Goal: Task Accomplishment & Management: Use online tool/utility

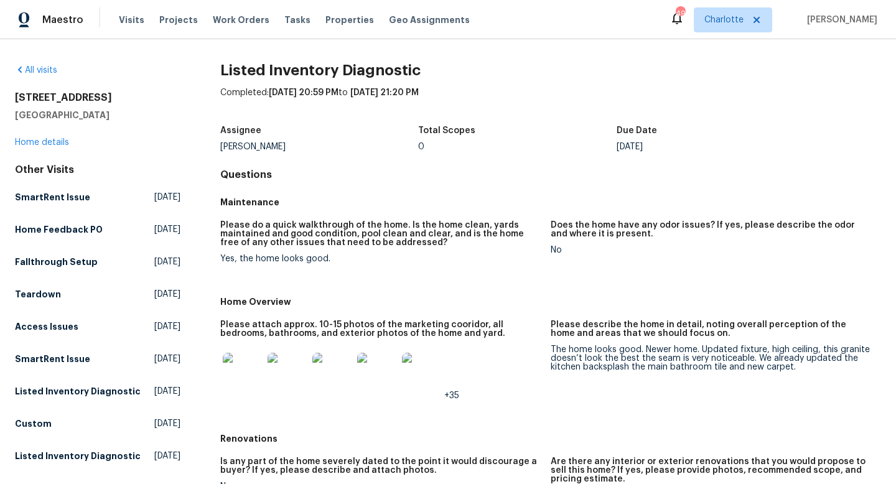
click at [241, 380] on img at bounding box center [243, 373] width 40 height 40
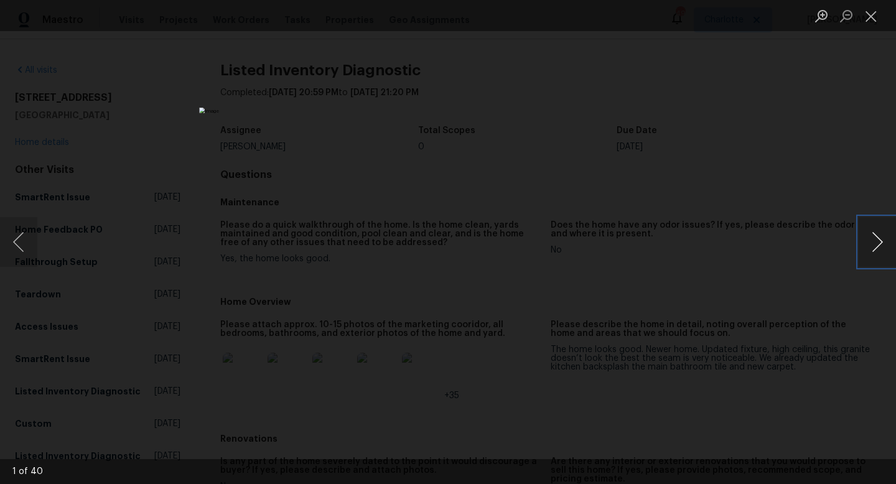
click at [884, 246] on button "Next image" at bounding box center [877, 242] width 37 height 50
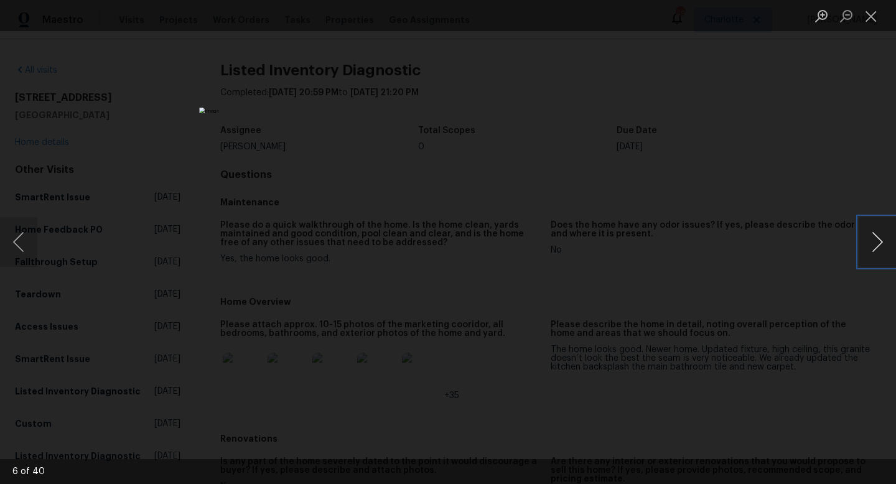
click at [884, 246] on button "Next image" at bounding box center [877, 242] width 37 height 50
click at [871, 17] on button "Close lightbox" at bounding box center [871, 16] width 25 height 22
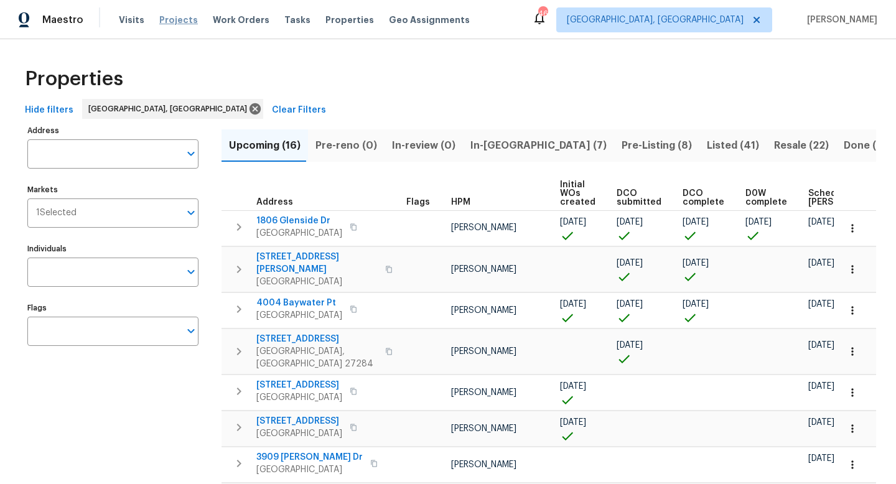
click at [169, 17] on span "Projects" at bounding box center [178, 20] width 39 height 12
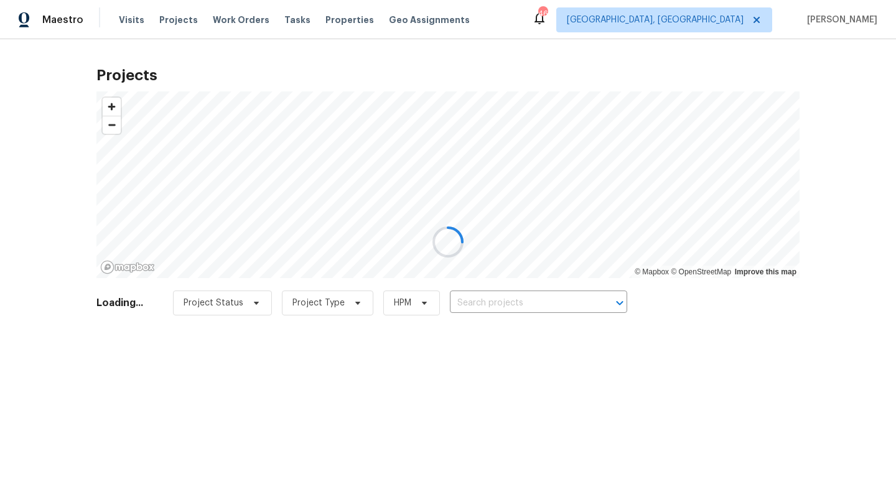
click at [119, 21] on div at bounding box center [448, 242] width 896 height 484
click at [131, 20] on div at bounding box center [448, 242] width 896 height 484
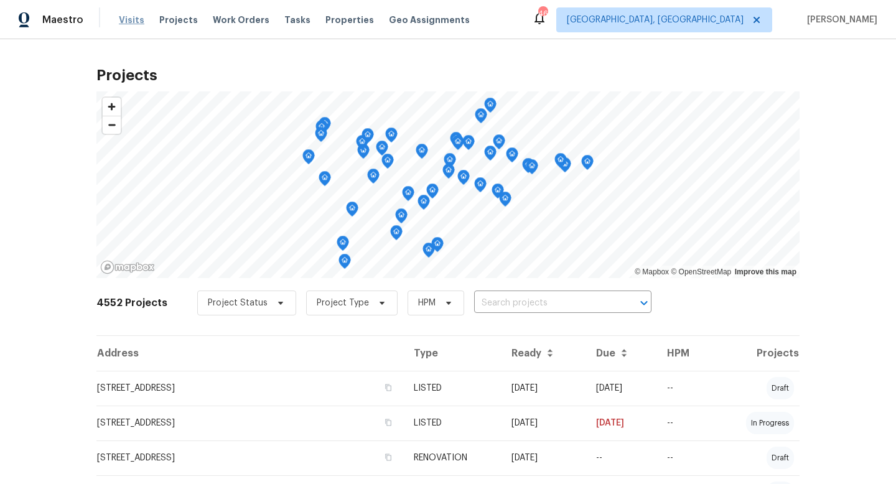
click at [131, 20] on span "Visits" at bounding box center [132, 20] width 26 height 12
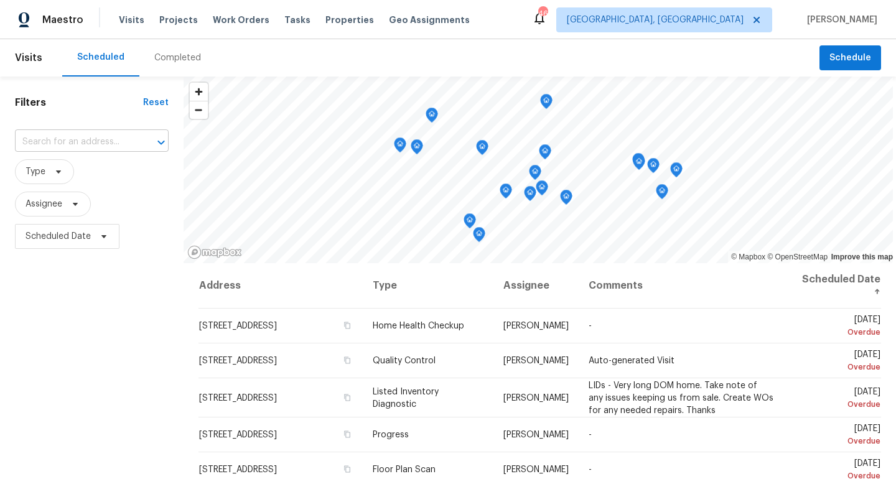
click at [57, 139] on input "text" at bounding box center [74, 142] width 119 height 19
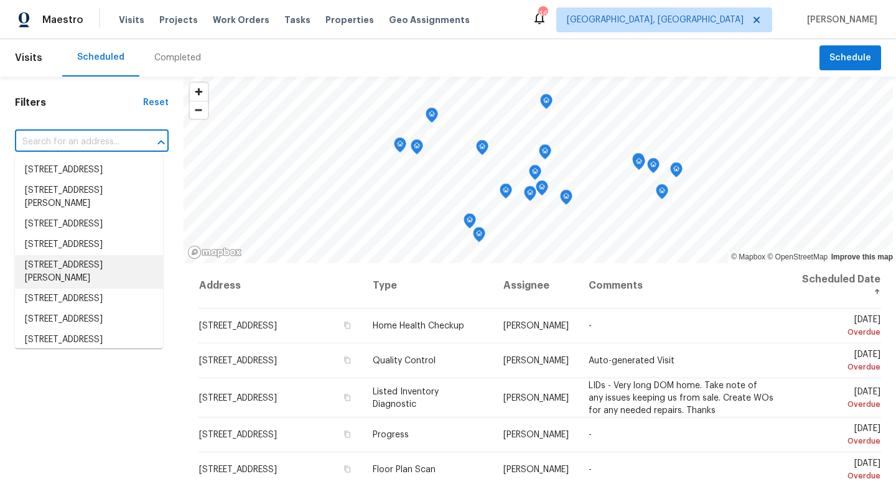
click at [132, 380] on div "Filters Reset ​ Type Assignee Scheduled Date" at bounding box center [92, 364] width 184 height 574
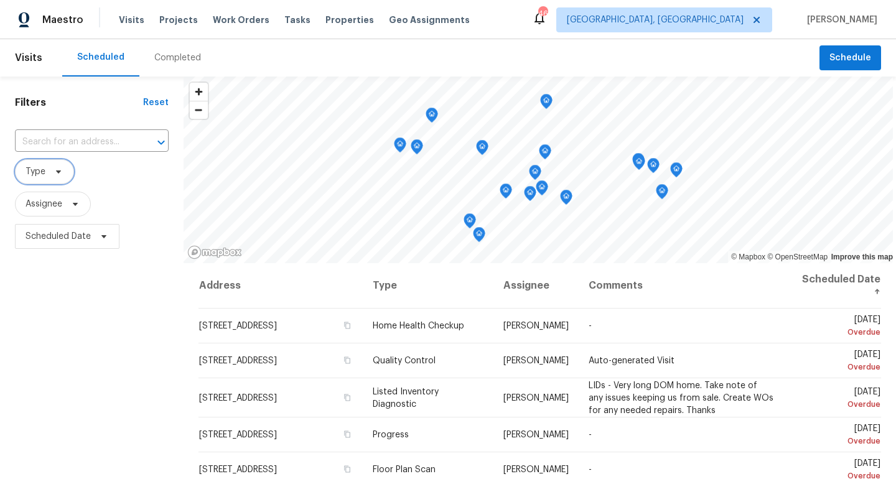
click at [45, 174] on span "Type" at bounding box center [44, 171] width 59 height 25
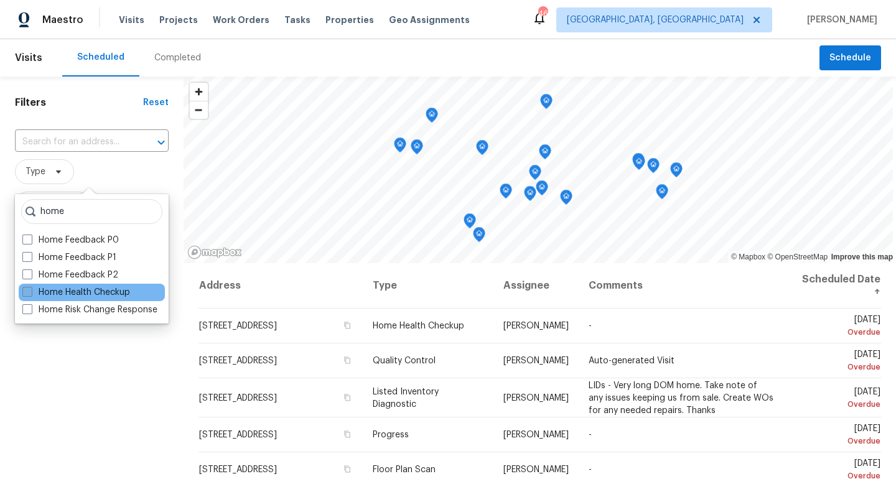
type input "home"
click at [26, 296] on span at bounding box center [27, 292] width 10 height 10
click at [26, 294] on input "Home Health Checkup" at bounding box center [26, 290] width 8 height 8
checkbox input "true"
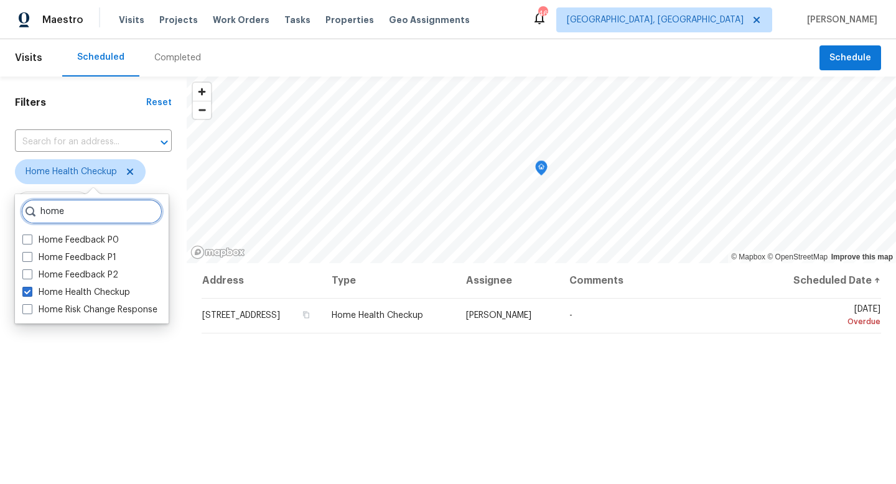
click at [88, 211] on input "home" at bounding box center [91, 211] width 141 height 25
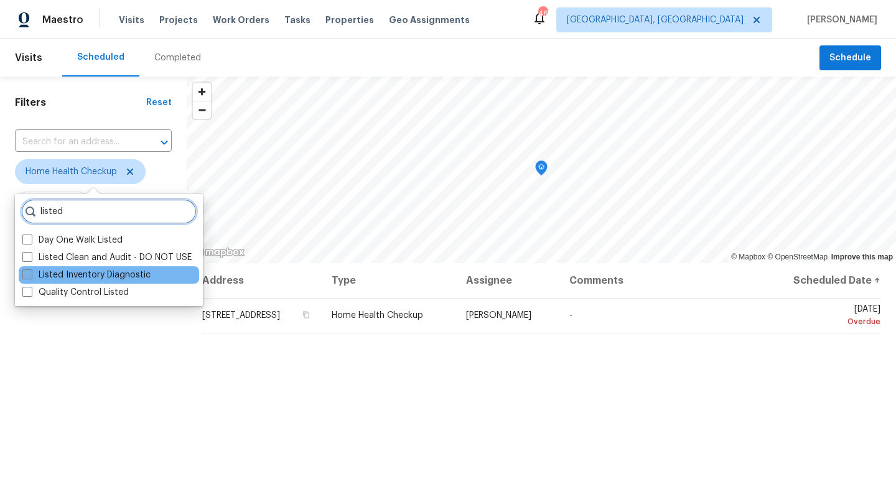
type input "listed"
click at [32, 273] on label "Listed Inventory Diagnostic" at bounding box center [86, 275] width 128 height 12
click at [30, 273] on input "Listed Inventory Diagnostic" at bounding box center [26, 273] width 8 height 8
checkbox input "true"
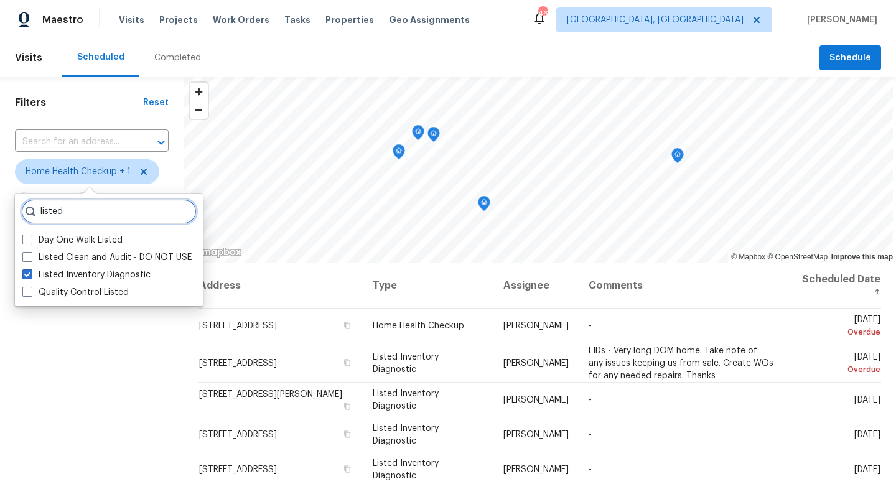
click at [108, 217] on input "listed" at bounding box center [108, 211] width 175 height 25
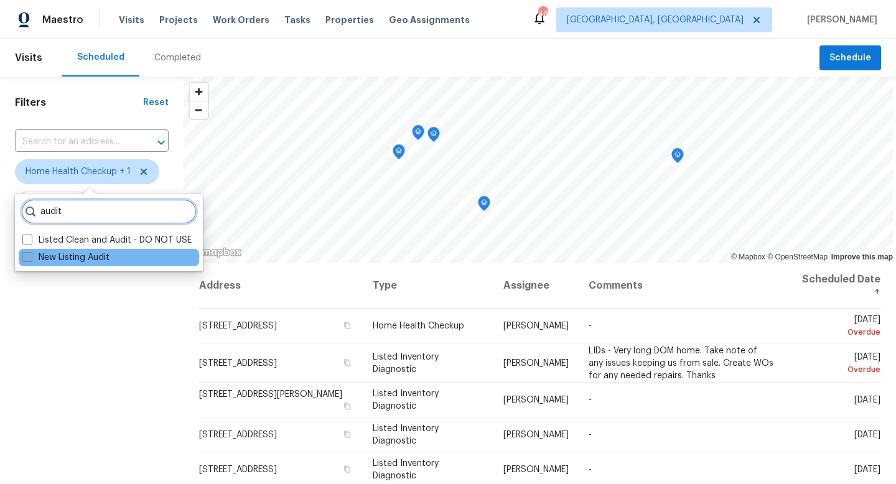
type input "audit"
click at [26, 259] on span at bounding box center [27, 257] width 10 height 10
click at [26, 259] on input "New Listing Audit" at bounding box center [26, 255] width 8 height 8
checkbox input "true"
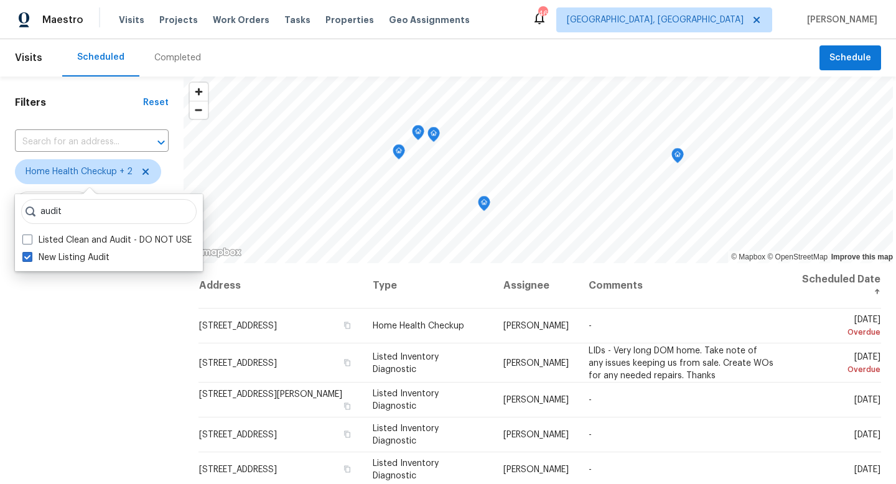
click at [127, 312] on div "Filters Reset ​ Home Health Checkup + 2 Assignee Scheduled Date" at bounding box center [92, 364] width 184 height 574
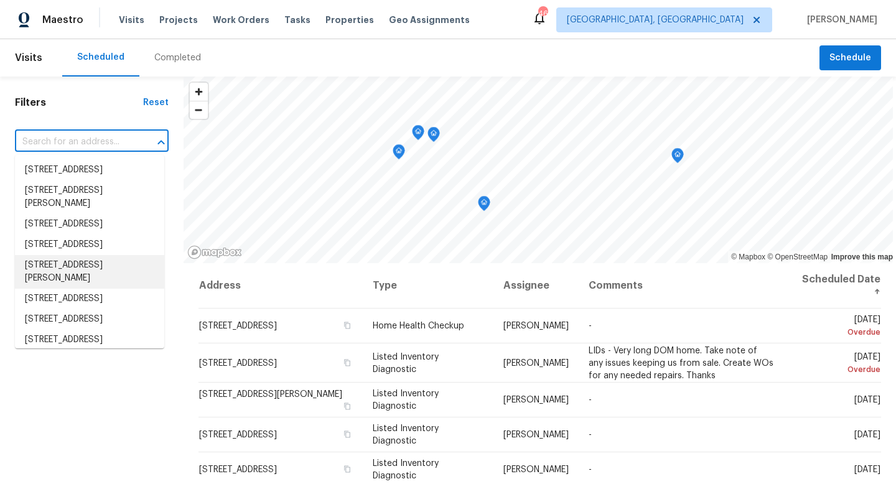
click at [84, 145] on input "text" at bounding box center [74, 142] width 119 height 19
paste input "[STREET_ADDRESS]"
type input "[STREET_ADDRESS]"
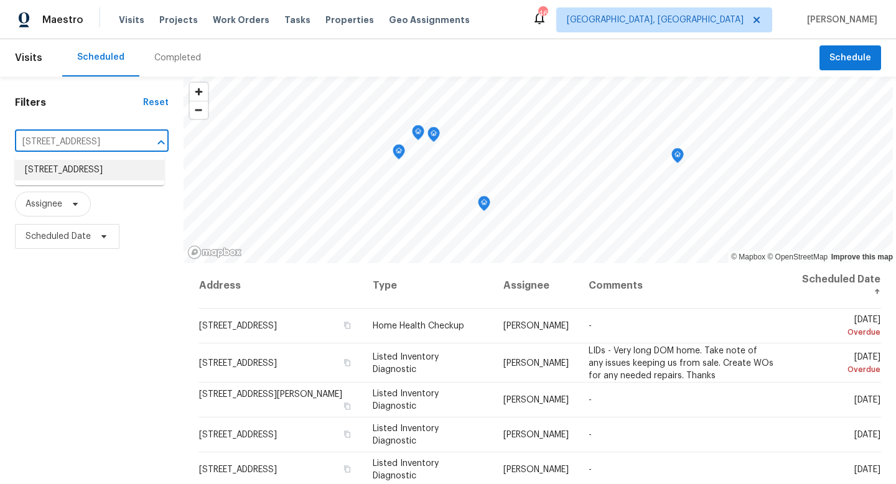
click at [73, 177] on li "[STREET_ADDRESS]" at bounding box center [89, 170] width 149 height 21
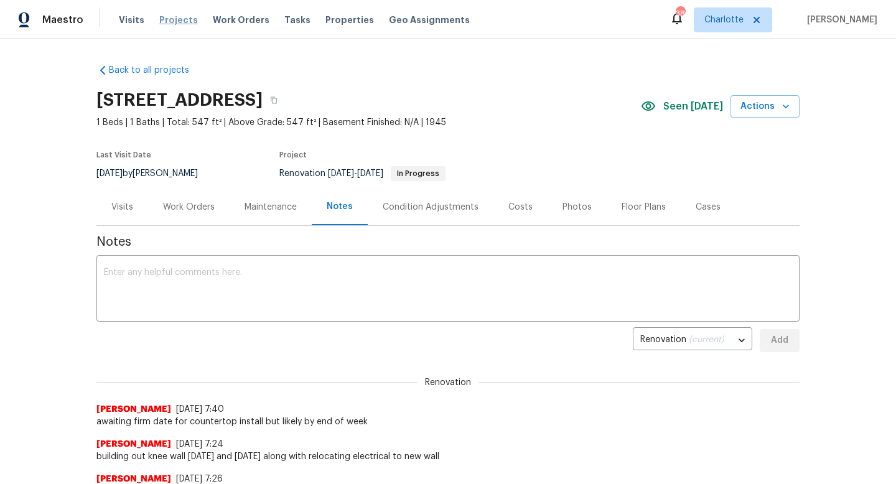
click at [177, 19] on span "Projects" at bounding box center [178, 20] width 39 height 12
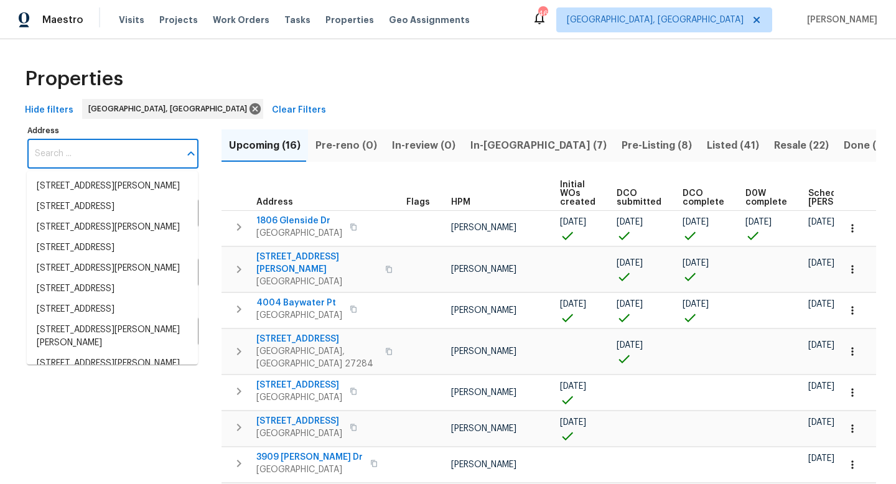
click at [97, 155] on input "Address" at bounding box center [103, 153] width 152 height 29
paste input "[STREET_ADDRESS][PERSON_NAME]"
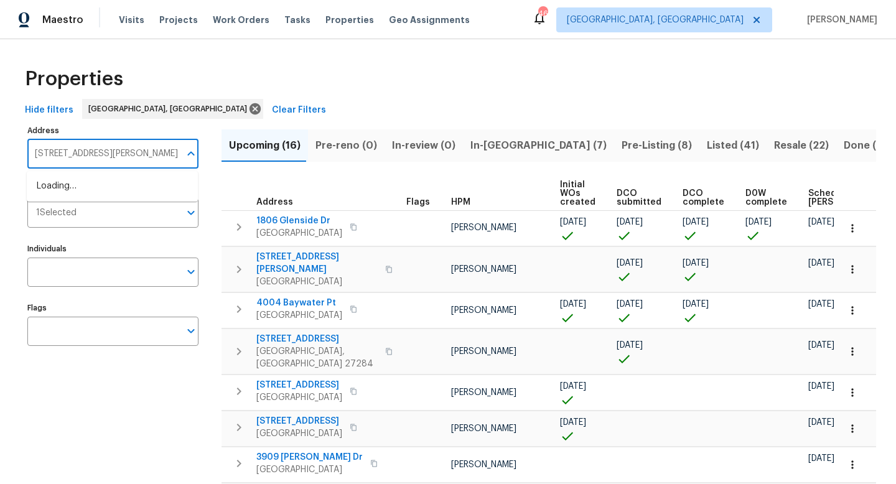
scroll to position [0, 22]
click at [104, 188] on li "[STREET_ADDRESS][PERSON_NAME]" at bounding box center [112, 186] width 171 height 21
type input "[STREET_ADDRESS][PERSON_NAME]"
click at [105, 151] on input "[STREET_ADDRESS][PERSON_NAME]" at bounding box center [103, 153] width 152 height 29
click at [131, 149] on input "[STREET_ADDRESS][PERSON_NAME]" at bounding box center [103, 153] width 152 height 29
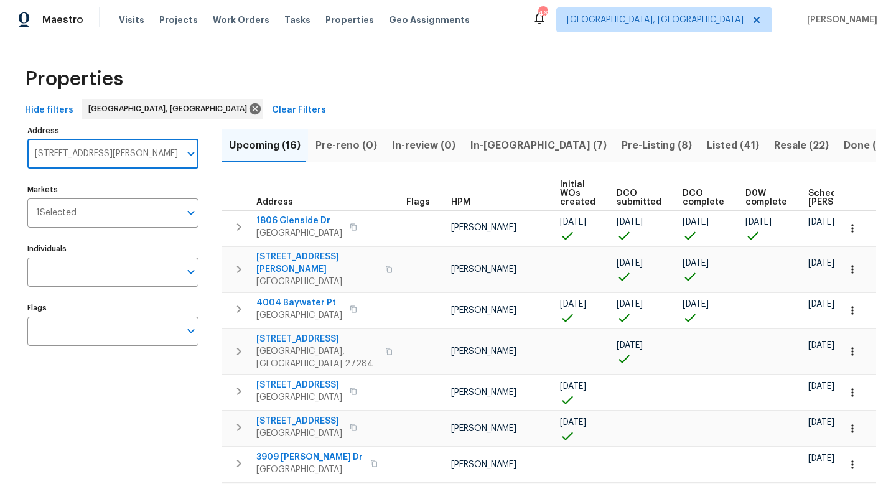
click at [164, 151] on input "[STREET_ADDRESS][PERSON_NAME]" at bounding box center [103, 153] width 152 height 29
click at [191, 154] on icon "Open" at bounding box center [191, 153] width 15 height 15
click at [131, 182] on li "[STREET_ADDRESS][PERSON_NAME]" at bounding box center [112, 186] width 171 height 21
click at [142, 158] on input "[STREET_ADDRESS][PERSON_NAME]" at bounding box center [103, 153] width 152 height 29
click at [60, 147] on input "Address" at bounding box center [103, 153] width 152 height 29
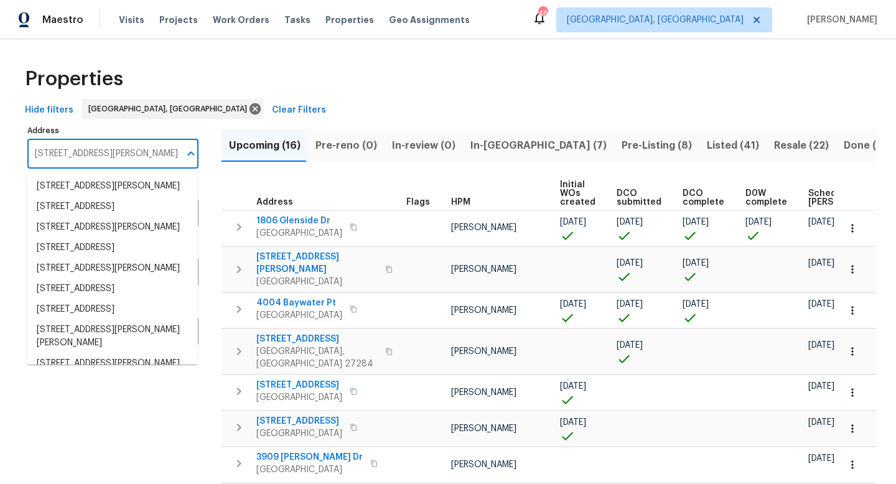
scroll to position [0, 22]
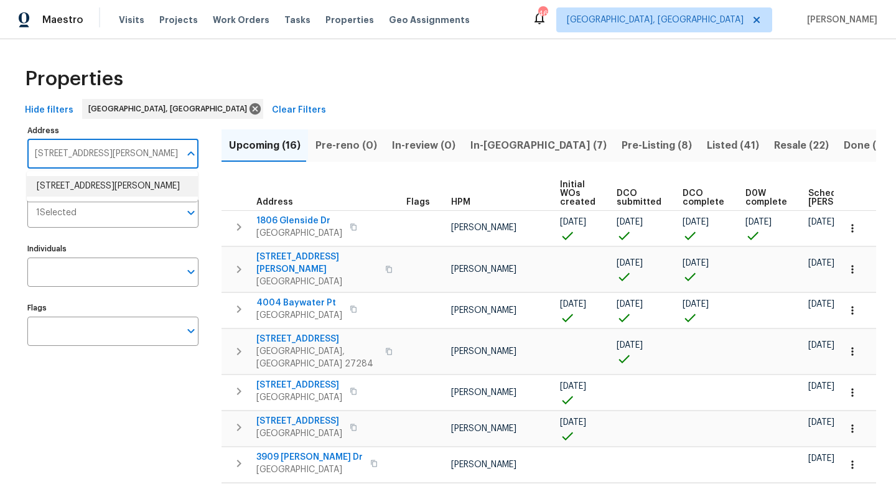
click at [98, 180] on li "[STREET_ADDRESS][PERSON_NAME]" at bounding box center [112, 186] width 171 height 21
type input "[STREET_ADDRESS][PERSON_NAME]"
click at [774, 137] on span "Resale (22)" at bounding box center [801, 145] width 55 height 17
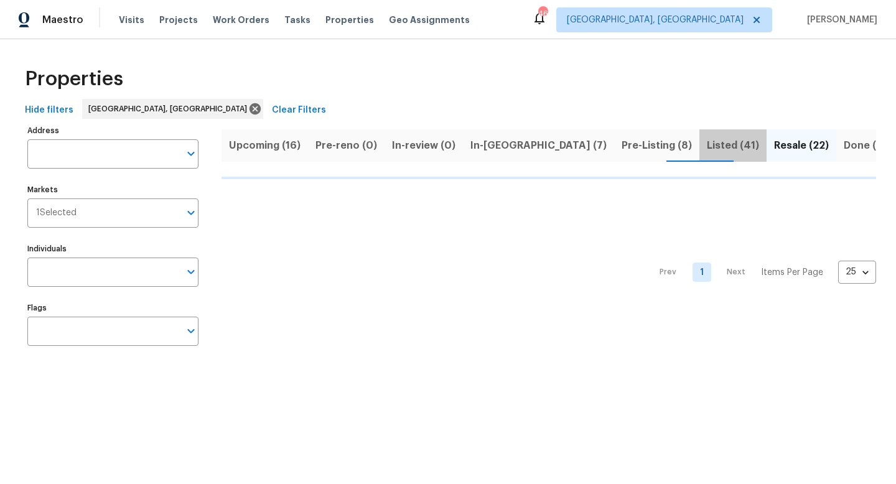
click at [707, 144] on span "Listed (41)" at bounding box center [733, 145] width 52 height 17
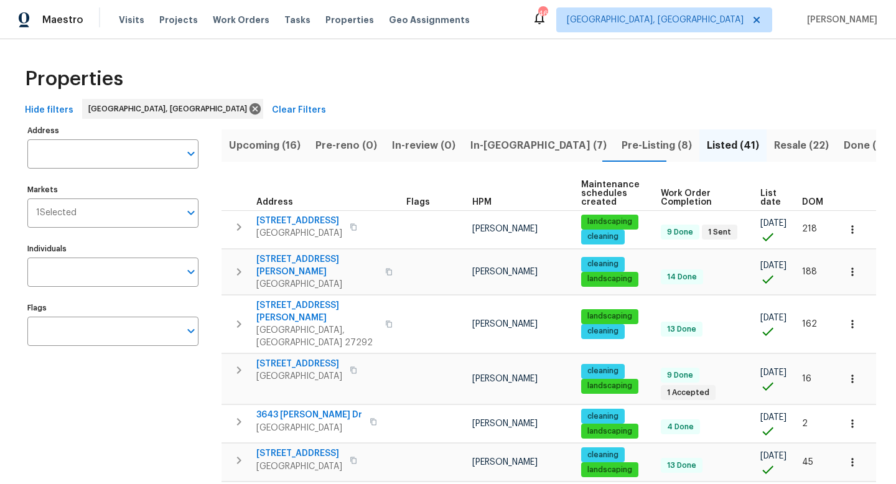
click at [764, 200] on span "List date" at bounding box center [770, 197] width 21 height 17
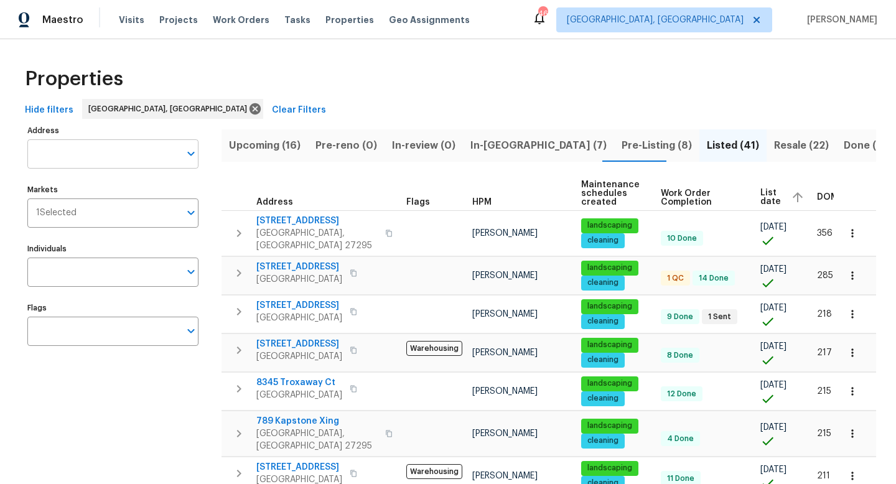
click at [100, 157] on input "Address" at bounding box center [103, 153] width 152 height 29
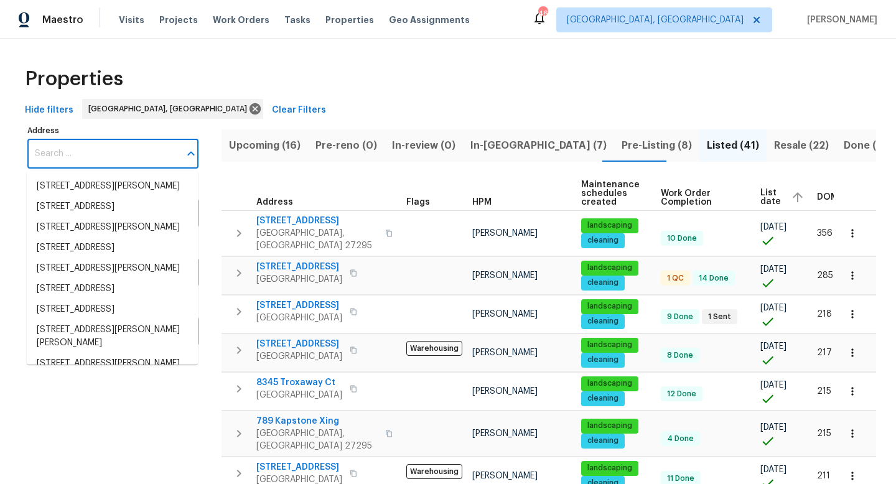
paste input "969 Old Linwood Rd Lexington NC 27292"
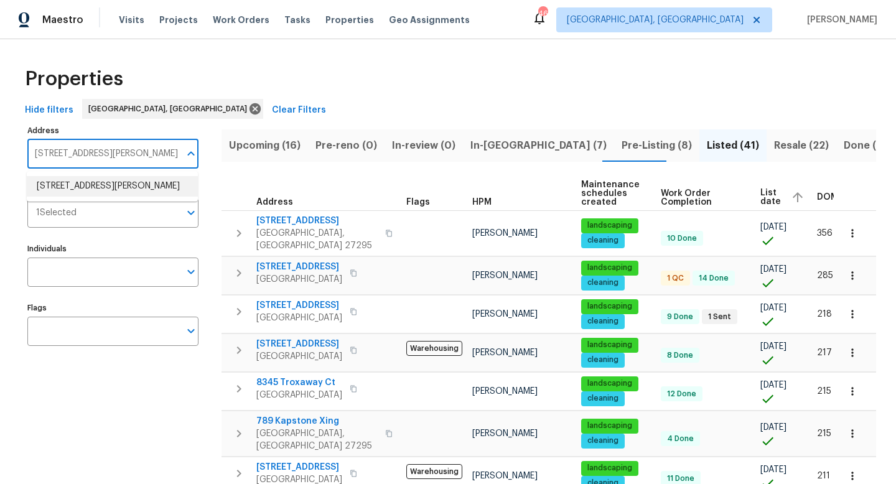
click at [111, 194] on li "969 Old Linwood Rd Lexington NC 27292" at bounding box center [112, 186] width 171 height 21
type input "969 Old Linwood Rd Lexington NC 27292"
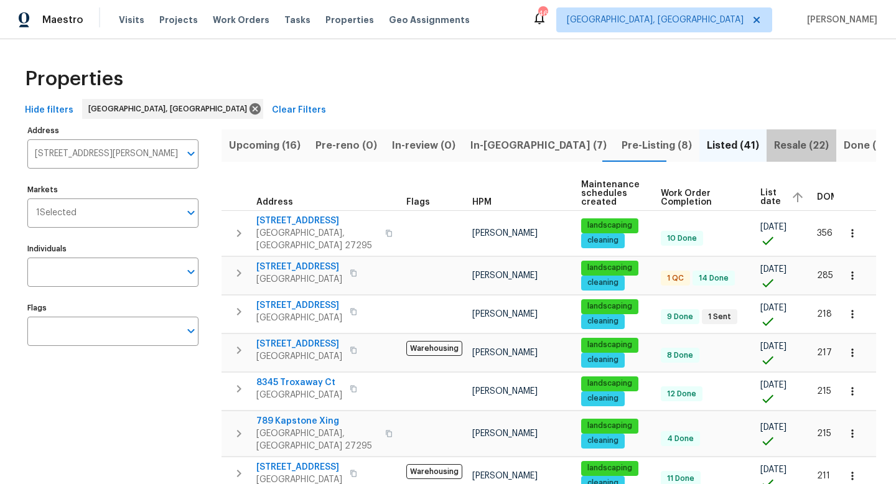
click at [774, 151] on span "Resale (22)" at bounding box center [801, 145] width 55 height 17
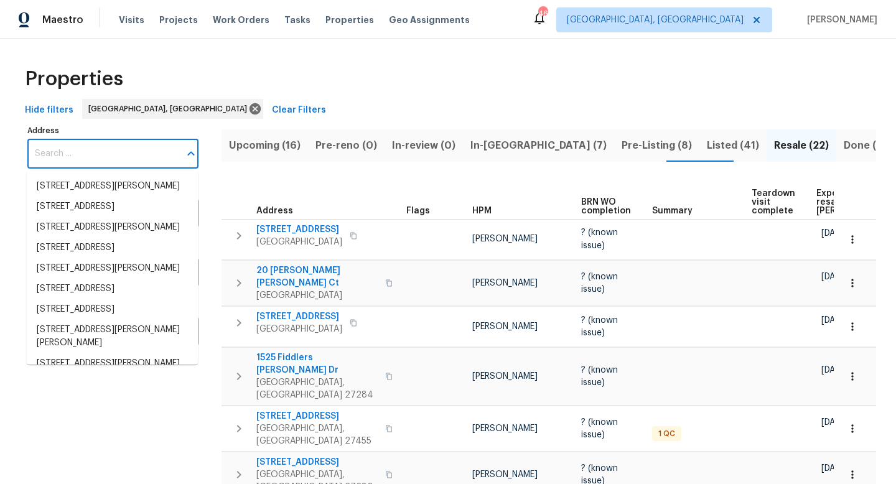
click at [93, 151] on input "Address" at bounding box center [103, 153] width 152 height 29
click at [85, 154] on input "Address" at bounding box center [103, 153] width 152 height 29
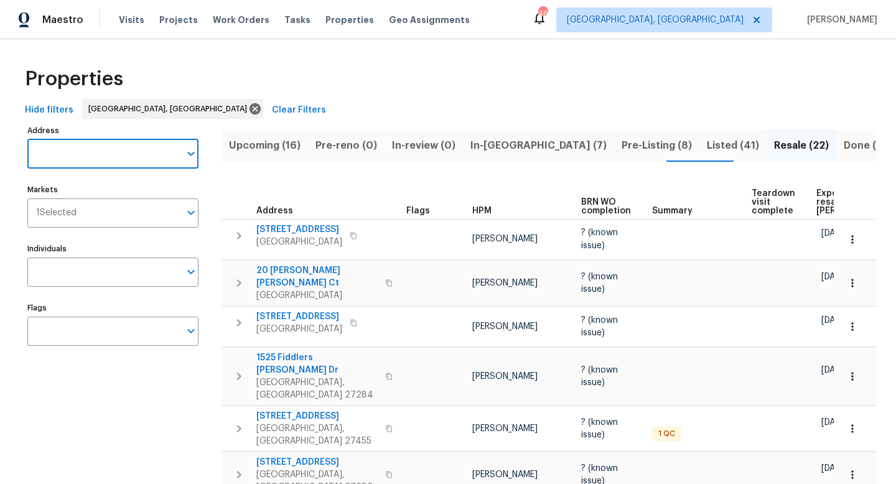
paste input "8402 Cripplegate Trce Browns Summit NC 27214"
click at [97, 196] on li "8402 Cripplegate Trce Browns Summit NC 27214" at bounding box center [112, 186] width 171 height 21
type input "8402 Cripplegate Trce Browns Summit NC 27214"
click at [152, 217] on input "Markets" at bounding box center [128, 212] width 103 height 29
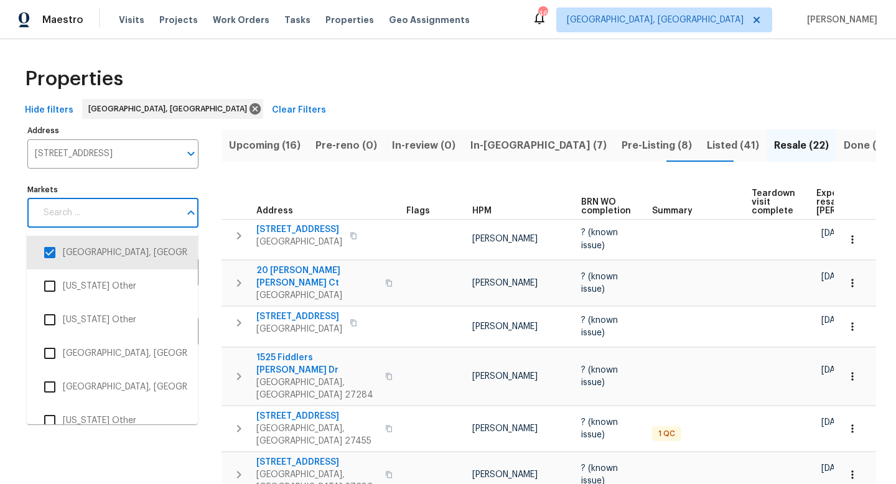
scroll to position [0, 0]
click at [50, 254] on input "checkbox" at bounding box center [50, 253] width 26 height 26
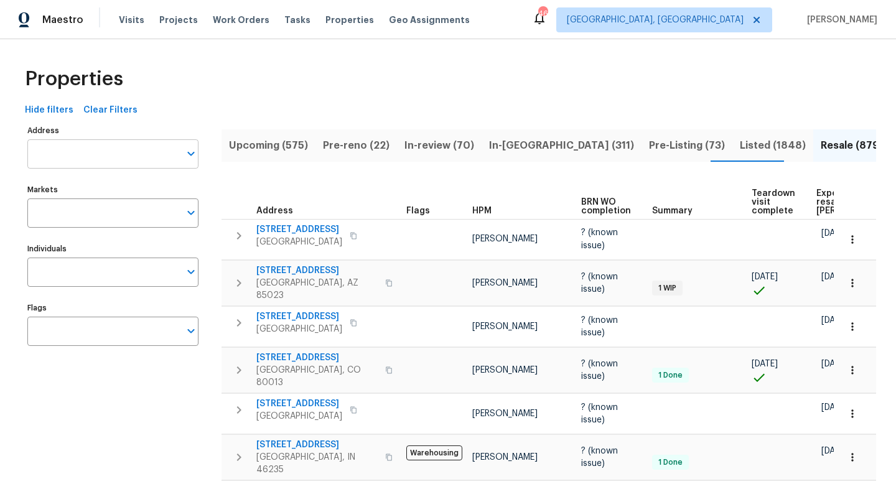
click at [76, 153] on input "Address" at bounding box center [103, 153] width 152 height 29
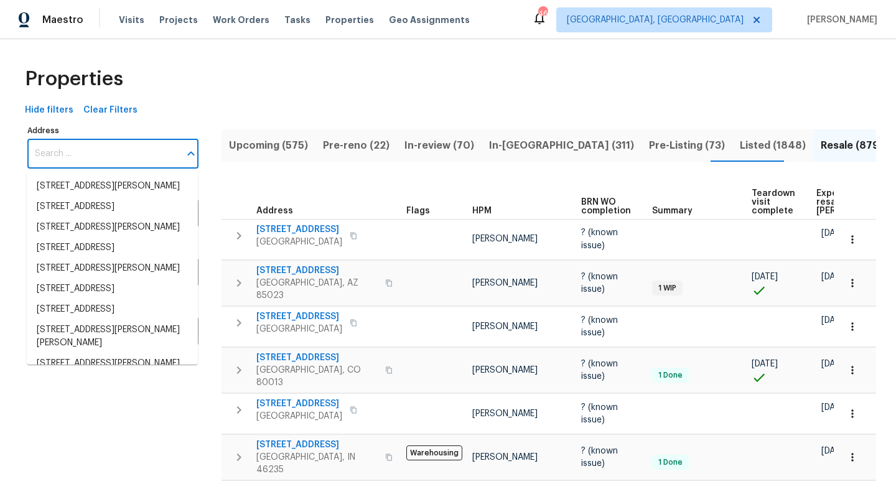
paste input "8402 Cripplegate Trce Browns Summit NC 27214"
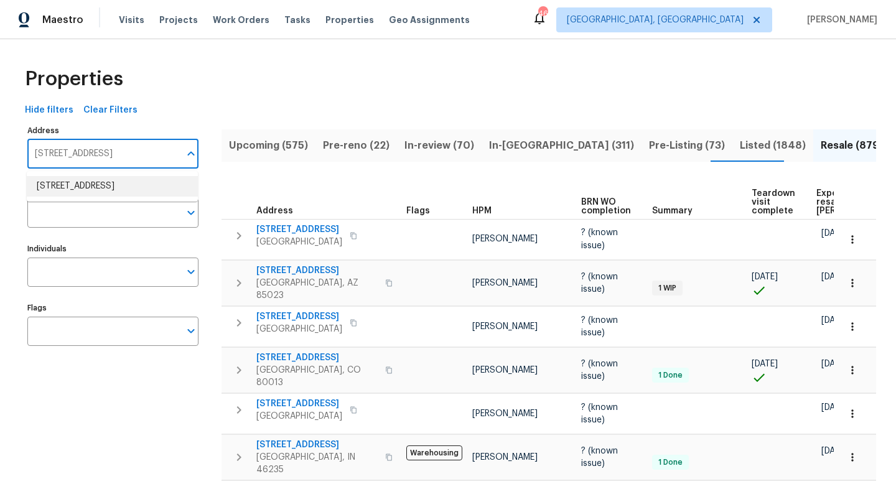
click at [83, 188] on li "8402 Cripplegate Trce Browns Summit NC 27214" at bounding box center [112, 186] width 171 height 21
type input "8402 Cripplegate Trce Browns Summit NC 27214"
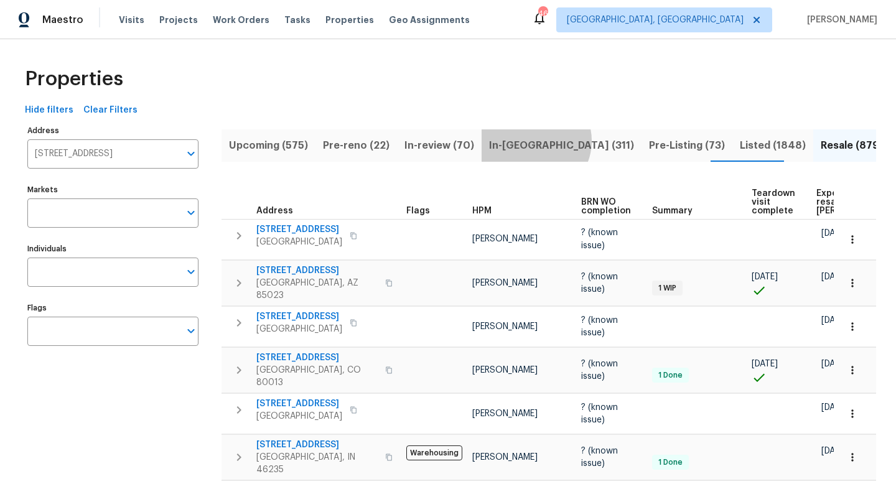
click at [525, 141] on span "In-reno (311)" at bounding box center [561, 145] width 145 height 17
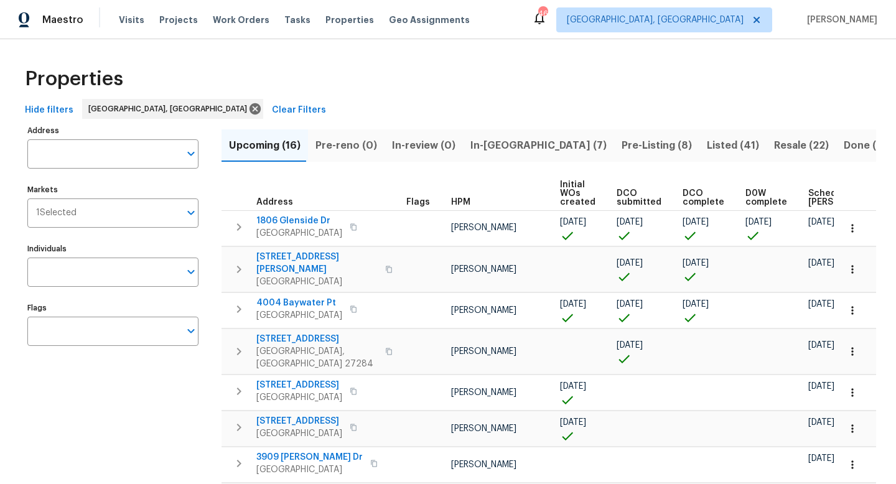
click at [707, 143] on span "Listed (41)" at bounding box center [733, 145] width 52 height 17
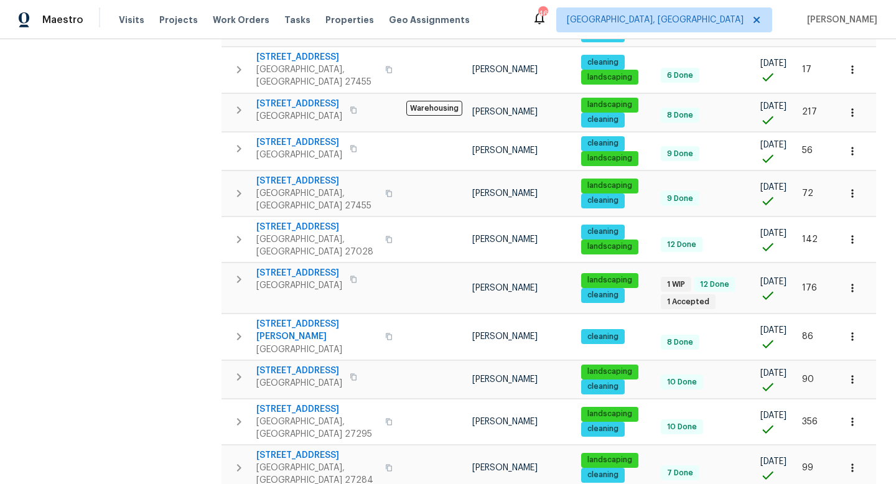
scroll to position [777, 0]
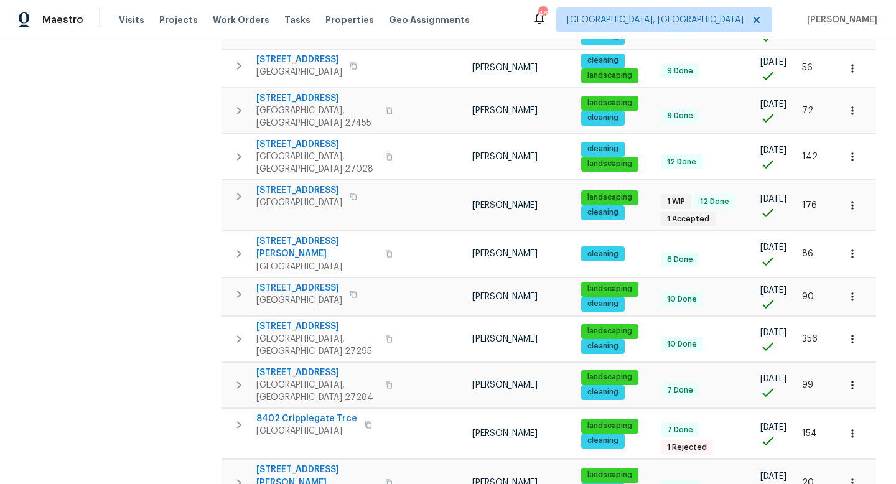
click at [868, 455] on body "Maestro Visits Projects Work Orders Tasks Properties Geo Assignments [STREET_AD…" at bounding box center [448, 242] width 896 height 484
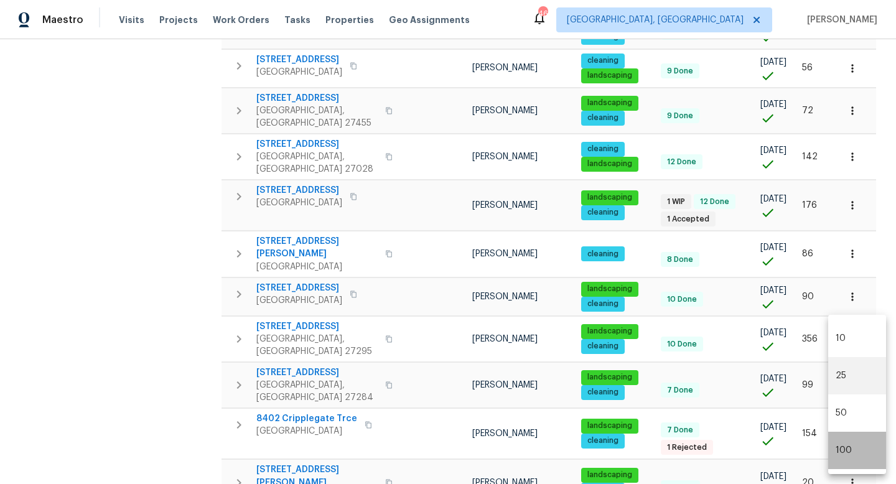
click at [843, 451] on li "100" at bounding box center [857, 450] width 58 height 37
type input "100"
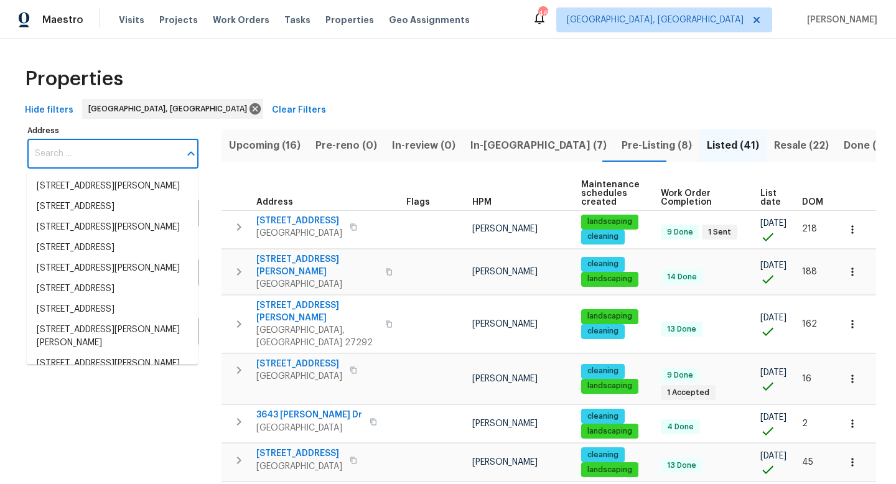
click at [100, 160] on input "Address" at bounding box center [103, 153] width 152 height 29
paste input "[STREET_ADDRESS]"
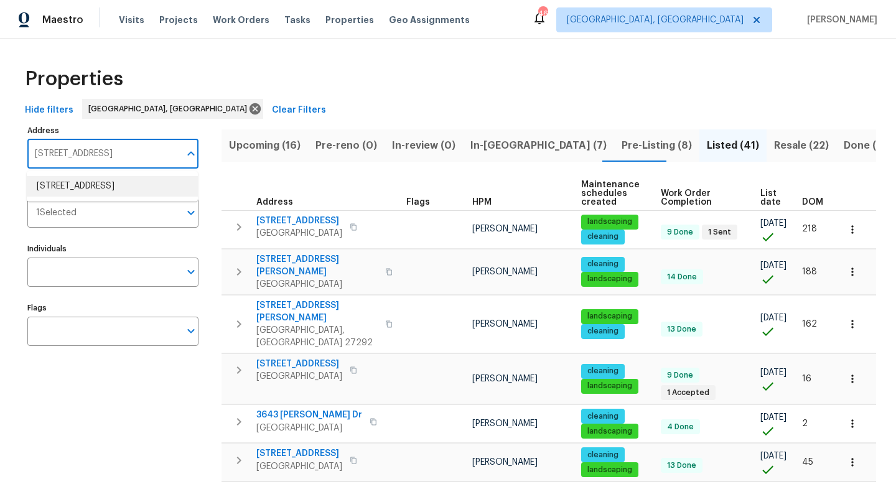
click at [97, 190] on li "[STREET_ADDRESS]" at bounding box center [112, 186] width 171 height 21
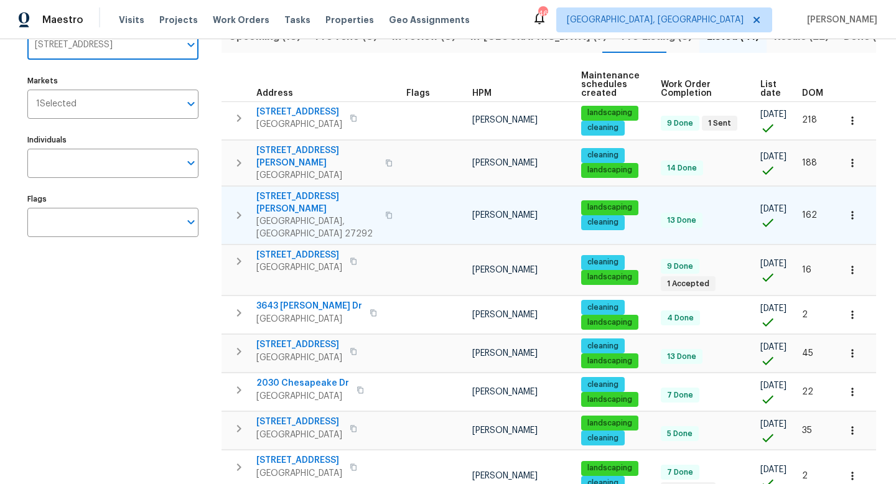
scroll to position [0, 0]
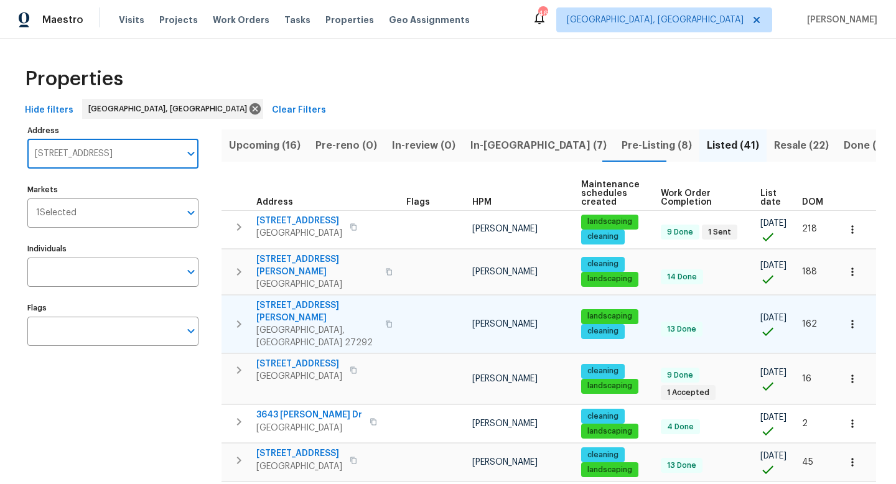
type input "[STREET_ADDRESS]"
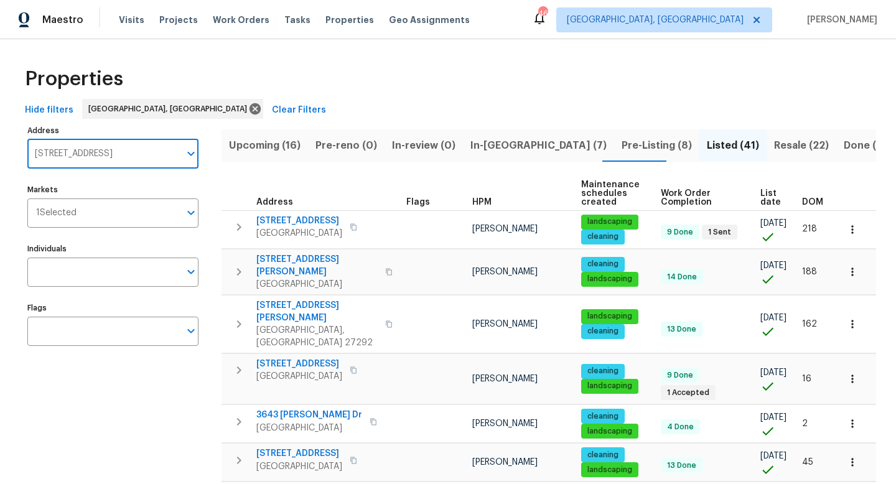
click at [273, 149] on span "Upcoming (16)" at bounding box center [265, 145] width 72 height 17
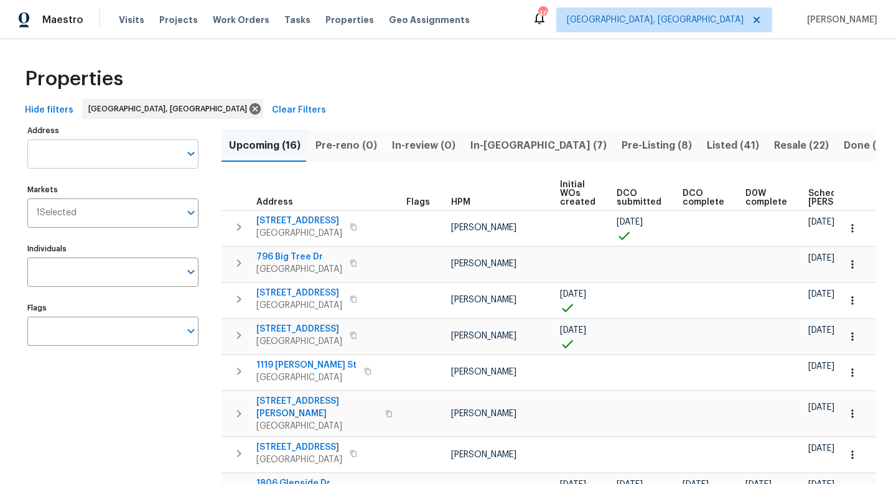
click at [85, 159] on input "Address" at bounding box center [103, 153] width 152 height 29
click at [707, 144] on span "Listed (41)" at bounding box center [733, 145] width 52 height 17
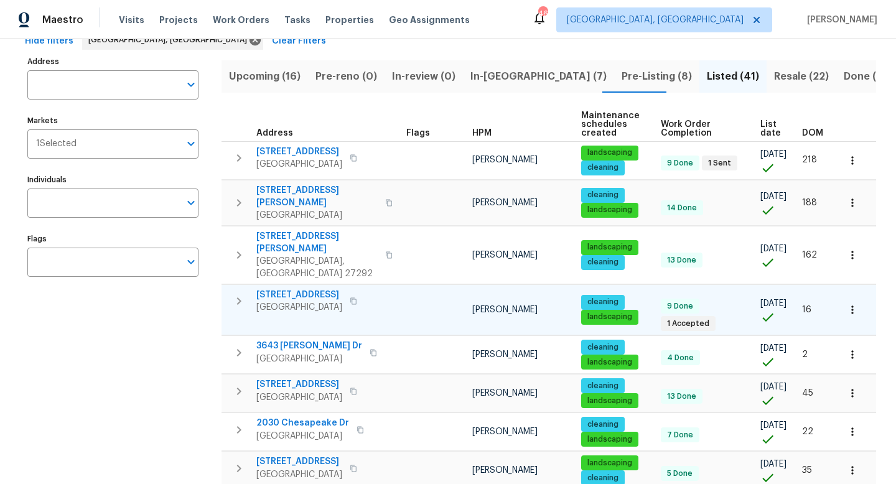
scroll to position [70, 0]
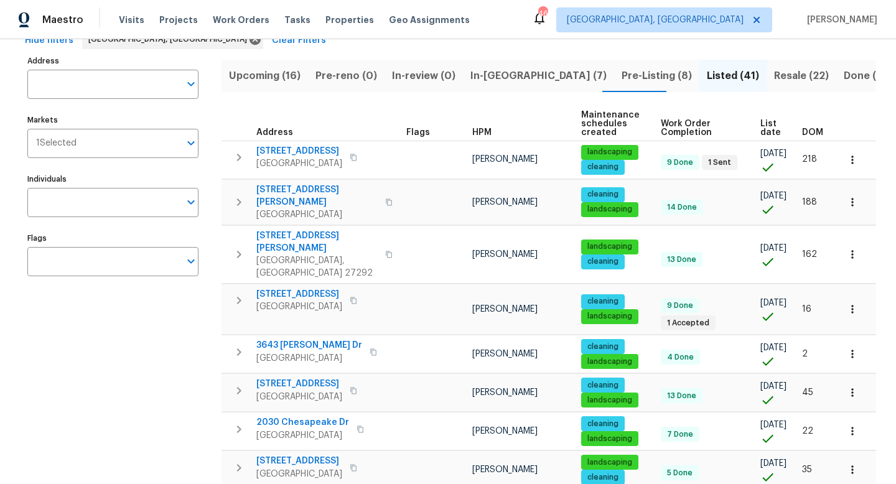
click at [809, 132] on span "DOM" at bounding box center [812, 132] width 21 height 9
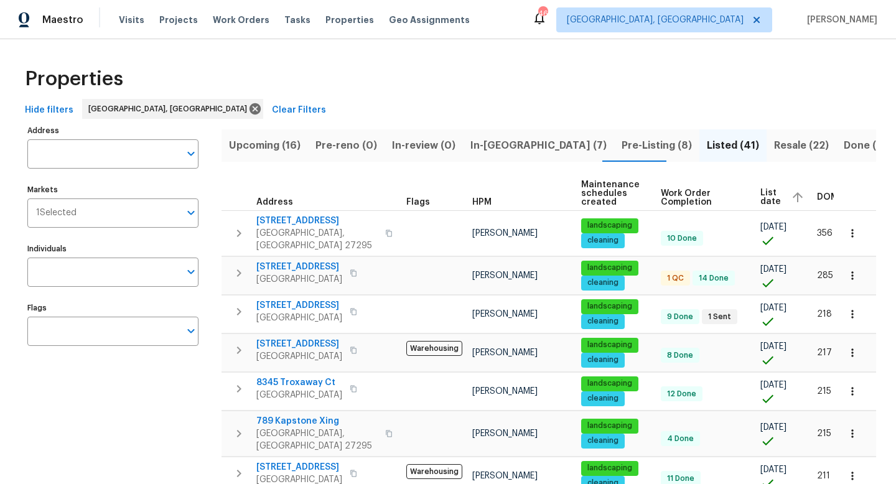
click at [774, 151] on span "Resale (22)" at bounding box center [801, 145] width 55 height 17
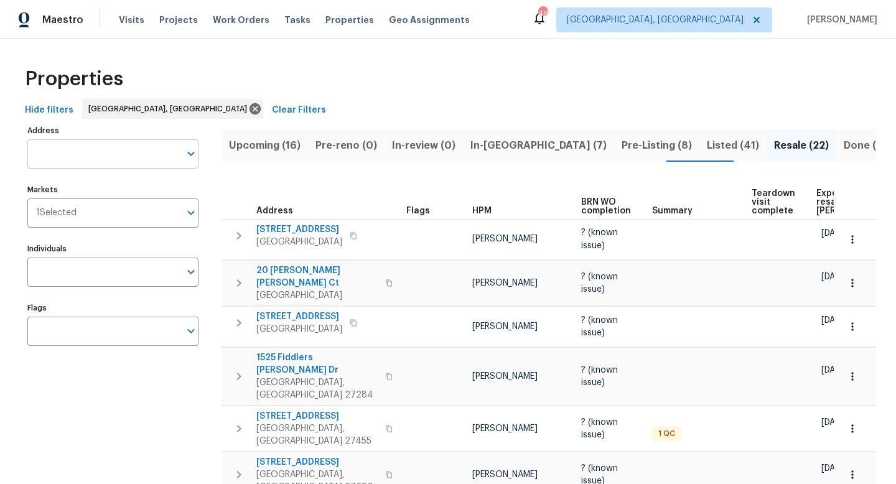
click at [124, 163] on input "Address" at bounding box center [103, 153] width 152 height 29
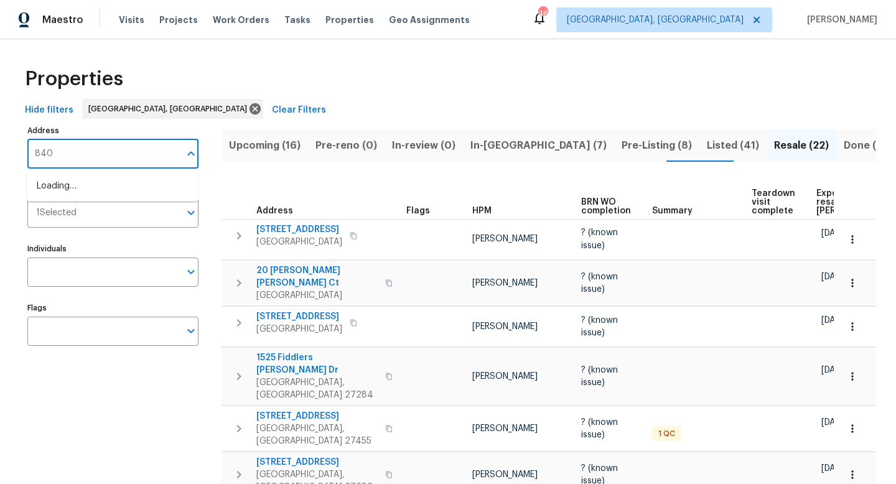
type input "8402"
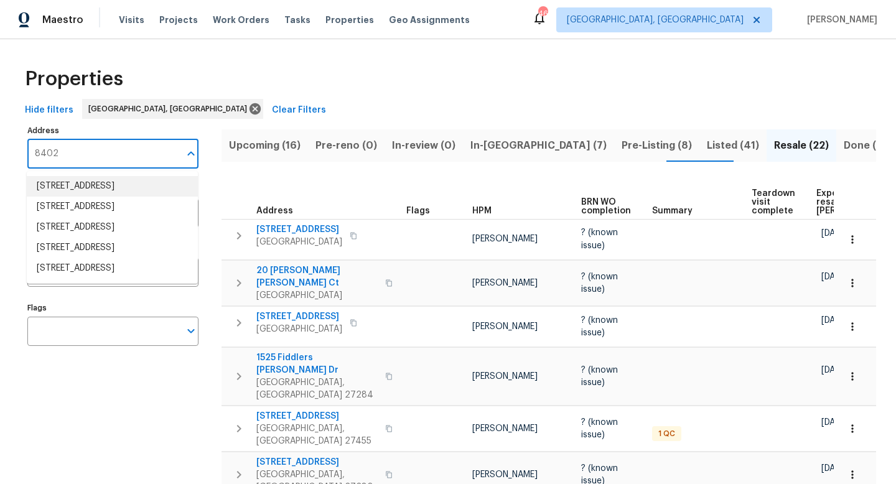
click at [114, 189] on li "8402 Cripplegate Trce Browns Summit NC 27214" at bounding box center [112, 186] width 171 height 21
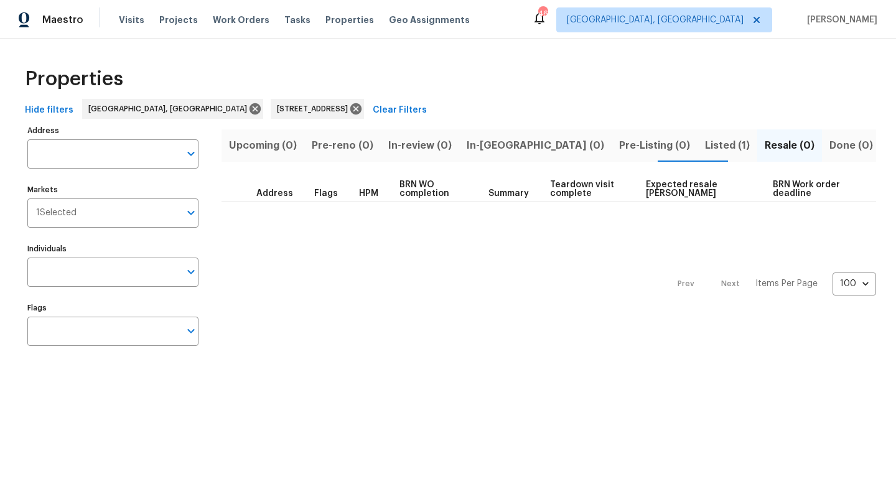
type input "8402 Cripplegate Trce Browns Summit NC 27214"
click at [705, 142] on span "Listed (1)" at bounding box center [727, 145] width 45 height 17
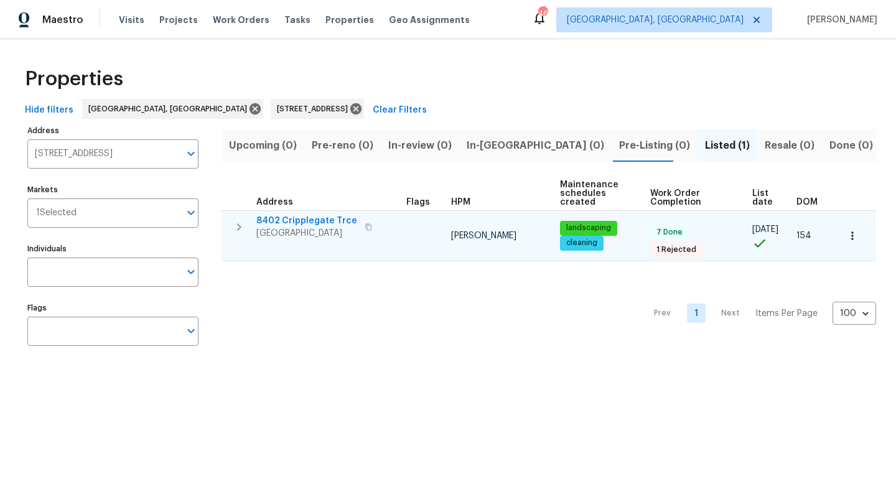
click at [241, 228] on icon "button" at bounding box center [238, 227] width 15 height 15
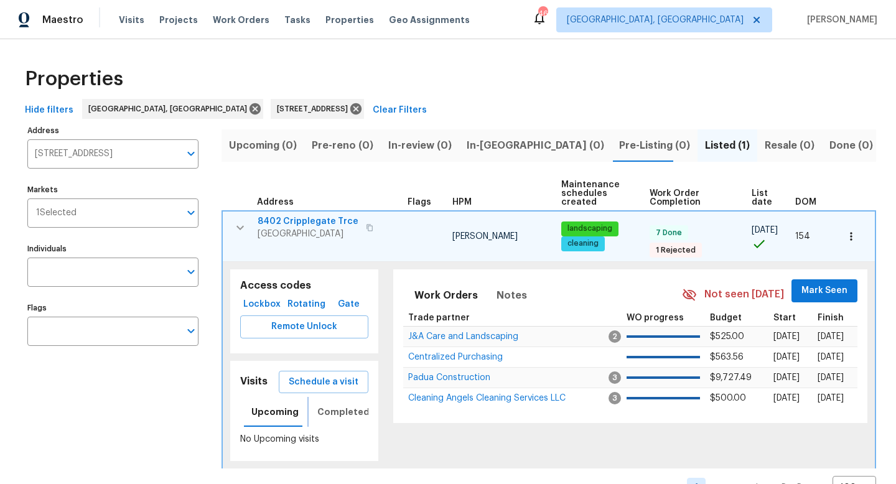
click at [341, 404] on span "Completed" at bounding box center [343, 412] width 52 height 16
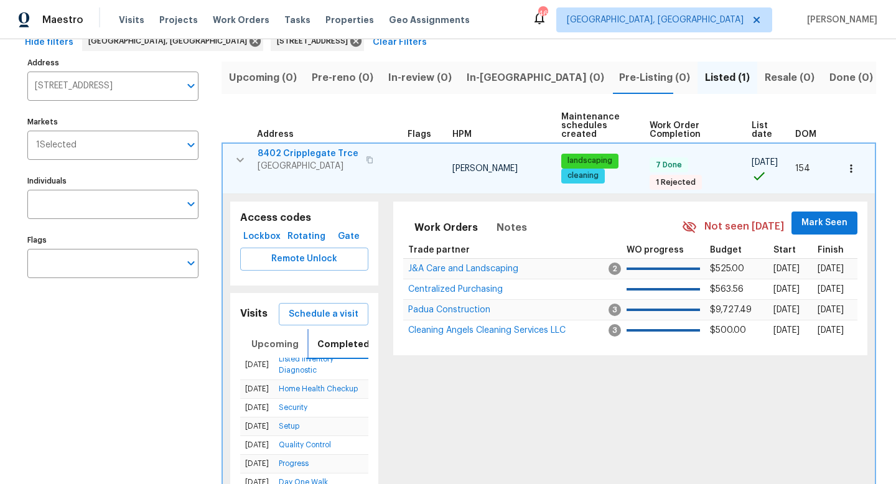
scroll to position [133, 0]
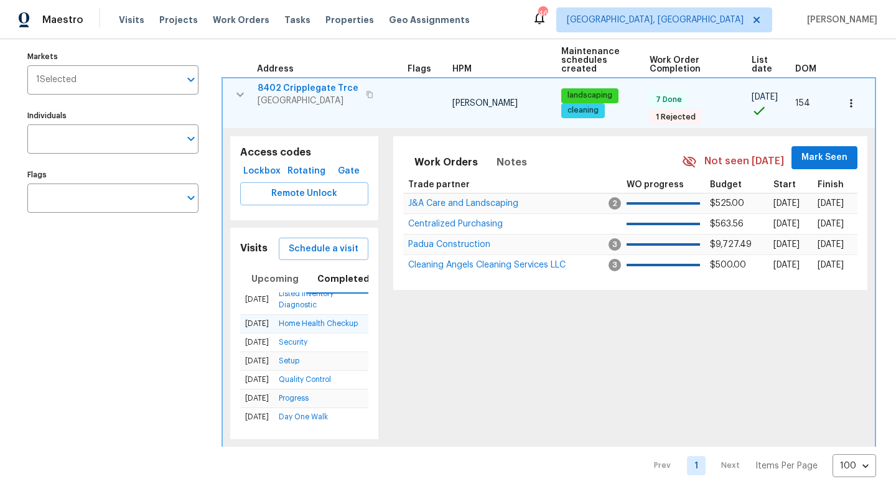
click at [306, 314] on td "Home Health Checkup" at bounding box center [321, 323] width 95 height 19
click at [304, 323] on link "Home Health Checkup" at bounding box center [318, 323] width 79 height 7
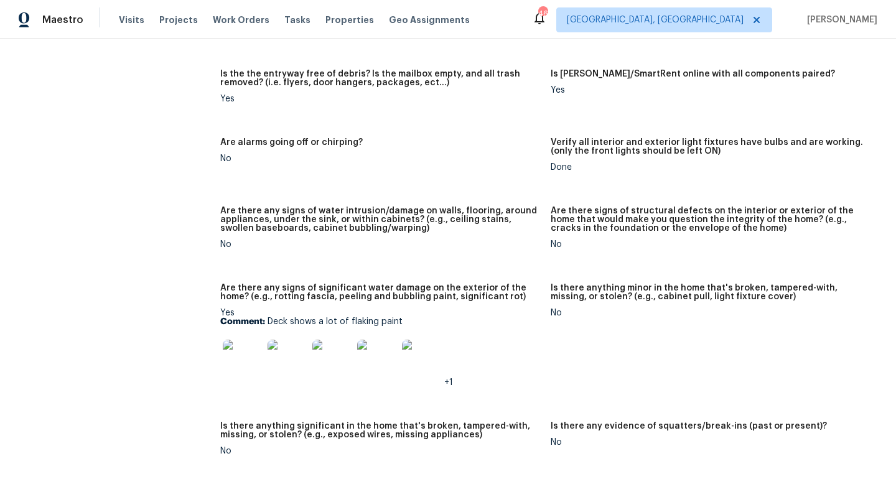
scroll to position [689, 0]
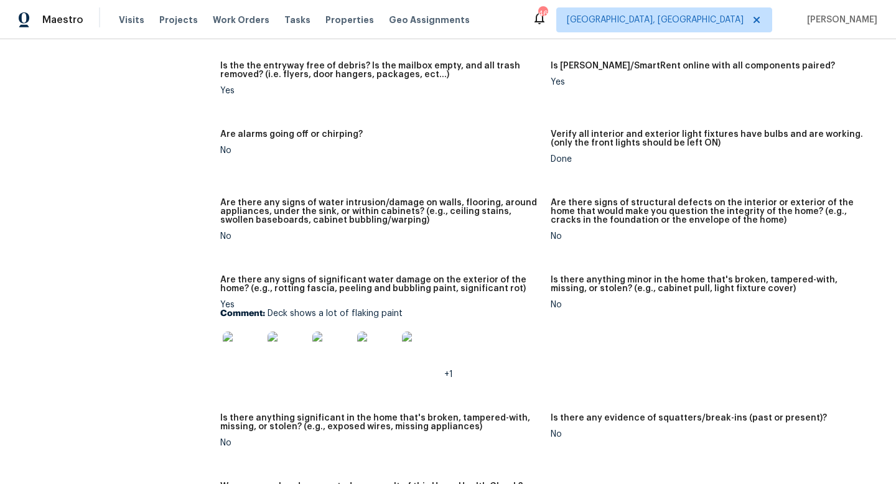
click at [256, 342] on img at bounding box center [243, 352] width 40 height 40
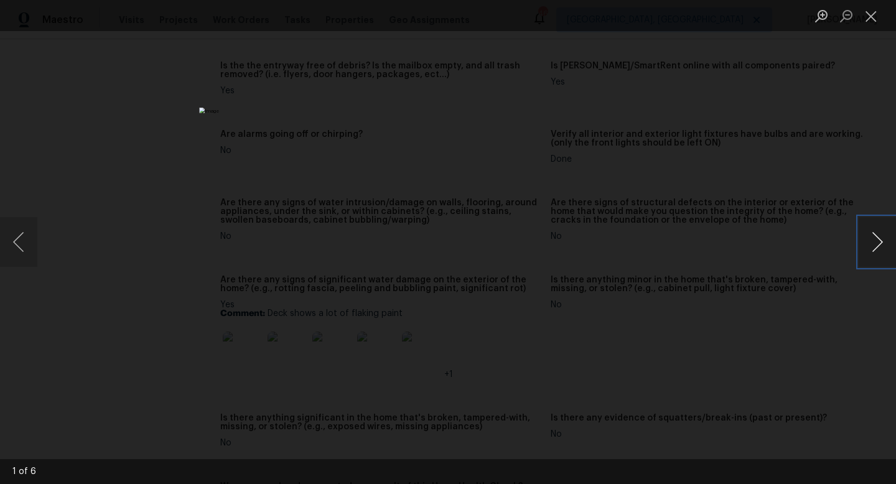
click at [880, 245] on button "Next image" at bounding box center [877, 242] width 37 height 50
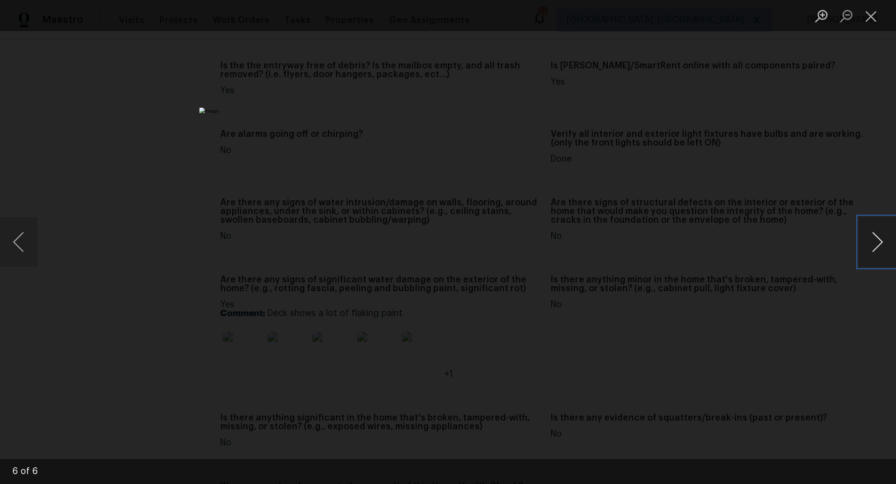
click at [880, 245] on button "Next image" at bounding box center [877, 242] width 37 height 50
click at [874, 19] on button "Close lightbox" at bounding box center [871, 16] width 25 height 22
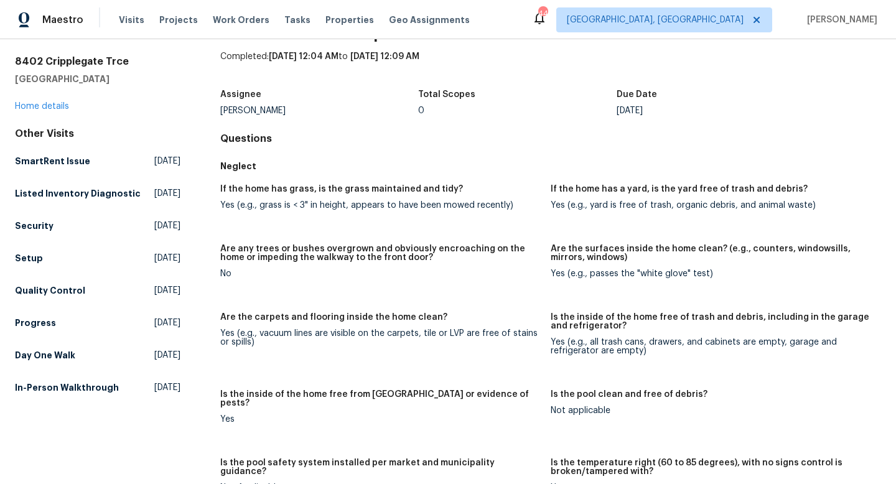
scroll to position [0, 0]
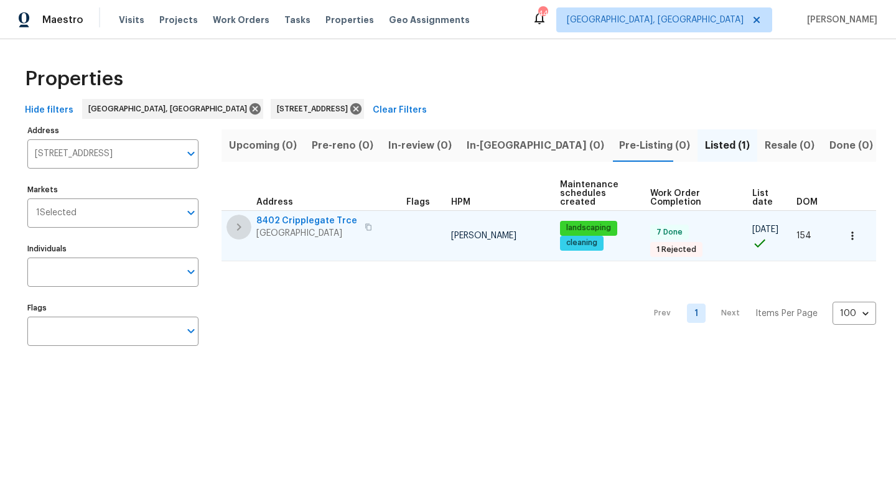
click at [236, 226] on icon "button" at bounding box center [238, 227] width 15 height 15
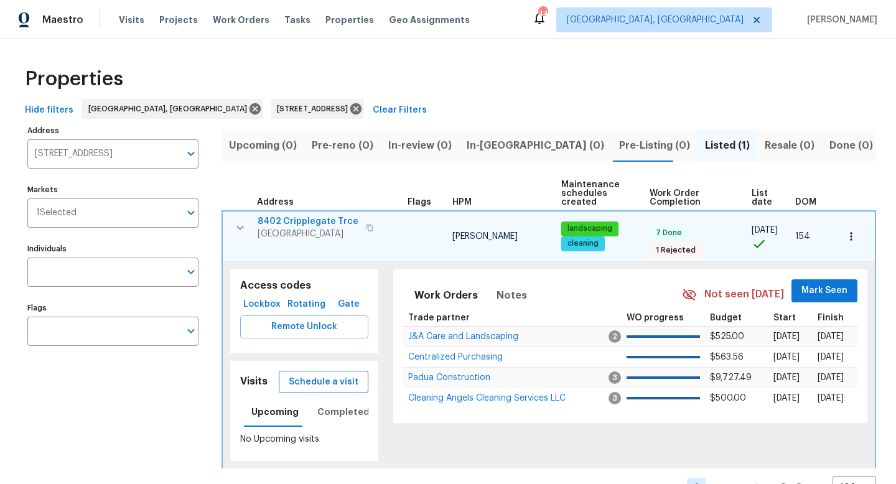
click at [349, 375] on span "Schedule a visit" at bounding box center [324, 383] width 70 height 16
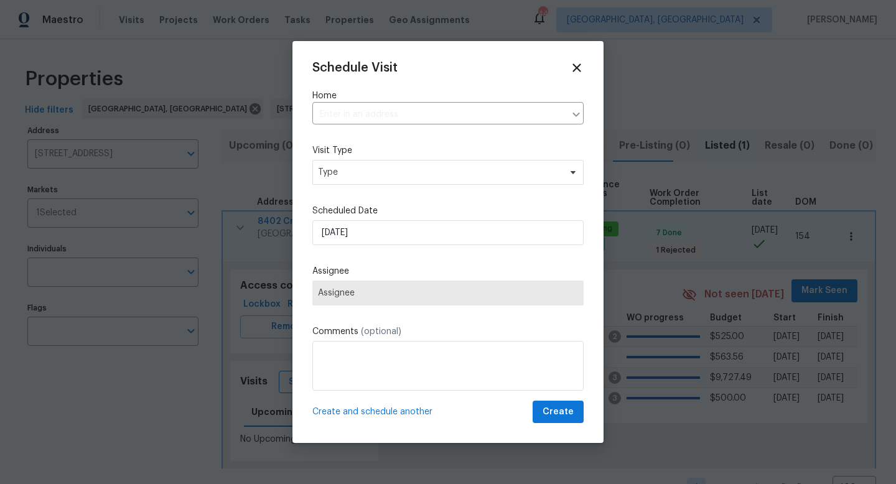
type input "8402 Cripplegate Trce, Browns Summit, NC 27214"
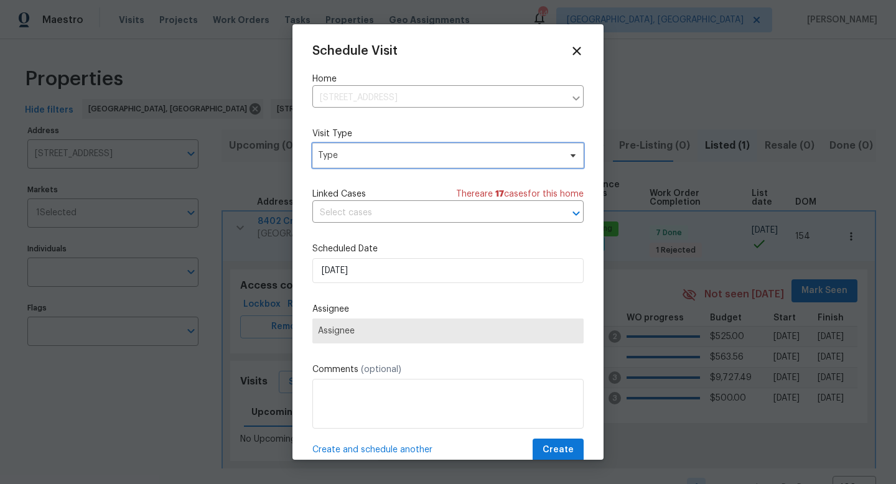
click at [378, 156] on span "Type" at bounding box center [439, 155] width 242 height 12
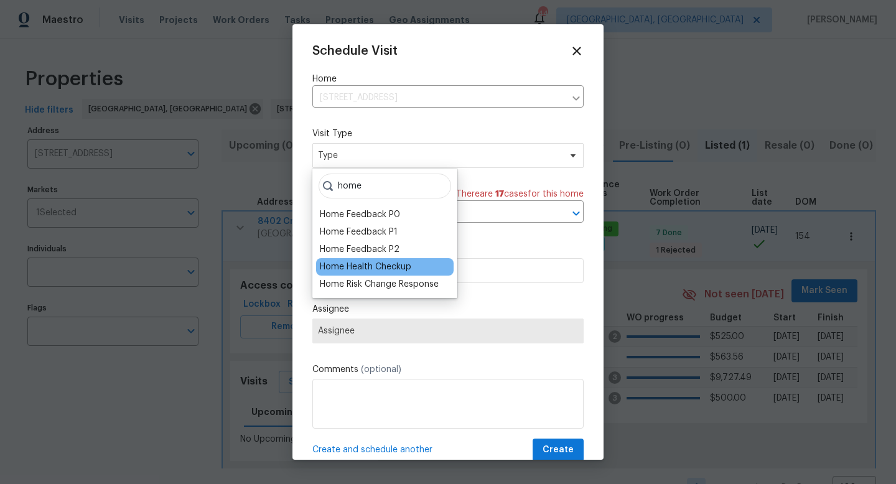
type input "home"
click at [367, 267] on div "Home Health Checkup" at bounding box center [365, 267] width 91 height 12
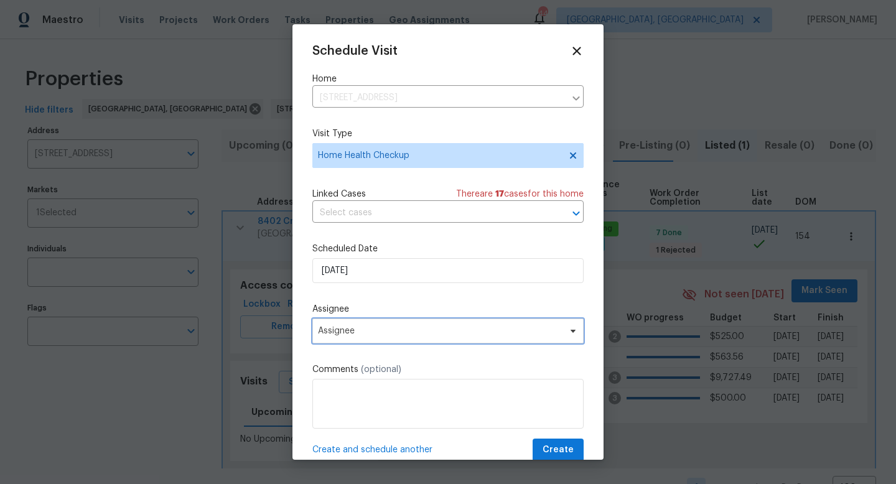
click at [452, 340] on span "Assignee" at bounding box center [447, 331] width 271 height 25
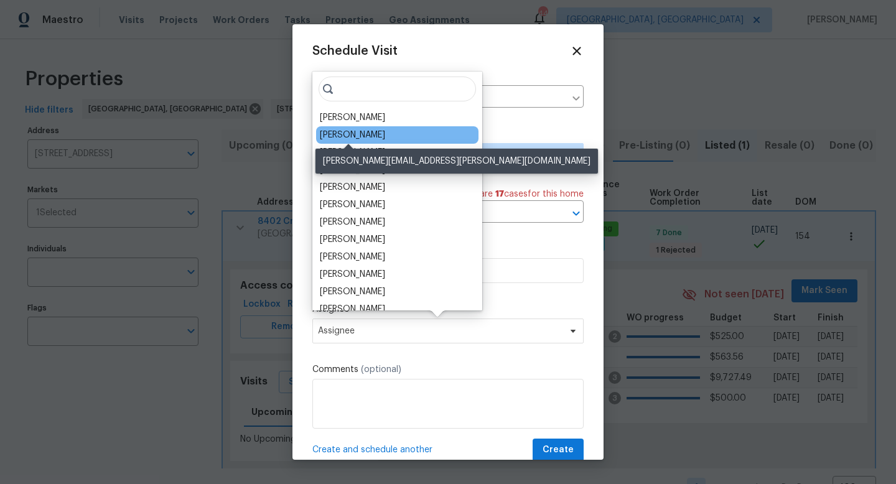
click at [338, 134] on div "[PERSON_NAME]" at bounding box center [352, 135] width 65 height 12
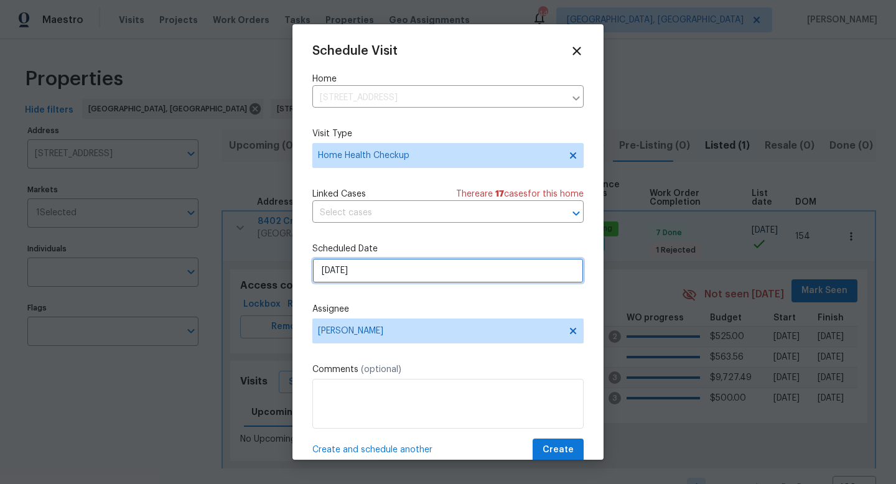
click at [375, 269] on input "[DATE]" at bounding box center [447, 270] width 271 height 25
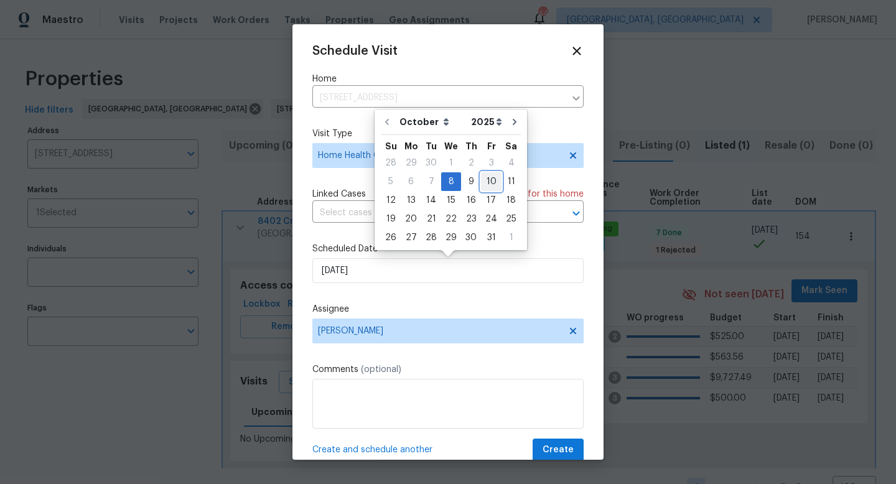
click at [492, 185] on div "10" at bounding box center [491, 181] width 21 height 17
type input "[DATE]"
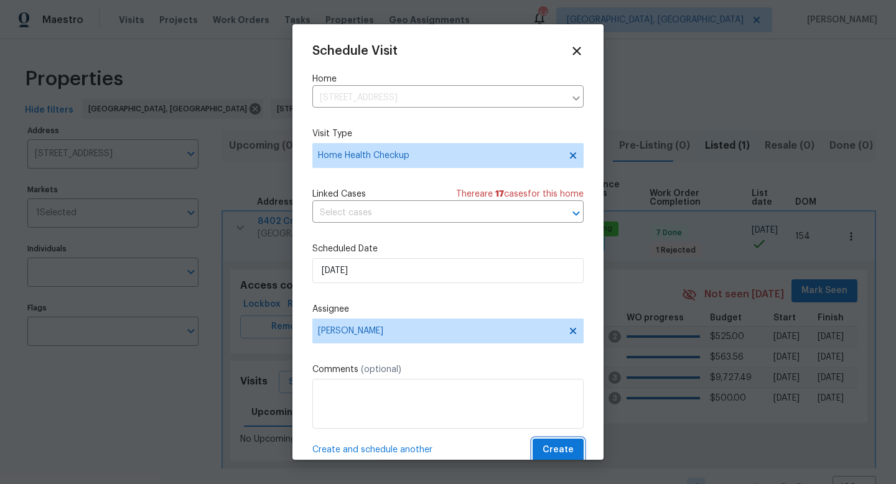
click at [567, 455] on span "Create" at bounding box center [558, 450] width 31 height 16
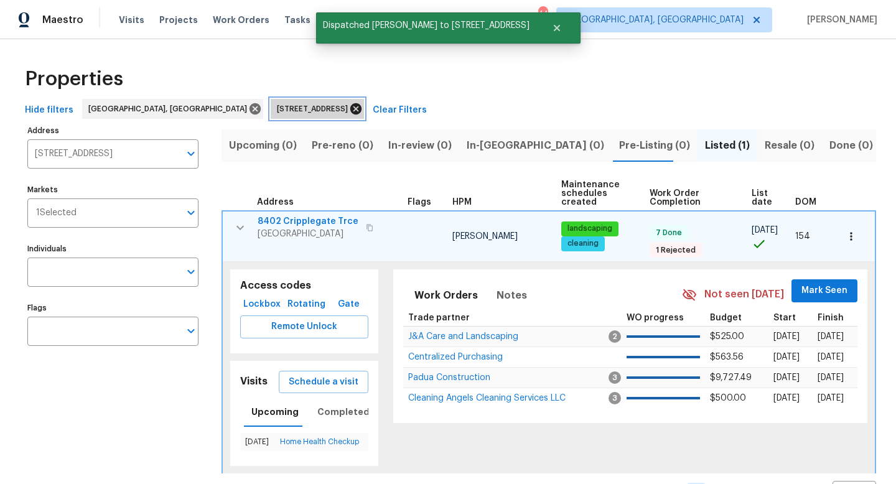
click at [354, 111] on icon at bounding box center [356, 109] width 14 height 14
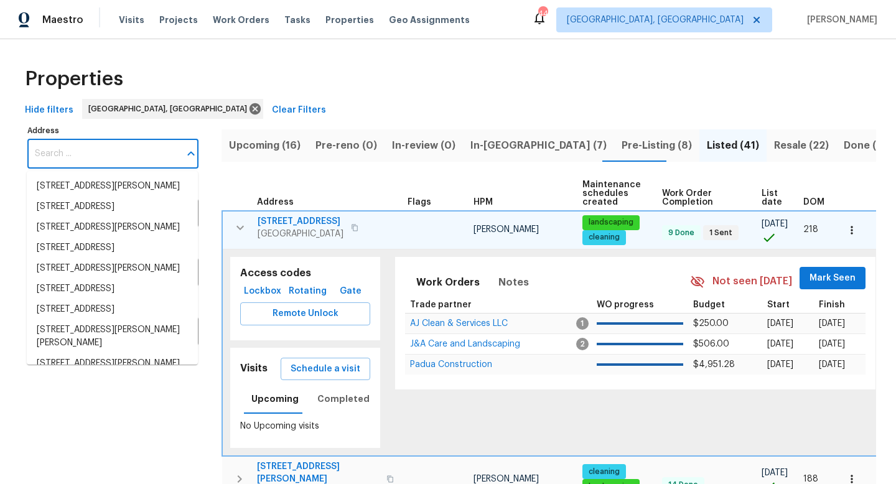
click at [82, 162] on input "Address" at bounding box center [103, 153] width 152 height 29
paste input "[STREET_ADDRESS]"
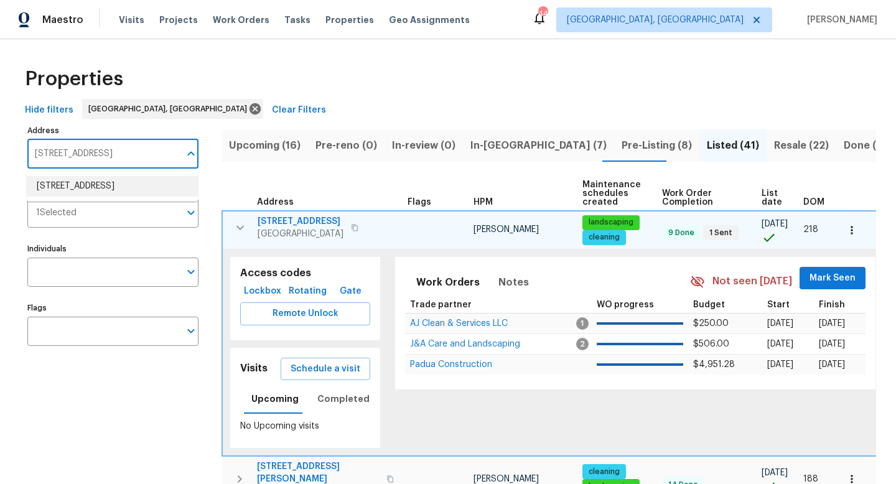
click at [83, 197] on li "[STREET_ADDRESS]" at bounding box center [112, 186] width 171 height 21
click at [123, 154] on input "[STREET_ADDRESS]" at bounding box center [103, 153] width 152 height 29
type input "[STREET_ADDRESS]"
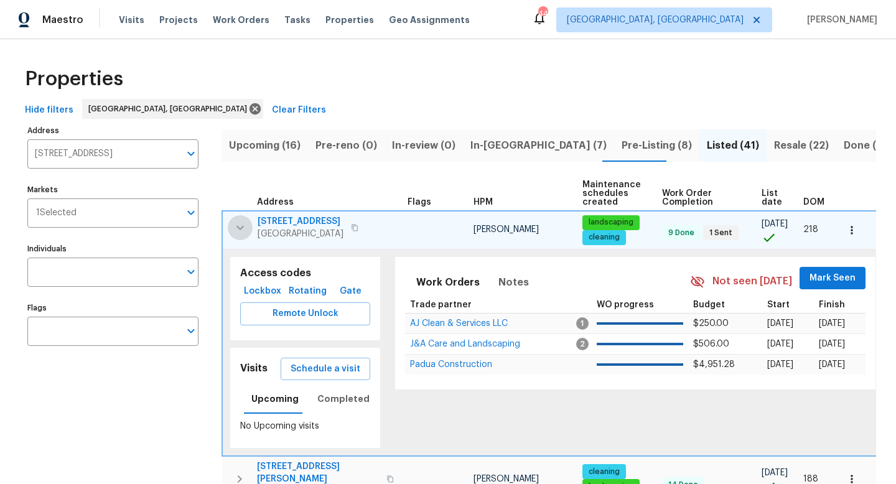
click at [244, 224] on icon "button" at bounding box center [240, 227] width 15 height 15
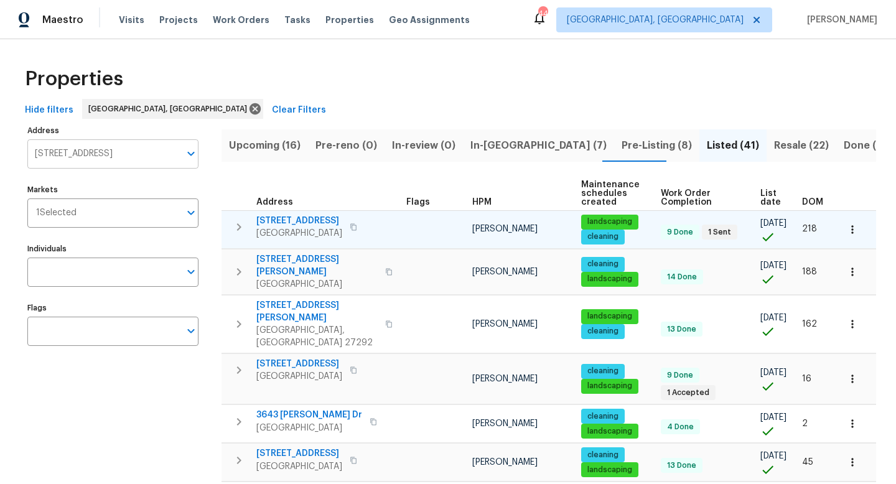
click at [93, 152] on input "[STREET_ADDRESS]" at bounding box center [103, 153] width 152 height 29
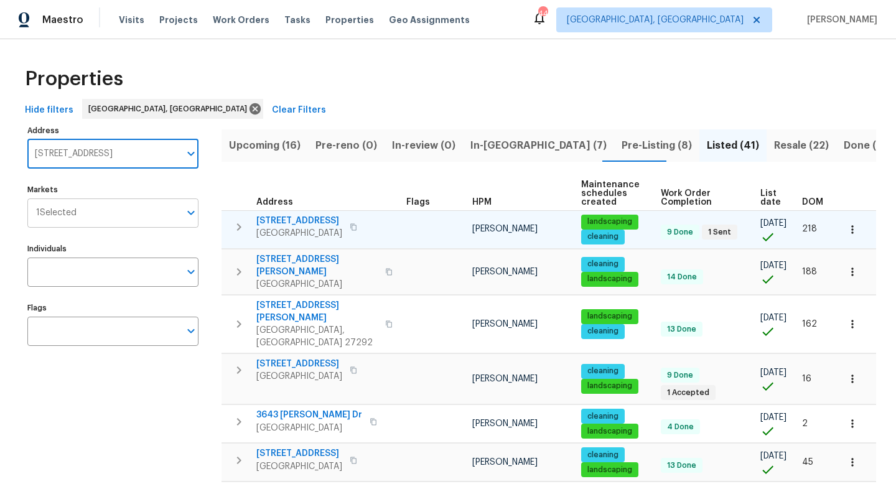
click at [138, 218] on input "Markets" at bounding box center [128, 212] width 103 height 29
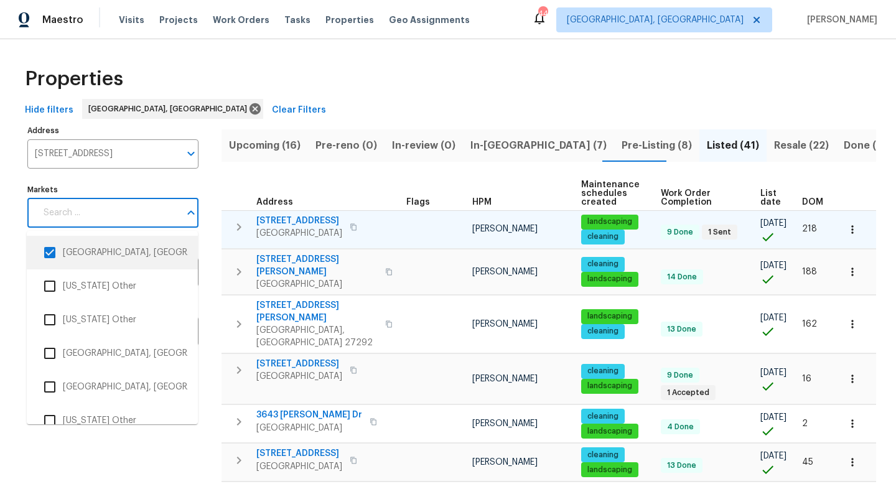
click at [108, 254] on li "[GEOGRAPHIC_DATA], [GEOGRAPHIC_DATA]" at bounding box center [112, 253] width 151 height 26
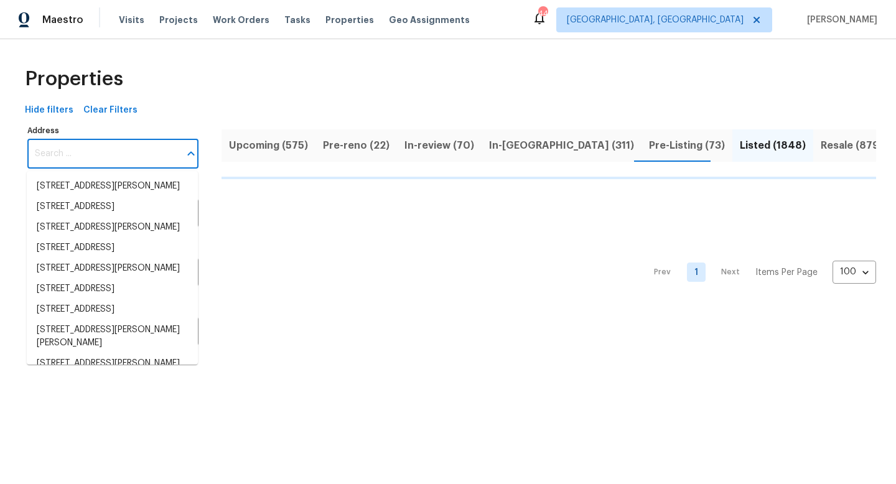
click at [142, 142] on input "Address" at bounding box center [103, 153] width 152 height 29
paste input "[STREET_ADDRESS]"
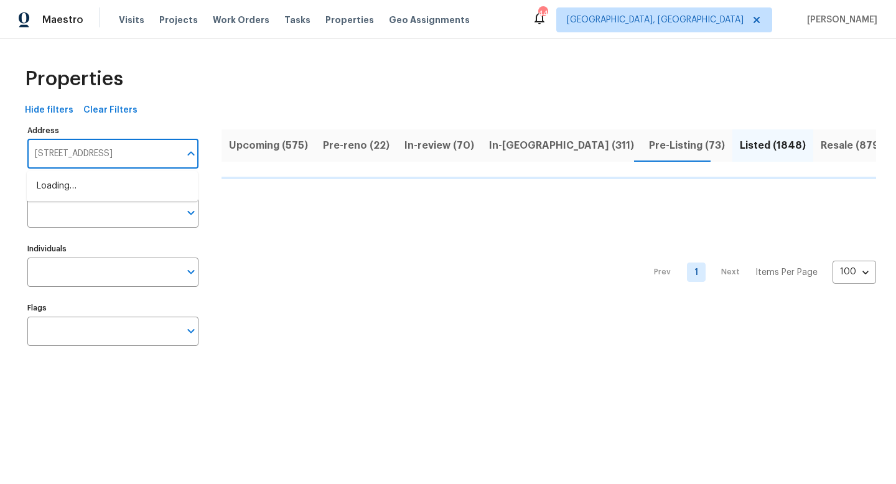
scroll to position [0, 13]
click at [106, 189] on li "[STREET_ADDRESS]" at bounding box center [112, 186] width 171 height 21
type input "[STREET_ADDRESS]"
click at [93, 213] on input "Markets" at bounding box center [103, 212] width 152 height 29
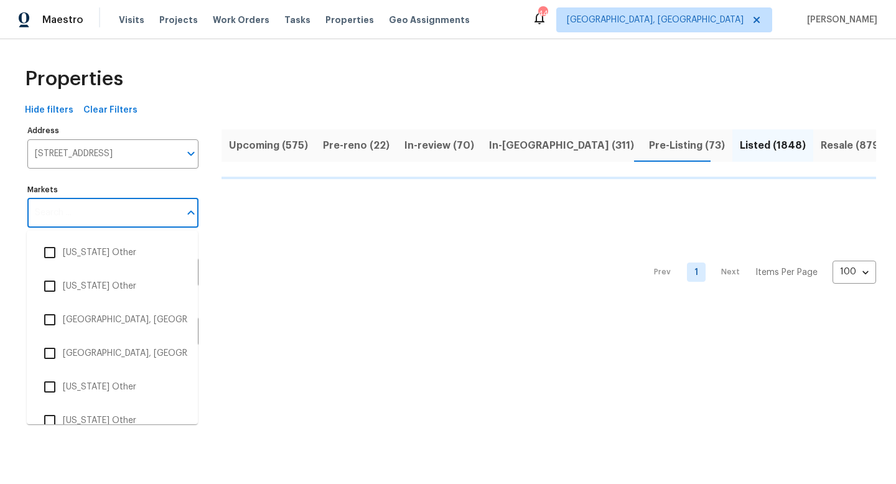
scroll to position [0, 0]
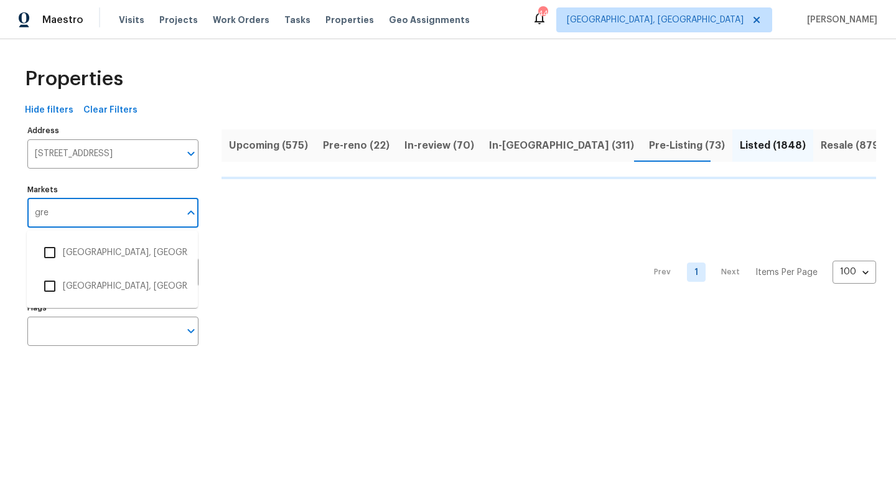
type input "gree"
click at [60, 246] on input "checkbox" at bounding box center [50, 253] width 26 height 26
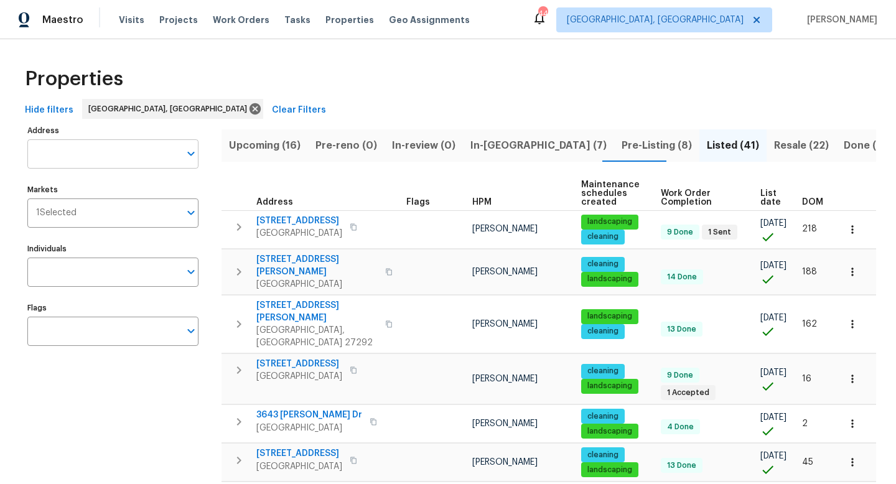
click at [106, 168] on input "Address" at bounding box center [103, 153] width 152 height 29
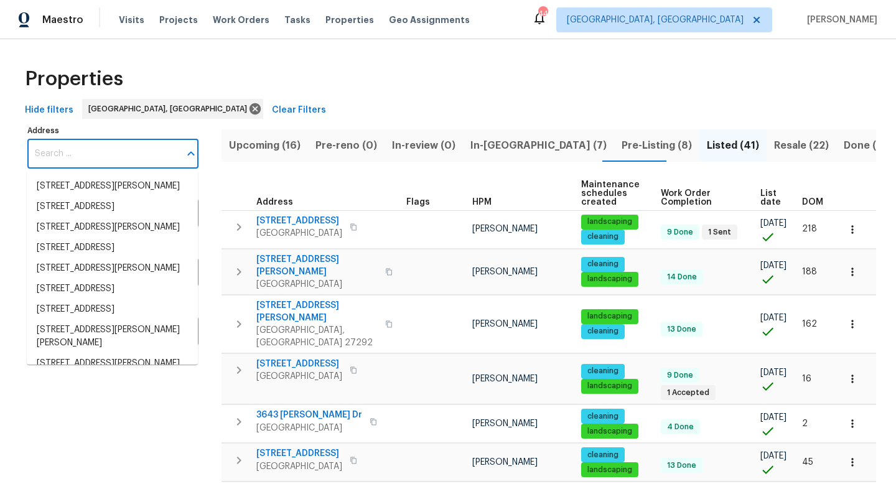
paste input "[STREET_ADDRESS]"
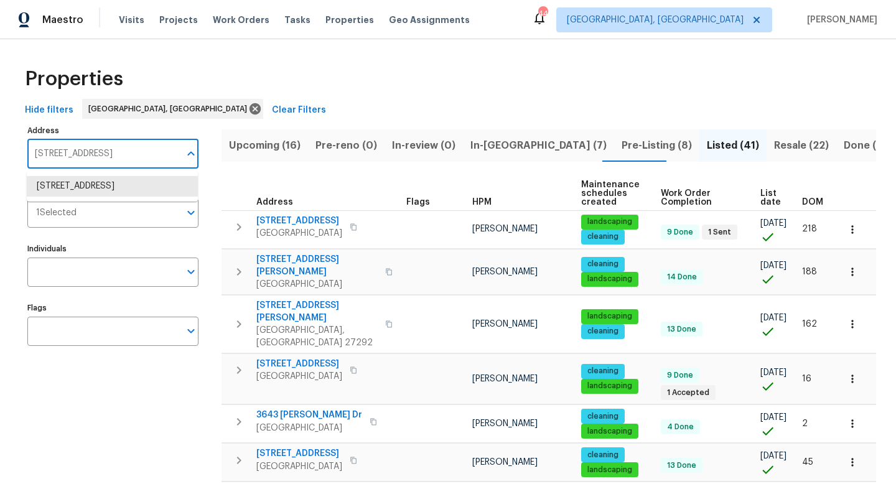
type input "[STREET_ADDRESS]"
click at [65, 197] on li "[STREET_ADDRESS]" at bounding box center [112, 186] width 171 height 21
click at [40, 147] on input "[STREET_ADDRESS]" at bounding box center [103, 153] width 152 height 29
click at [122, 141] on input "[STREET_ADDRESS]" at bounding box center [103, 153] width 152 height 29
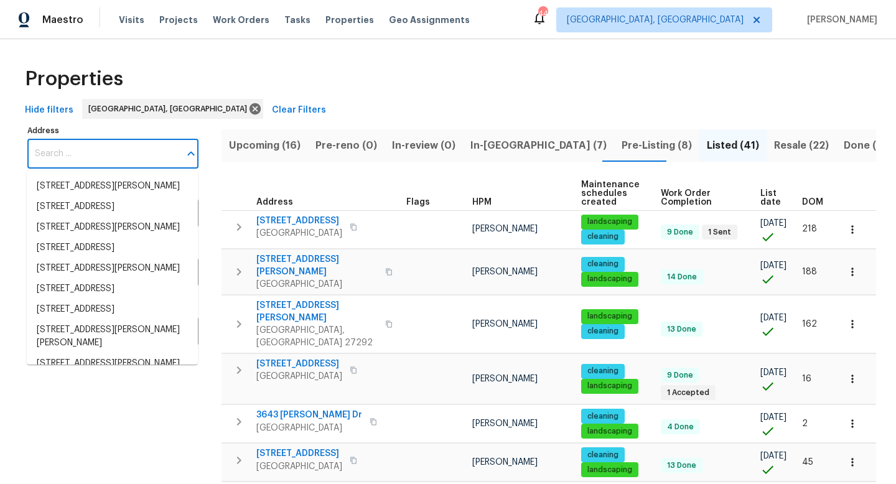
click at [55, 162] on input "Address" at bounding box center [103, 153] width 152 height 29
paste input "[STREET_ADDRESS]"
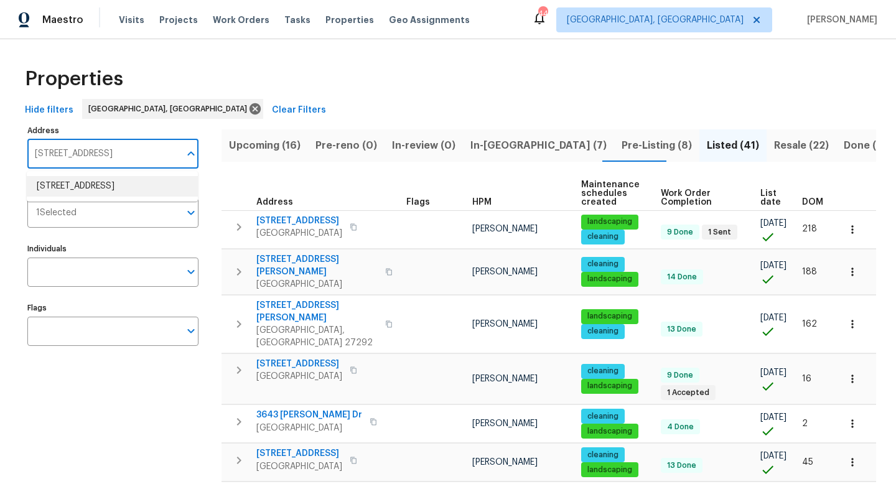
click at [62, 188] on li "[STREET_ADDRESS]" at bounding box center [112, 186] width 171 height 21
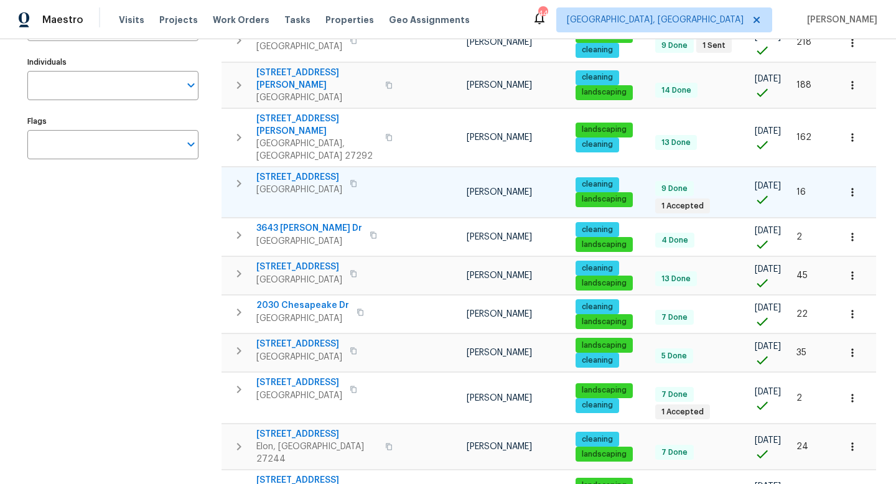
scroll to position [0, 0]
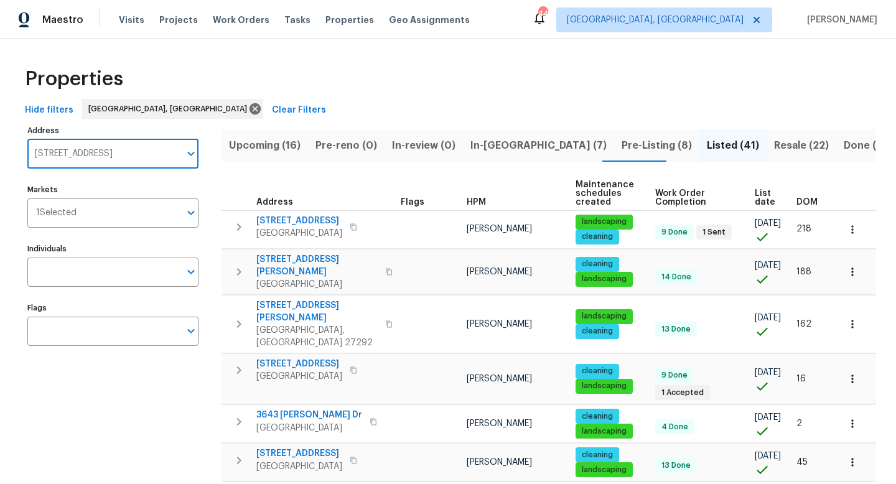
click at [107, 156] on input "[STREET_ADDRESS]" at bounding box center [103, 153] width 152 height 29
click at [269, 200] on span "Address" at bounding box center [274, 202] width 37 height 9
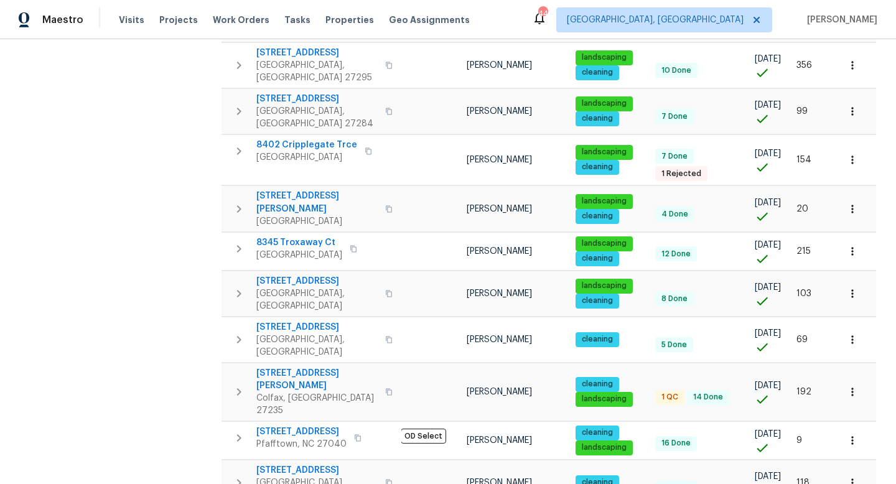
scroll to position [1055, 0]
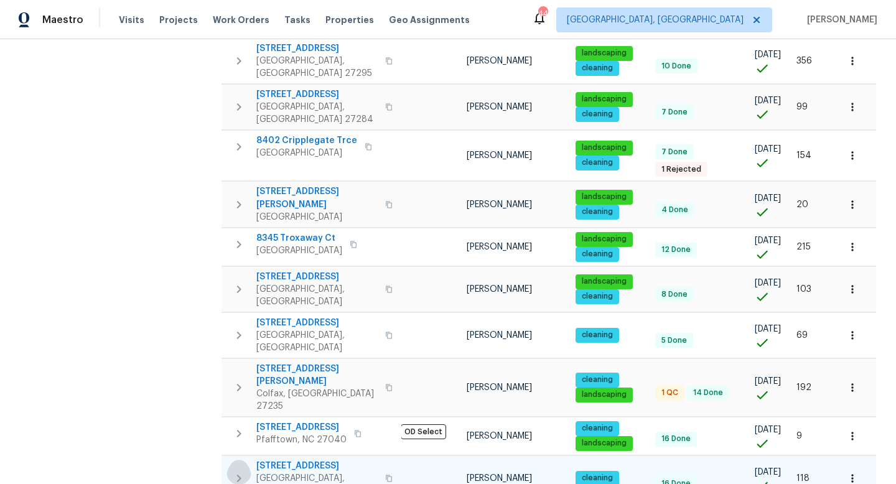
click at [240, 471] on icon "button" at bounding box center [238, 478] width 15 height 15
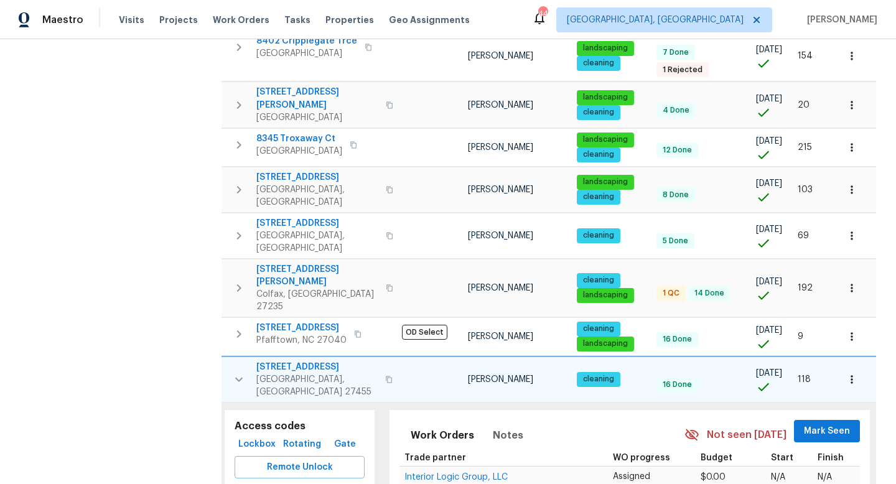
scroll to position [1208, 0]
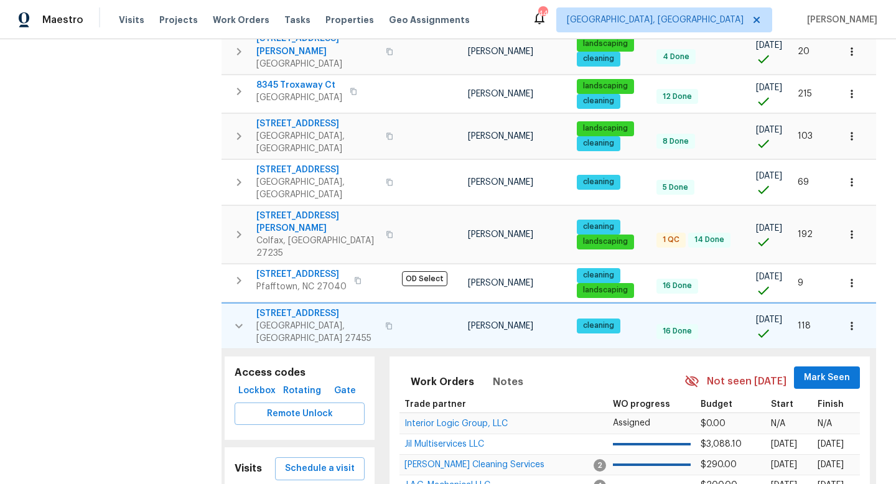
click at [237, 319] on icon "button" at bounding box center [238, 326] width 15 height 15
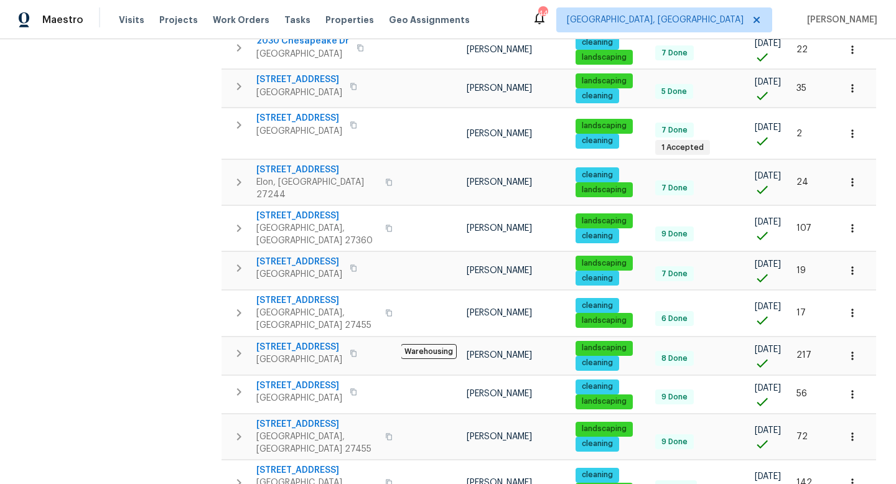
scroll to position [0, 0]
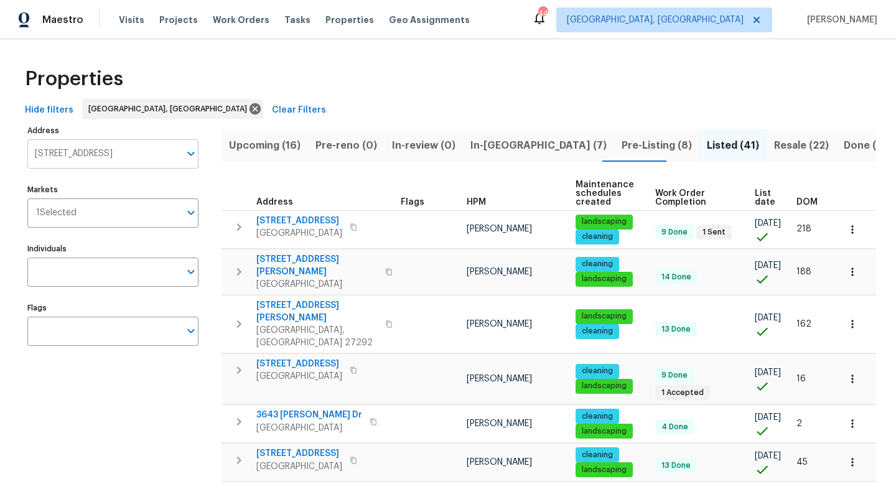
click at [72, 144] on input "[STREET_ADDRESS]" at bounding box center [103, 153] width 152 height 29
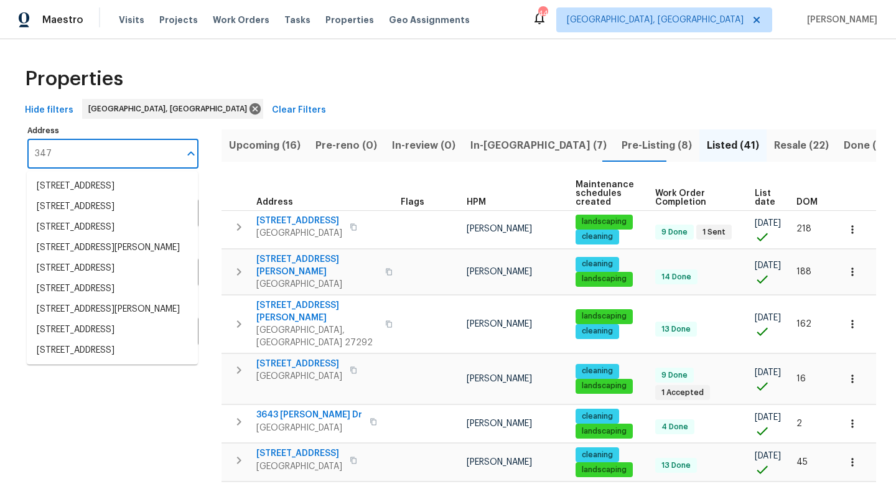
type input "347"
click at [95, 206] on li "[STREET_ADDRESS]" at bounding box center [112, 207] width 171 height 21
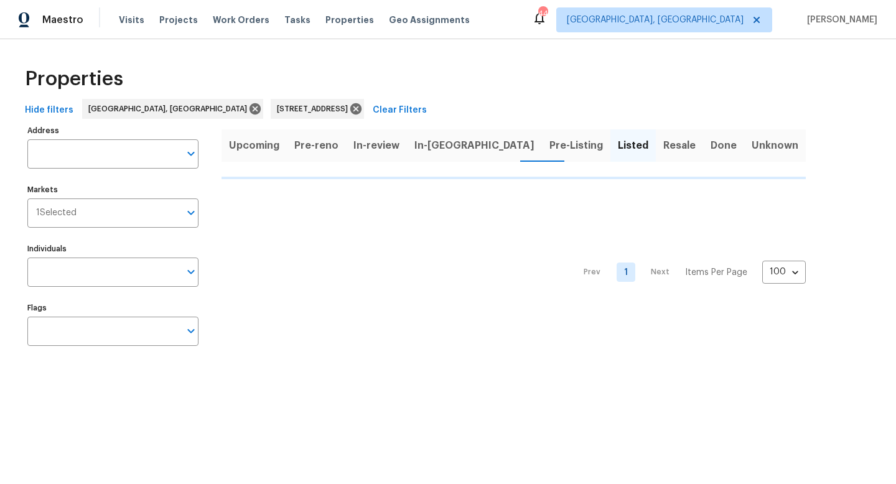
type input "[STREET_ADDRESS]"
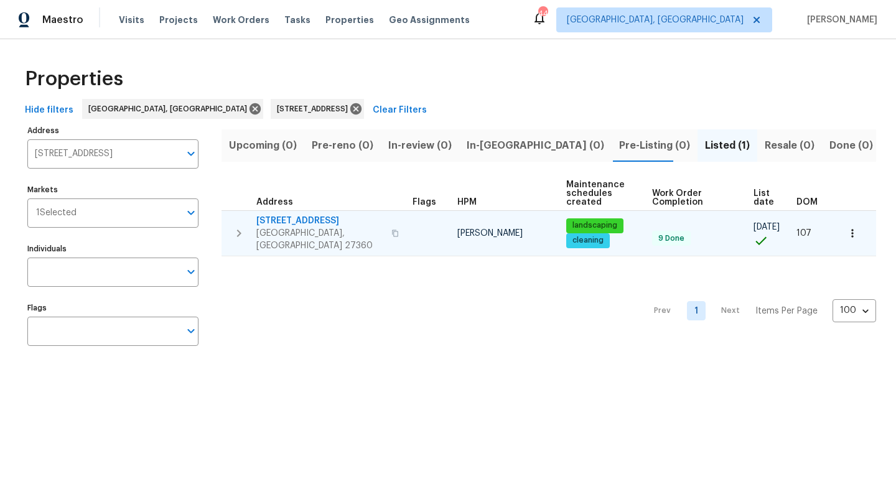
click at [239, 226] on icon "button" at bounding box center [238, 233] width 15 height 15
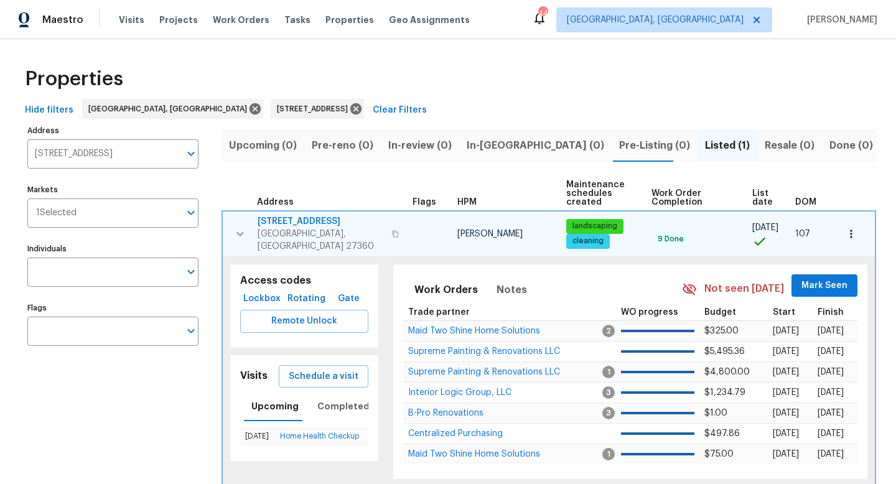
scroll to position [19, 0]
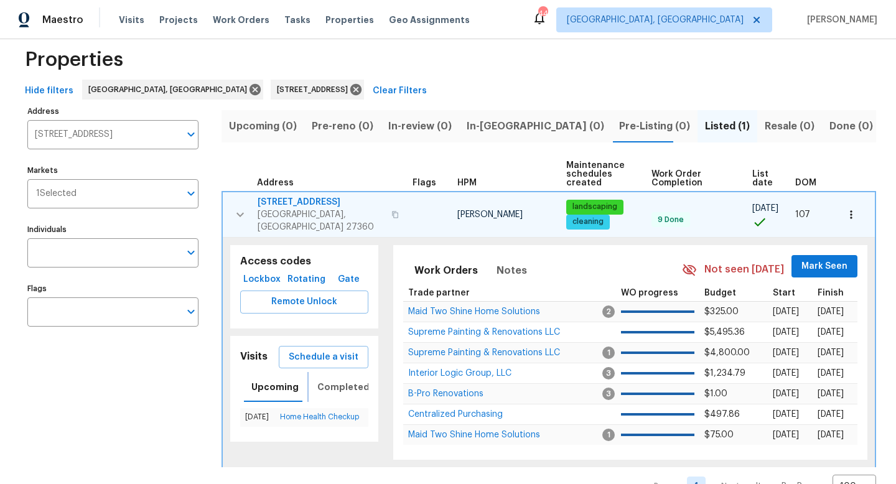
click at [329, 380] on span "Completed" at bounding box center [343, 388] width 52 height 16
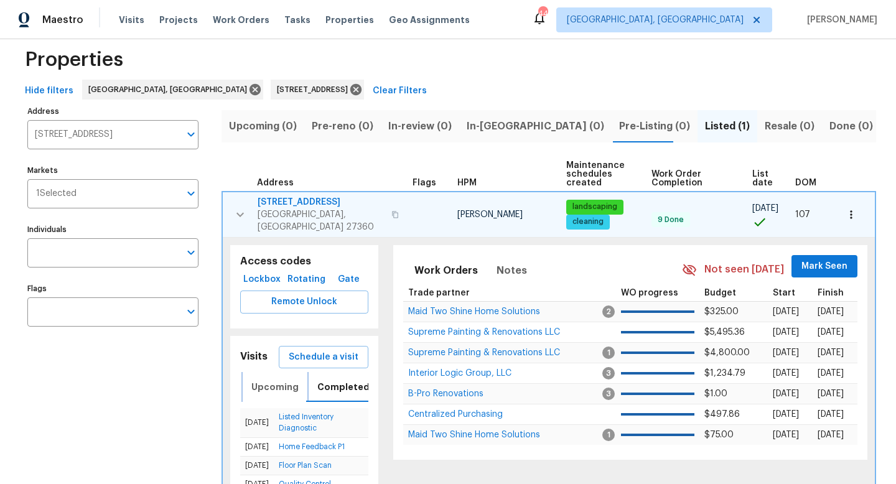
click at [276, 383] on span "Upcoming" at bounding box center [274, 388] width 47 height 16
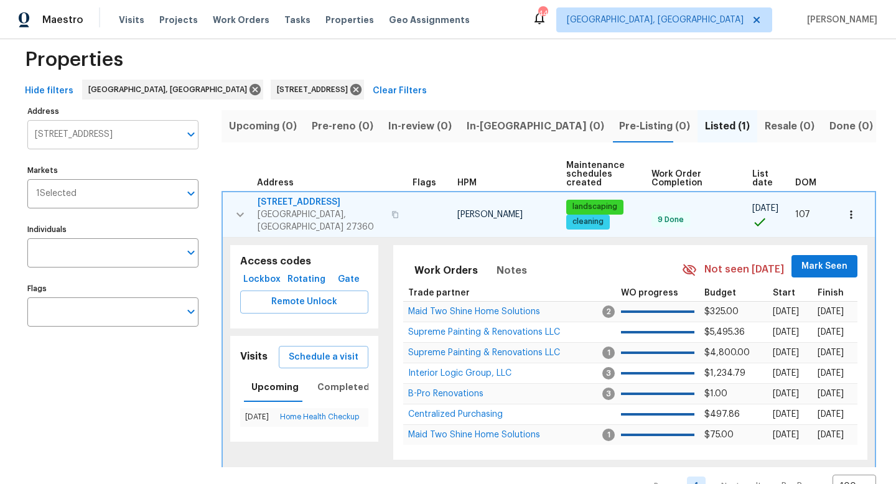
click at [85, 131] on input "[STREET_ADDRESS]" at bounding box center [103, 134] width 152 height 29
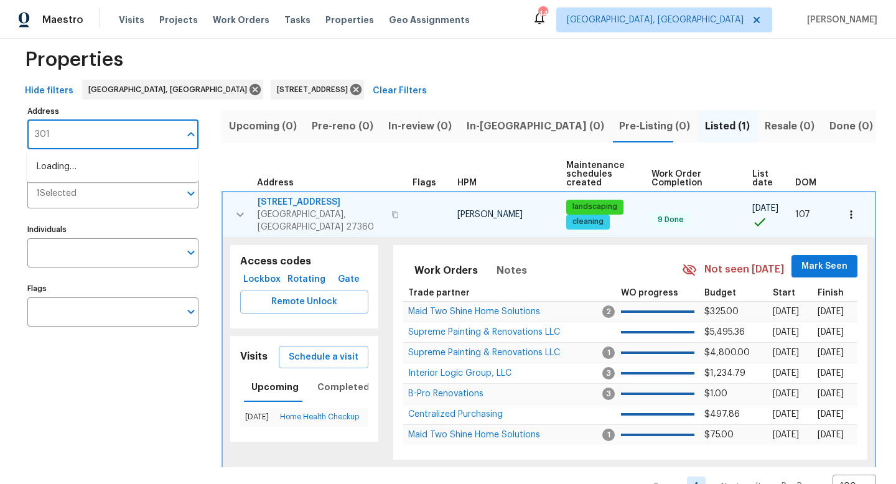
type input "301"
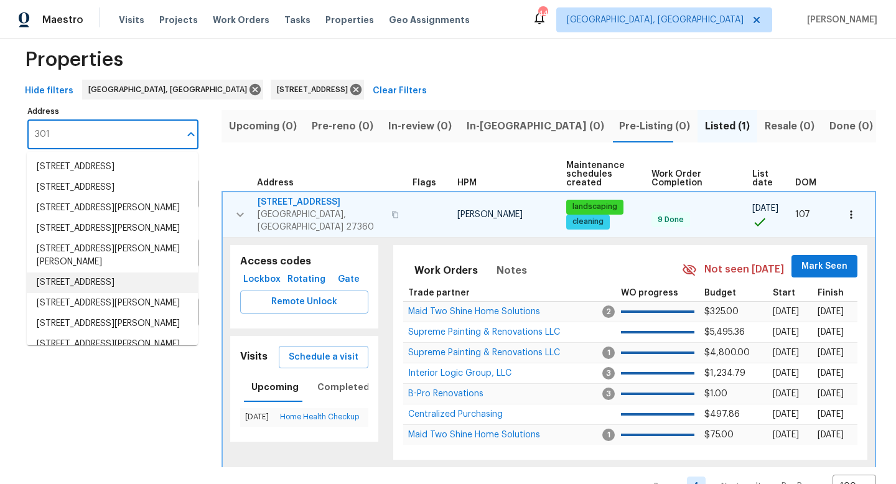
click at [126, 281] on li "[STREET_ADDRESS]" at bounding box center [112, 283] width 171 height 21
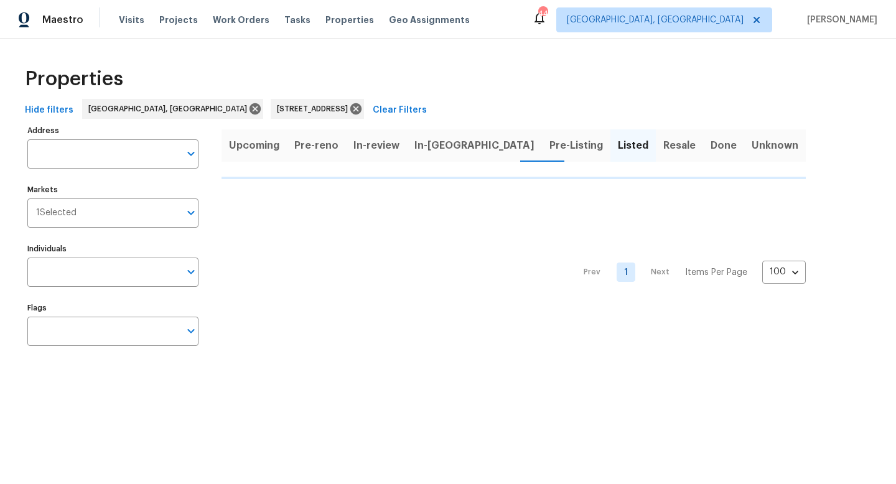
type input "[STREET_ADDRESS]"
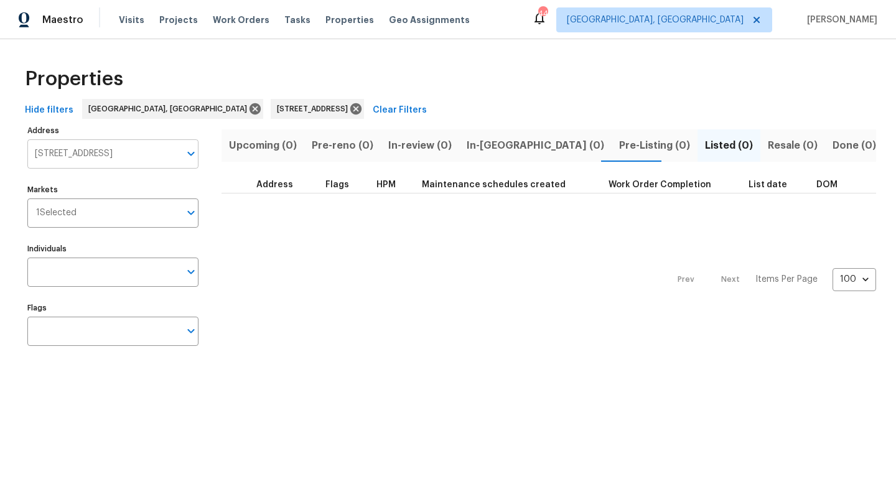
click at [82, 156] on input "[STREET_ADDRESS]" at bounding box center [103, 153] width 152 height 29
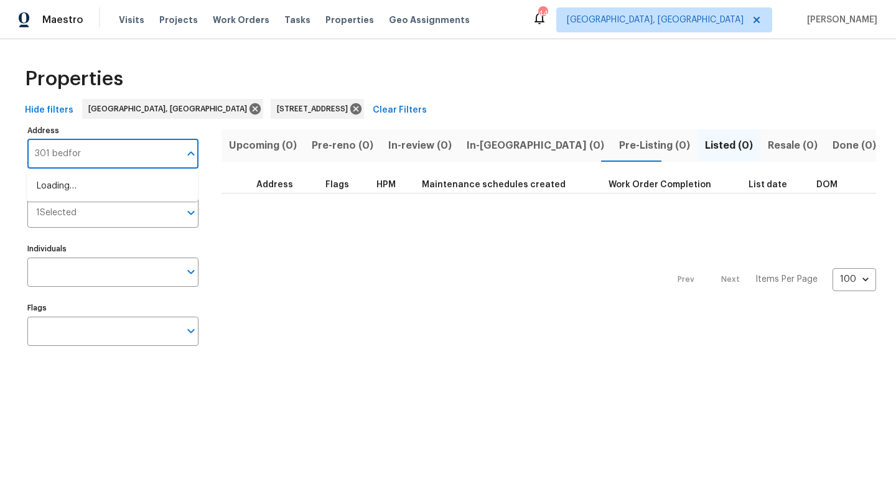
type input "301 bedford"
click at [65, 192] on li "[STREET_ADDRESS][PERSON_NAME]" at bounding box center [112, 186] width 171 height 21
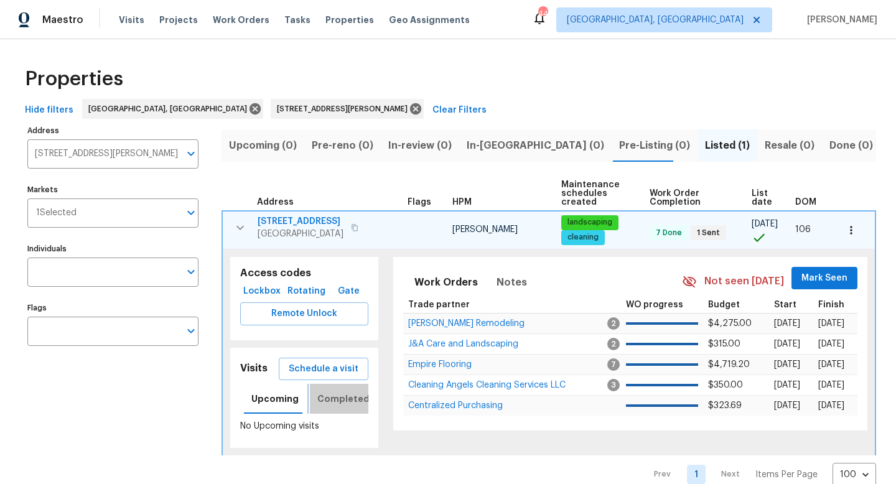
click at [342, 399] on span "Completed" at bounding box center [343, 399] width 52 height 16
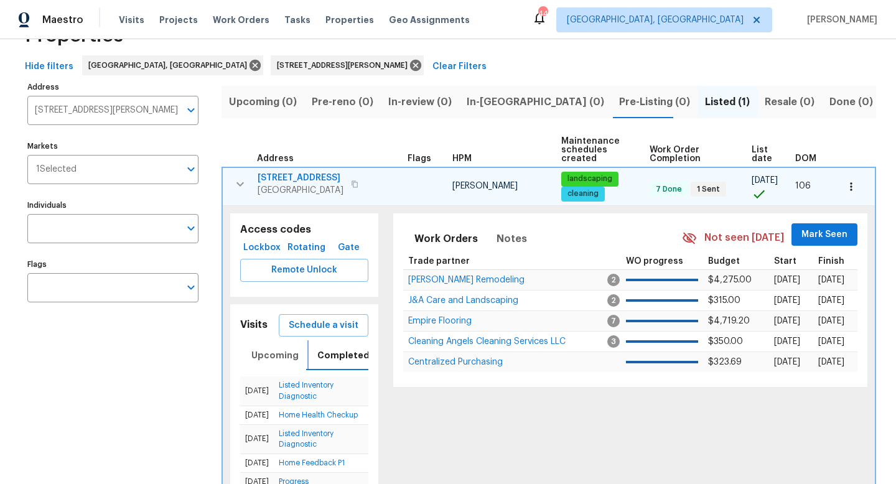
scroll to position [45, 0]
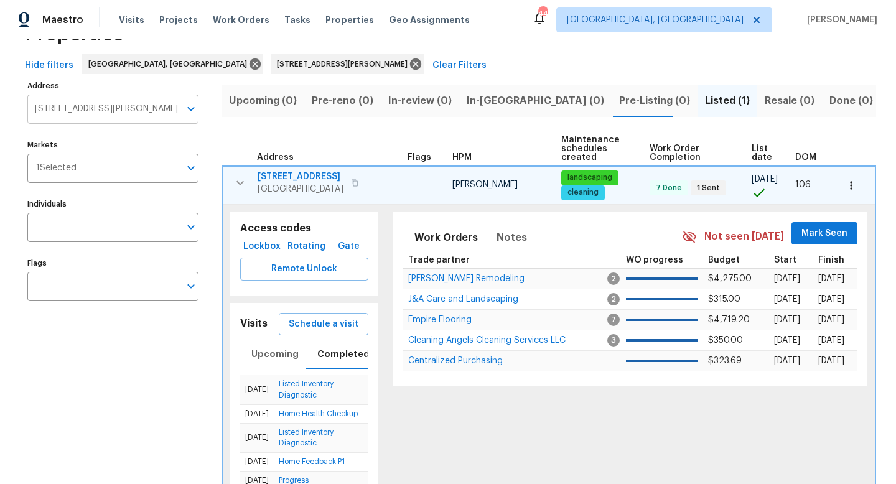
click at [76, 108] on input "[STREET_ADDRESS][PERSON_NAME]" at bounding box center [103, 109] width 152 height 29
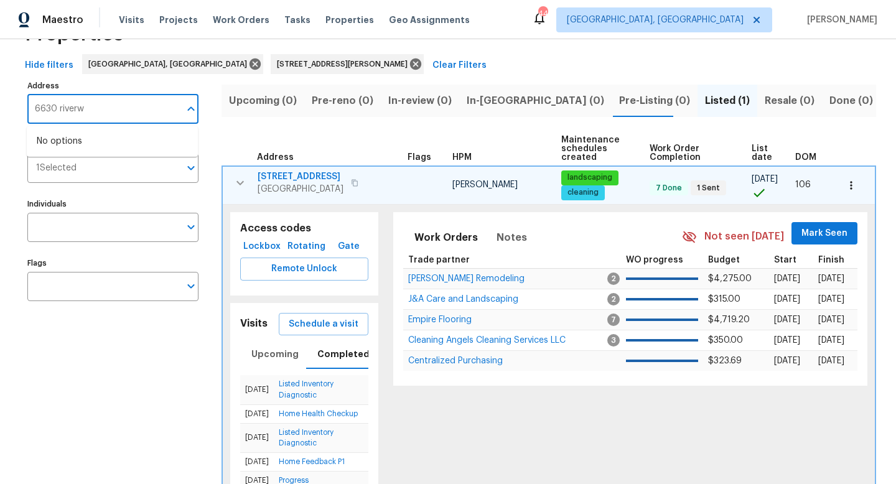
click at [93, 112] on input "6630 riverw" at bounding box center [103, 109] width 152 height 29
type input "6630"
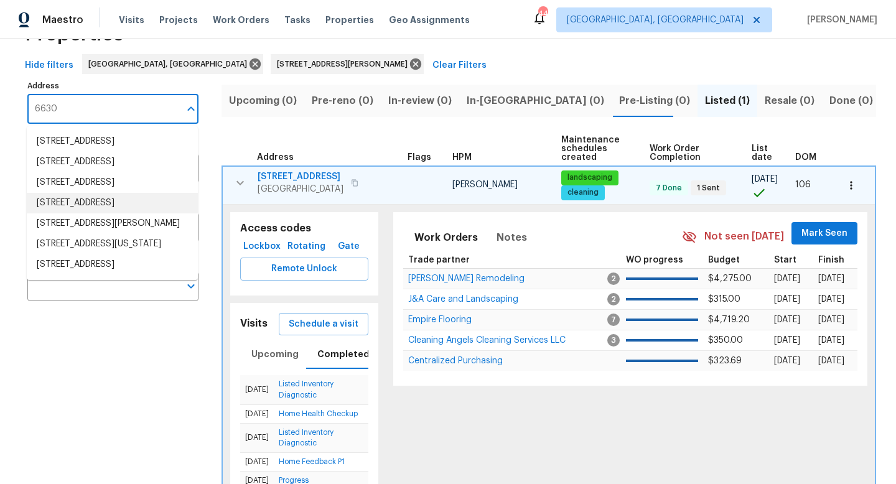
click at [66, 213] on li "[STREET_ADDRESS]" at bounding box center [112, 203] width 171 height 21
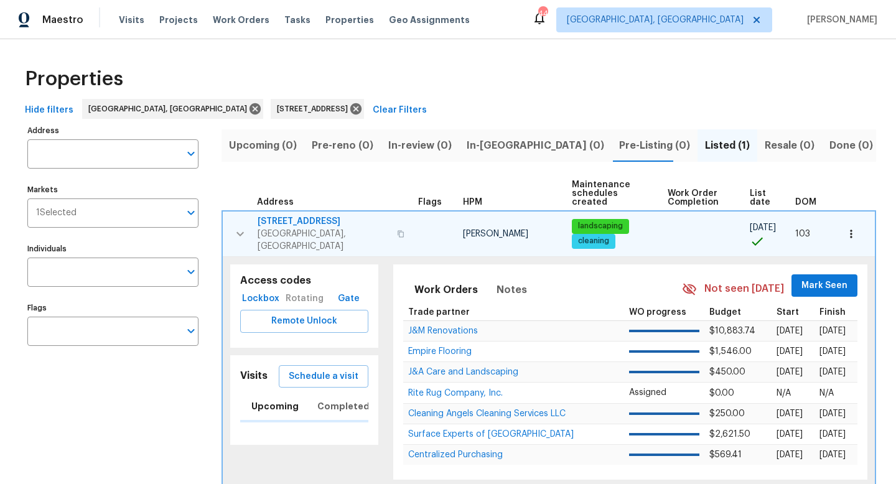
type input "[STREET_ADDRESS]"
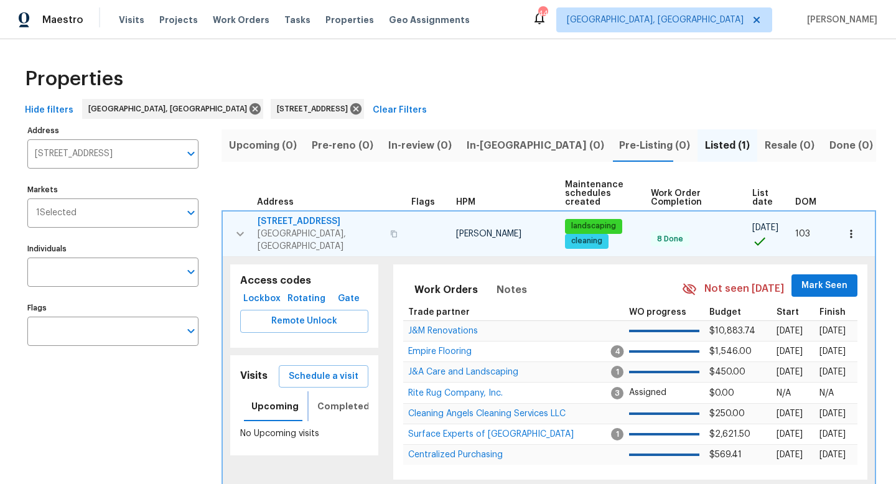
click at [331, 399] on span "Completed" at bounding box center [343, 407] width 52 height 16
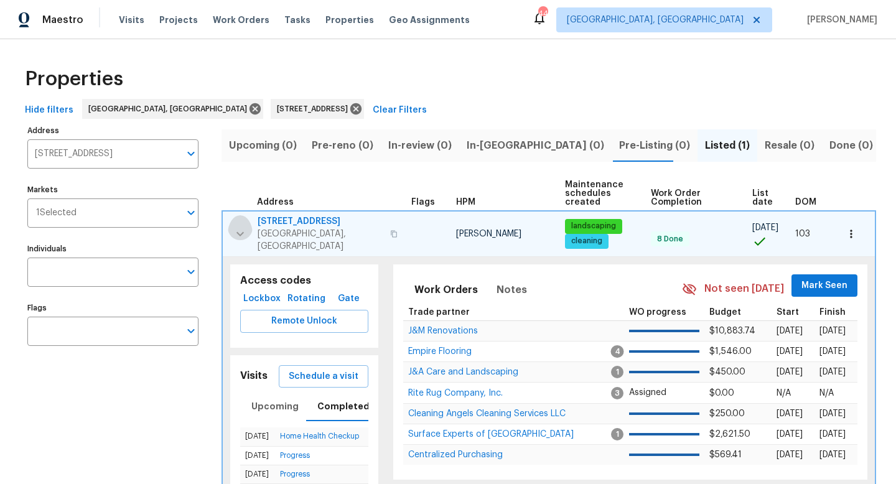
click at [240, 230] on icon "button" at bounding box center [240, 233] width 15 height 15
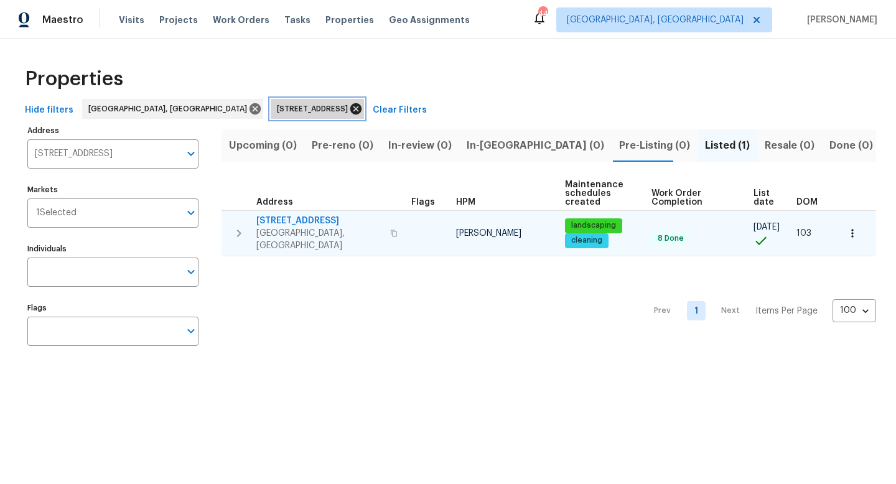
click at [349, 110] on icon at bounding box center [356, 109] width 14 height 14
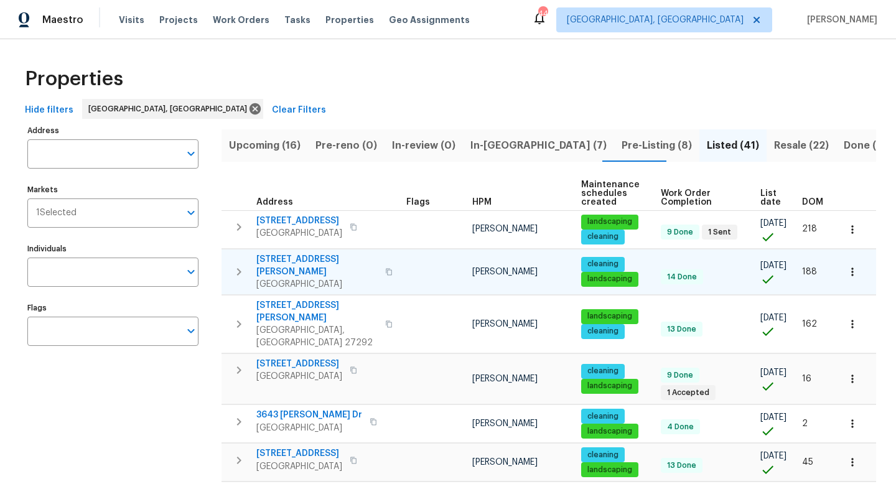
scroll to position [0, 6]
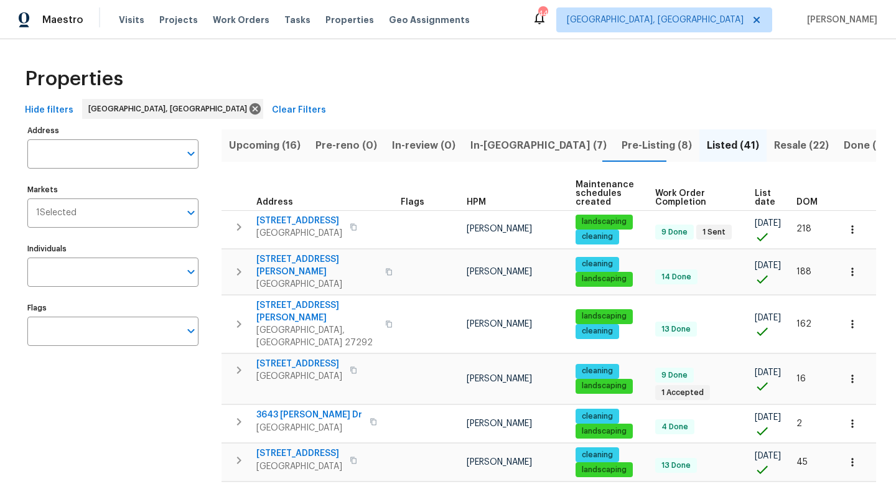
click at [811, 202] on span "DOM" at bounding box center [806, 202] width 21 height 9
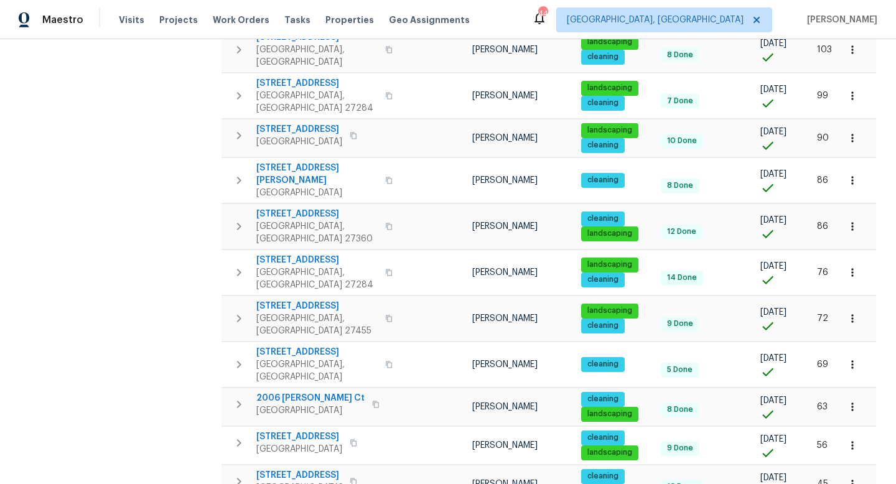
scroll to position [1001, 0]
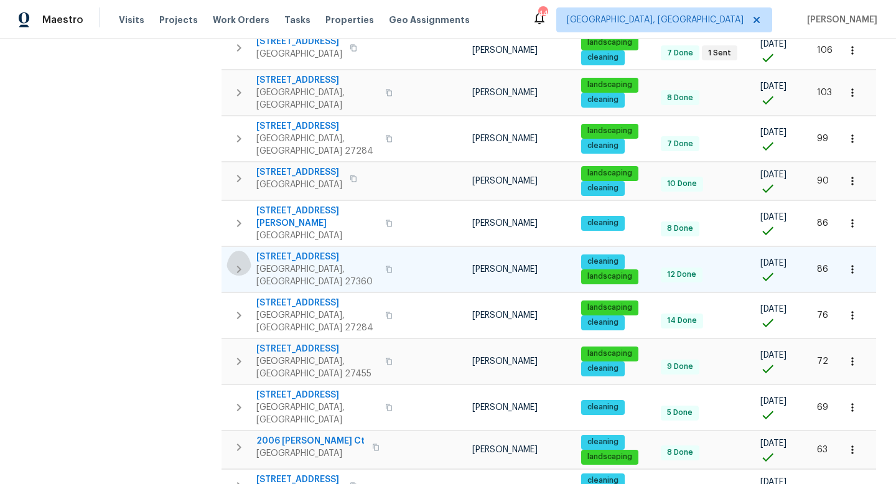
click at [233, 262] on icon "button" at bounding box center [238, 269] width 15 height 15
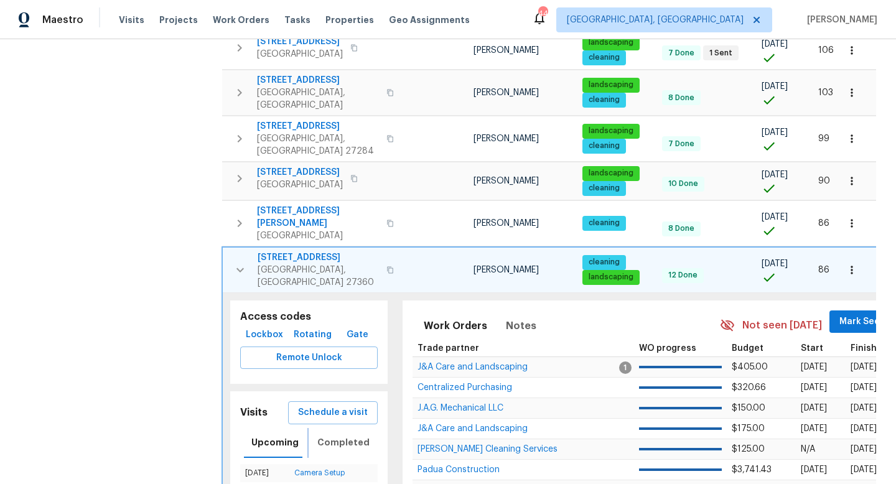
click at [329, 435] on span "Completed" at bounding box center [343, 443] width 52 height 16
click at [269, 435] on span "Upcoming" at bounding box center [274, 443] width 47 height 16
click at [238, 268] on icon "button" at bounding box center [239, 270] width 7 height 4
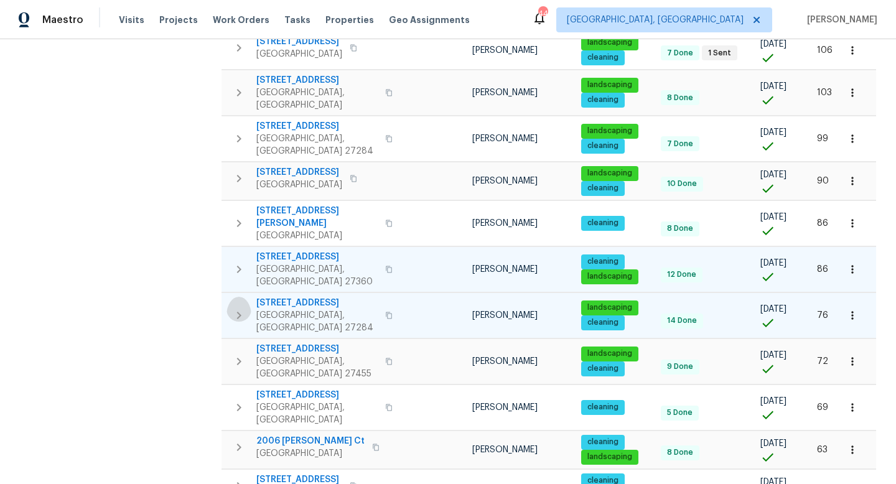
click at [239, 308] on icon "button" at bounding box center [238, 315] width 15 height 15
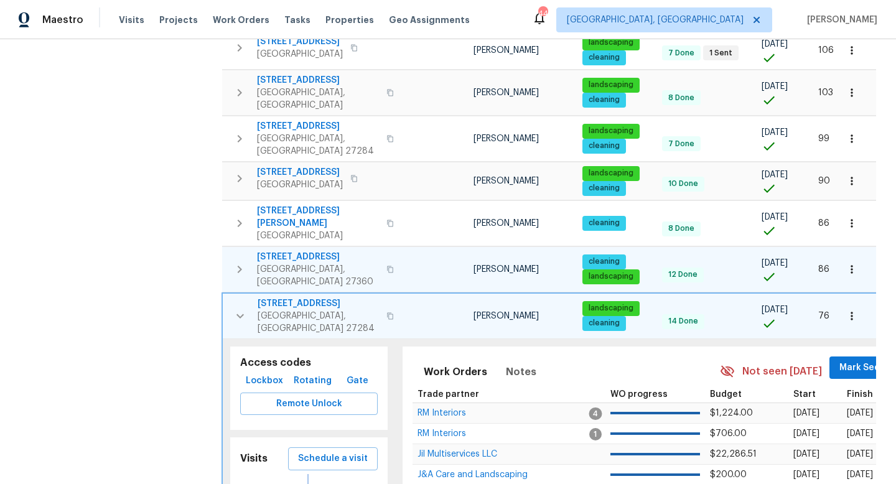
click at [342, 481] on span "Completed" at bounding box center [343, 489] width 52 height 16
click at [242, 309] on icon "button" at bounding box center [240, 316] width 15 height 15
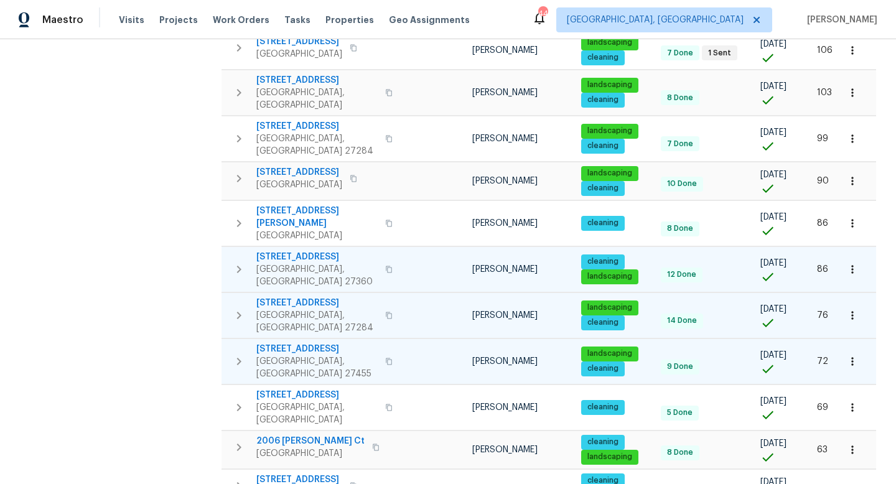
click at [241, 354] on icon "button" at bounding box center [238, 361] width 15 height 15
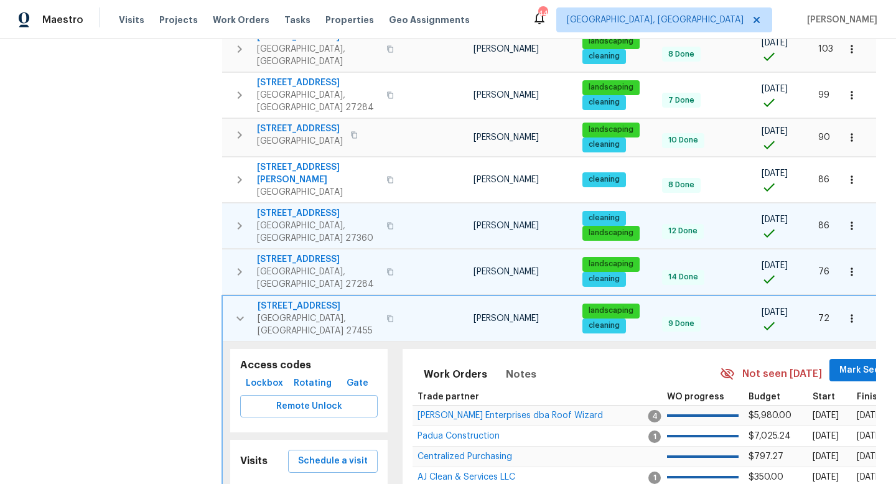
click at [240, 311] on icon "button" at bounding box center [240, 318] width 15 height 15
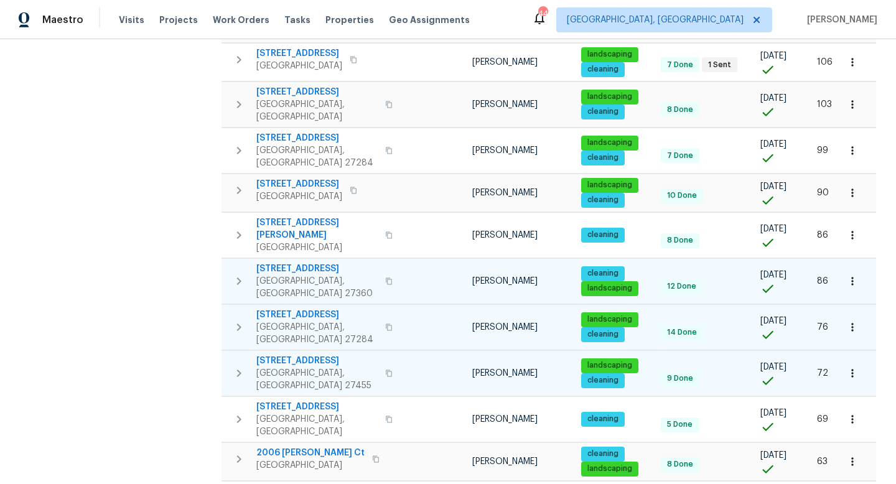
scroll to position [963, 0]
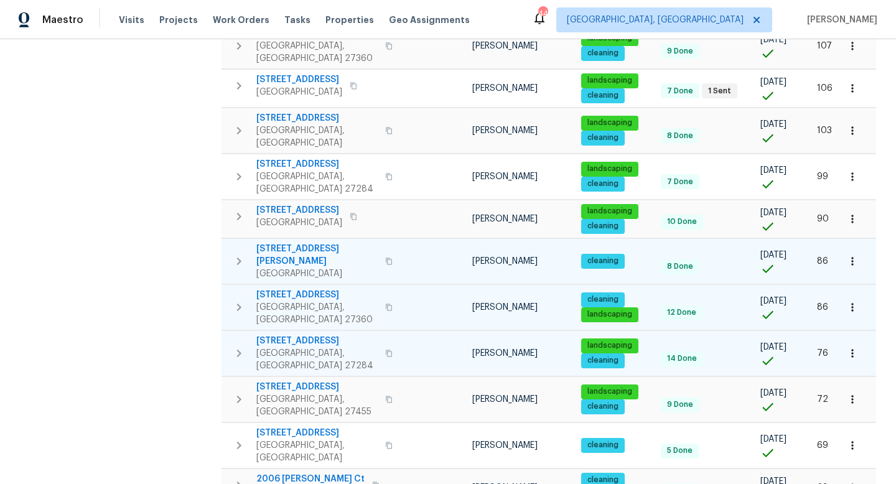
click at [236, 254] on icon "button" at bounding box center [238, 261] width 15 height 15
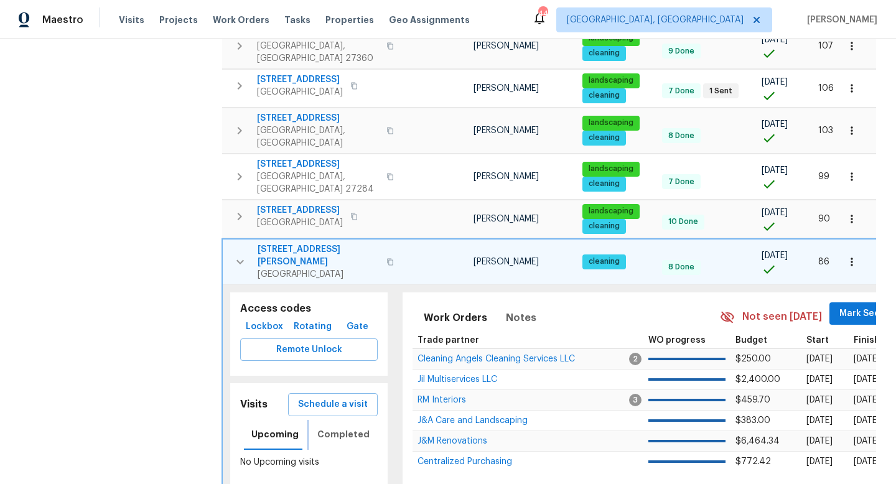
click at [335, 427] on span "Completed" at bounding box center [343, 435] width 52 height 16
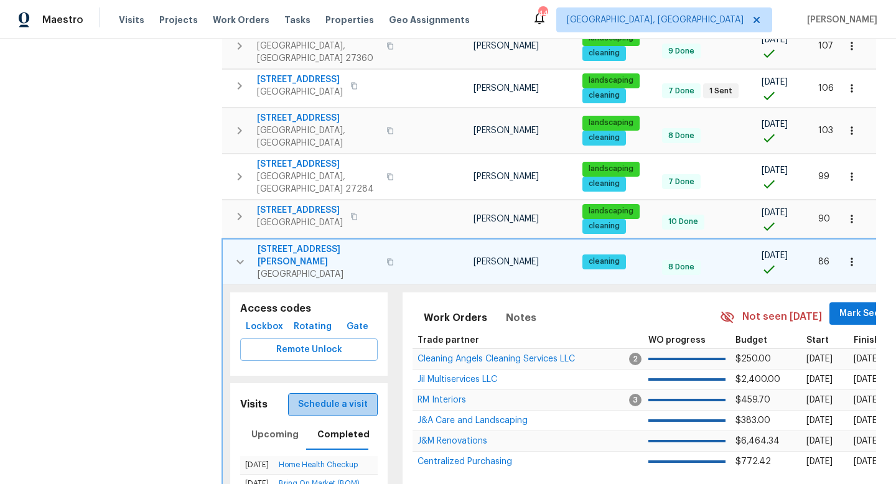
click at [357, 397] on span "Schedule a visit" at bounding box center [333, 405] width 70 height 16
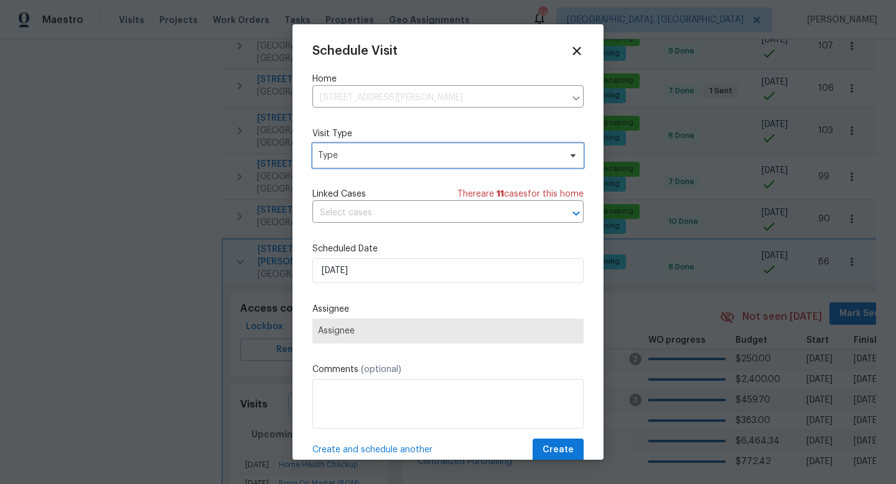
click at [339, 154] on span "Type" at bounding box center [439, 155] width 242 height 12
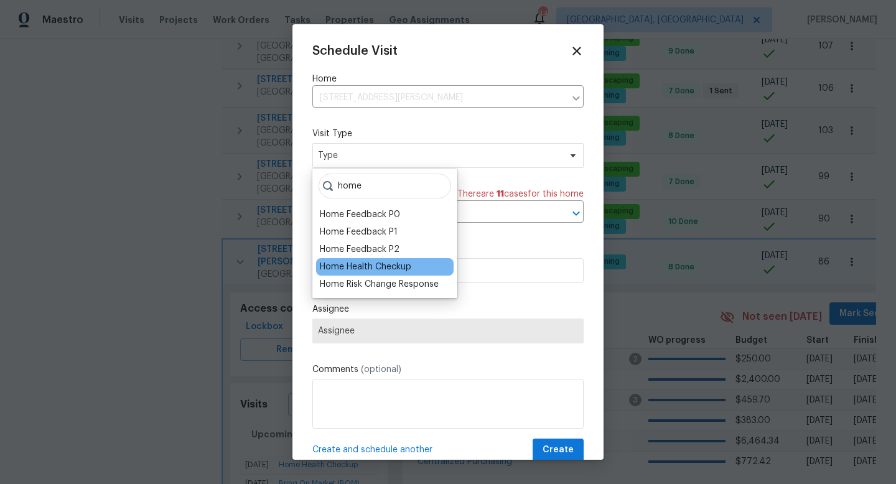
type input "home"
click at [348, 266] on div "Home Health Checkup" at bounding box center [365, 267] width 91 height 12
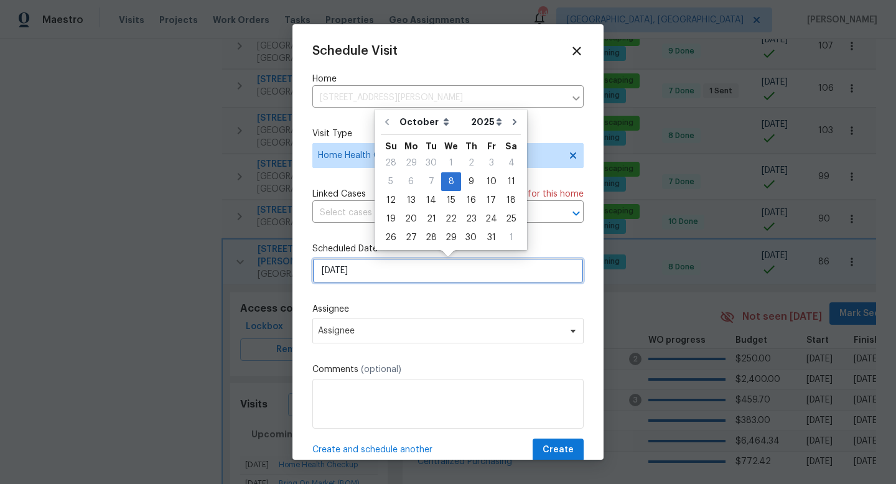
click at [373, 273] on input "[DATE]" at bounding box center [447, 270] width 271 height 25
click at [492, 181] on div "10" at bounding box center [491, 181] width 21 height 17
type input "[DATE]"
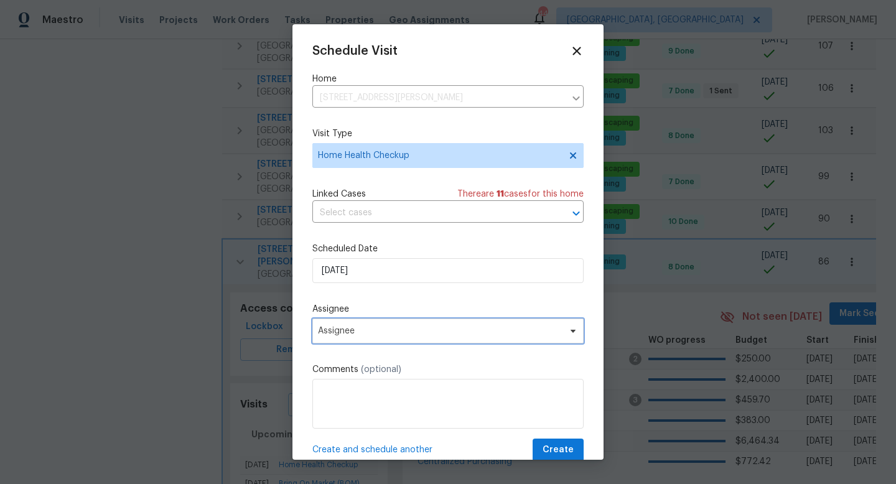
click at [366, 332] on span "Assignee" at bounding box center [440, 331] width 244 height 10
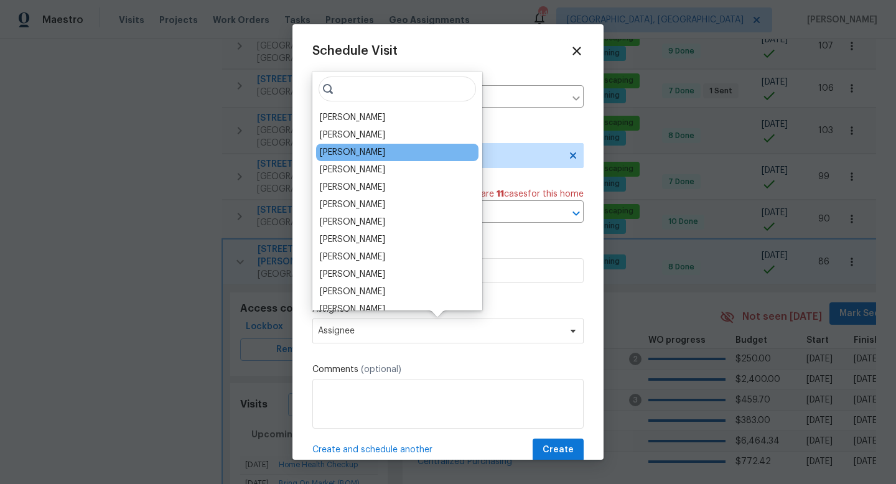
click at [338, 144] on div "[PERSON_NAME]" at bounding box center [397, 152] width 162 height 17
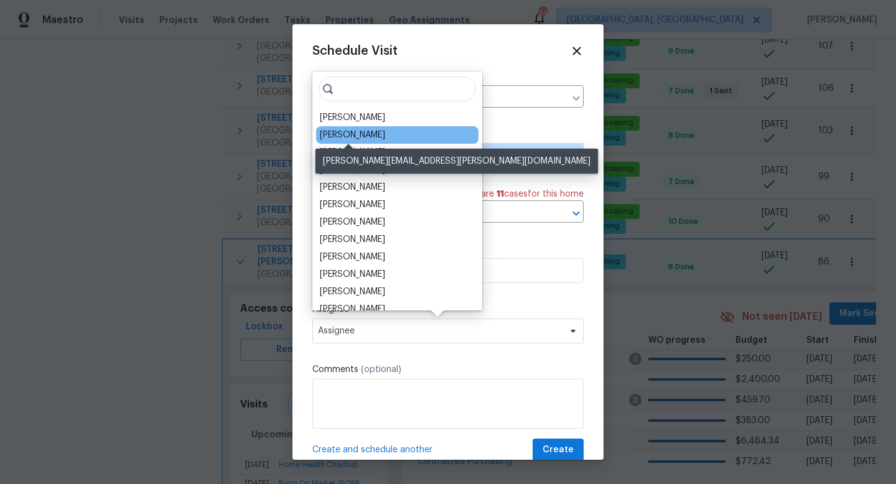
click at [342, 130] on div "[PERSON_NAME]" at bounding box center [352, 135] width 65 height 12
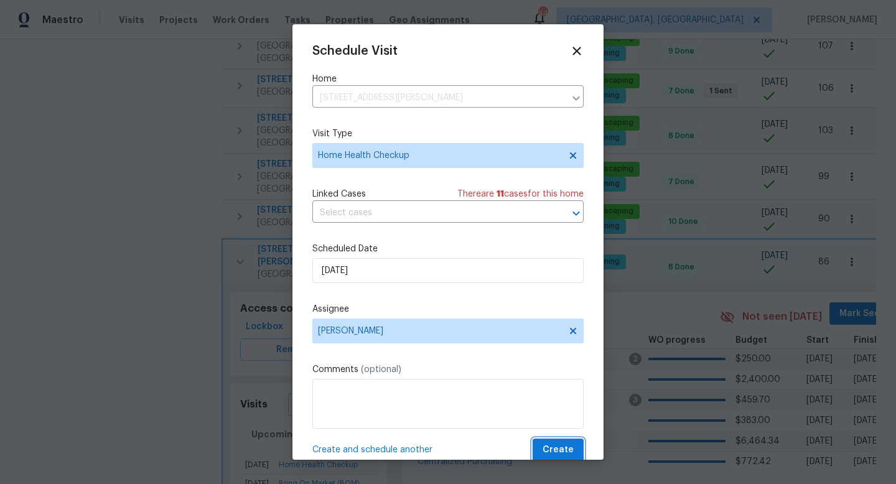
click at [564, 446] on span "Create" at bounding box center [558, 450] width 31 height 16
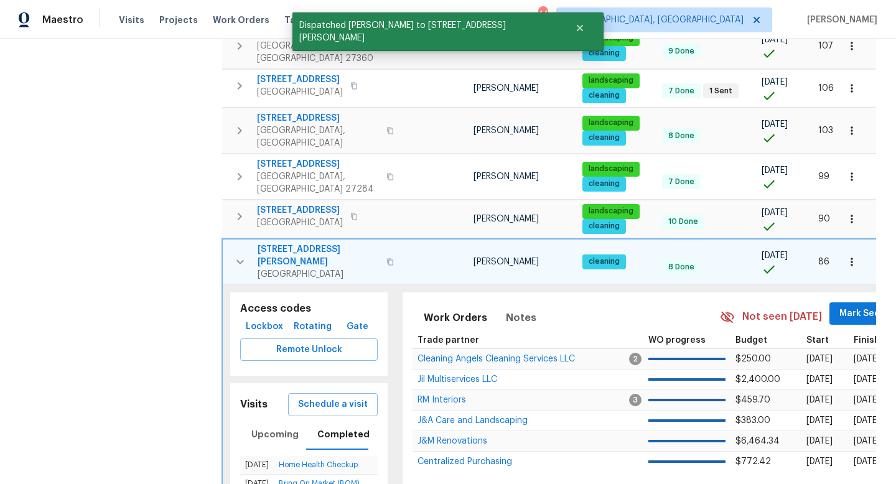
click at [236, 254] on icon "button" at bounding box center [240, 261] width 15 height 15
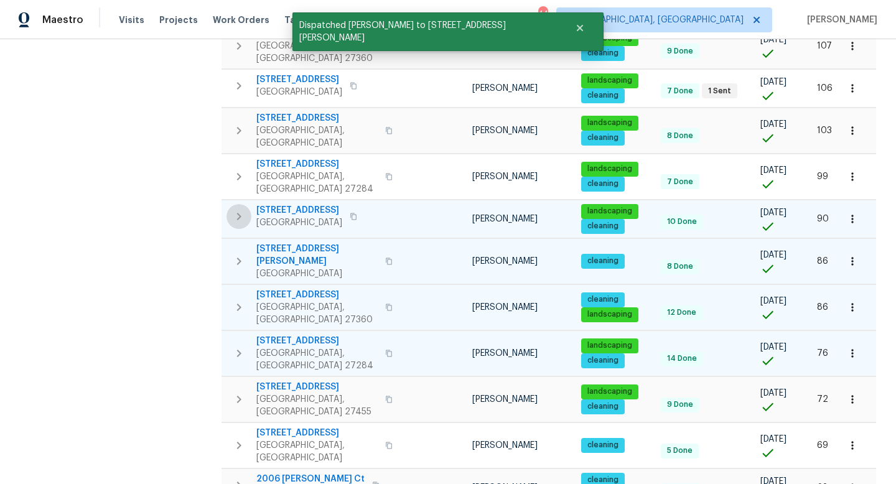
click at [238, 209] on icon "button" at bounding box center [238, 216] width 15 height 15
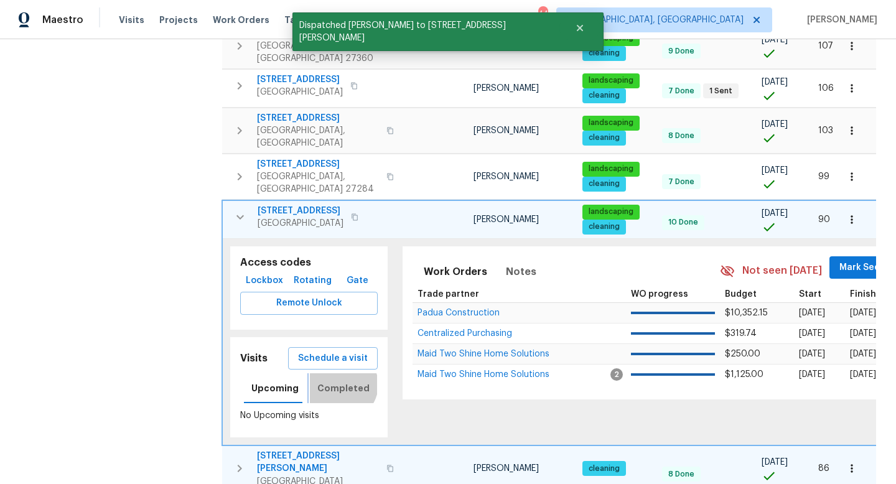
click at [337, 381] on span "Completed" at bounding box center [343, 389] width 52 height 16
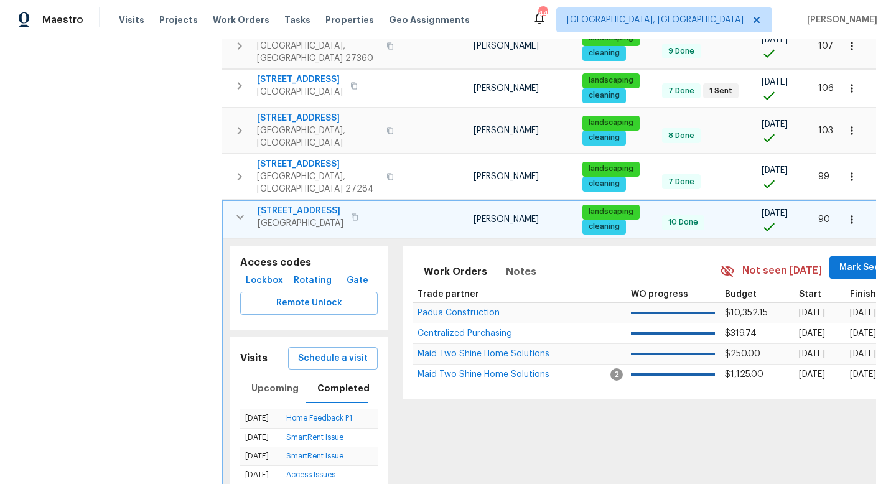
click at [240, 210] on icon "button" at bounding box center [240, 217] width 15 height 15
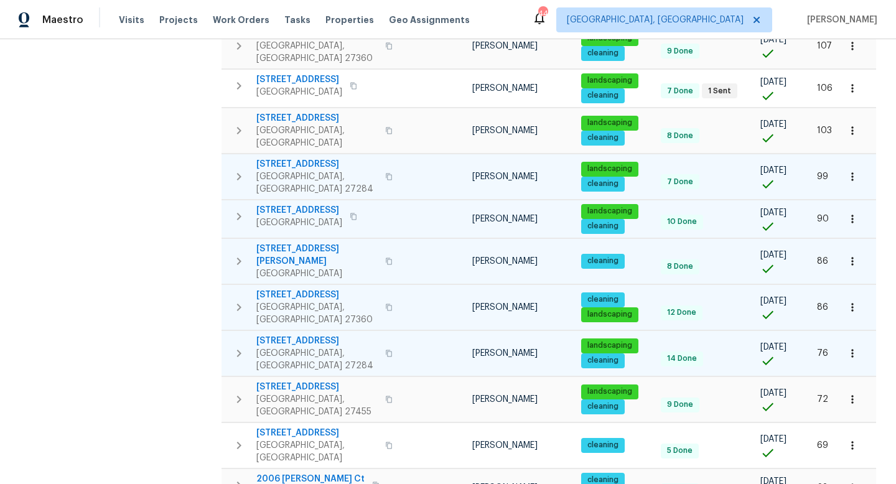
click at [238, 173] on icon "button" at bounding box center [239, 176] width 4 height 7
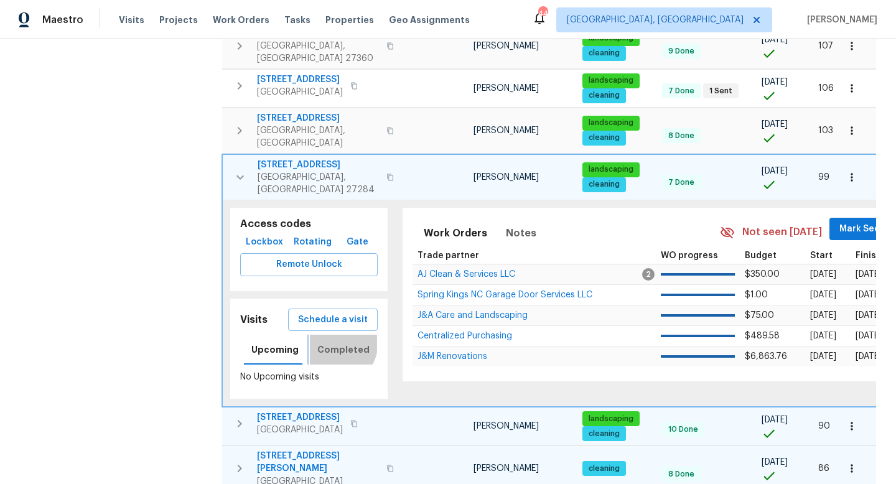
click at [333, 342] on span "Completed" at bounding box center [343, 350] width 52 height 16
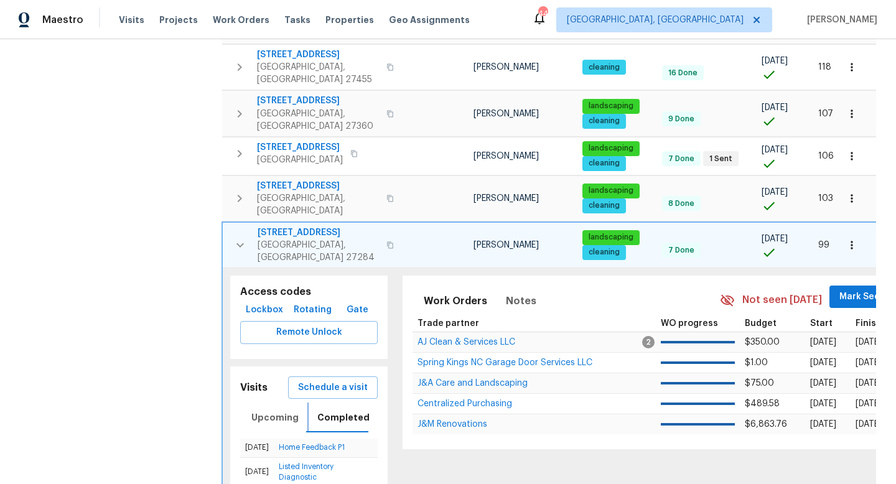
scroll to position [857, 0]
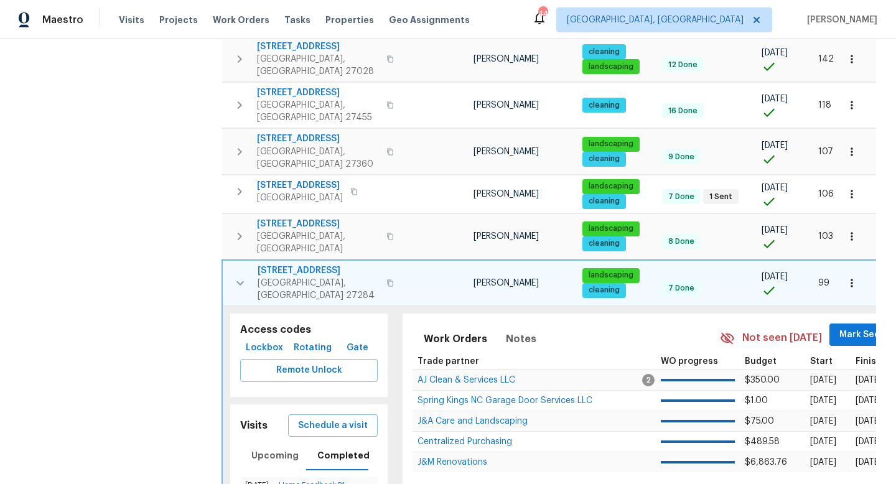
click at [240, 276] on icon "button" at bounding box center [240, 283] width 15 height 15
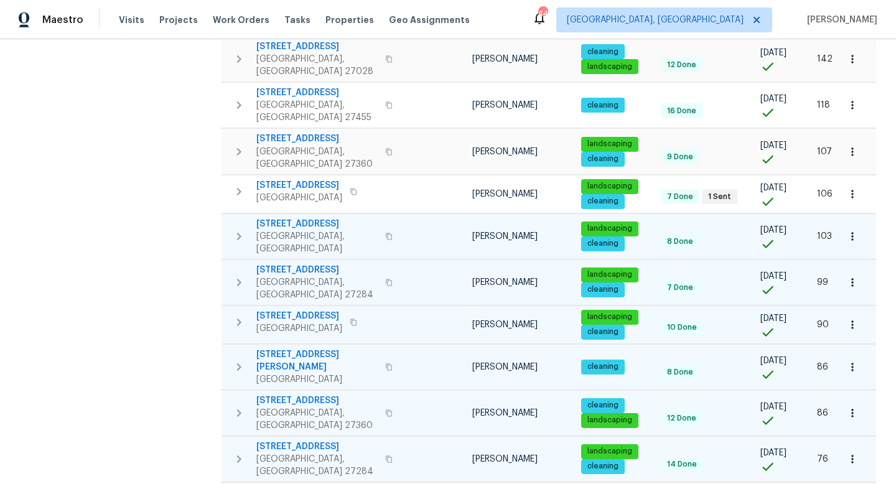
click at [235, 229] on icon "button" at bounding box center [238, 236] width 15 height 15
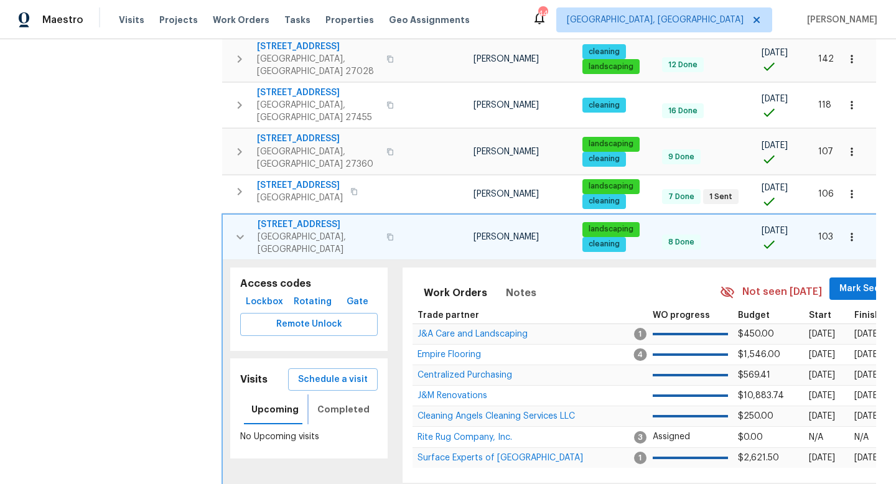
click at [343, 402] on span "Completed" at bounding box center [343, 410] width 52 height 16
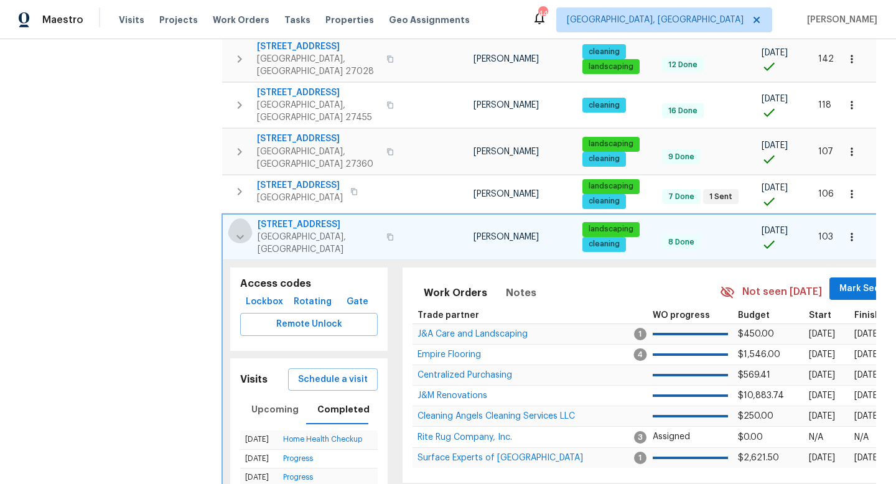
click at [244, 230] on icon "button" at bounding box center [240, 237] width 15 height 15
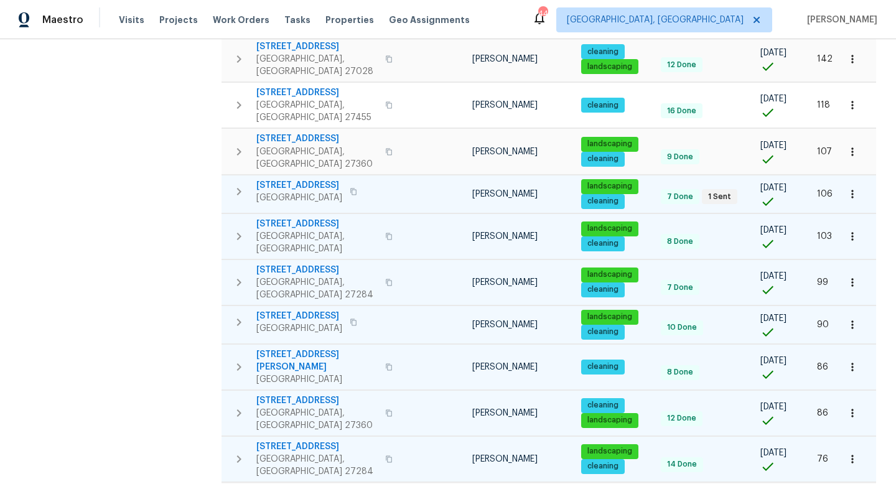
click at [241, 184] on icon "button" at bounding box center [238, 191] width 15 height 15
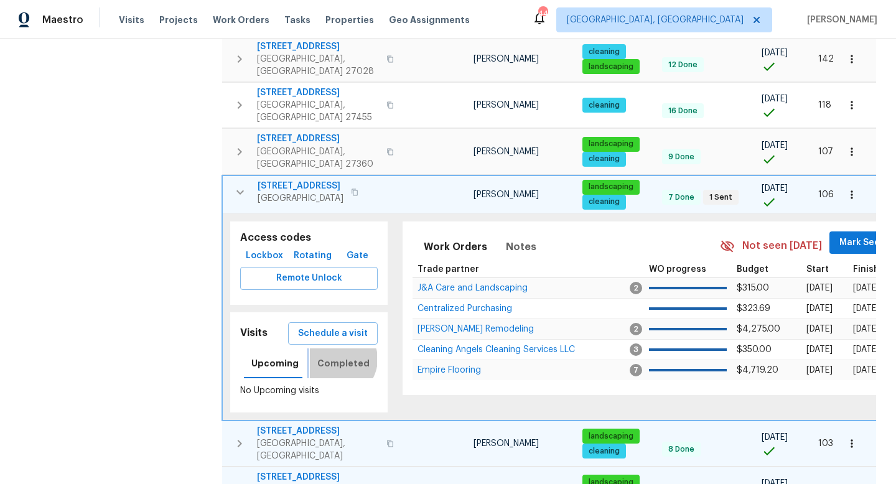
click at [334, 356] on span "Completed" at bounding box center [343, 364] width 52 height 16
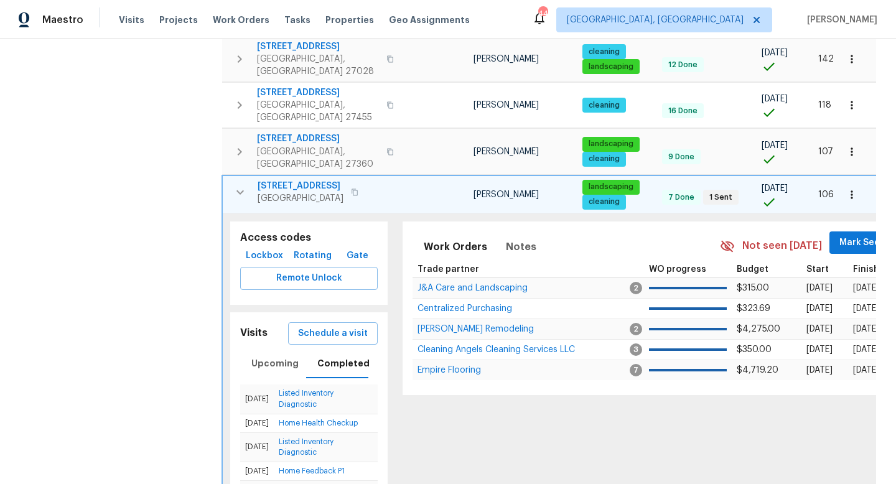
click at [241, 190] on icon "button" at bounding box center [239, 192] width 7 height 4
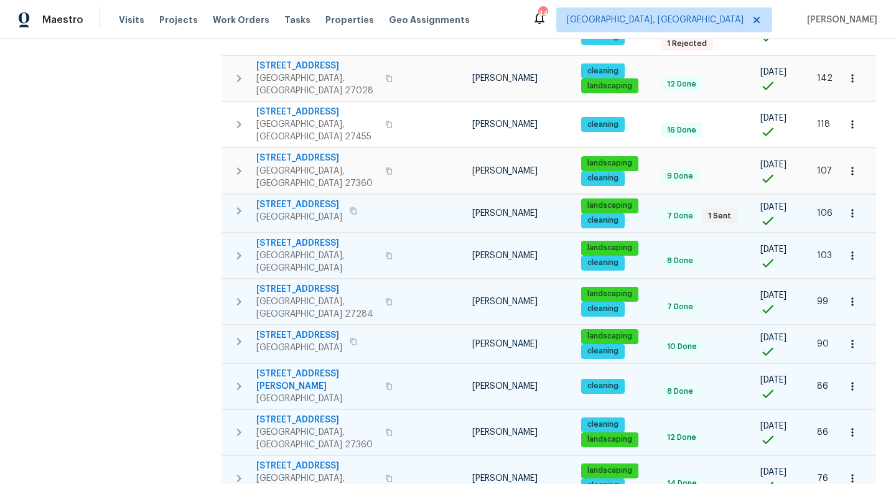
scroll to position [809, 0]
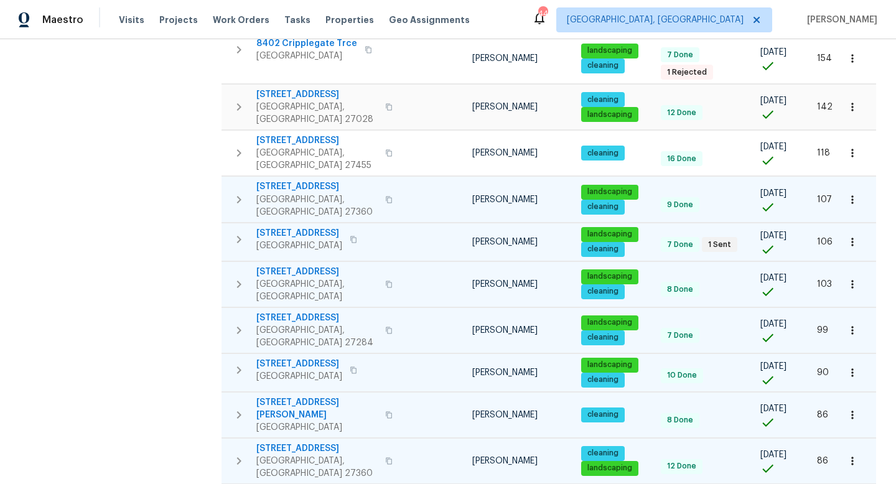
click at [247, 180] on button "button" at bounding box center [238, 198] width 25 height 37
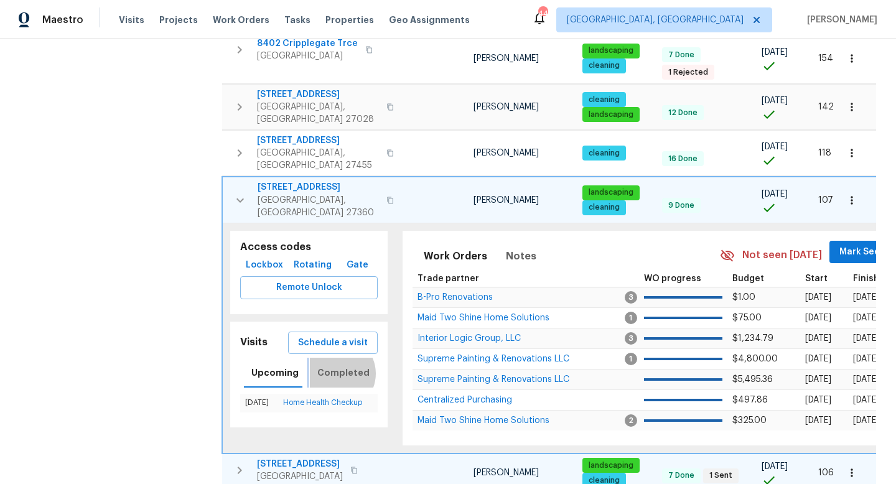
click at [332, 365] on span "Completed" at bounding box center [343, 373] width 52 height 16
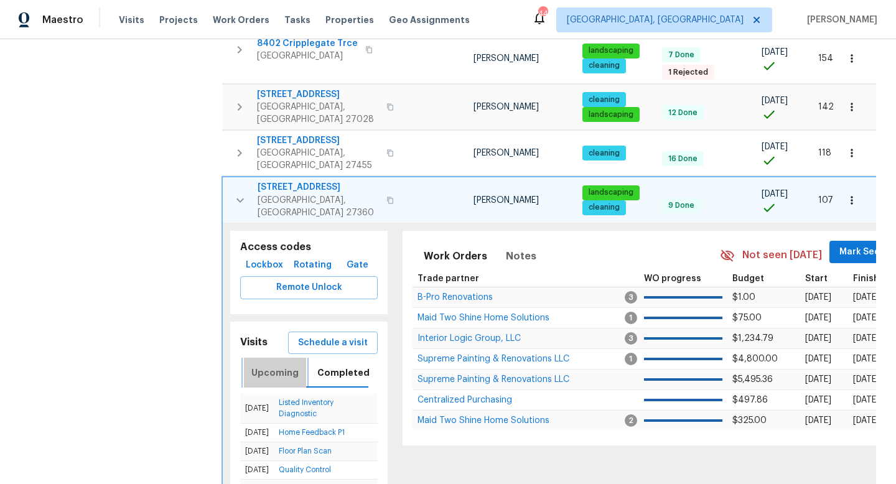
click at [282, 365] on span "Upcoming" at bounding box center [274, 373] width 47 height 16
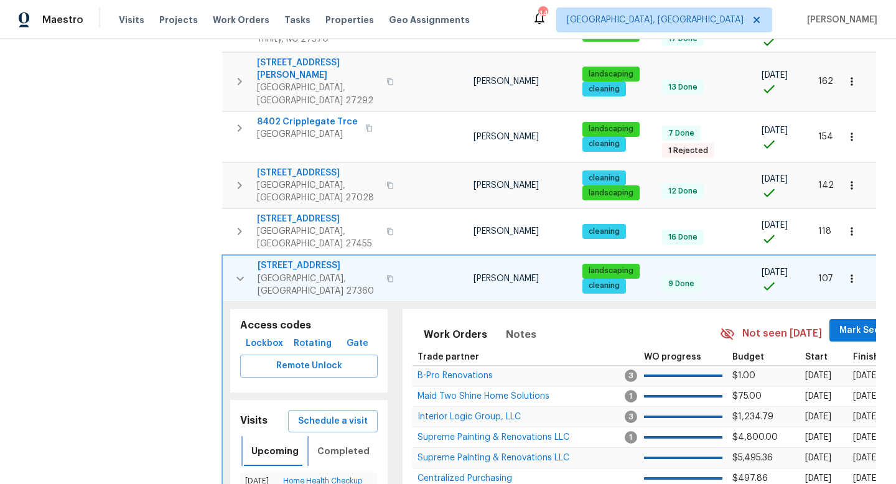
scroll to position [691, 0]
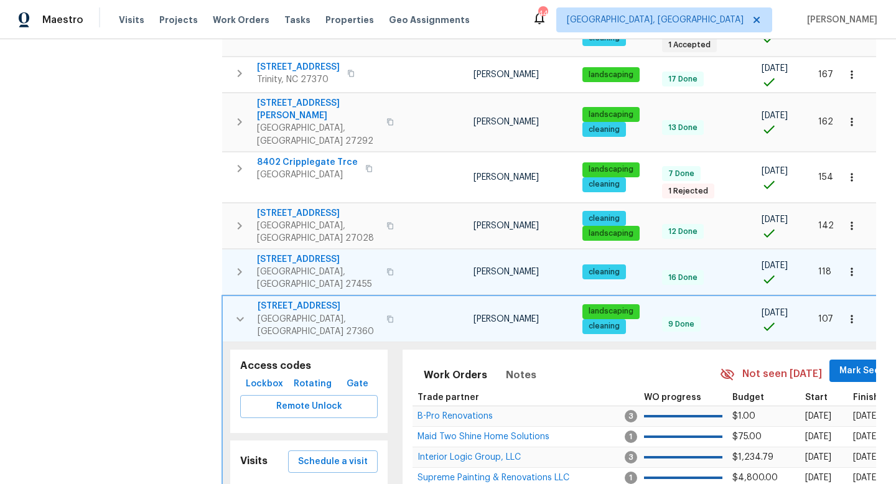
click at [244, 264] on icon "button" at bounding box center [239, 271] width 15 height 15
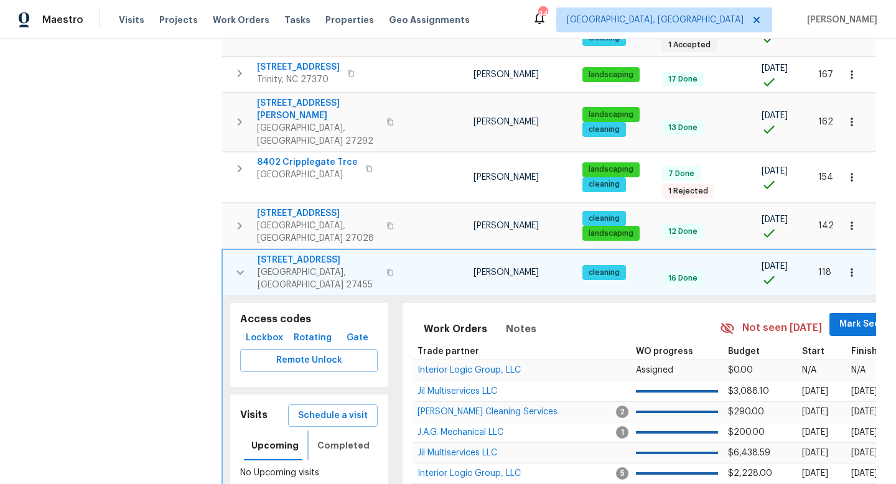
click at [350, 438] on span "Completed" at bounding box center [343, 446] width 52 height 16
click at [242, 254] on button "button" at bounding box center [240, 272] width 25 height 37
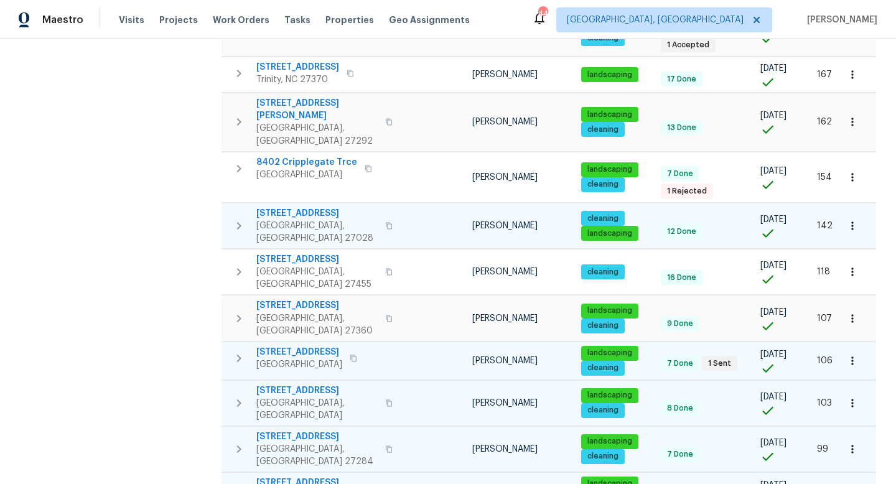
click at [236, 218] on icon "button" at bounding box center [238, 225] width 15 height 15
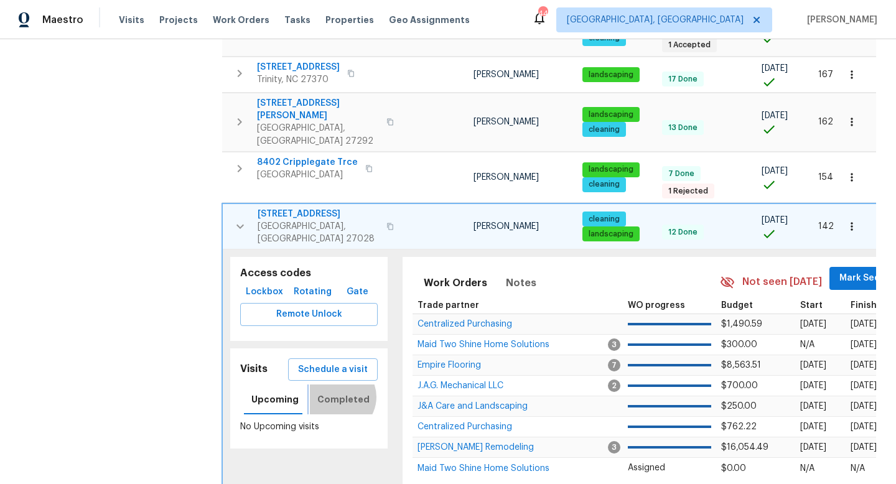
click at [334, 392] on span "Completed" at bounding box center [343, 400] width 52 height 16
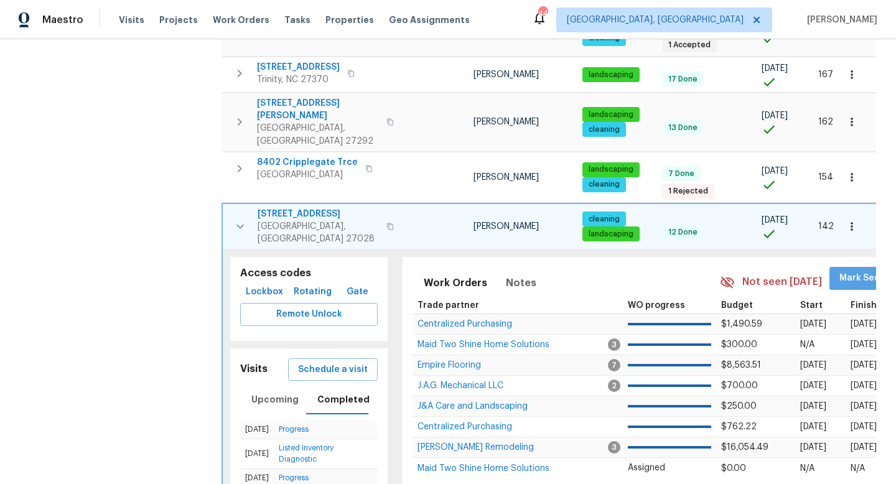
click at [869, 271] on span "Mark Seen" at bounding box center [862, 279] width 46 height 16
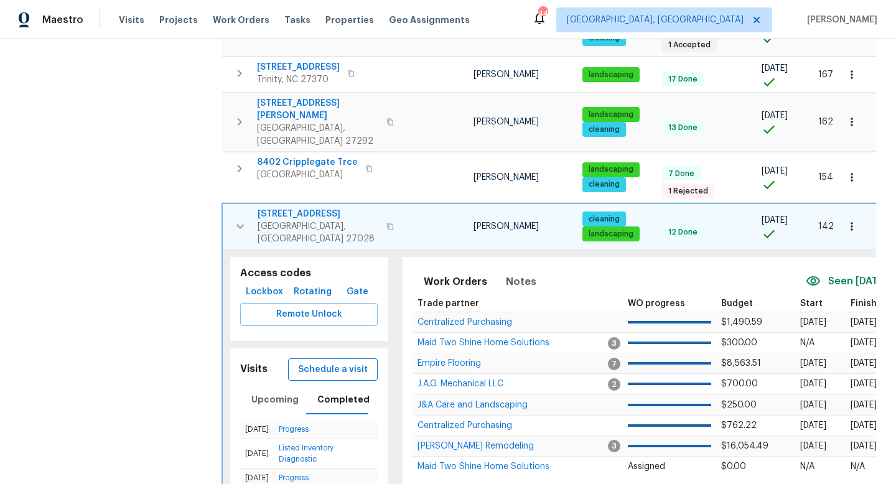
click at [325, 362] on span "Schedule a visit" at bounding box center [333, 370] width 70 height 16
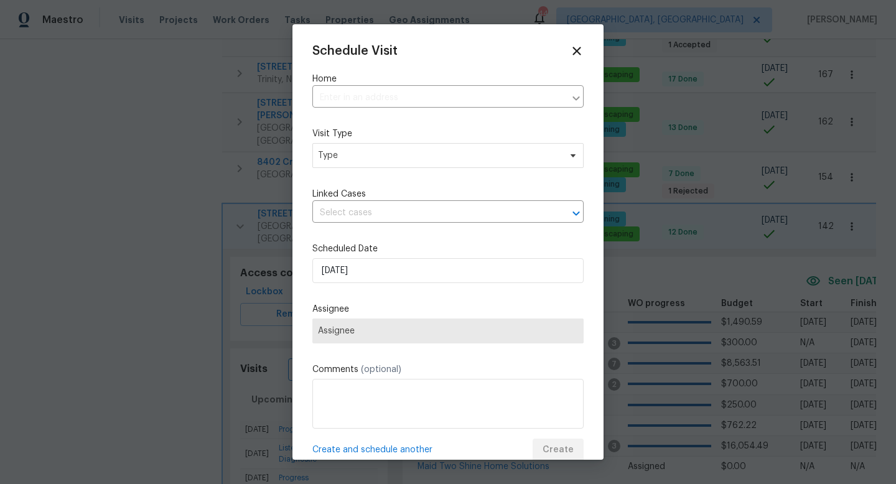
type input "236 Wandering Ln, Mocksville, NC 27028"
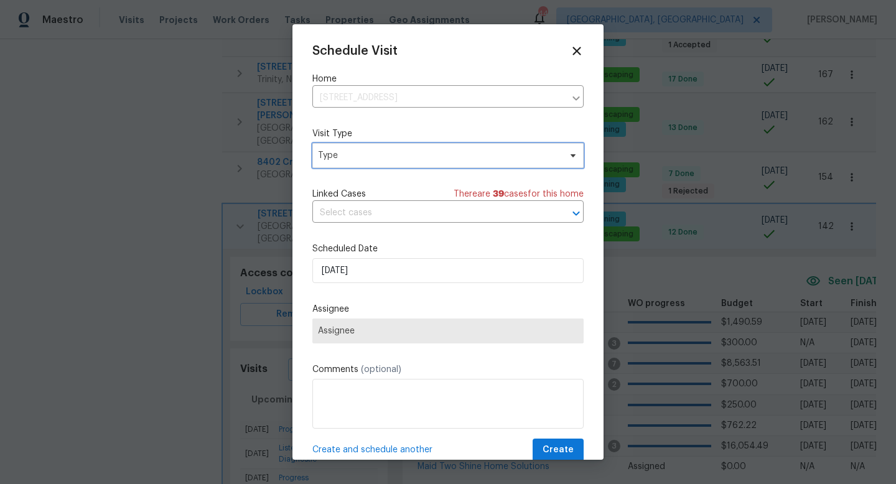
click at [337, 161] on span "Type" at bounding box center [439, 155] width 242 height 12
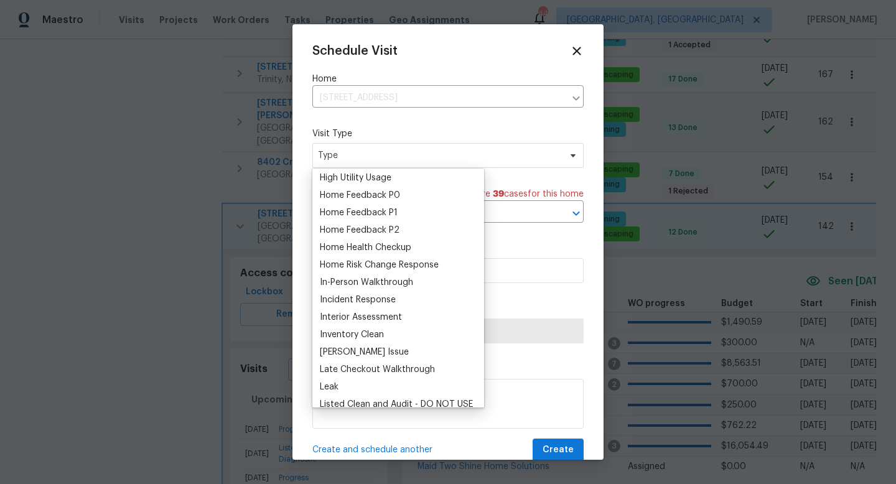
scroll to position [370, 0]
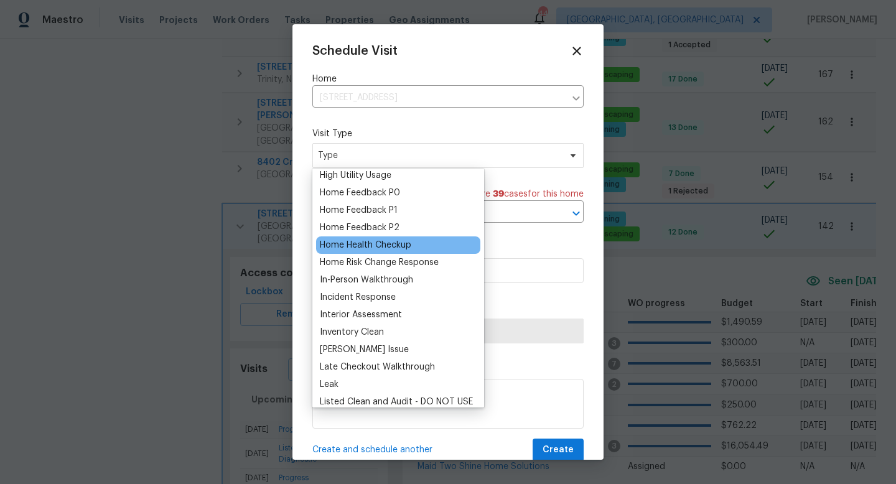
click at [353, 245] on div "Home Health Checkup" at bounding box center [365, 245] width 91 height 12
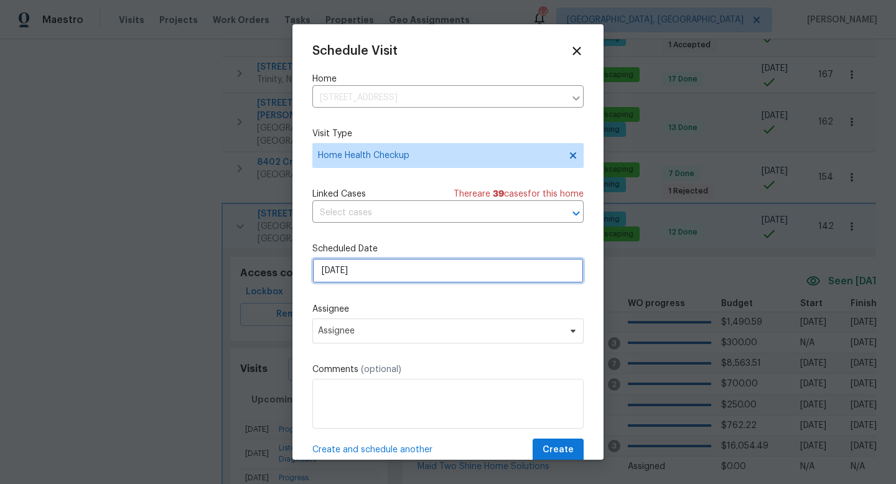
click at [358, 279] on input "10/8/2025" at bounding box center [447, 270] width 271 height 25
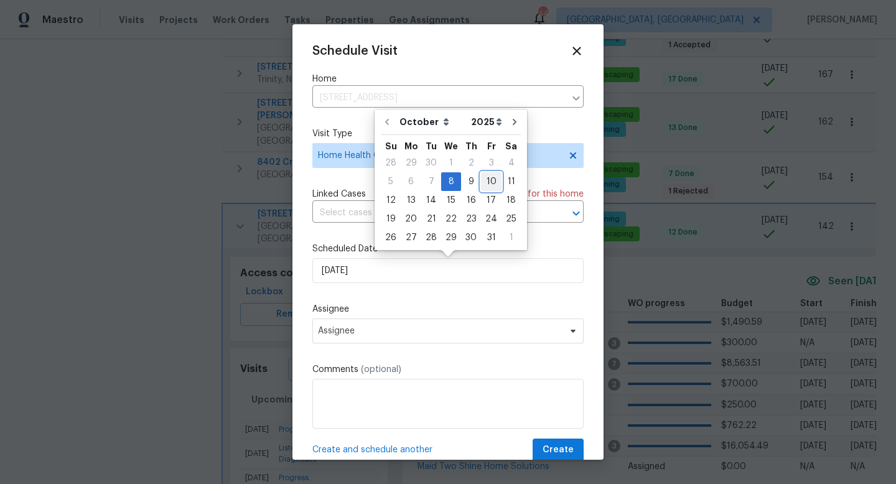
click at [487, 184] on div "10" at bounding box center [491, 181] width 21 height 17
type input "10/10/2025"
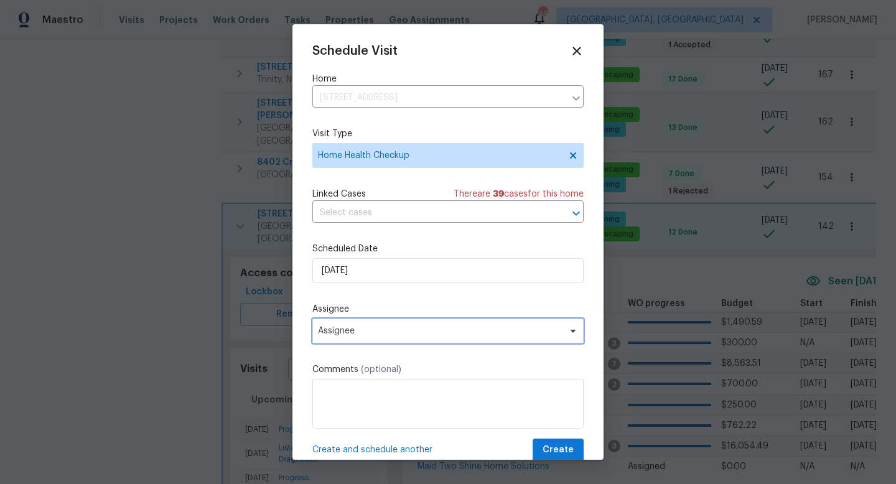
click at [365, 341] on span "Assignee" at bounding box center [447, 331] width 271 height 25
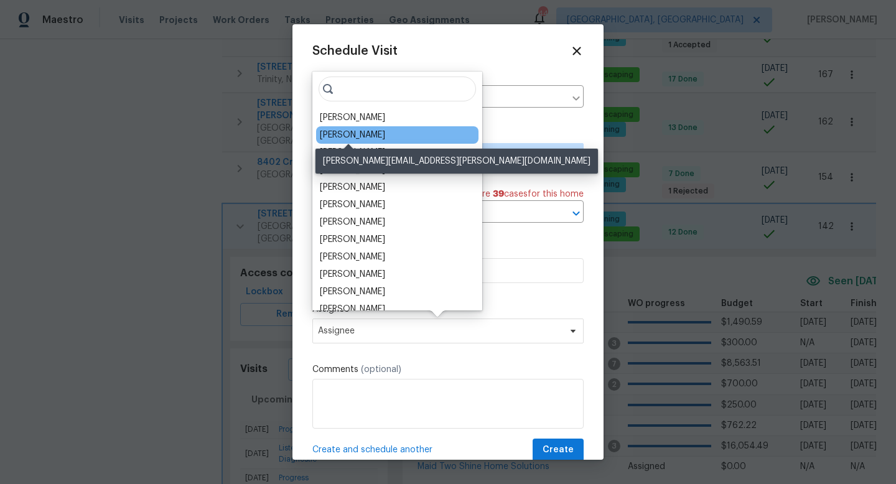
click at [340, 133] on div "[PERSON_NAME]" at bounding box center [352, 135] width 65 height 12
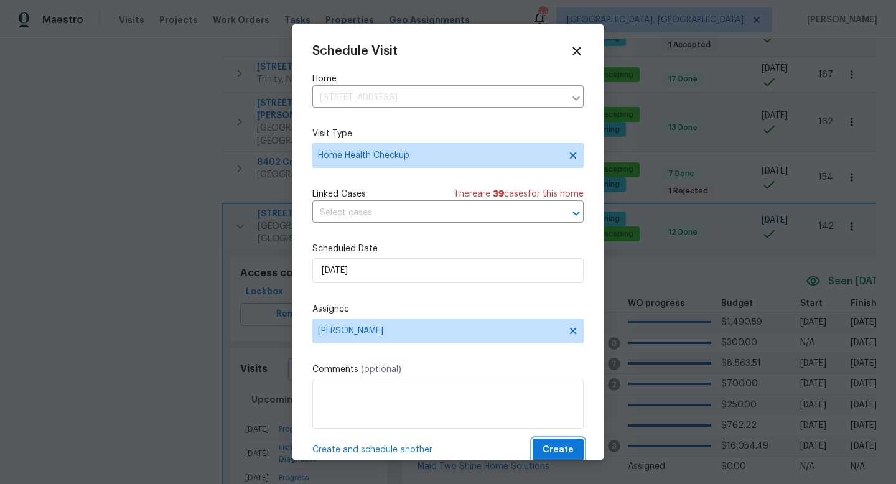
click at [569, 452] on span "Create" at bounding box center [558, 450] width 31 height 16
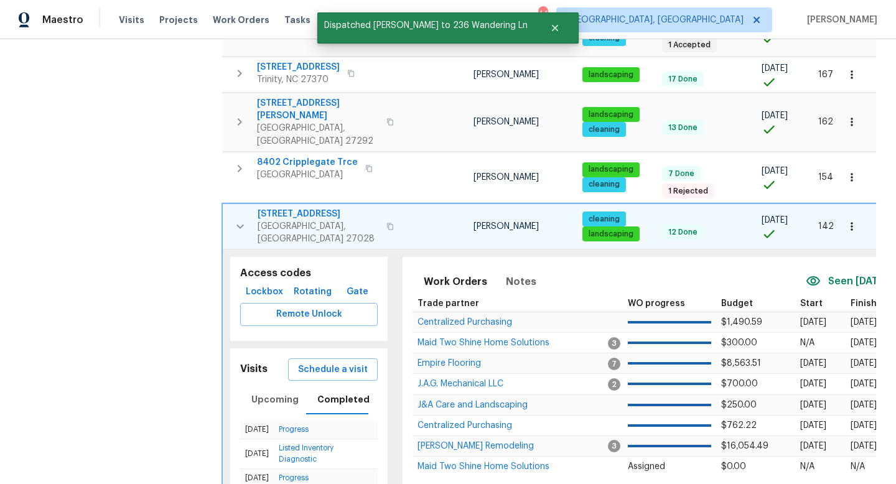
click at [236, 219] on icon "button" at bounding box center [240, 226] width 15 height 15
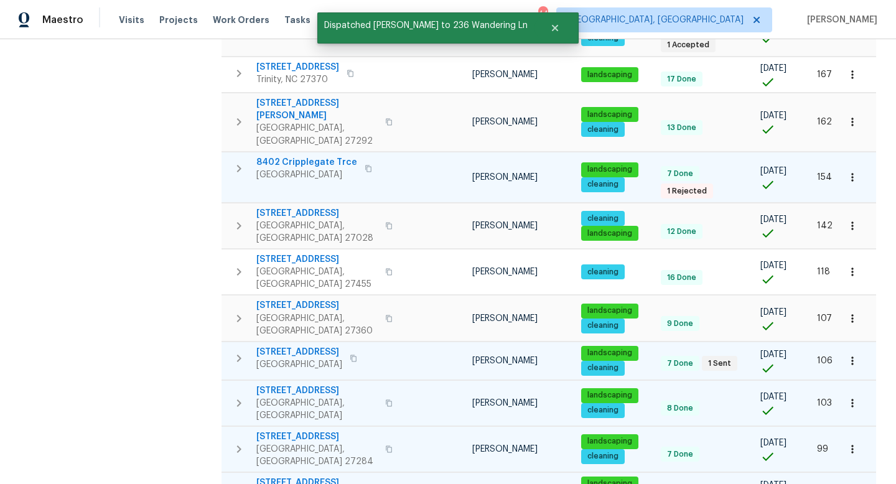
click at [240, 161] on icon "button" at bounding box center [238, 168] width 15 height 15
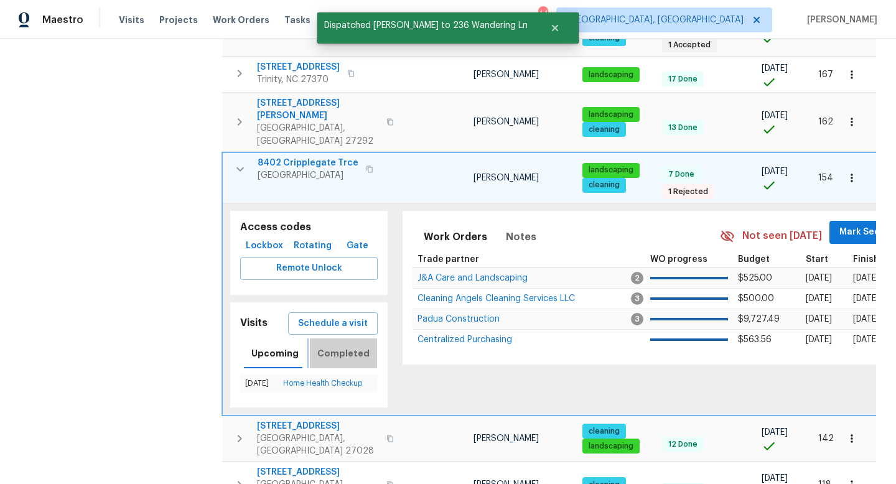
click at [350, 346] on span "Completed" at bounding box center [343, 354] width 52 height 16
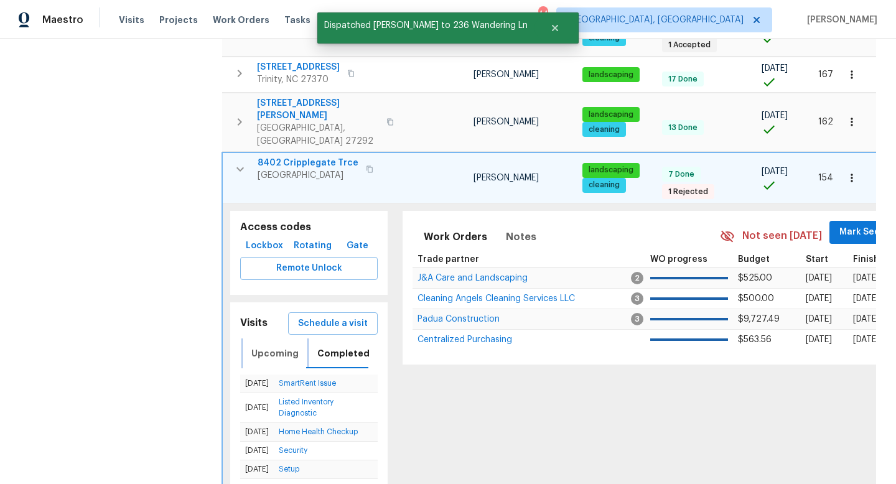
click at [281, 346] on span "Upcoming" at bounding box center [274, 354] width 47 height 16
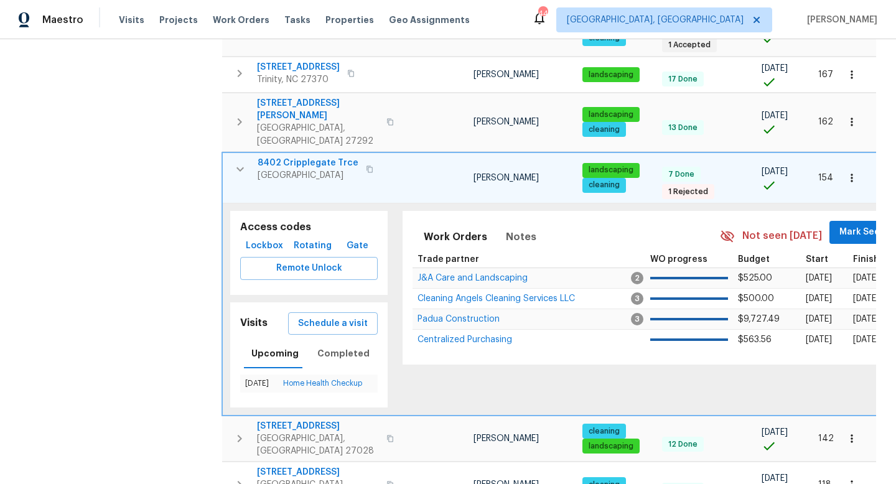
click at [241, 162] on icon "button" at bounding box center [240, 169] width 15 height 15
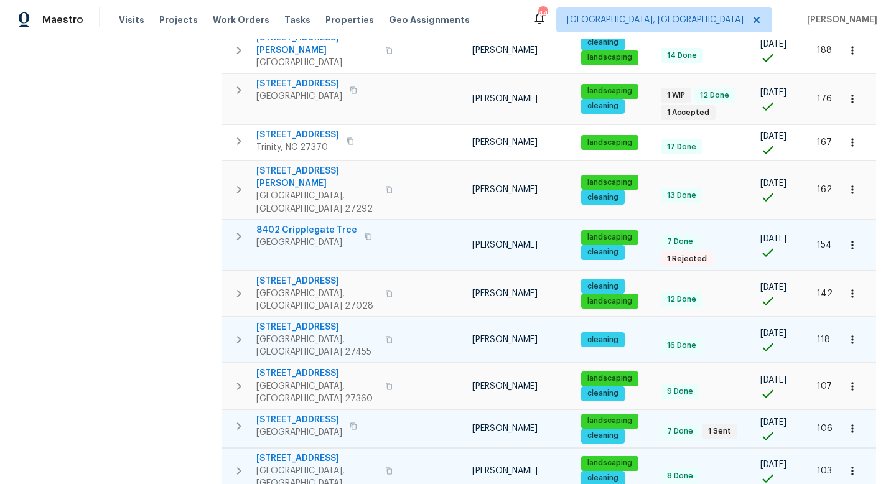
scroll to position [614, 0]
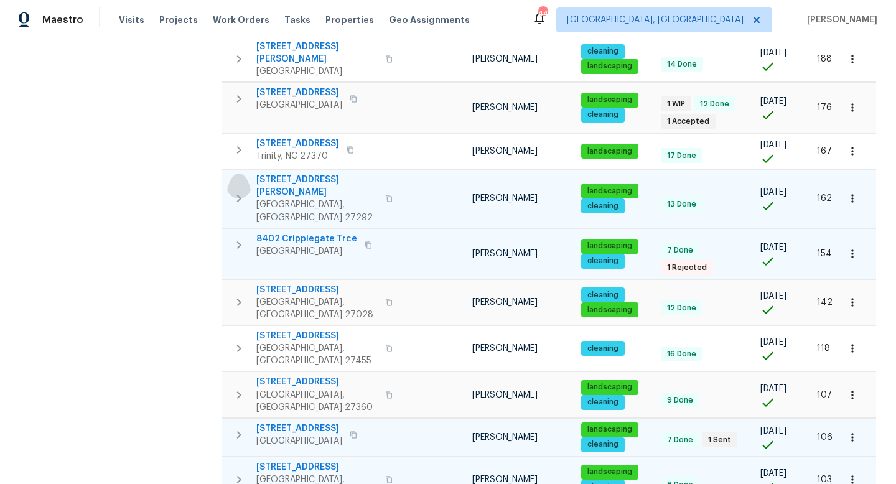
click at [244, 191] on icon "button" at bounding box center [238, 198] width 15 height 15
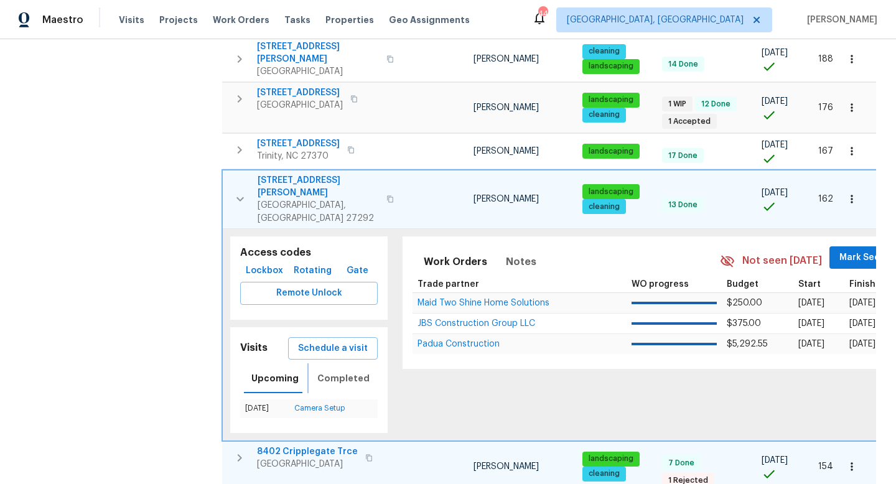
click at [333, 363] on button "Completed" at bounding box center [343, 378] width 67 height 30
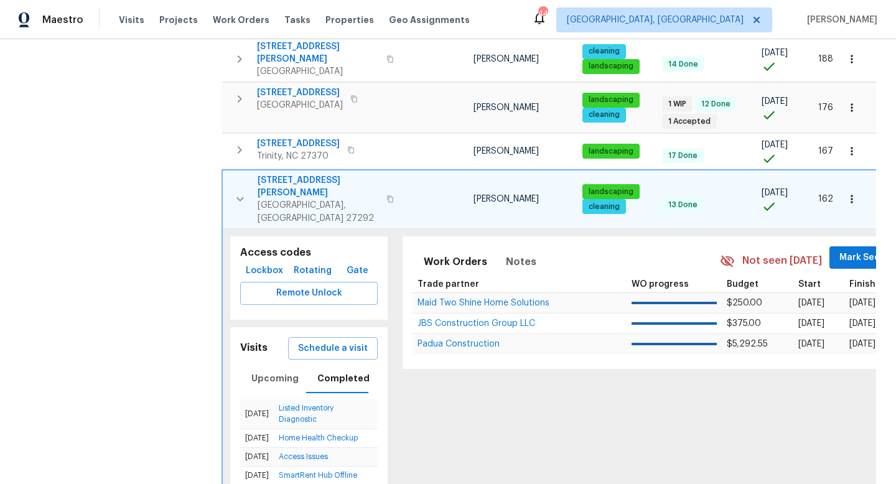
click at [240, 192] on icon "button" at bounding box center [240, 199] width 15 height 15
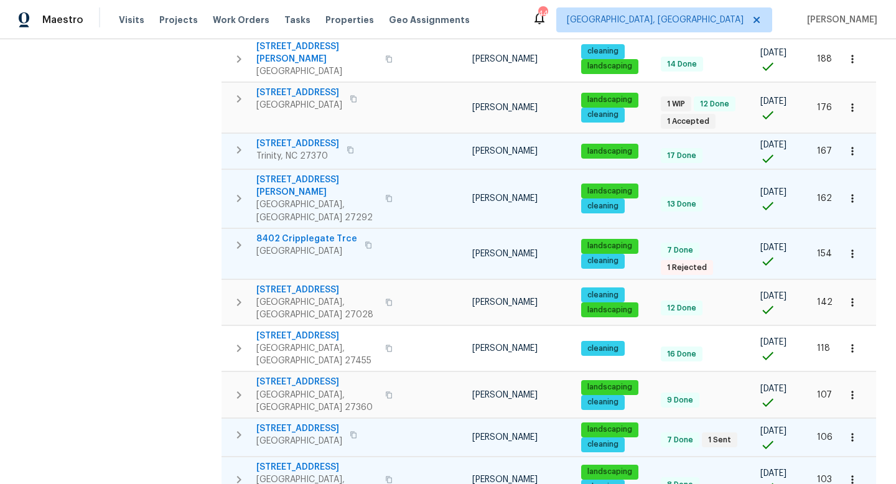
click at [239, 146] on icon "button" at bounding box center [239, 149] width 4 height 7
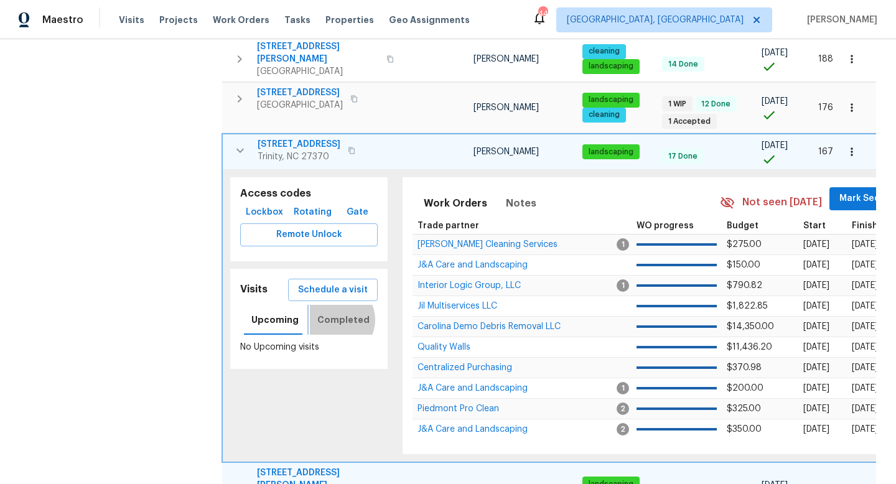
click at [332, 312] on span "Completed" at bounding box center [343, 320] width 52 height 16
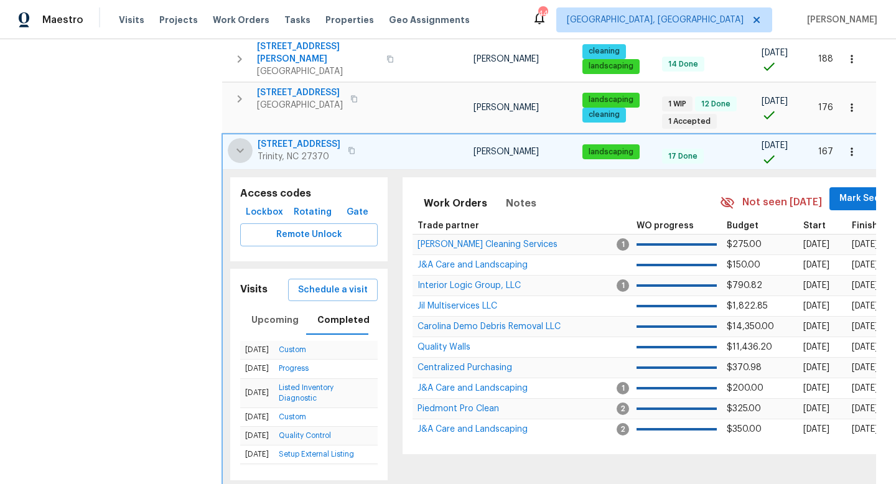
click at [239, 143] on icon "button" at bounding box center [240, 150] width 15 height 15
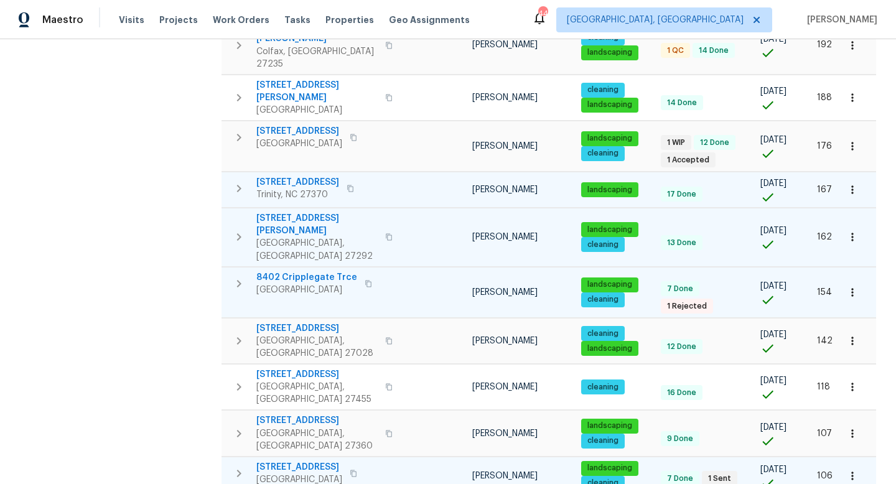
scroll to position [574, 0]
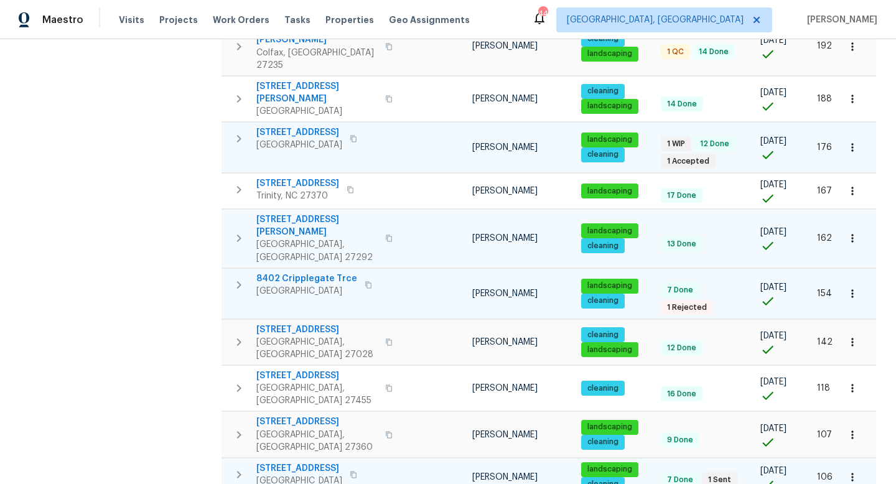
click at [236, 131] on icon "button" at bounding box center [238, 138] width 15 height 15
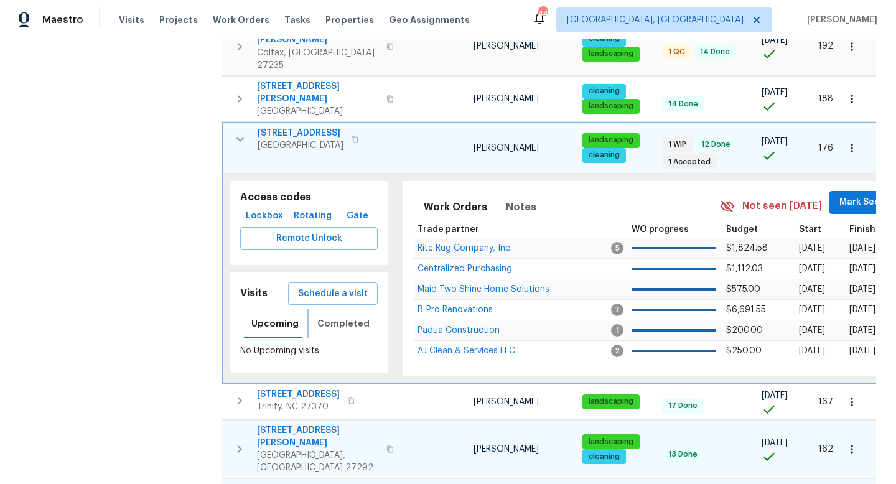
click at [355, 316] on span "Completed" at bounding box center [343, 324] width 52 height 16
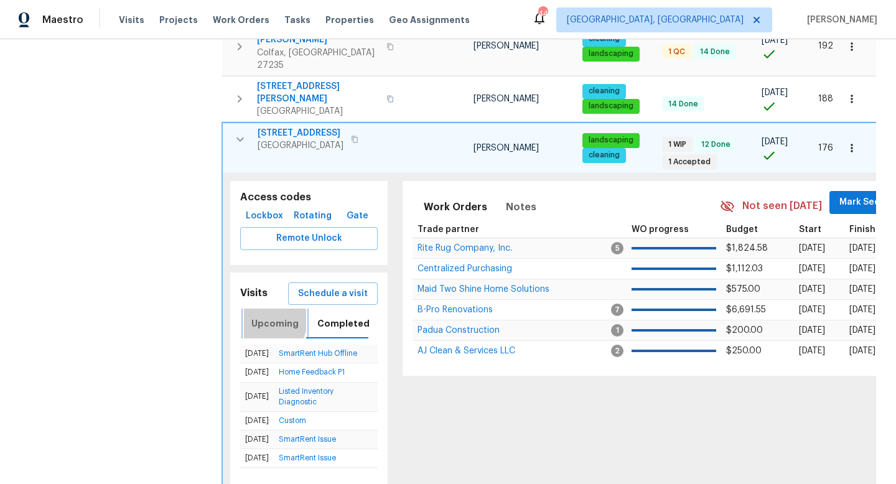
click at [267, 316] on span "Upcoming" at bounding box center [274, 324] width 47 height 16
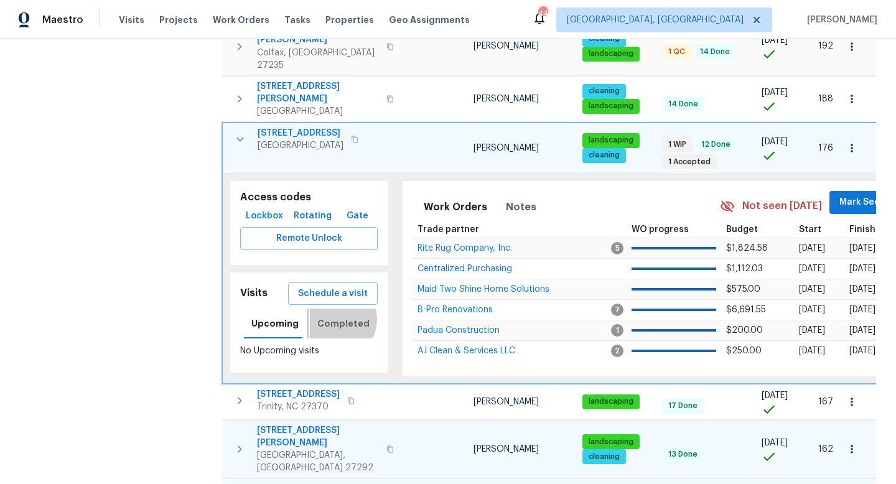
click at [332, 316] on span "Completed" at bounding box center [343, 324] width 52 height 16
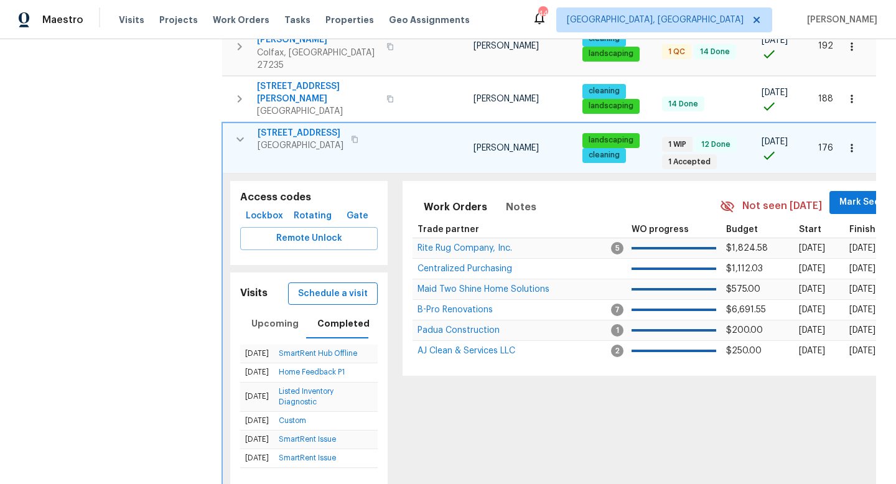
click at [336, 286] on span "Schedule a visit" at bounding box center [333, 294] width 70 height 16
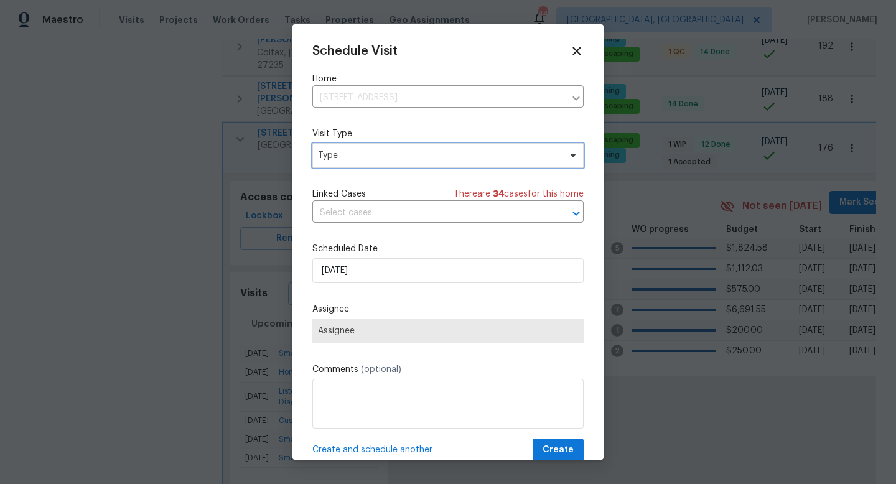
click at [338, 154] on span "Type" at bounding box center [439, 155] width 242 height 12
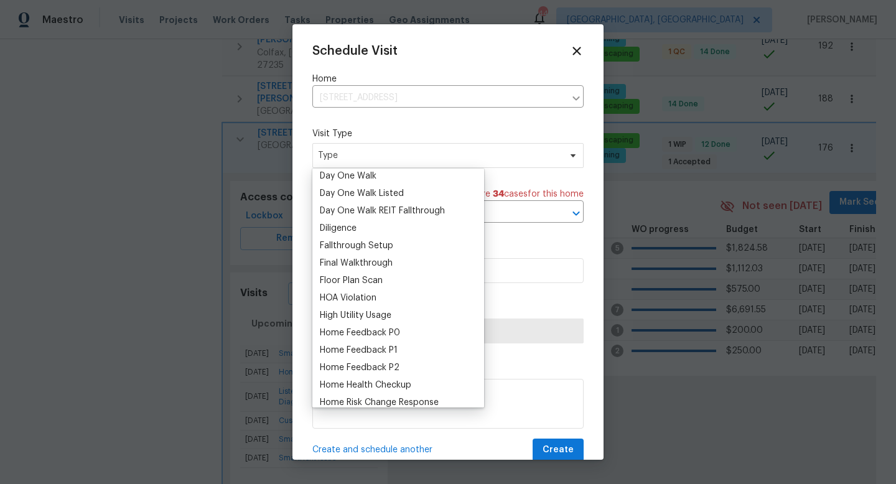
scroll to position [260, 0]
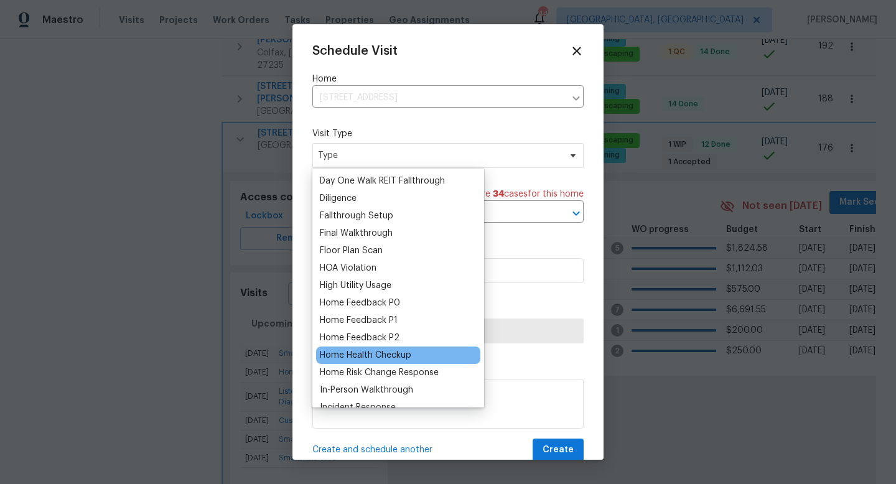
click at [363, 352] on div "Home Health Checkup" at bounding box center [365, 355] width 91 height 12
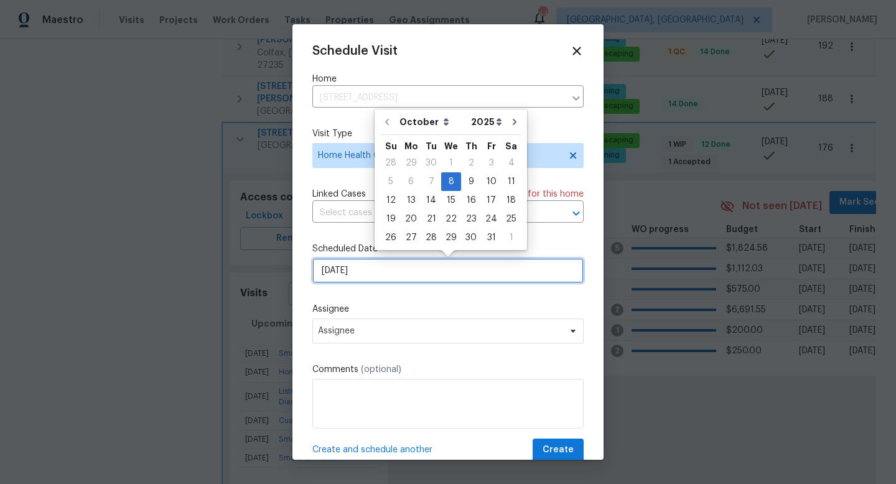
click at [355, 270] on input "10/8/2025" at bounding box center [447, 270] width 271 height 25
click at [487, 180] on div "10" at bounding box center [491, 181] width 21 height 17
type input "10/10/2025"
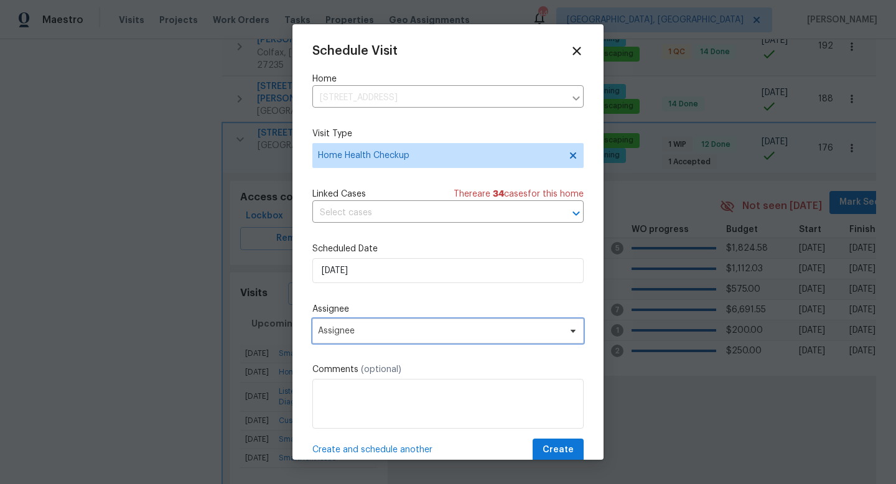
click at [442, 335] on span "Assignee" at bounding box center [440, 331] width 244 height 10
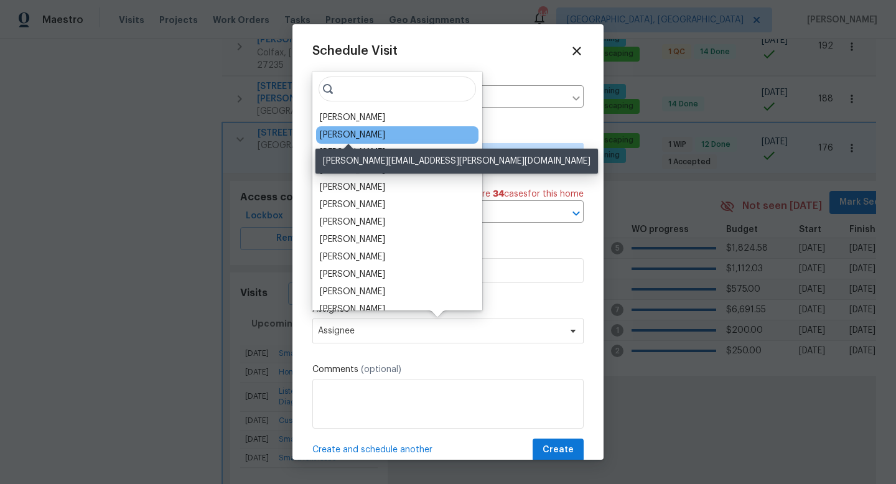
click at [374, 130] on div "[PERSON_NAME]" at bounding box center [352, 135] width 65 height 12
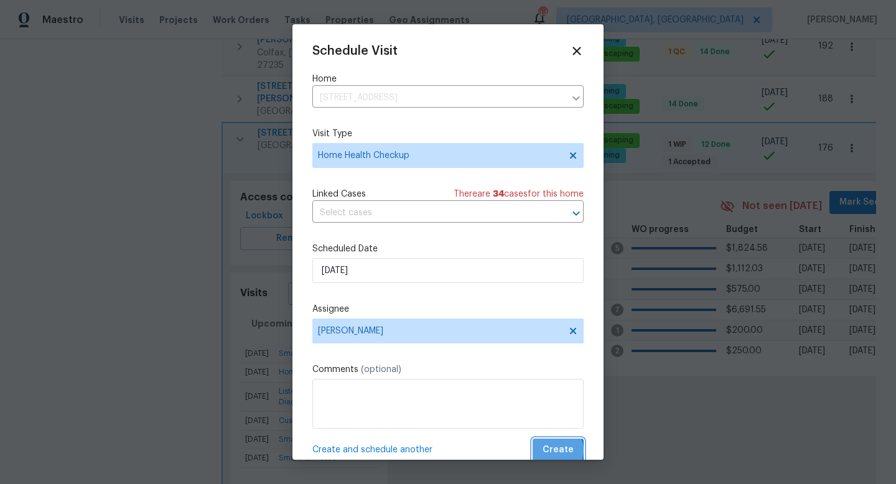
click at [554, 451] on span "Create" at bounding box center [558, 450] width 31 height 16
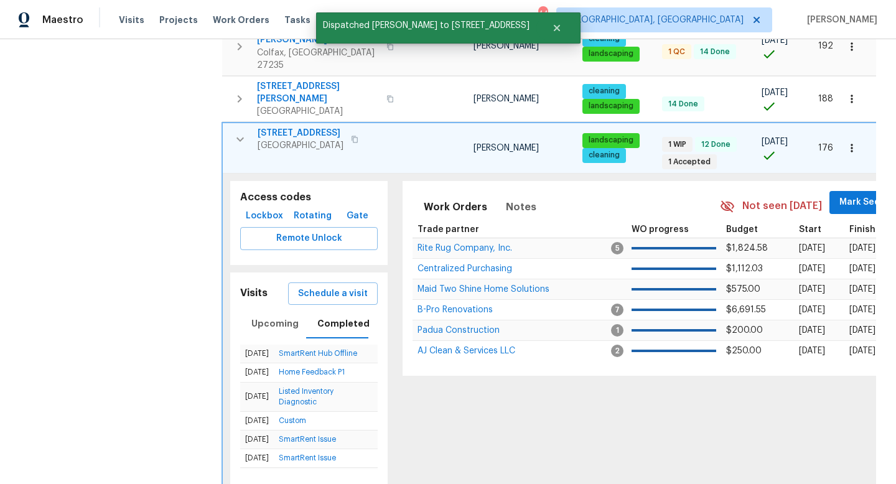
click at [239, 132] on icon "button" at bounding box center [240, 139] width 15 height 15
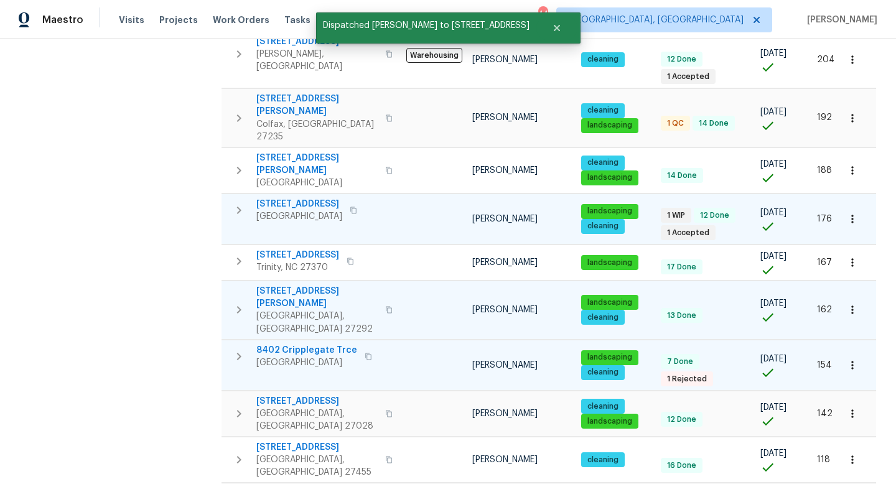
scroll to position [469, 0]
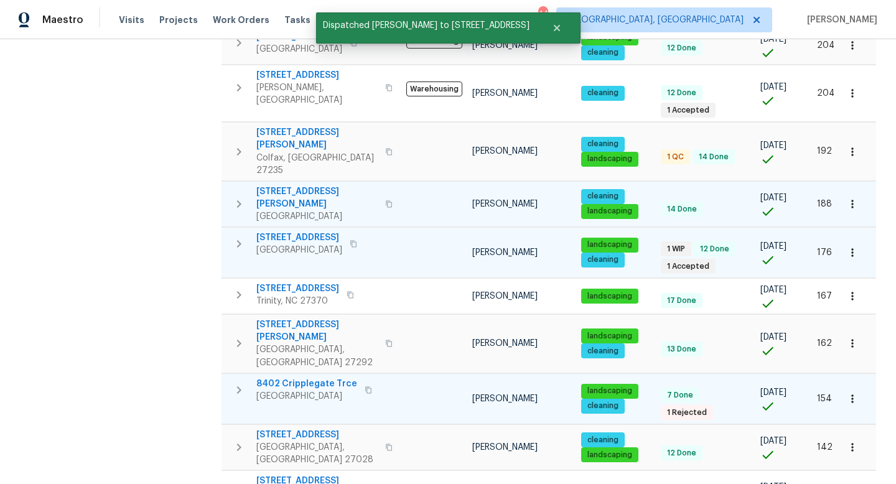
click at [238, 197] on icon "button" at bounding box center [238, 204] width 15 height 15
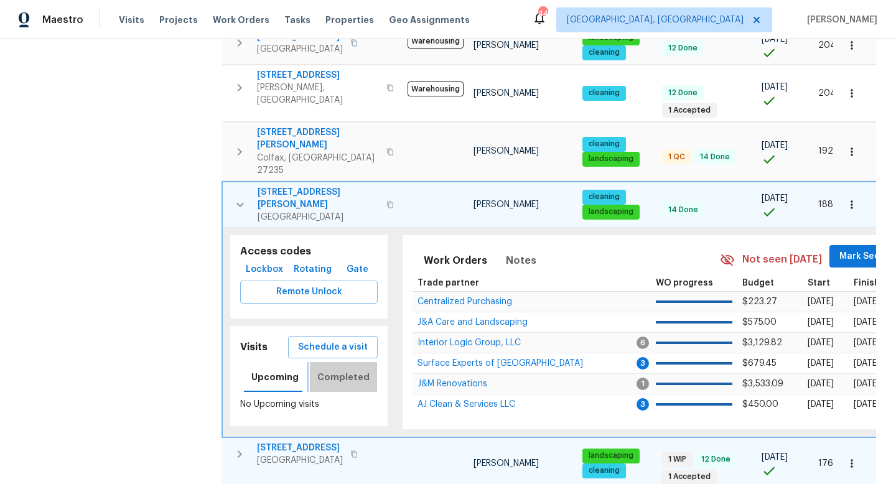
click at [346, 370] on span "Completed" at bounding box center [343, 378] width 52 height 16
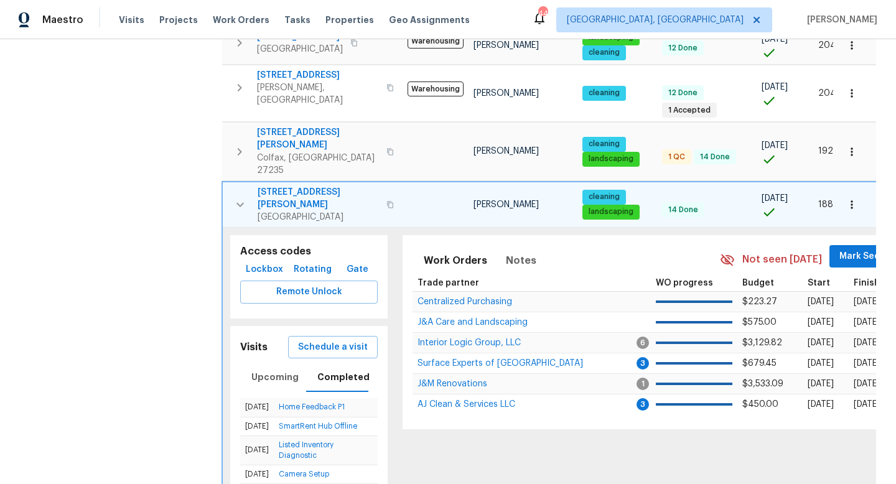
click at [241, 197] on icon "button" at bounding box center [240, 204] width 15 height 15
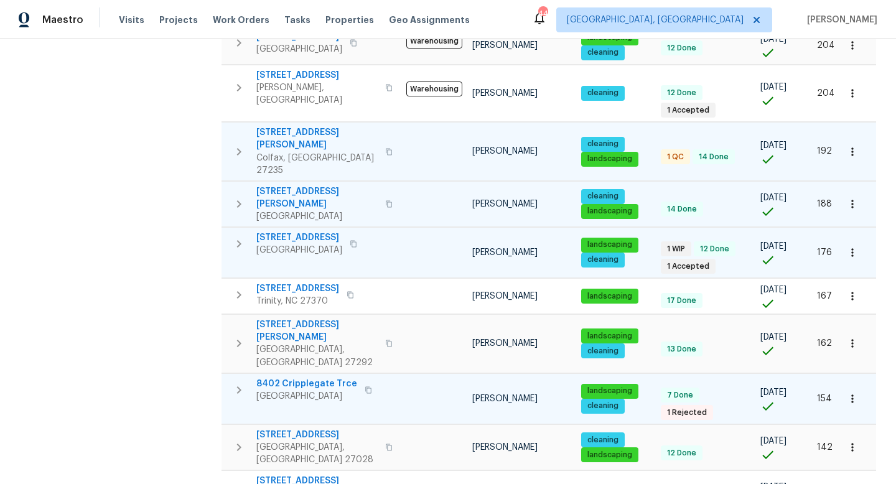
click at [246, 144] on icon "button" at bounding box center [238, 151] width 15 height 15
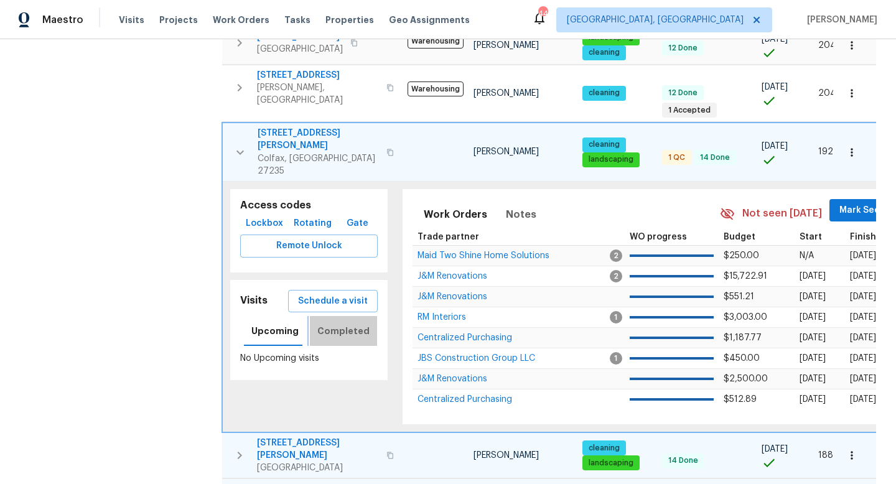
click at [343, 324] on span "Completed" at bounding box center [343, 332] width 52 height 16
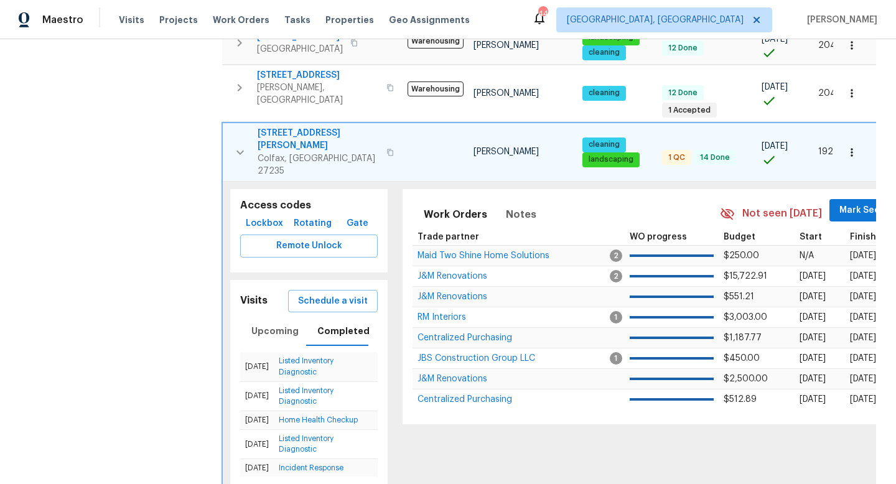
click at [236, 127] on button "button" at bounding box center [240, 152] width 25 height 50
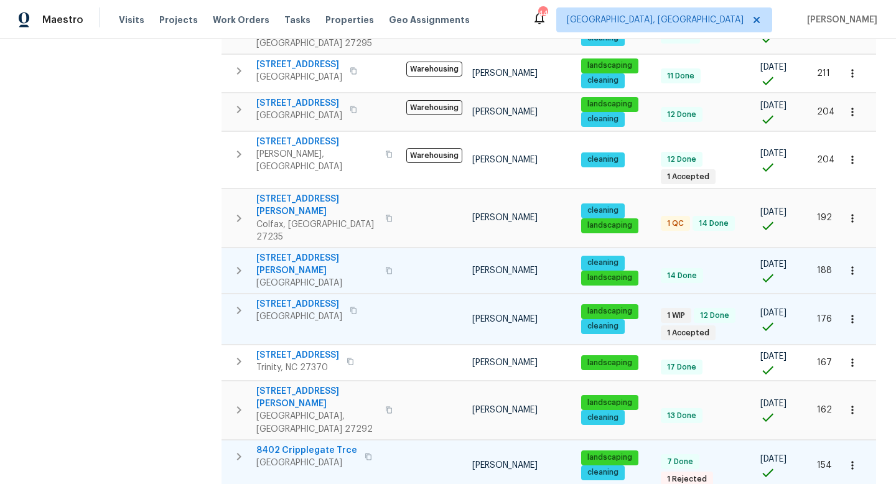
scroll to position [345, 0]
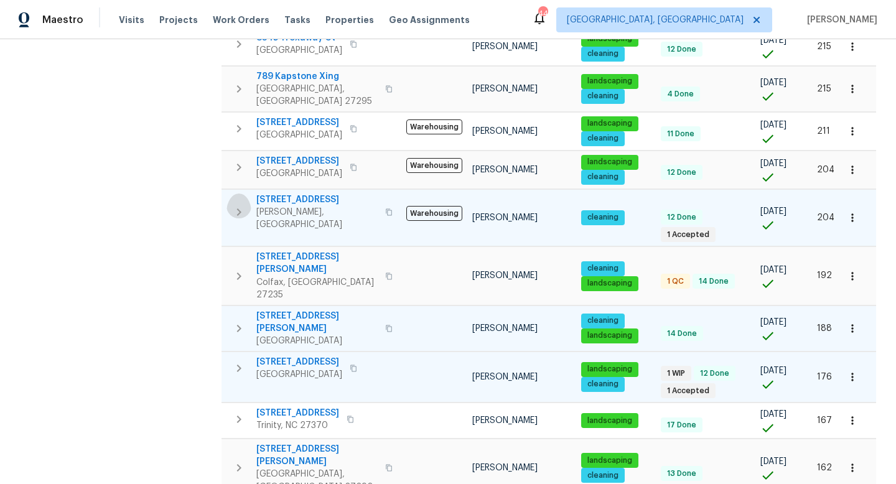
click at [239, 208] on icon "button" at bounding box center [239, 211] width 4 height 7
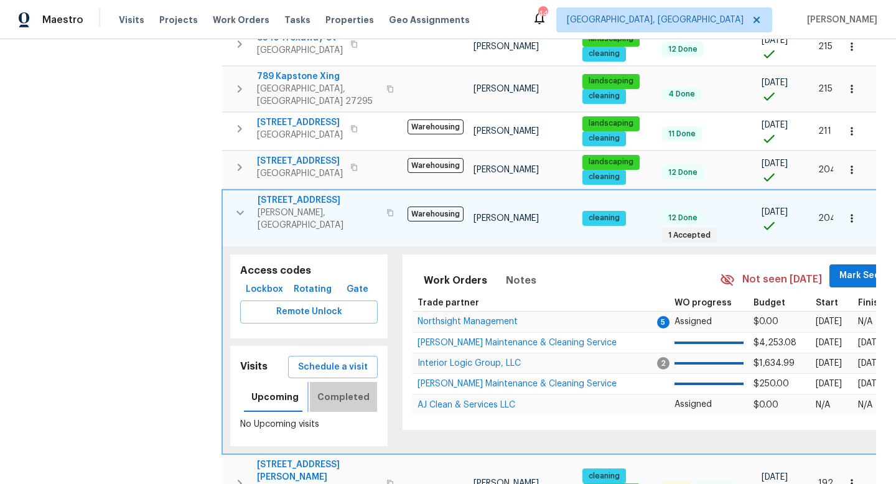
click at [346, 390] on span "Completed" at bounding box center [343, 398] width 52 height 16
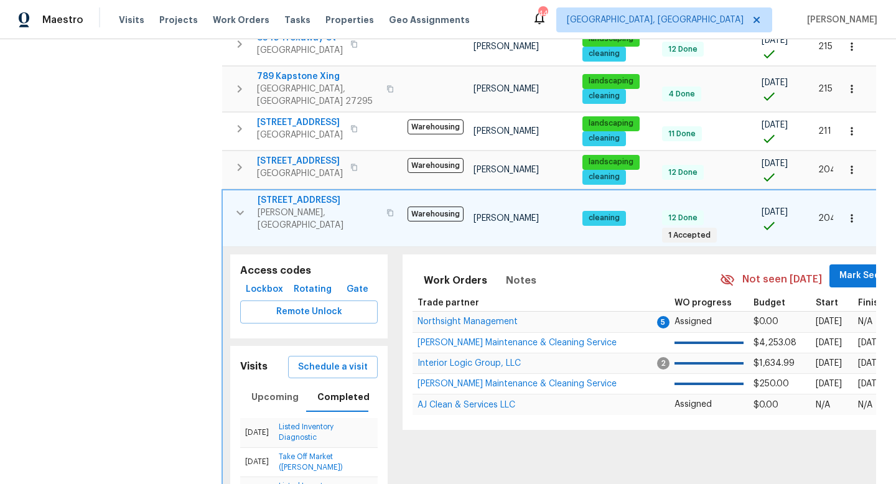
click at [243, 205] on icon "button" at bounding box center [240, 212] width 15 height 15
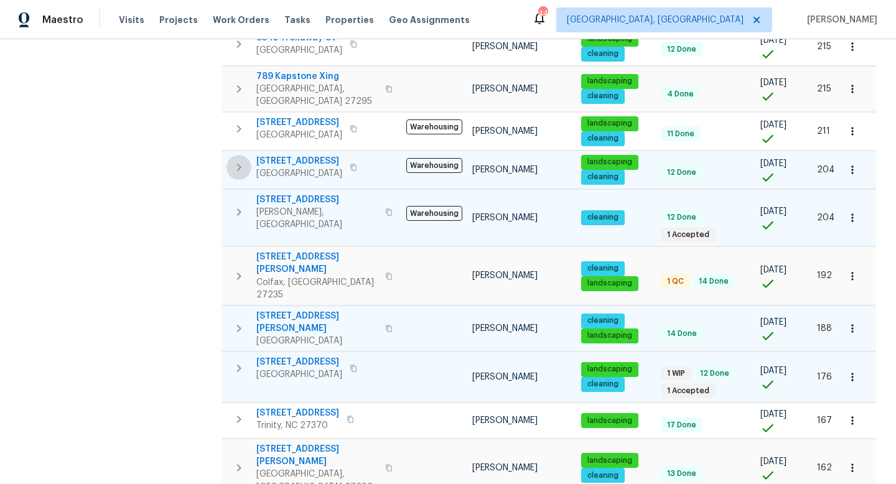
click at [240, 160] on icon "button" at bounding box center [238, 167] width 15 height 15
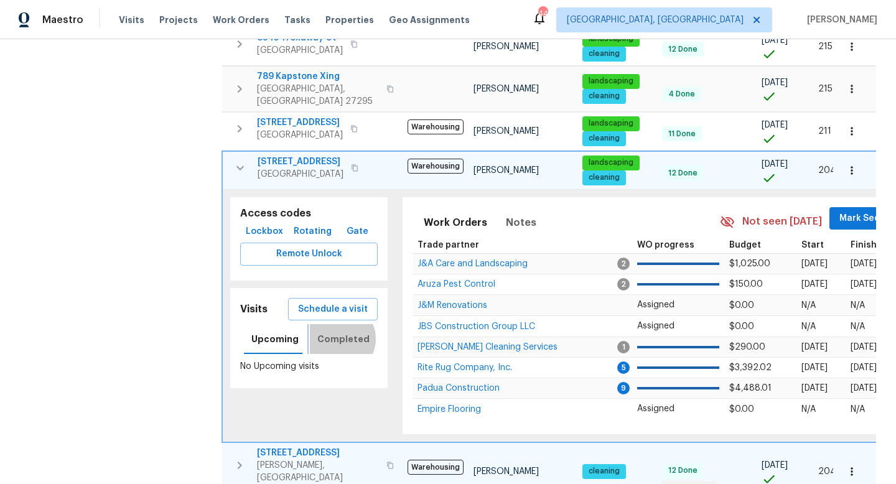
click at [336, 332] on span "Completed" at bounding box center [343, 340] width 52 height 16
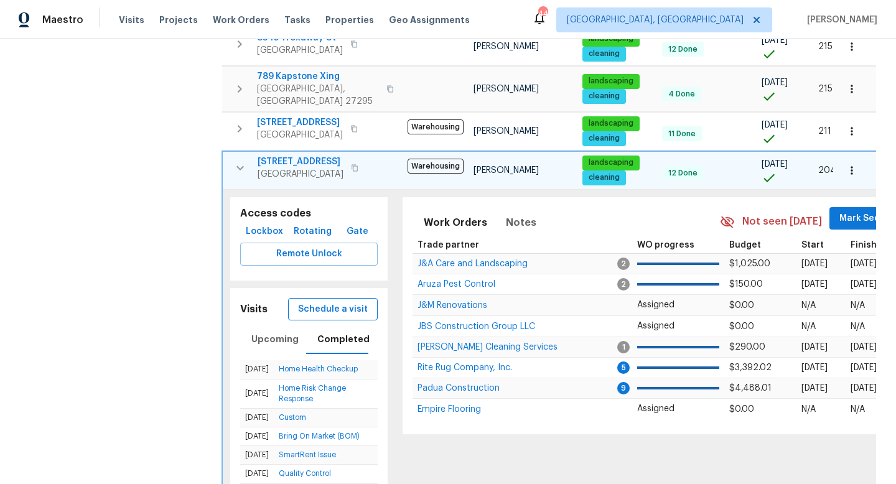
click at [338, 302] on span "Schedule a visit" at bounding box center [333, 310] width 70 height 16
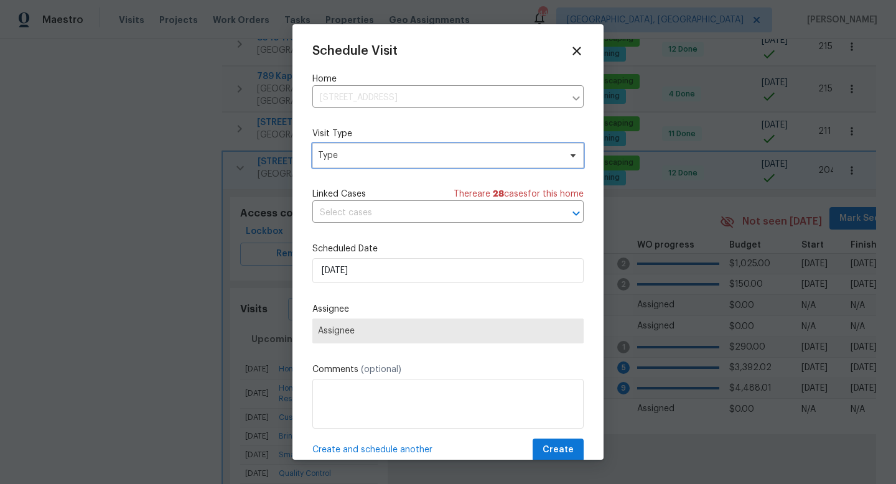
click at [336, 163] on span "Type" at bounding box center [447, 155] width 271 height 25
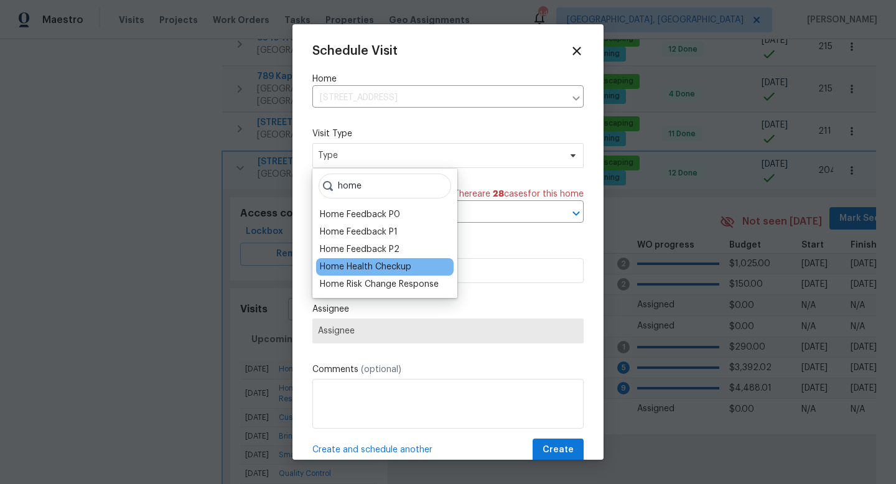
type input "home"
click at [352, 269] on div "Home Health Checkup" at bounding box center [365, 267] width 91 height 12
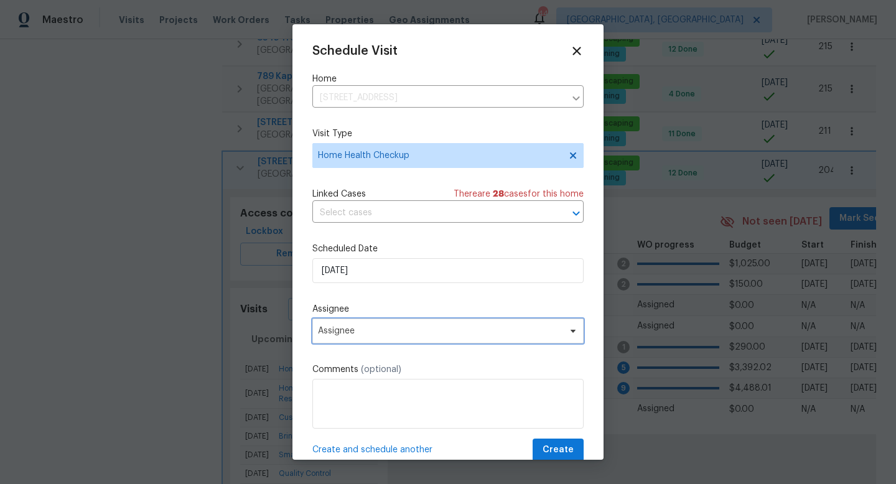
click at [354, 333] on span "Assignee" at bounding box center [440, 331] width 244 height 10
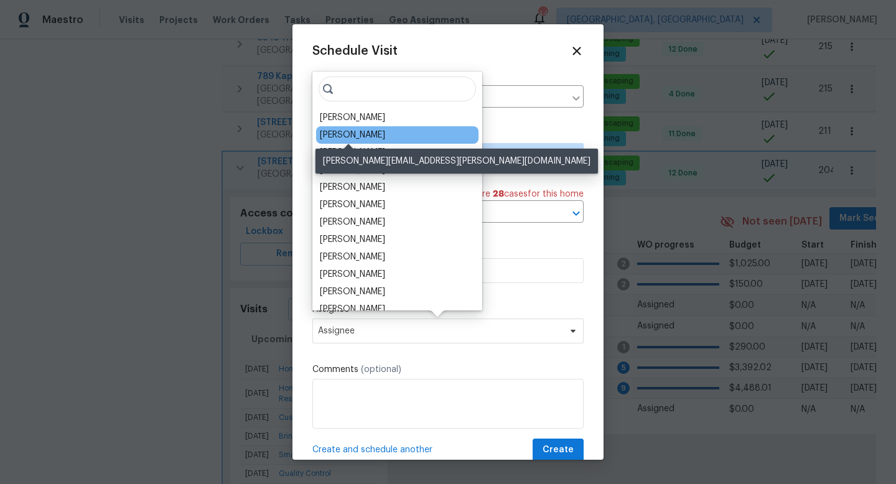
click at [345, 135] on div "[PERSON_NAME]" at bounding box center [352, 135] width 65 height 12
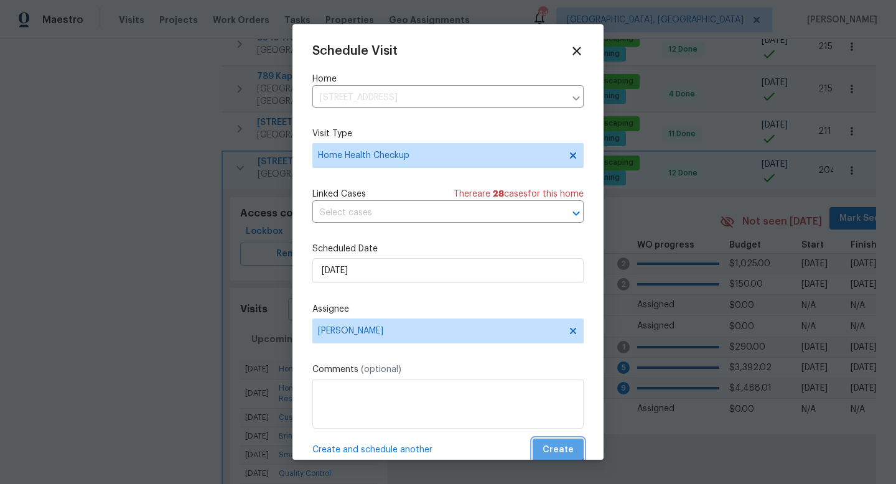
click at [557, 449] on span "Create" at bounding box center [558, 450] width 31 height 16
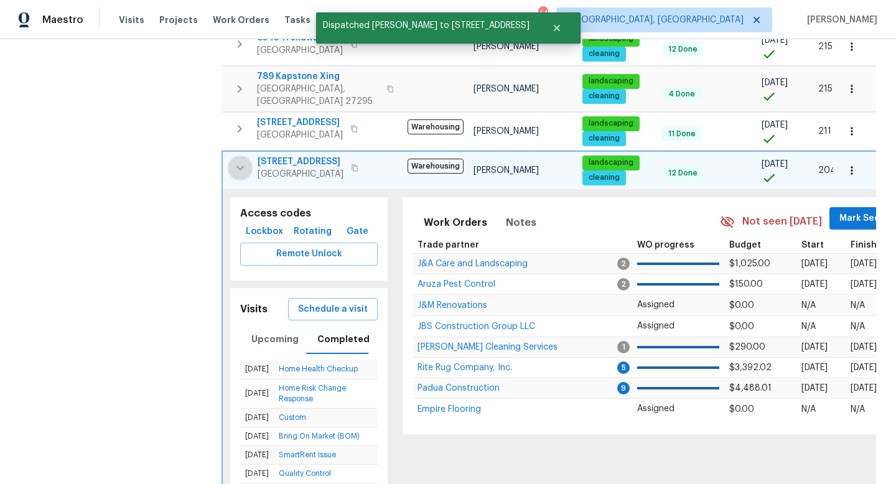
click at [236, 161] on icon "button" at bounding box center [240, 168] width 15 height 15
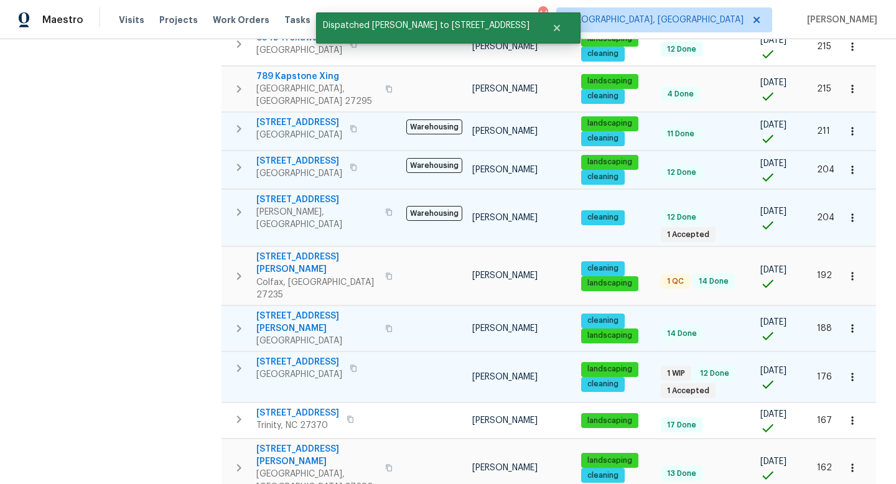
click at [241, 121] on icon "button" at bounding box center [238, 128] width 15 height 15
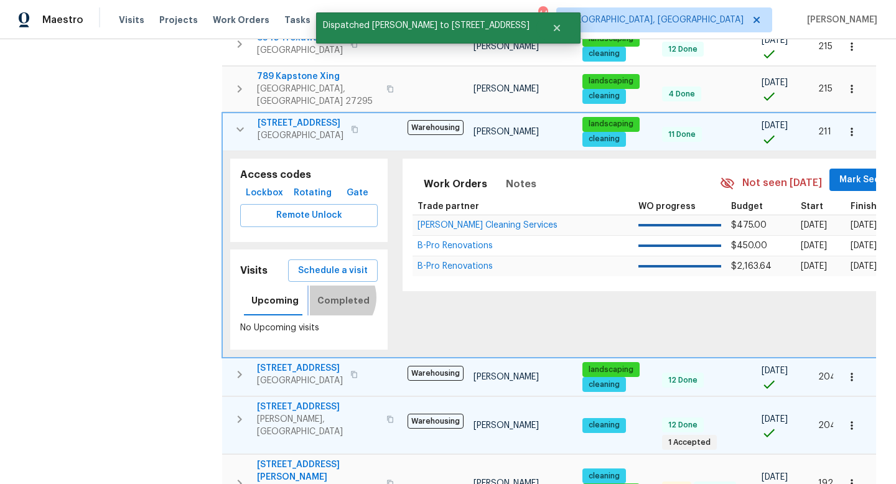
click at [330, 293] on span "Completed" at bounding box center [343, 301] width 52 height 16
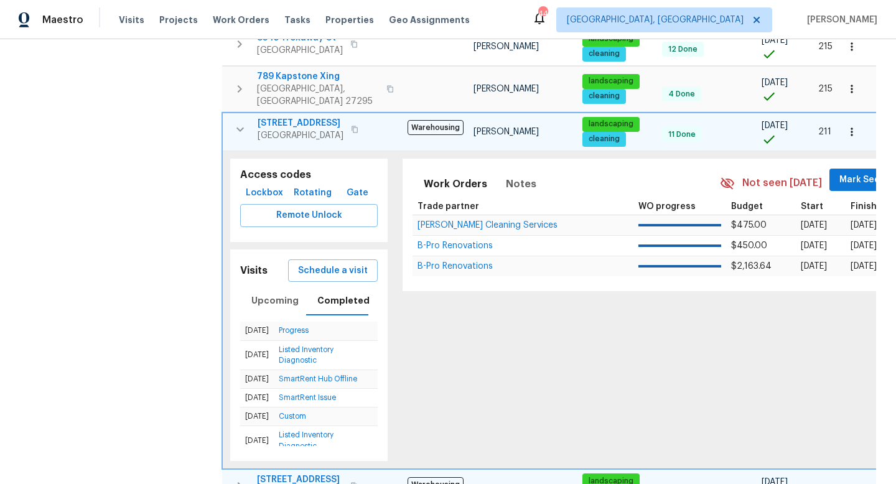
click at [239, 122] on icon "button" at bounding box center [240, 129] width 15 height 15
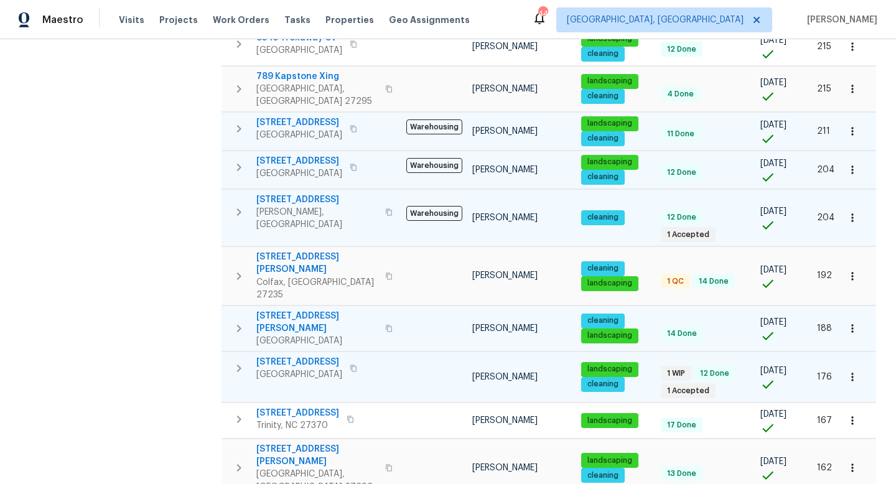
click at [240, 121] on icon "button" at bounding box center [238, 128] width 15 height 15
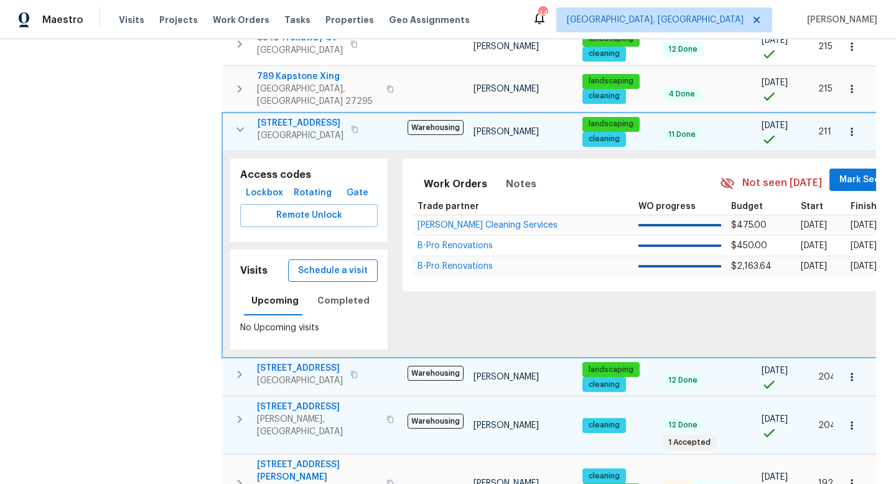
click at [340, 263] on span "Schedule a visit" at bounding box center [333, 271] width 70 height 16
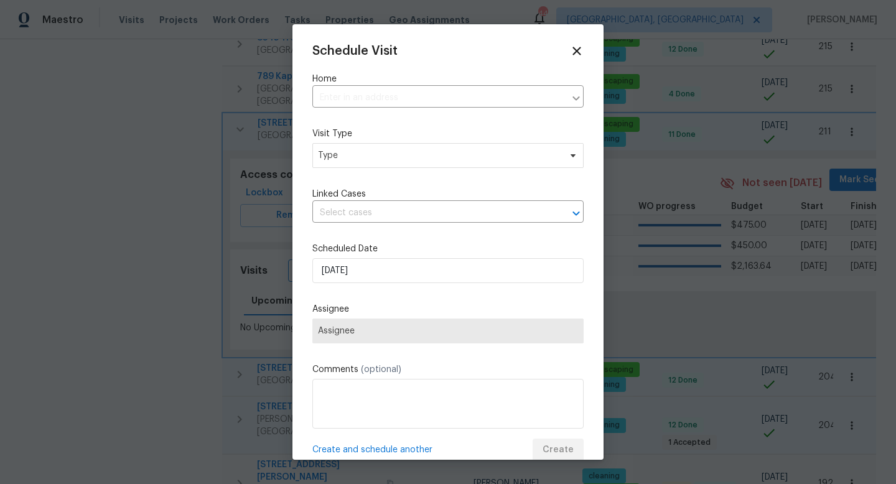
type input "204 Barrington Pl, Winston Salem, NC 27104"
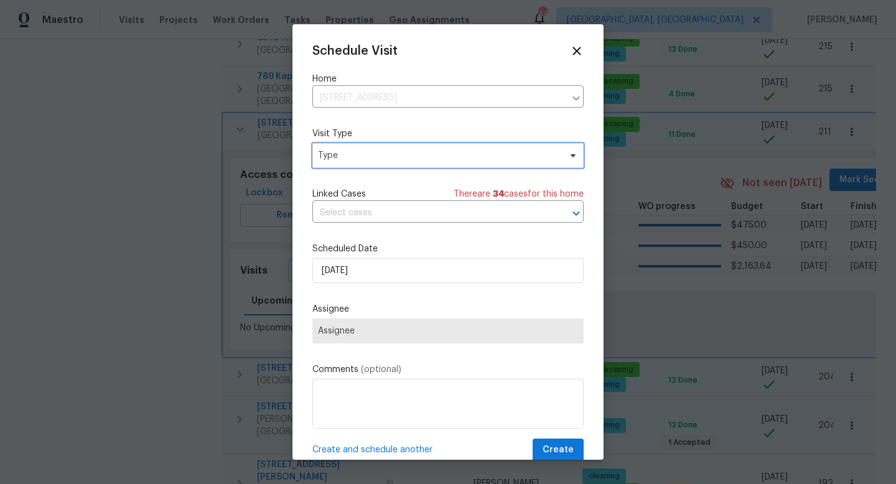
click at [334, 154] on span "Type" at bounding box center [439, 155] width 242 height 12
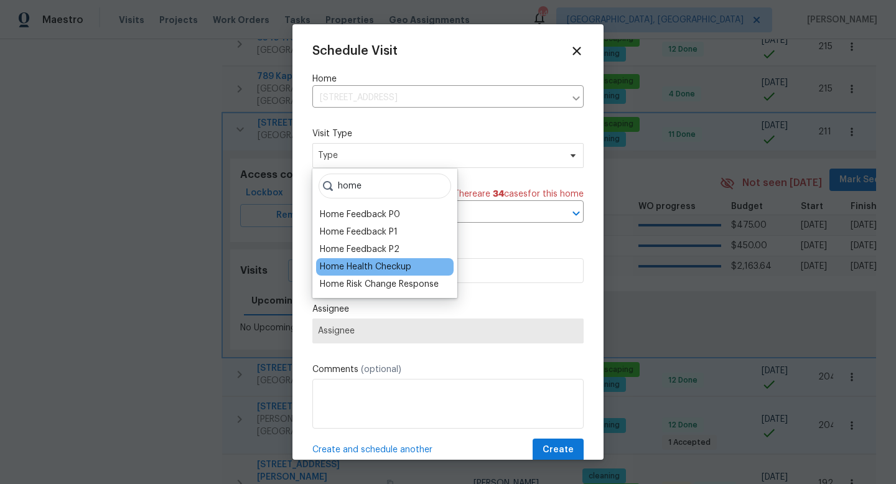
type input "home"
click at [366, 263] on div "Home Health Checkup" at bounding box center [365, 267] width 91 height 12
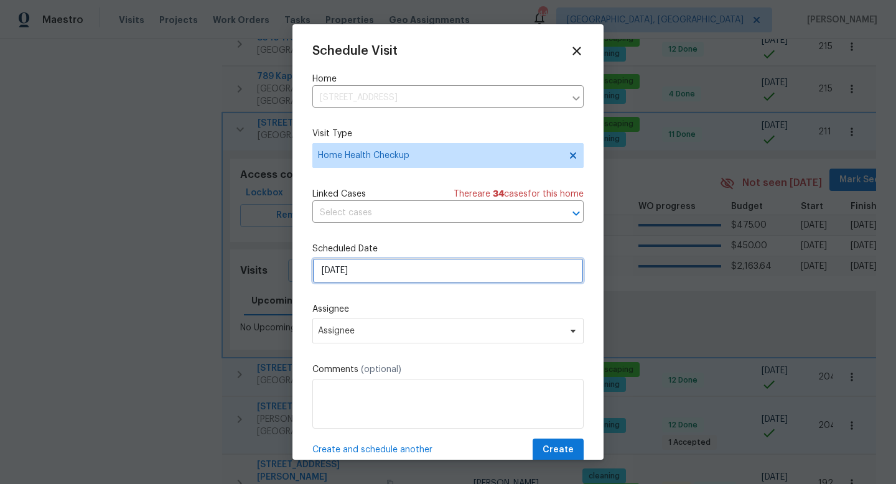
click at [347, 271] on input "10/8/2025" at bounding box center [447, 270] width 271 height 25
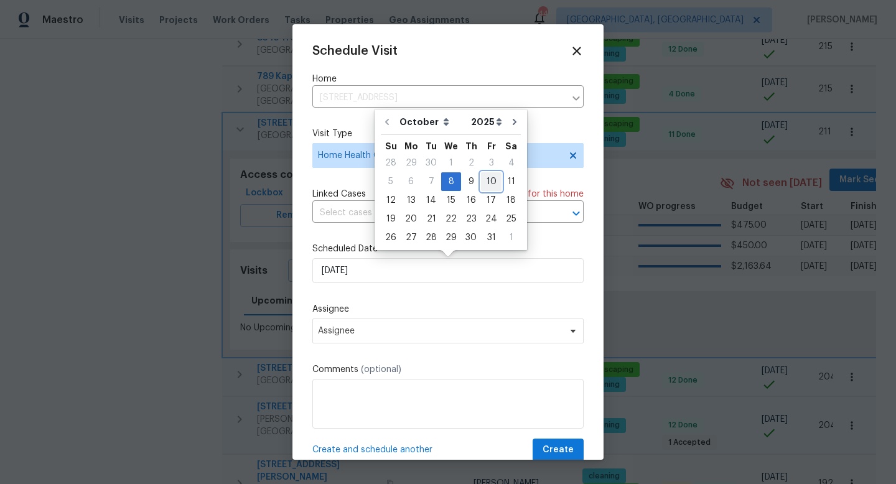
click at [493, 177] on div "10" at bounding box center [491, 181] width 21 height 17
type input "10/10/2025"
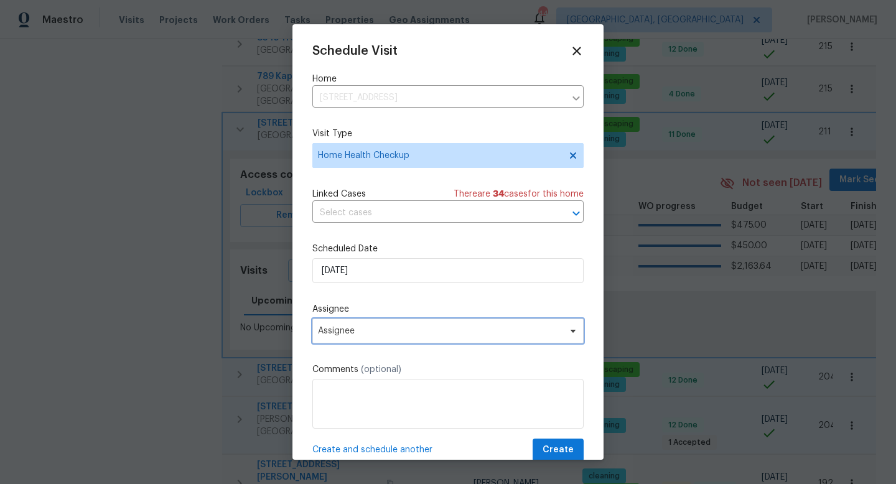
click at [359, 337] on span "Assignee" at bounding box center [447, 331] width 271 height 25
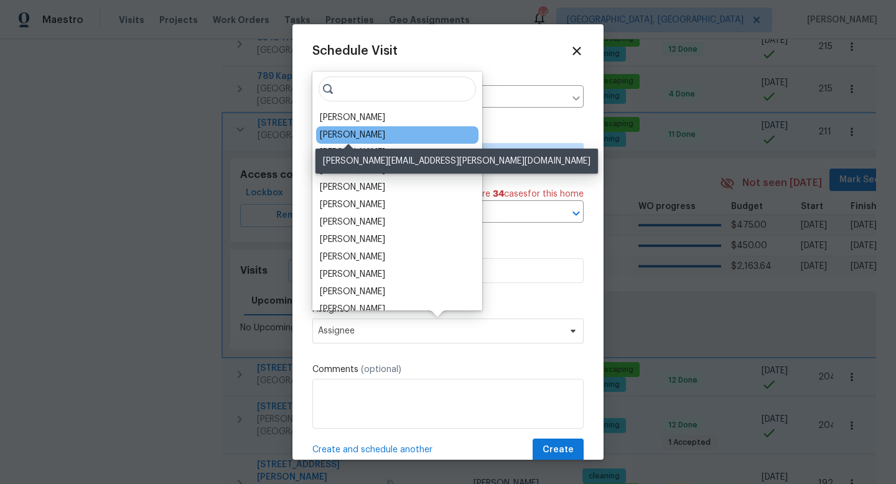
click at [357, 140] on div "[PERSON_NAME]" at bounding box center [352, 135] width 65 height 12
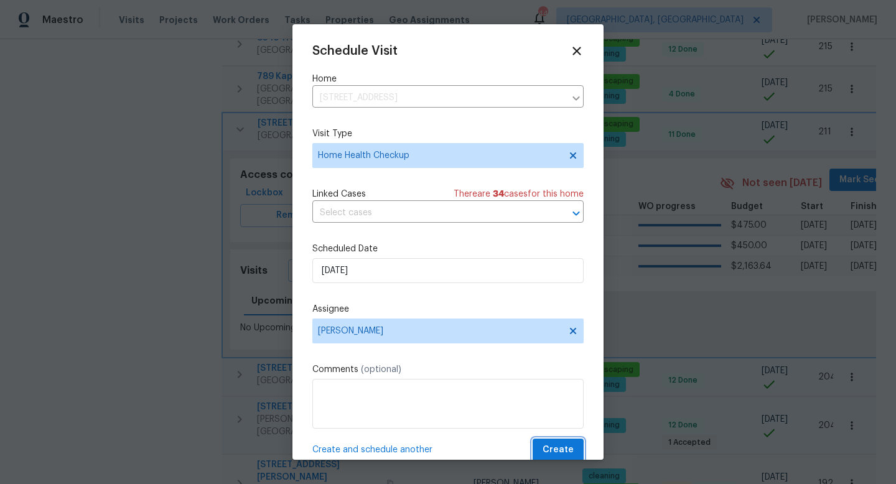
click at [567, 446] on span "Create" at bounding box center [558, 450] width 31 height 16
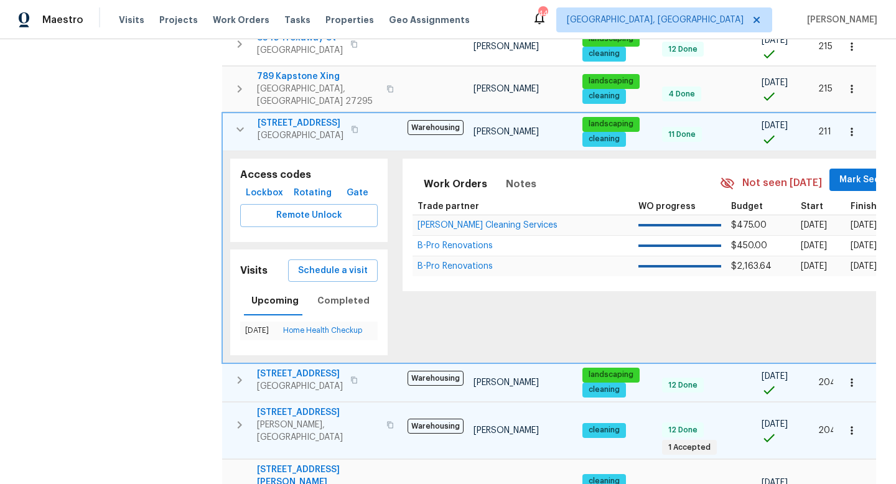
click at [240, 127] on icon "button" at bounding box center [239, 129] width 7 height 4
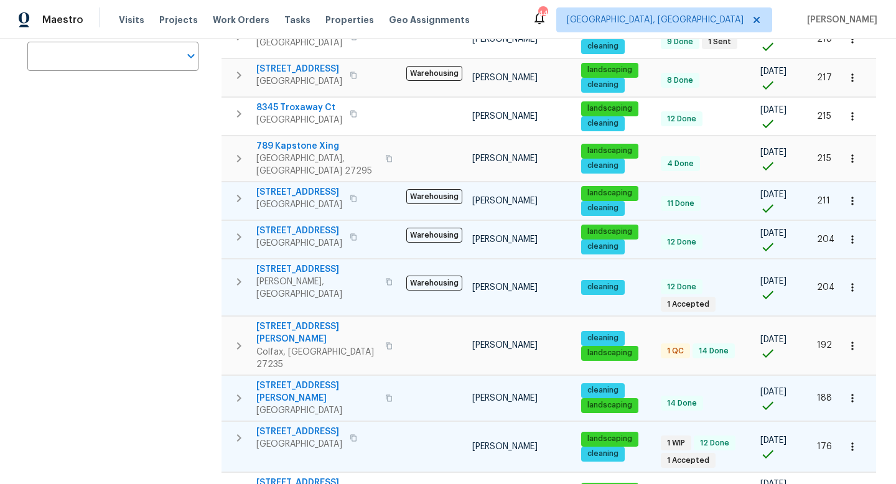
scroll to position [254, 0]
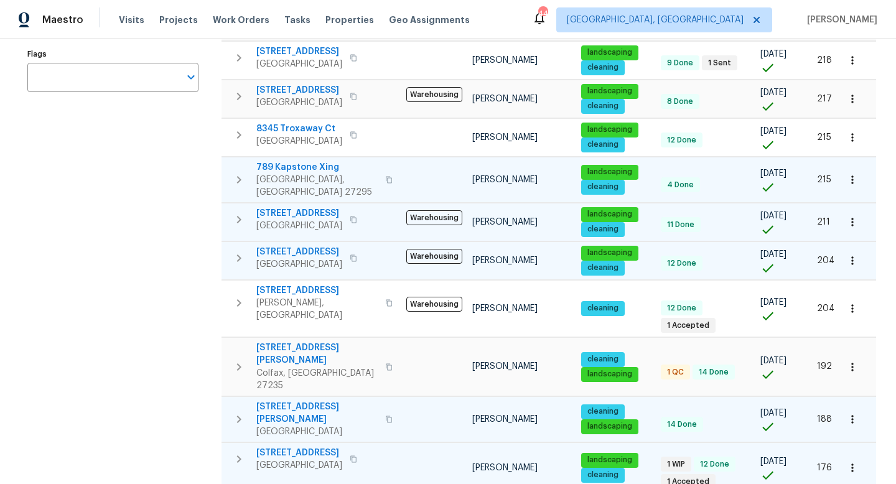
click at [241, 172] on icon "button" at bounding box center [238, 179] width 15 height 15
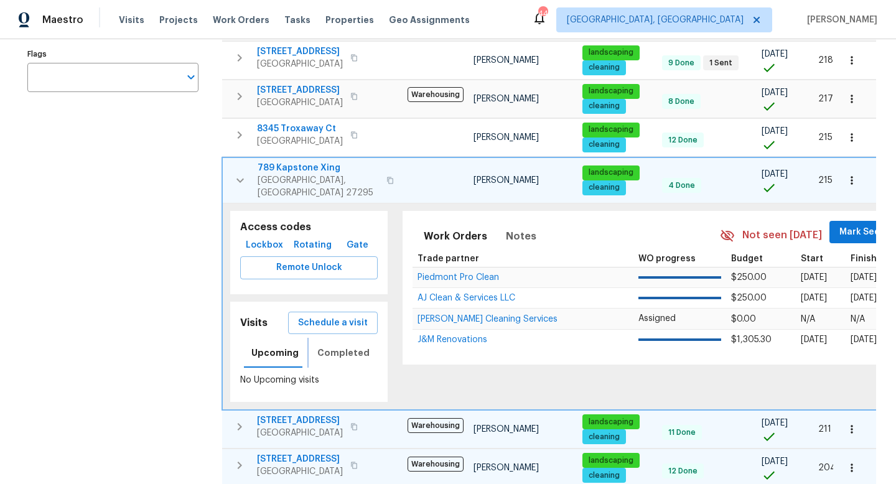
click at [334, 345] on span "Completed" at bounding box center [343, 353] width 52 height 16
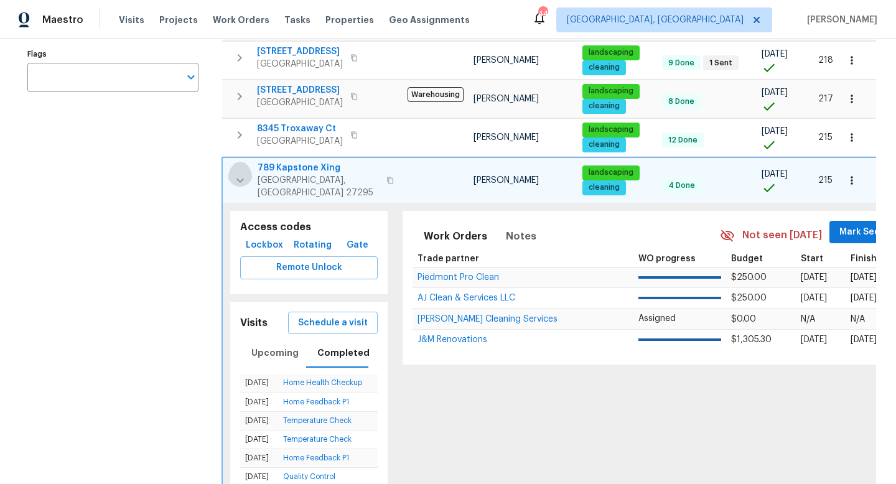
click at [239, 173] on icon "button" at bounding box center [240, 180] width 15 height 15
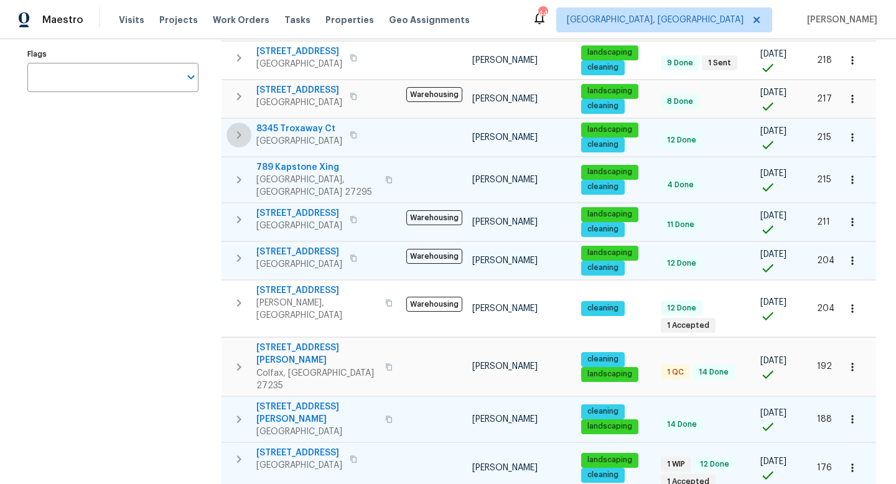
click at [240, 134] on icon "button" at bounding box center [238, 135] width 15 height 15
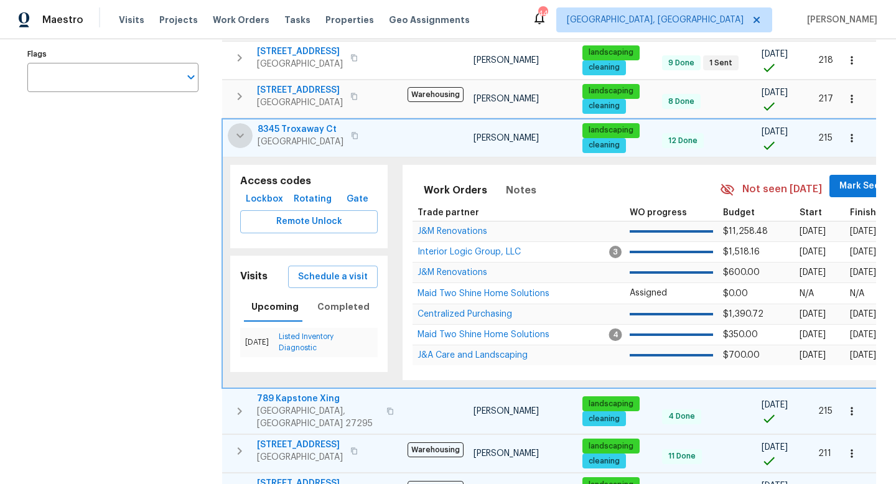
click at [241, 133] on icon "button" at bounding box center [239, 135] width 7 height 4
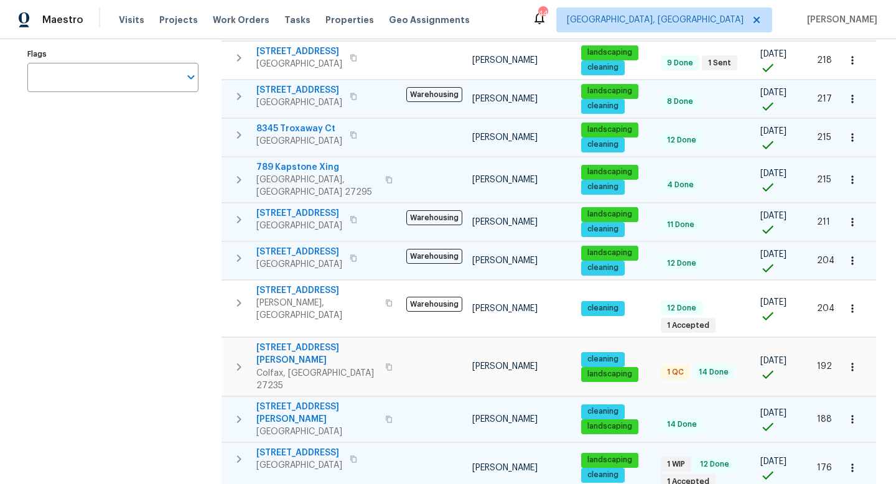
click at [236, 93] on icon "button" at bounding box center [238, 96] width 15 height 15
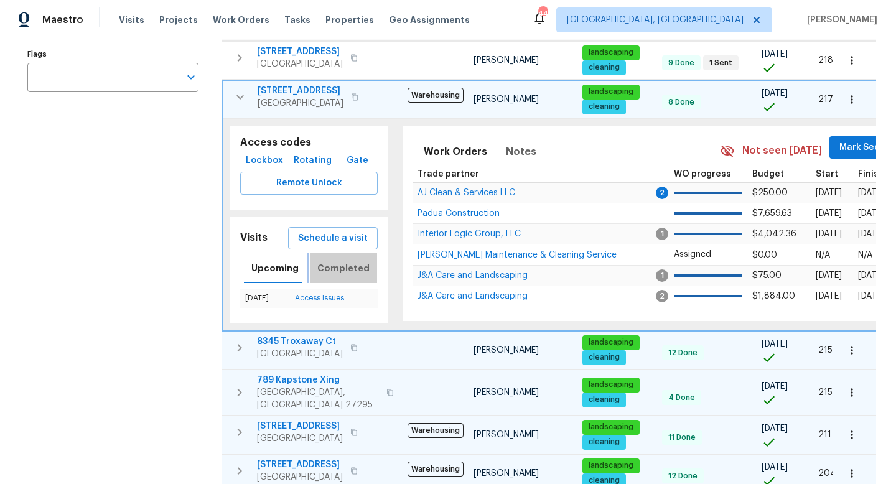
click at [345, 265] on span "Completed" at bounding box center [343, 269] width 52 height 16
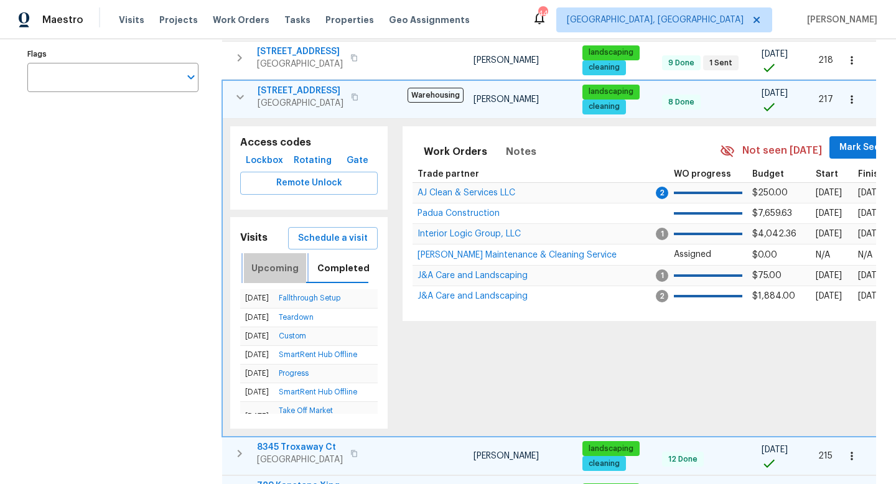
click at [283, 261] on span "Upcoming" at bounding box center [274, 269] width 47 height 16
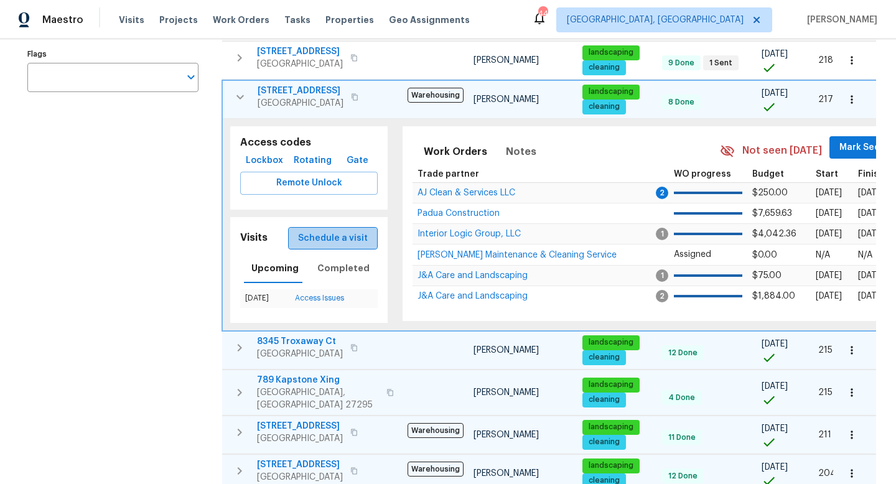
click at [341, 231] on span "Schedule a visit" at bounding box center [333, 239] width 70 height 16
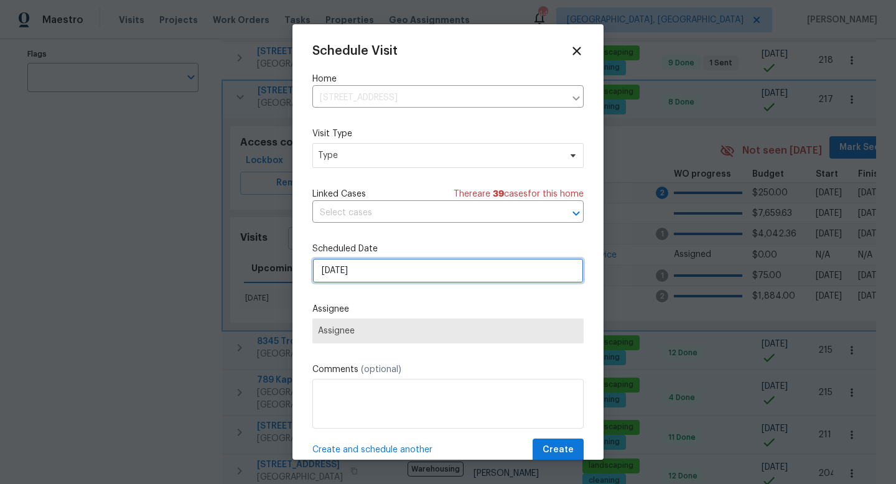
click at [358, 274] on input "10/8/2025" at bounding box center [447, 270] width 271 height 25
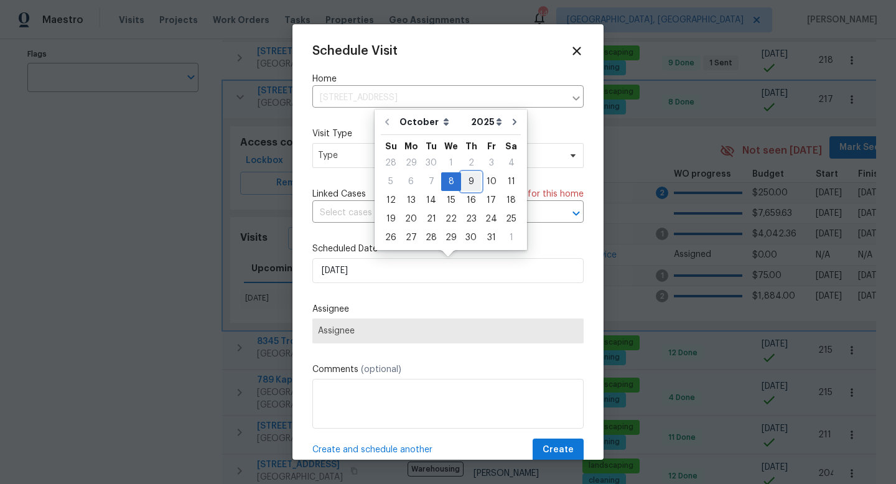
click at [472, 184] on div "9" at bounding box center [471, 181] width 20 height 17
type input "10/9/2025"
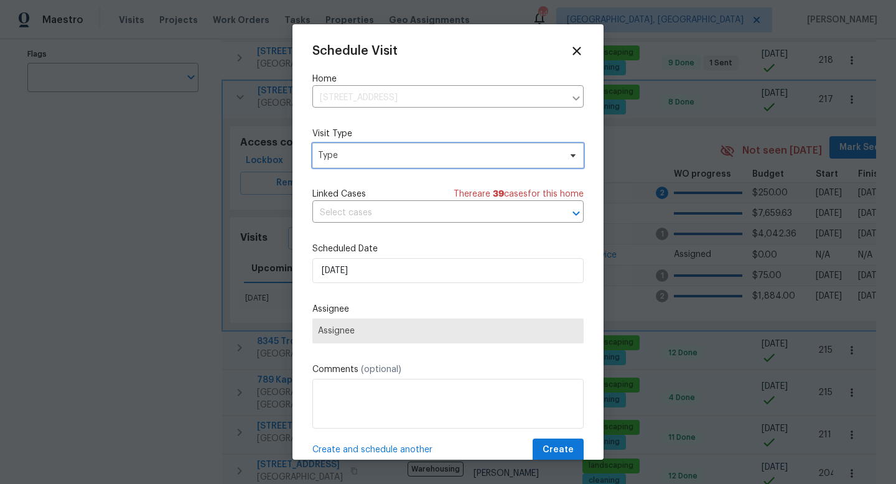
click at [358, 154] on span "Type" at bounding box center [439, 155] width 242 height 12
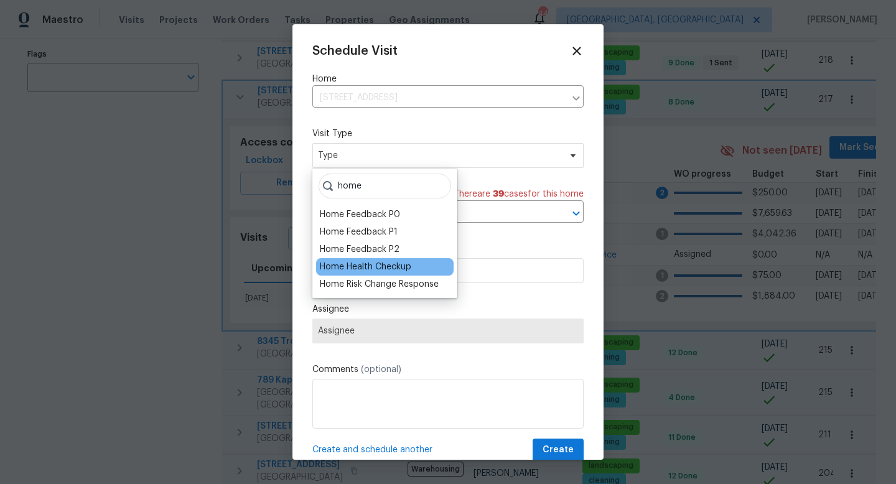
type input "home"
click at [343, 267] on div "Home Health Checkup" at bounding box center [365, 267] width 91 height 12
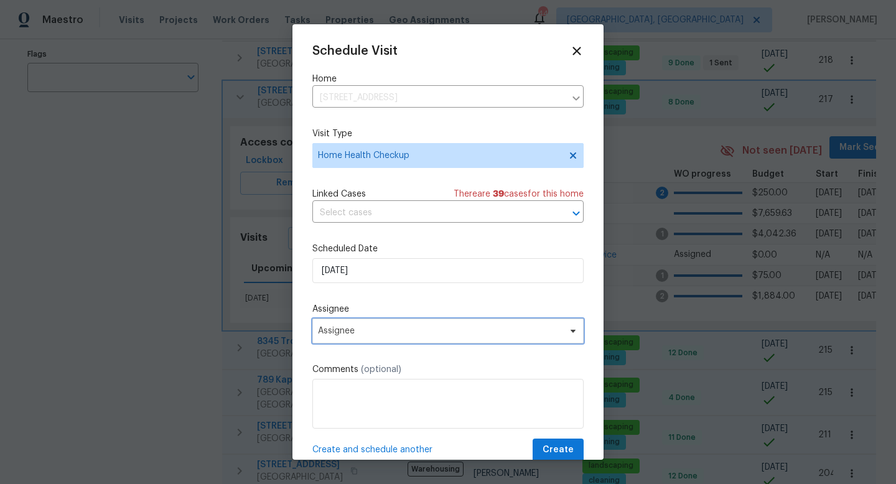
click at [354, 334] on span "Assignee" at bounding box center [440, 331] width 244 height 10
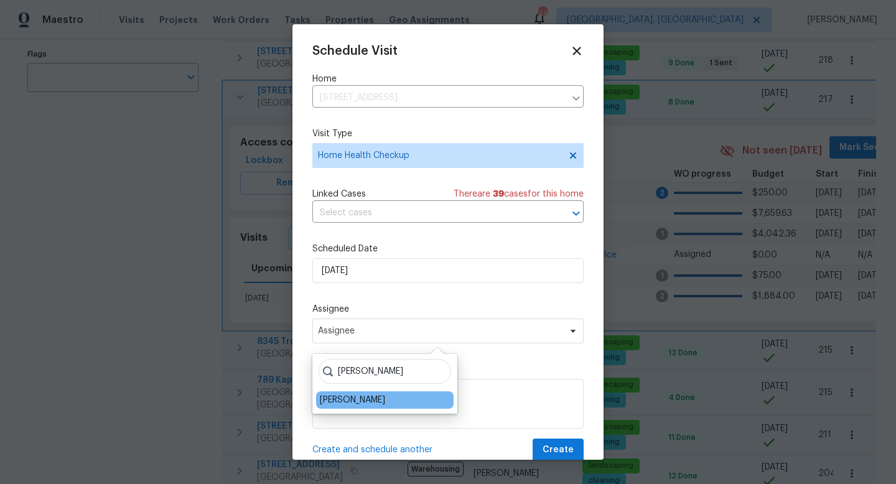
type input "ken"
click at [338, 403] on div "[PERSON_NAME]" at bounding box center [352, 400] width 65 height 12
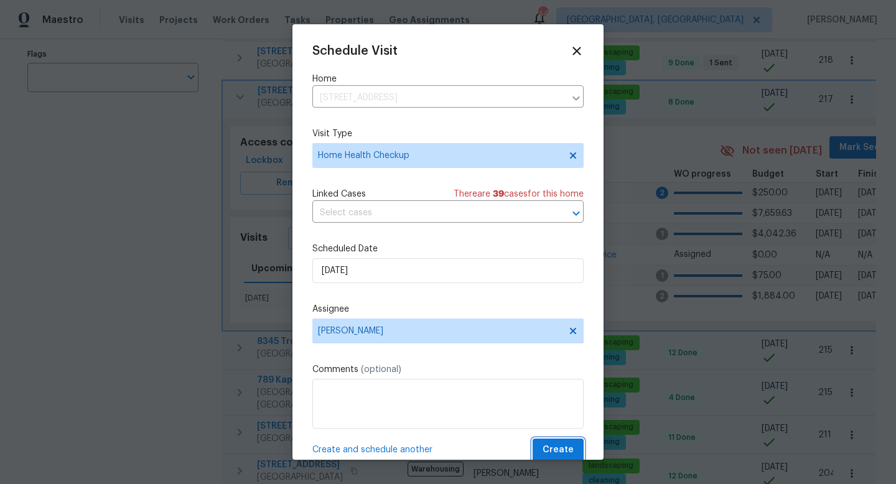
click at [554, 450] on span "Create" at bounding box center [558, 450] width 31 height 16
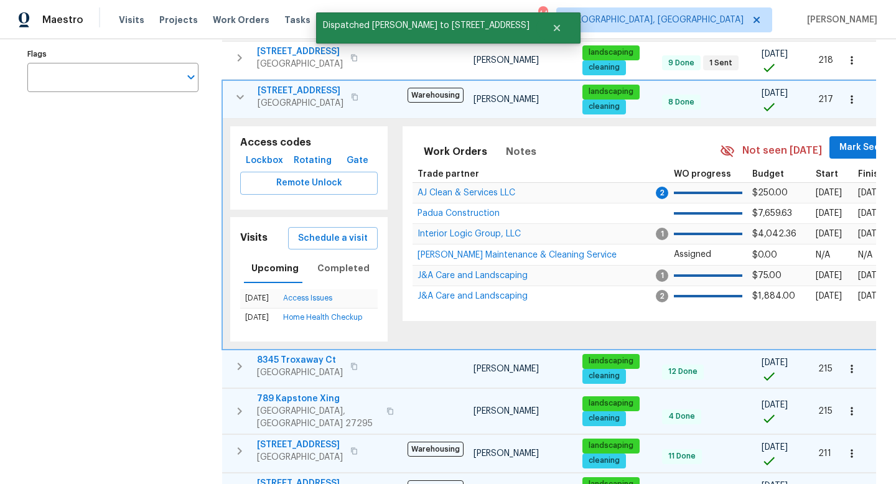
click at [245, 90] on icon "button" at bounding box center [240, 97] width 15 height 15
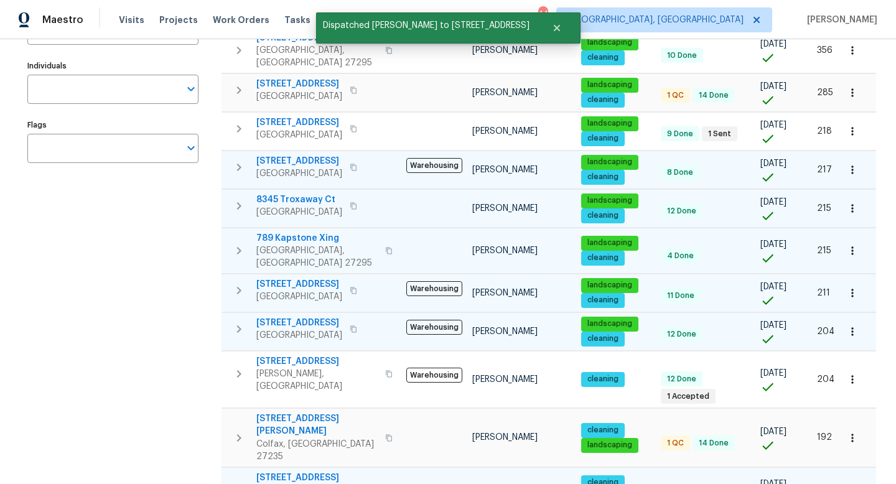
scroll to position [173, 0]
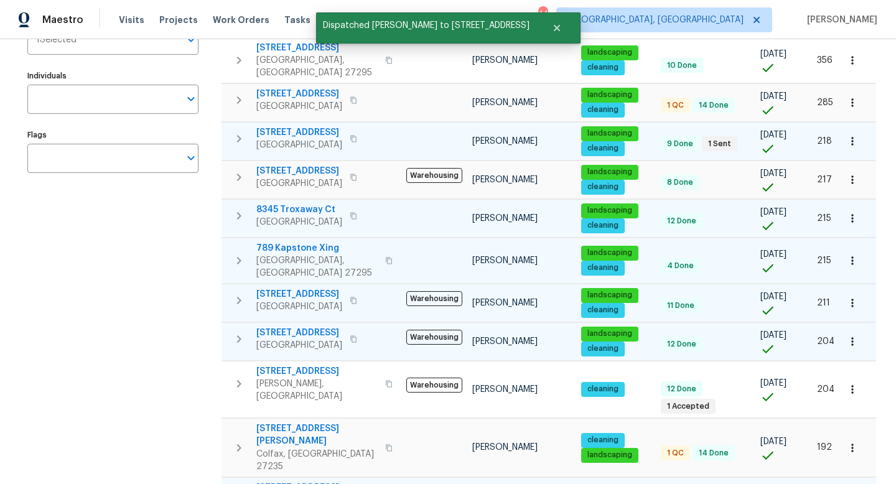
click at [240, 135] on icon "button" at bounding box center [239, 138] width 4 height 7
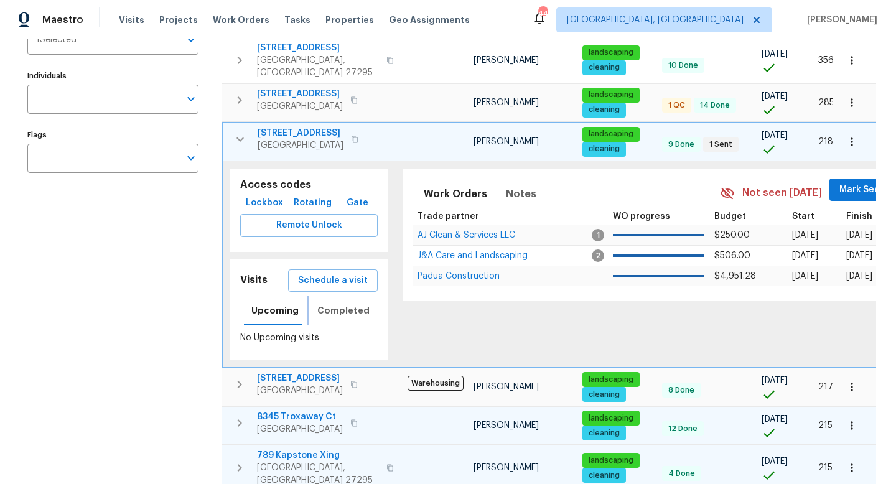
click at [352, 303] on span "Completed" at bounding box center [343, 311] width 52 height 16
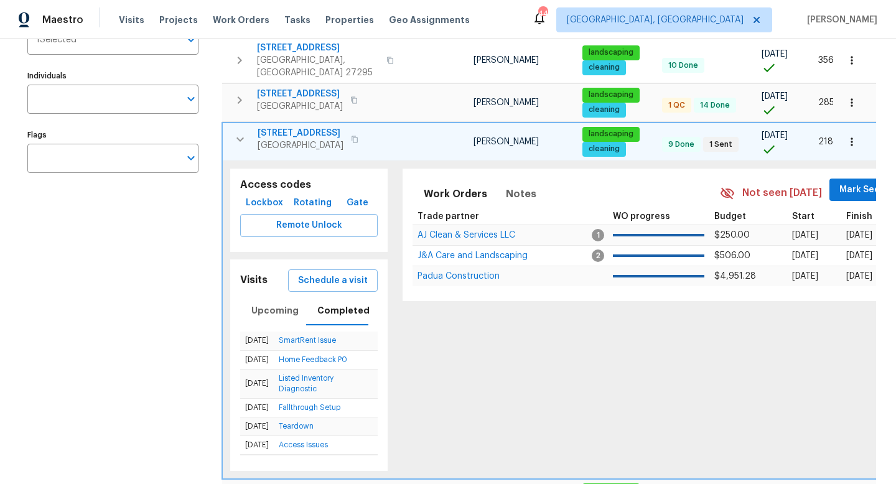
click at [240, 132] on icon "button" at bounding box center [240, 139] width 15 height 15
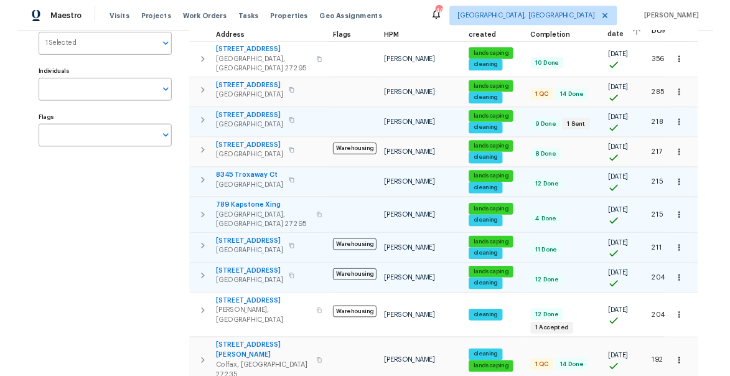
scroll to position [154, 0]
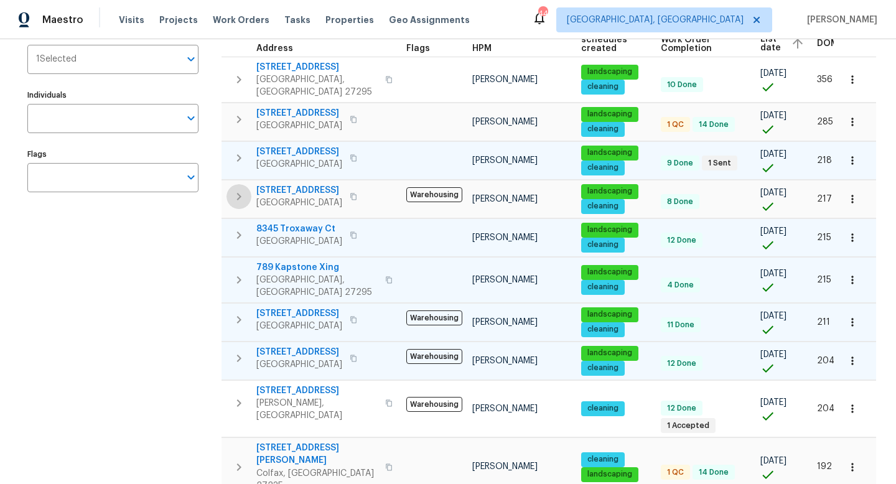
click at [242, 192] on icon "button" at bounding box center [238, 196] width 15 height 15
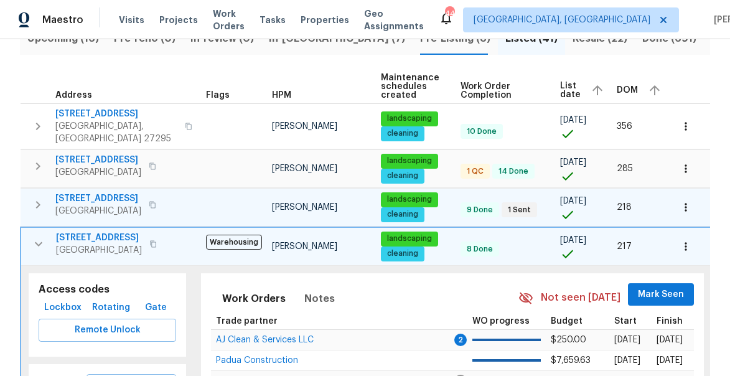
scroll to position [200, 0]
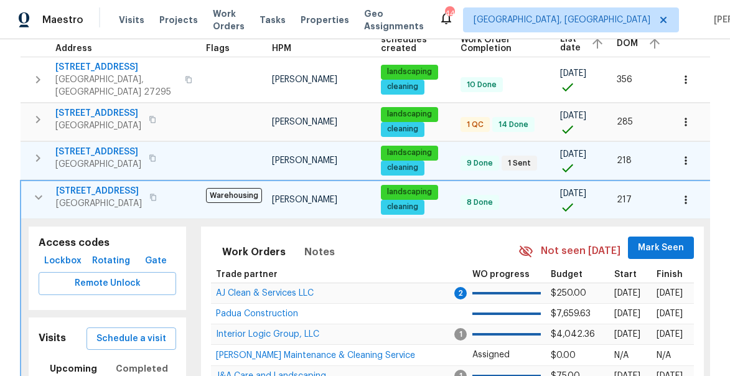
click at [41, 190] on icon "button" at bounding box center [38, 197] width 15 height 15
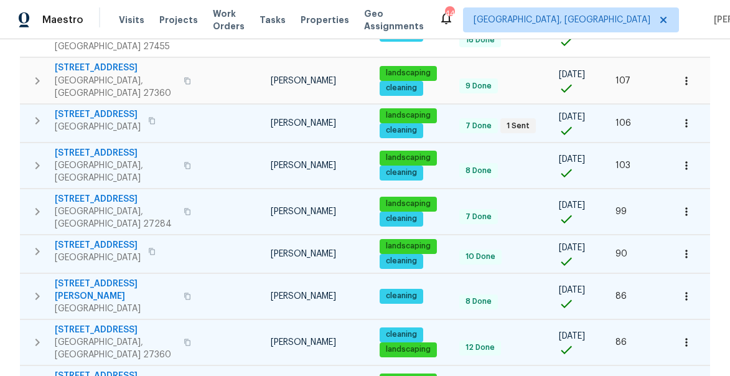
scroll to position [980, 0]
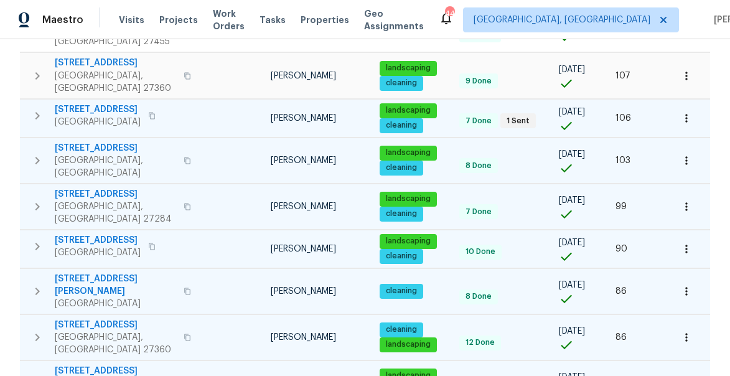
click at [29, 365] on button "button" at bounding box center [37, 383] width 25 height 37
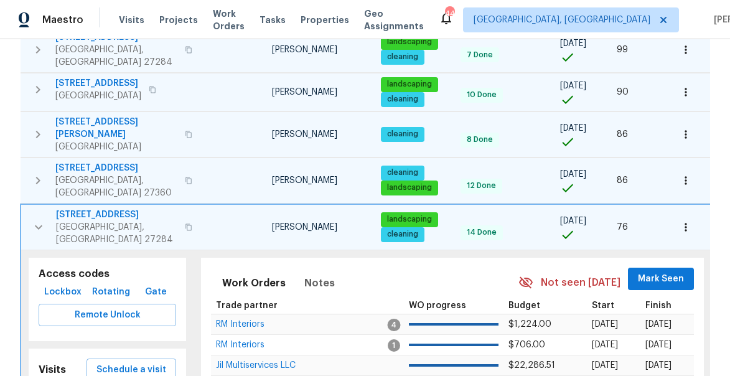
scroll to position [1139, 0]
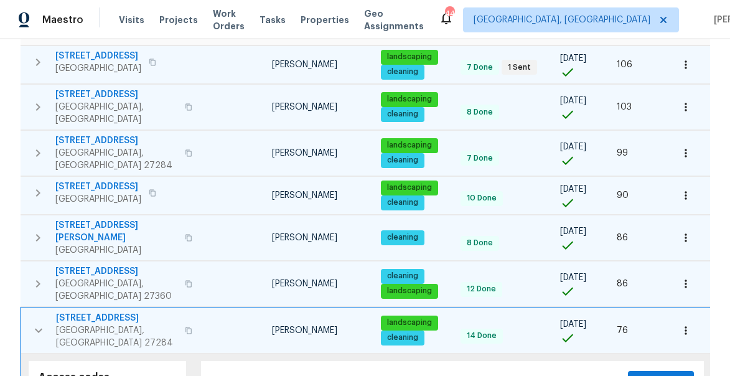
click at [39, 323] on icon "button" at bounding box center [38, 330] width 15 height 15
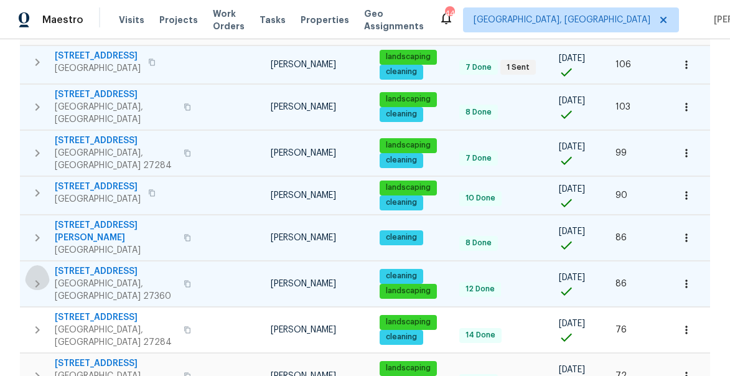
click at [38, 276] on icon "button" at bounding box center [37, 283] width 15 height 15
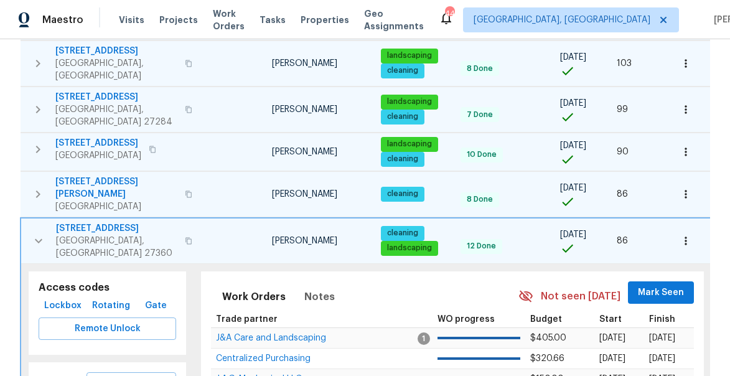
scroll to position [1084, 0]
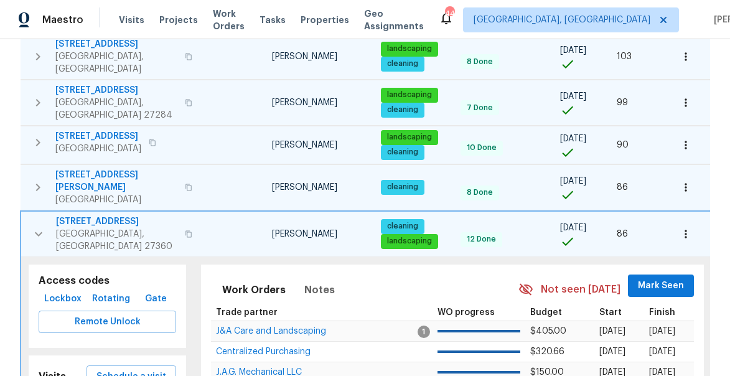
click at [36, 226] on icon "button" at bounding box center [38, 233] width 15 height 15
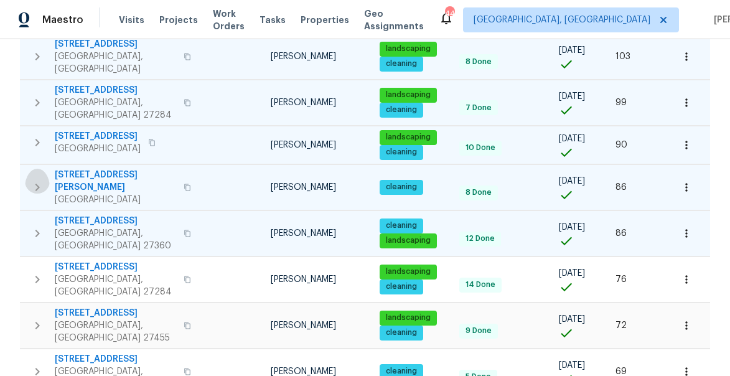
click at [39, 180] on icon "button" at bounding box center [37, 187] width 15 height 15
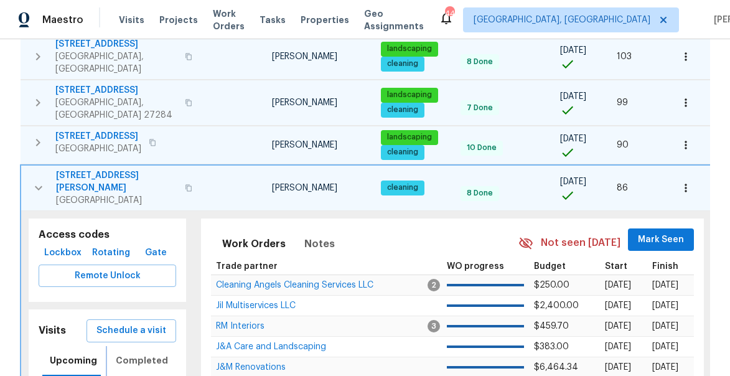
click at [124, 353] on span "Completed" at bounding box center [142, 361] width 52 height 16
click at [75, 353] on span "Upcoming" at bounding box center [73, 361] width 47 height 16
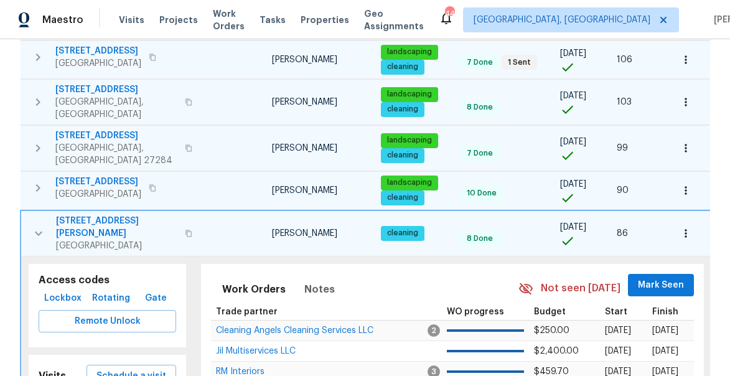
scroll to position [939, 0]
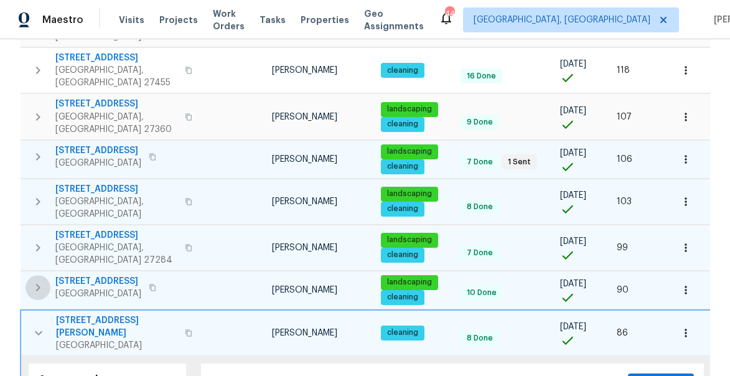
click at [35, 280] on icon "button" at bounding box center [37, 287] width 15 height 15
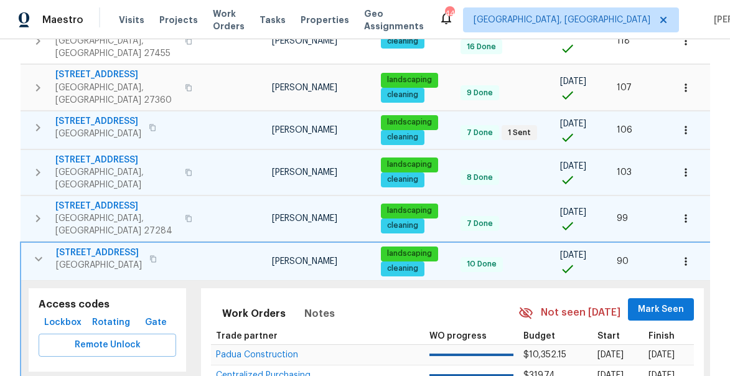
click at [32, 251] on icon "button" at bounding box center [38, 258] width 15 height 15
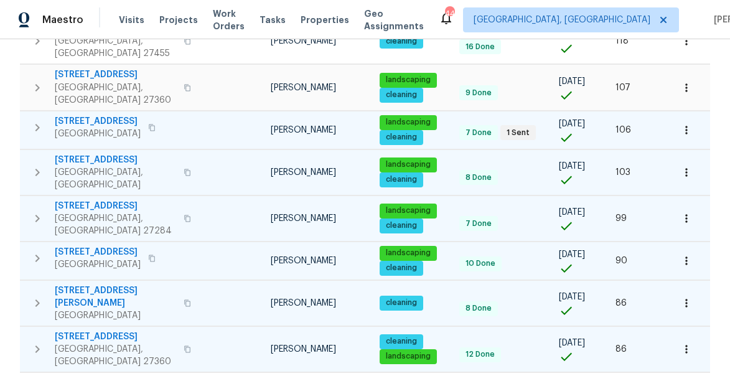
click at [39, 211] on icon "button" at bounding box center [37, 218] width 15 height 15
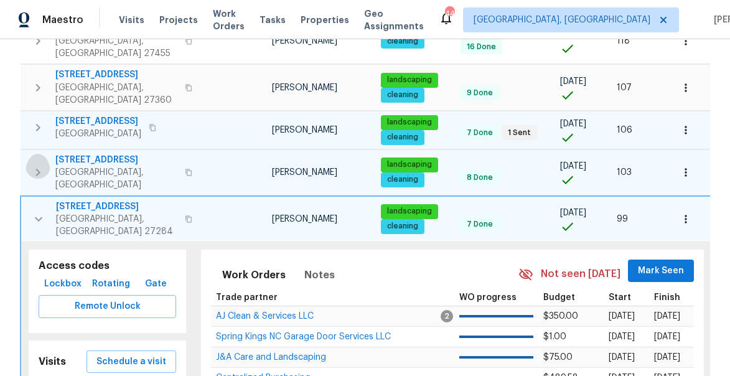
click at [38, 165] on icon "button" at bounding box center [37, 172] width 15 height 15
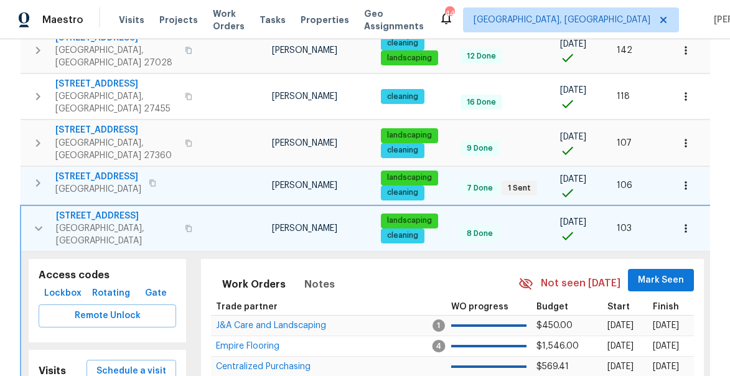
scroll to position [911, 0]
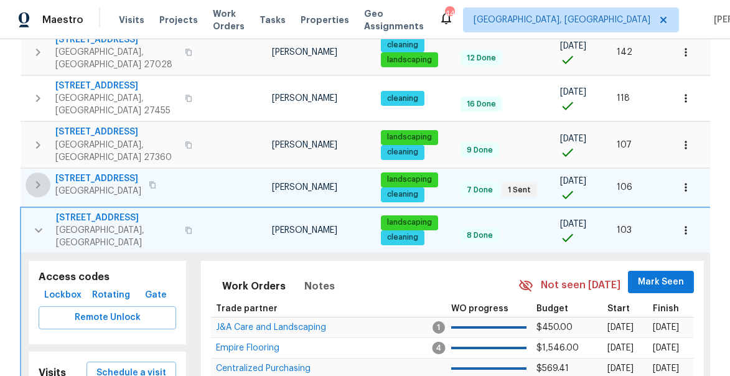
click at [38, 181] on icon "button" at bounding box center [38, 184] width 4 height 7
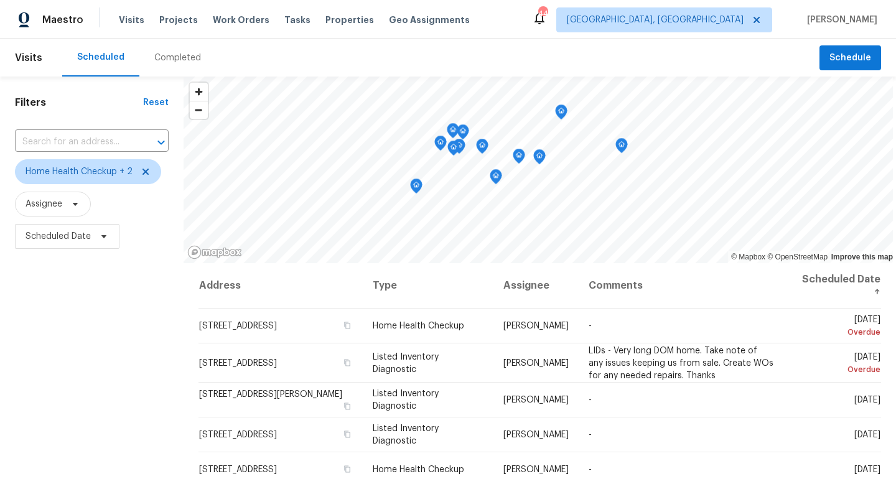
drag, startPoint x: 511, startPoint y: 199, endPoint x: 509, endPoint y: 160, distance: 39.3
click at [513, 160] on icon "Map marker" at bounding box center [518, 156] width 11 height 14
click at [616, 149] on icon "Map marker" at bounding box center [621, 146] width 11 height 14
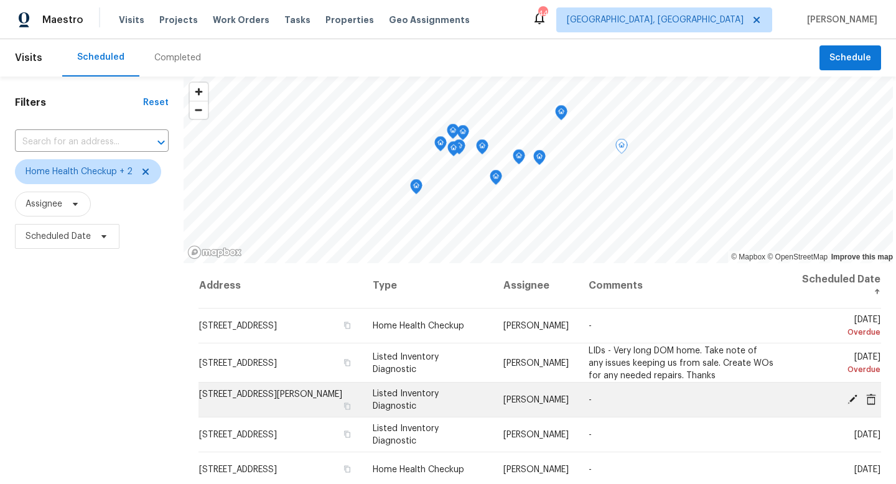
click at [852, 401] on icon at bounding box center [852, 398] width 11 height 11
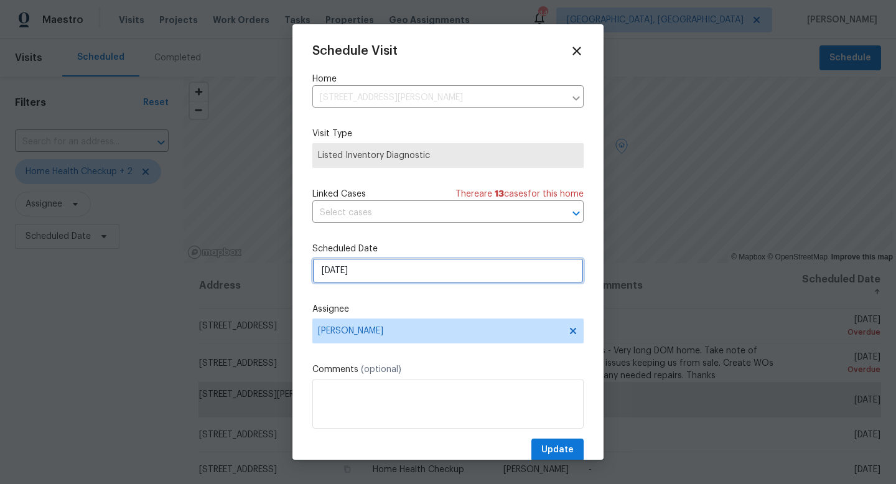
click at [349, 271] on input "[DATE]" at bounding box center [447, 270] width 271 height 25
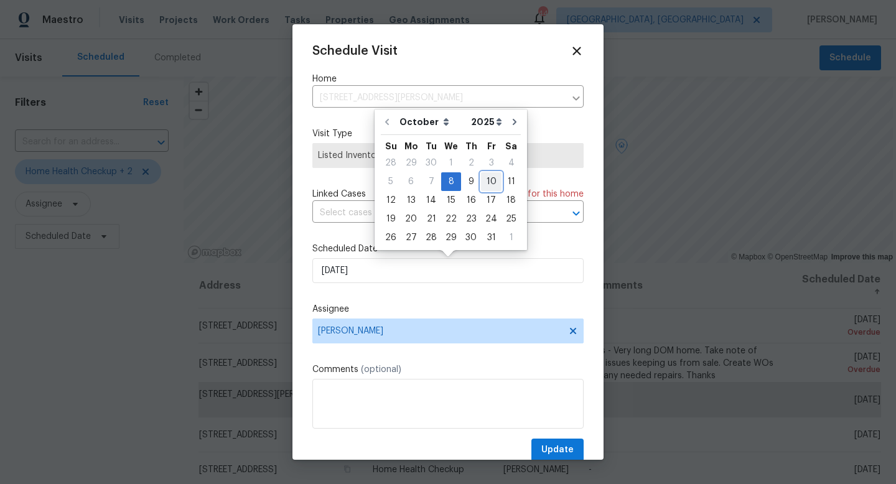
click at [487, 178] on div "10" at bounding box center [491, 181] width 21 height 17
type input "[DATE]"
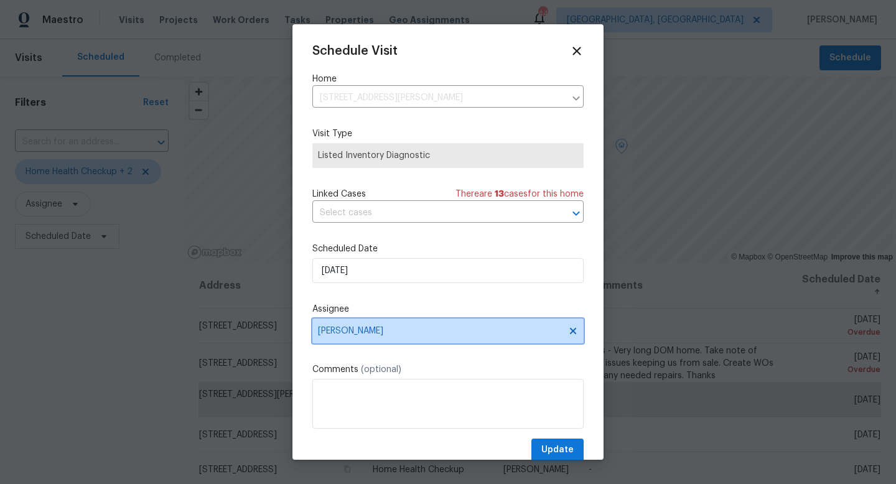
click at [384, 330] on span "[PERSON_NAME]" at bounding box center [440, 331] width 244 height 10
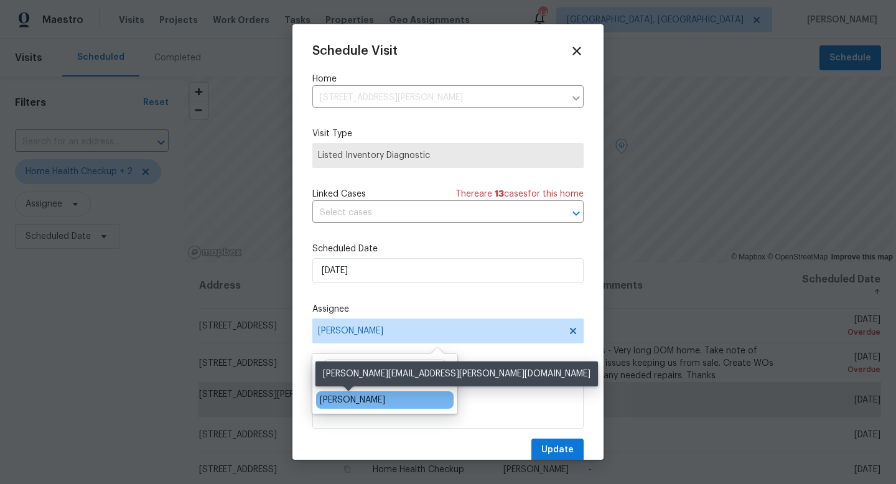
type input "[PERSON_NAME]"
click at [344, 402] on div "[PERSON_NAME]" at bounding box center [352, 400] width 65 height 12
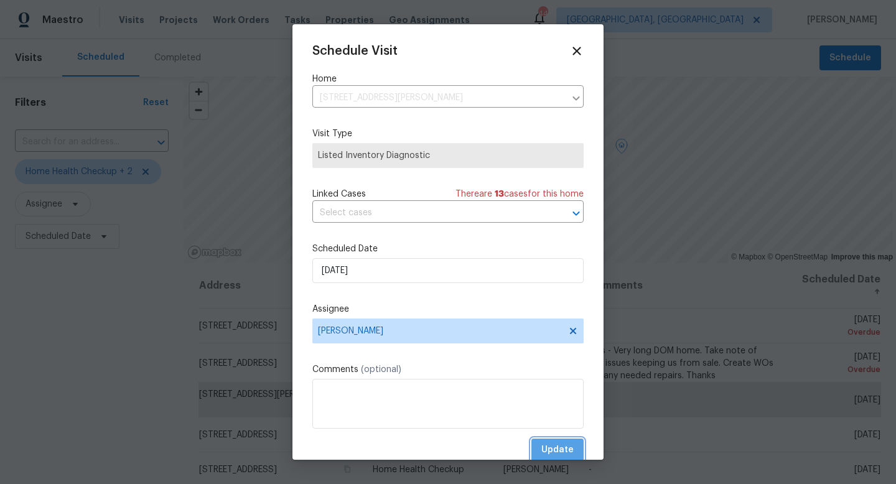
click at [556, 444] on span "Update" at bounding box center [557, 450] width 32 height 16
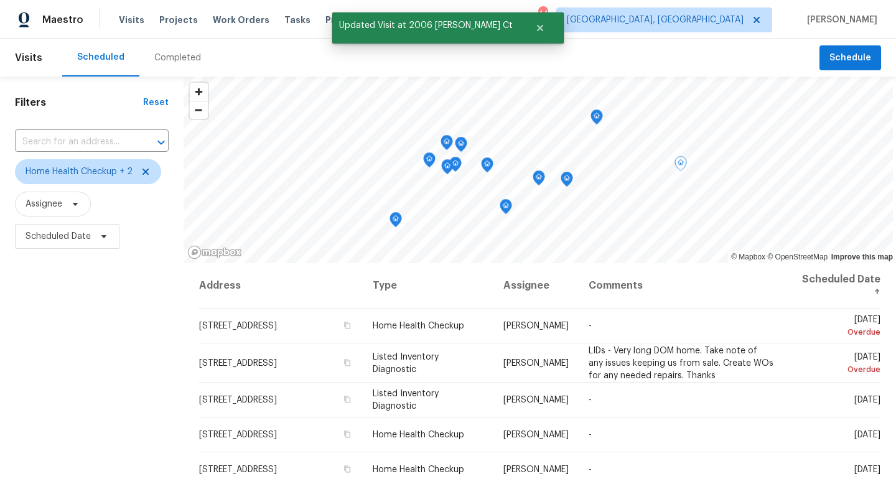
click at [592, 120] on icon "Map marker" at bounding box center [596, 117] width 11 height 14
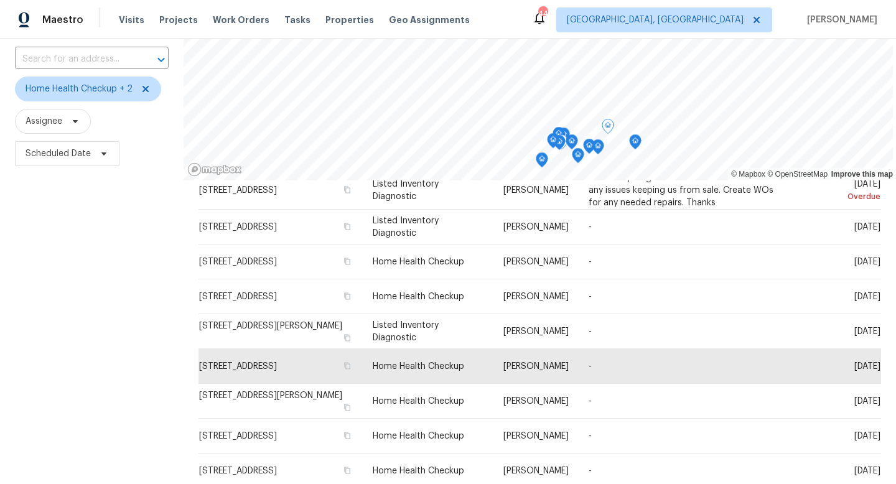
scroll to position [95, 0]
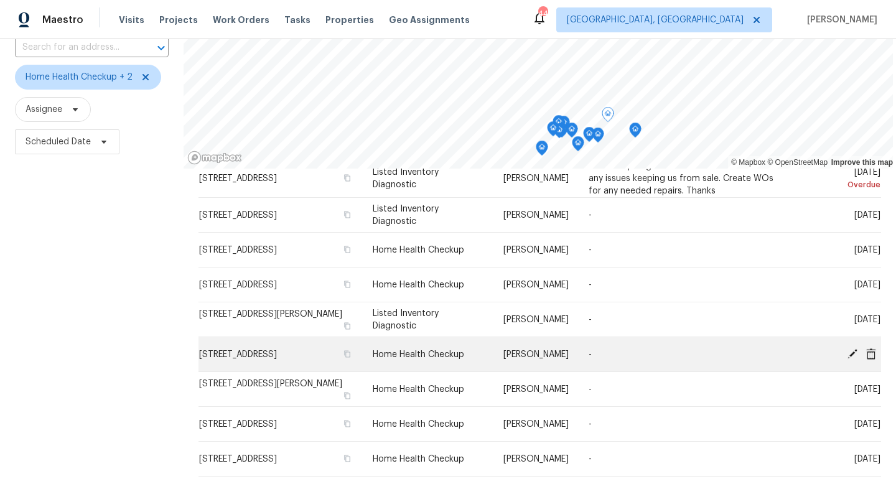
click at [851, 351] on icon at bounding box center [852, 353] width 11 height 11
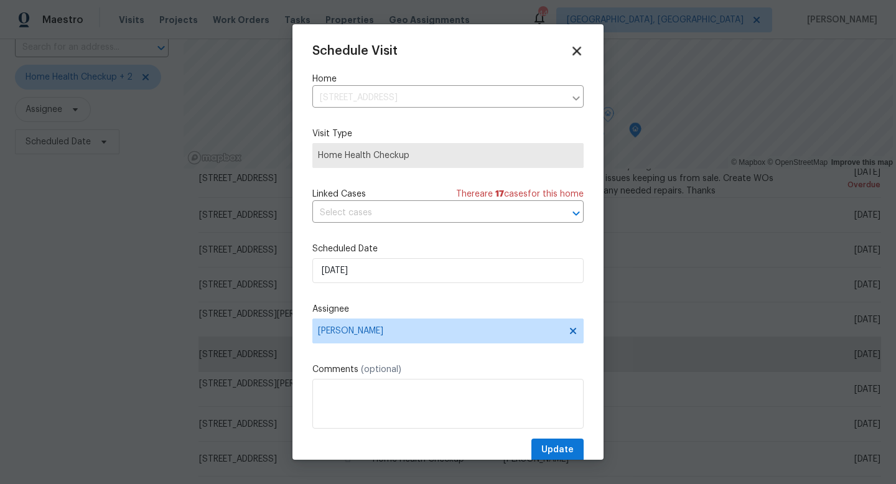
click at [581, 55] on icon at bounding box center [576, 51] width 14 height 14
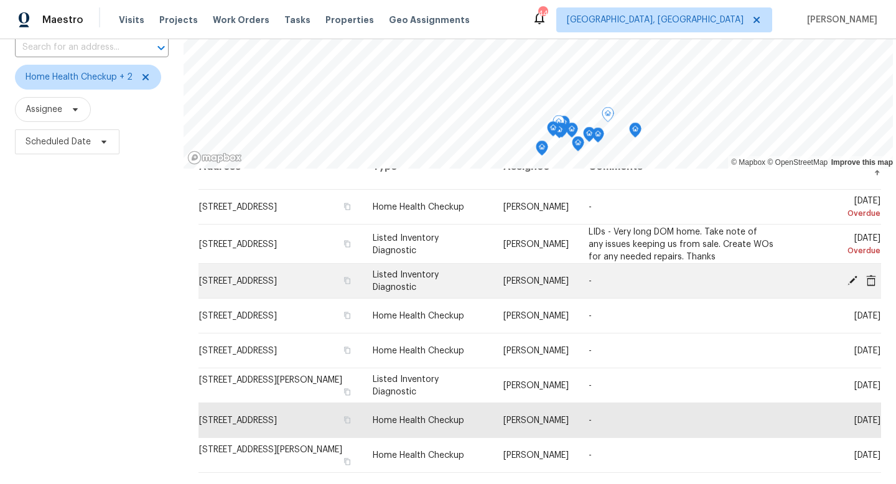
scroll to position [7, 0]
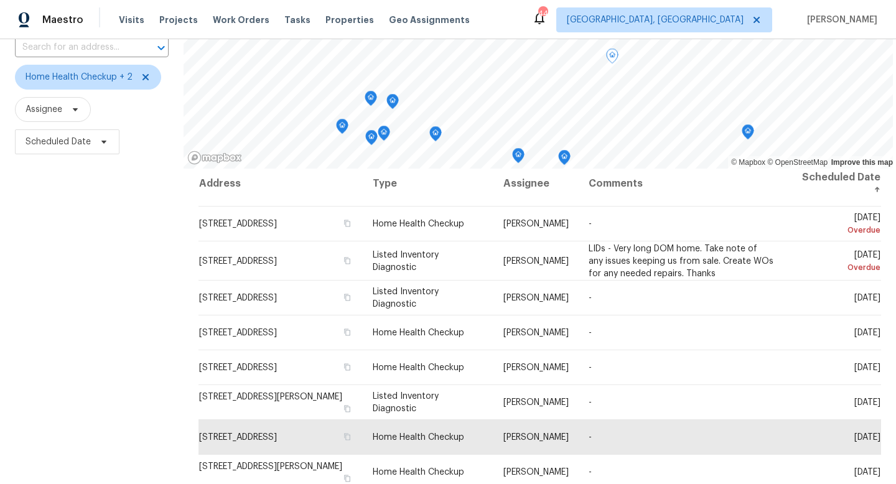
click at [560, 161] on icon "Map marker" at bounding box center [564, 158] width 11 height 14
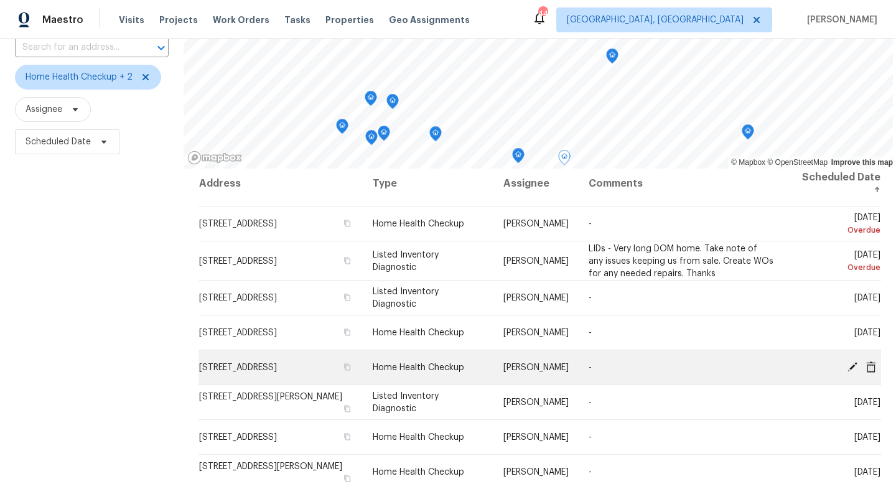
click at [854, 367] on icon at bounding box center [852, 366] width 11 height 11
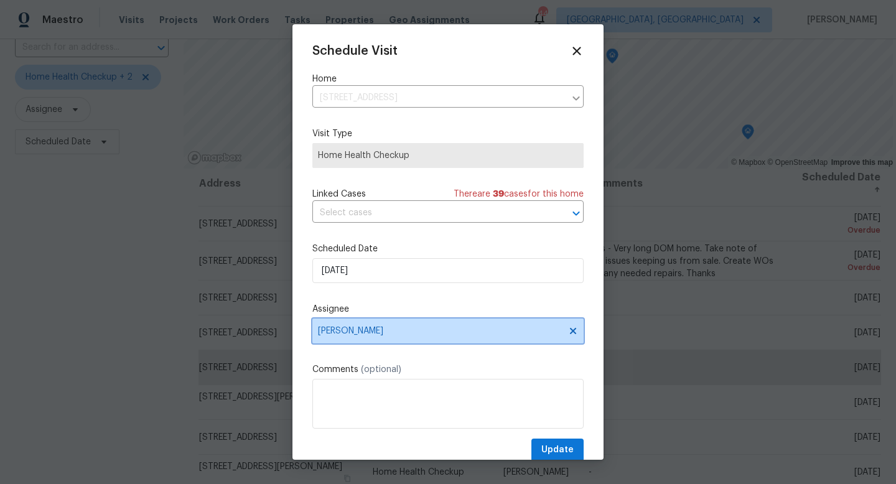
click at [356, 335] on span "[PERSON_NAME]" at bounding box center [440, 331] width 244 height 10
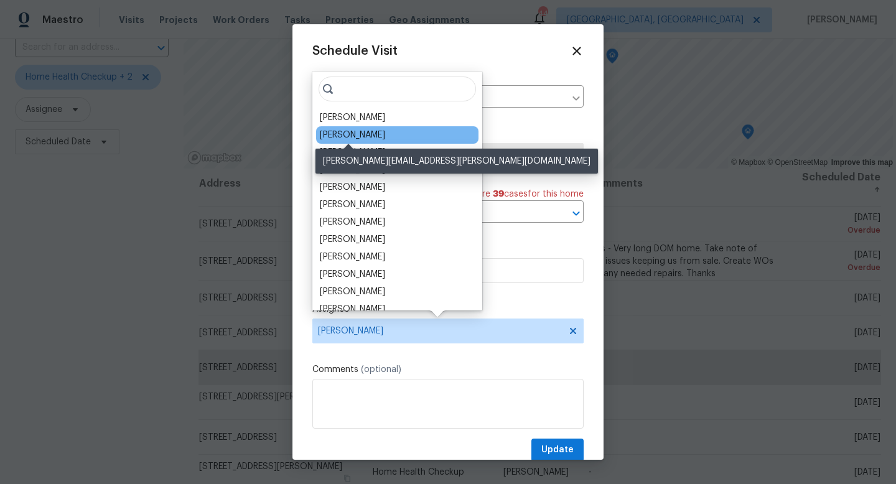
click at [355, 133] on div "[PERSON_NAME]" at bounding box center [352, 135] width 65 height 12
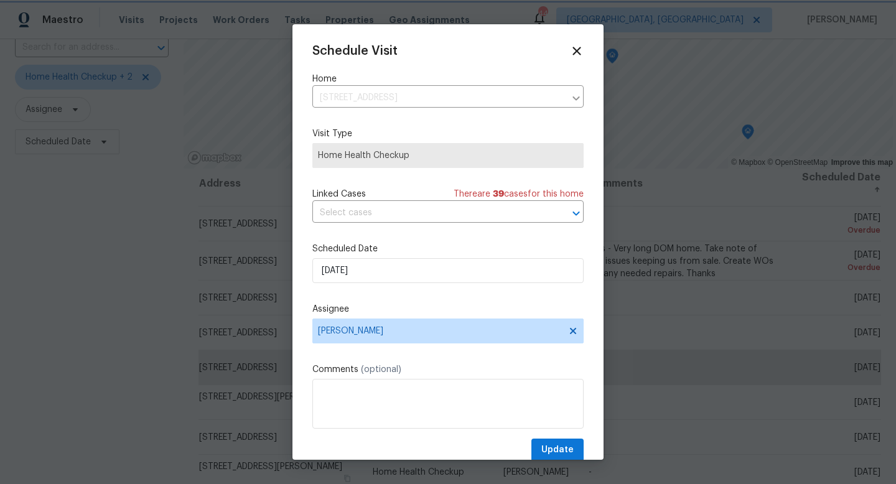
scroll to position [22, 0]
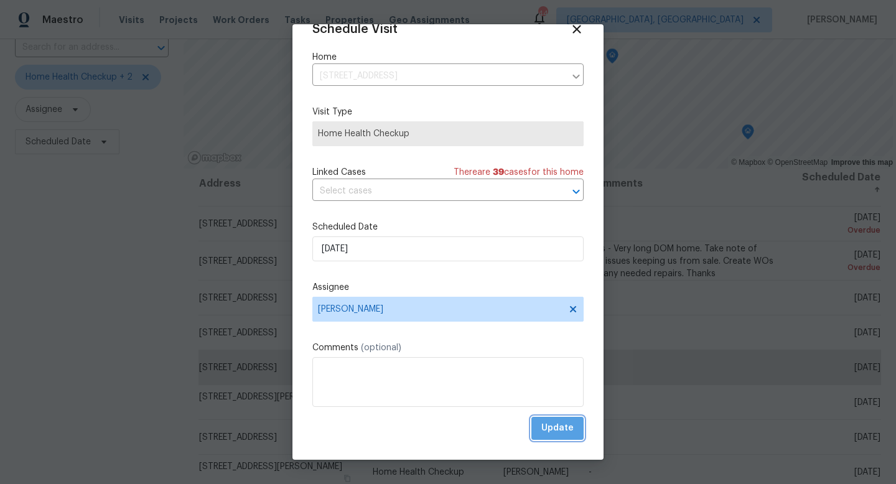
click at [564, 439] on button "Update" at bounding box center [557, 428] width 52 height 23
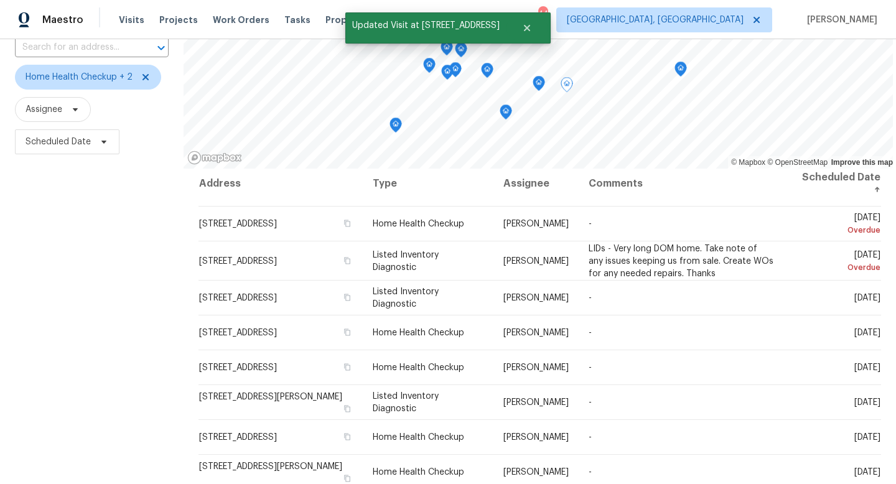
click at [534, 88] on icon "Map marker" at bounding box center [538, 84] width 11 height 14
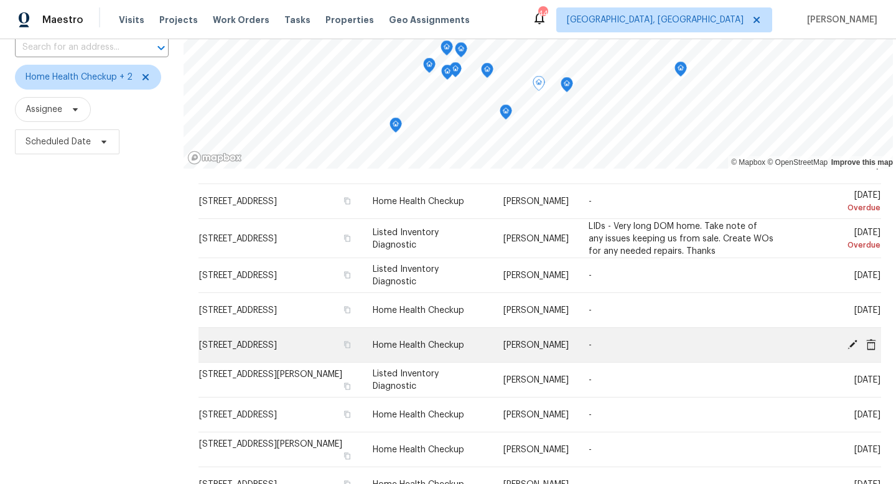
scroll to position [0, 0]
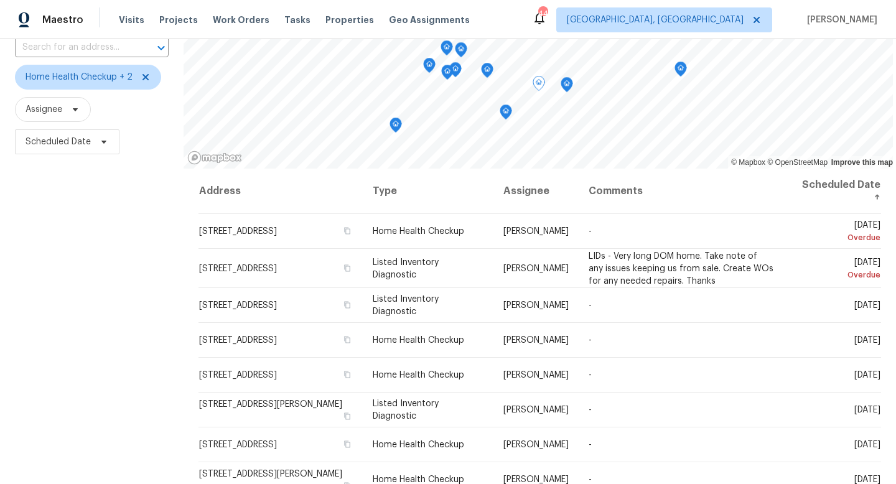
click at [501, 114] on icon "Map marker" at bounding box center [505, 112] width 11 height 14
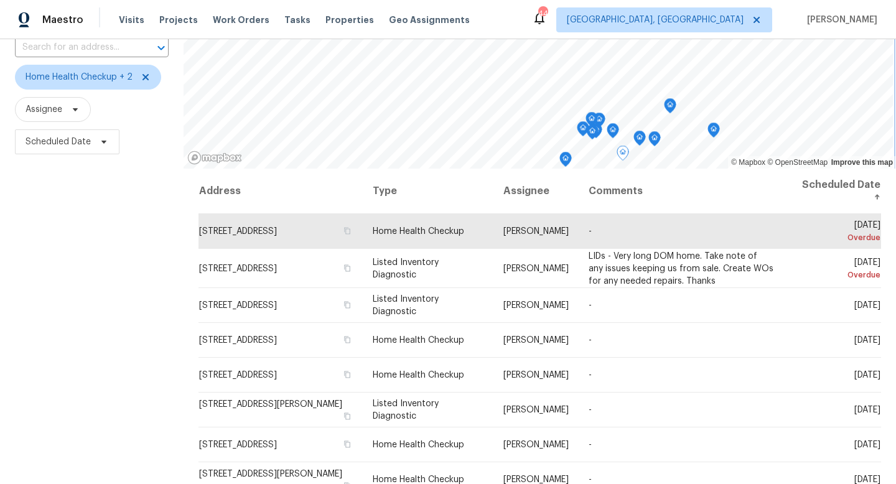
click at [665, 108] on icon "Map marker" at bounding box center [670, 106] width 11 height 14
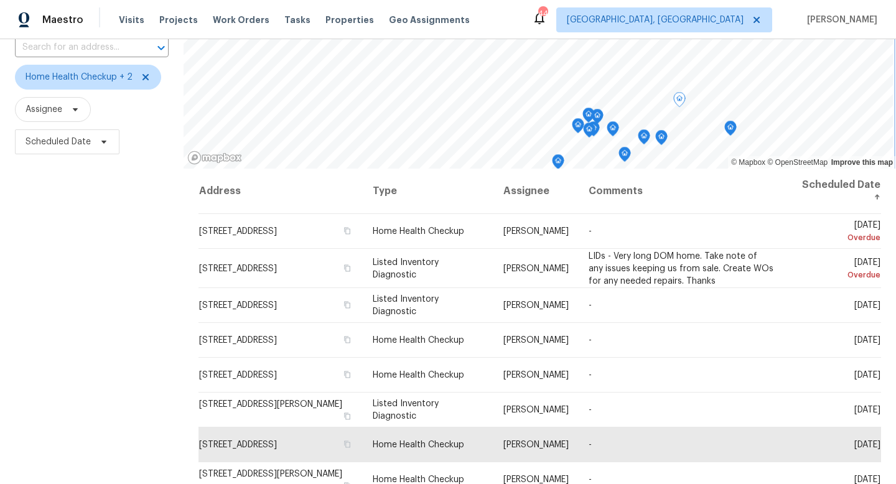
click at [607, 131] on icon "Map marker" at bounding box center [612, 129] width 11 height 14
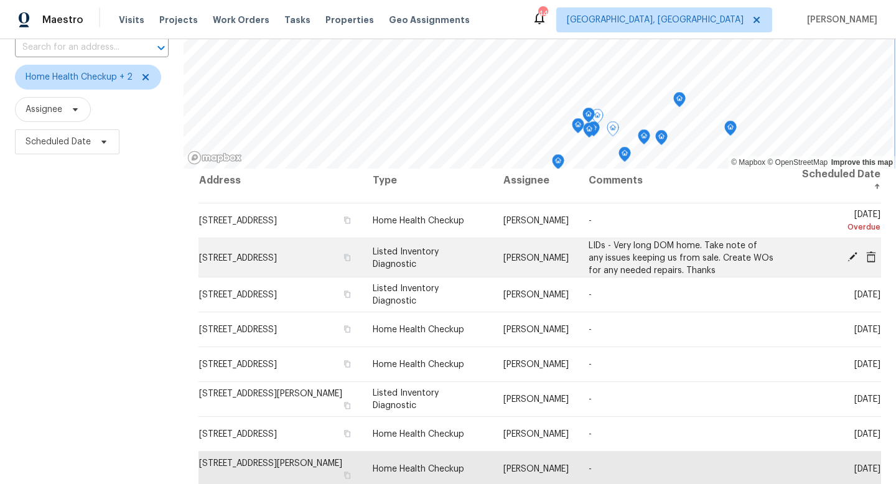
scroll to position [11, 0]
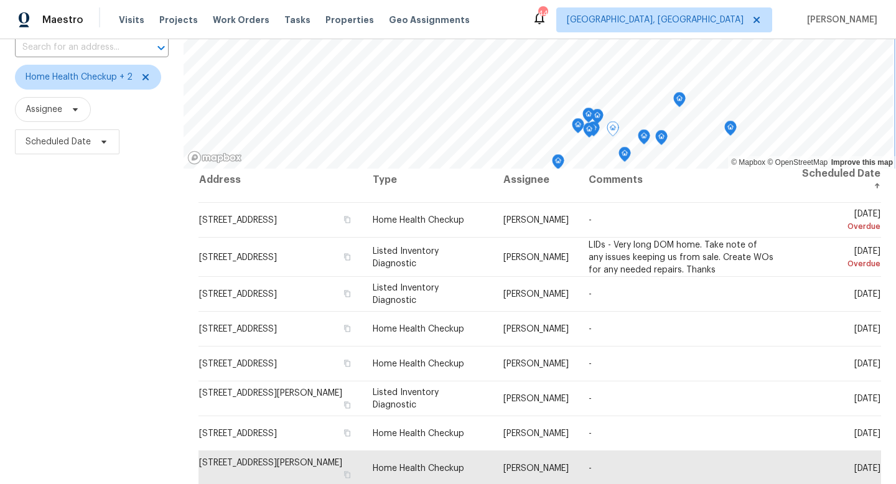
click at [592, 121] on icon "Map marker" at bounding box center [593, 129] width 12 height 16
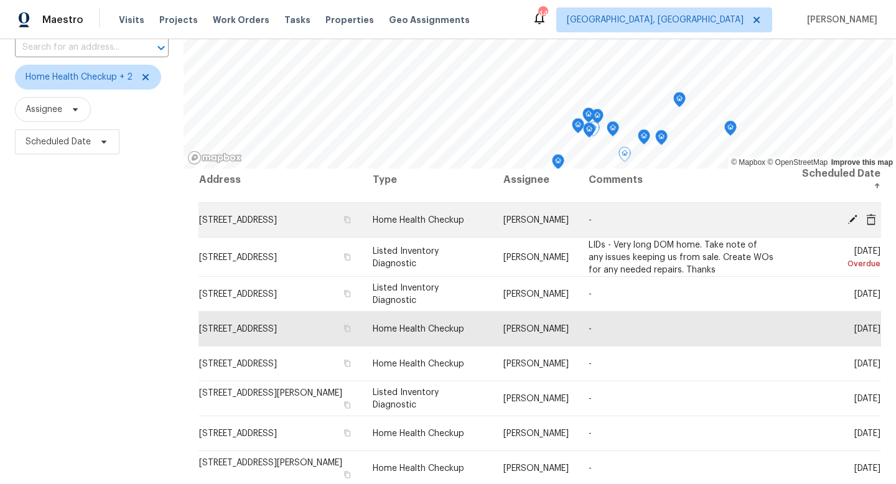
click at [857, 221] on icon at bounding box center [852, 218] width 11 height 11
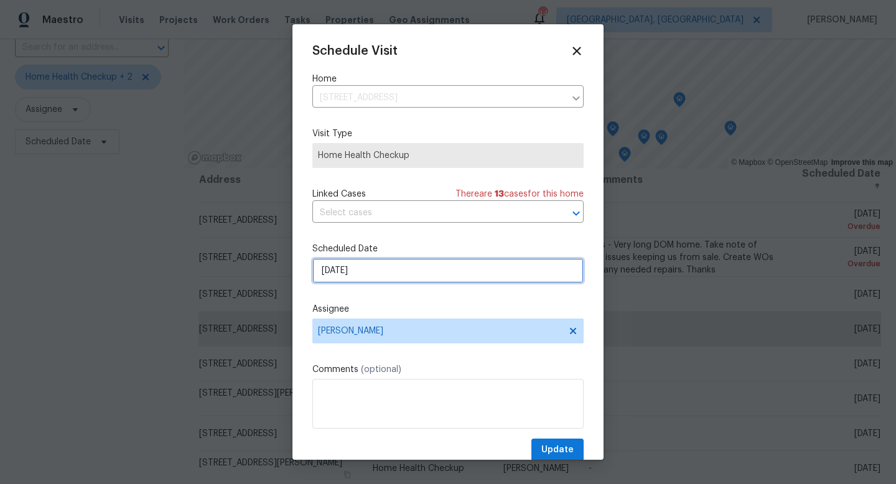
click at [359, 269] on input "[DATE]" at bounding box center [447, 270] width 271 height 25
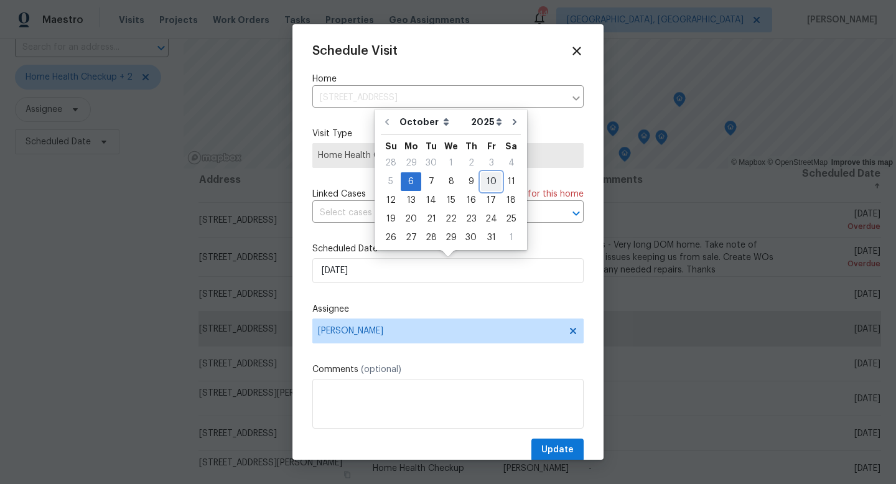
click at [487, 179] on div "10" at bounding box center [491, 181] width 21 height 17
type input "[DATE]"
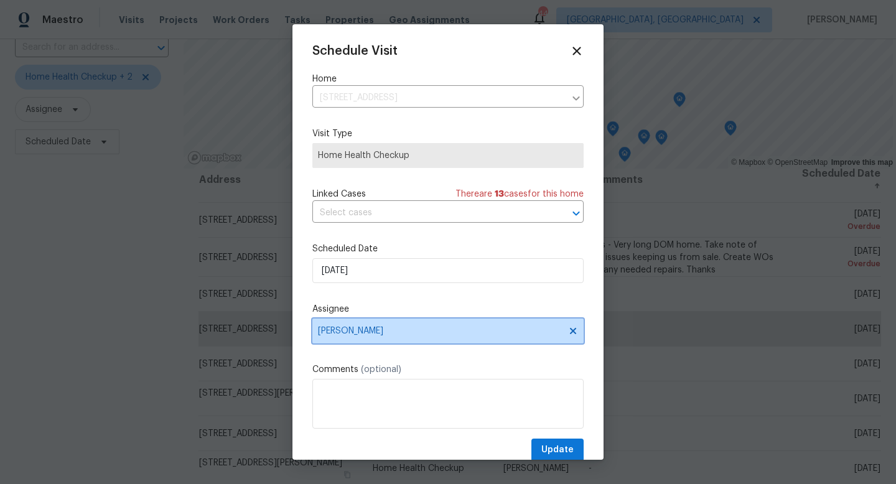
click at [360, 333] on span "[PERSON_NAME]" at bounding box center [440, 331] width 244 height 10
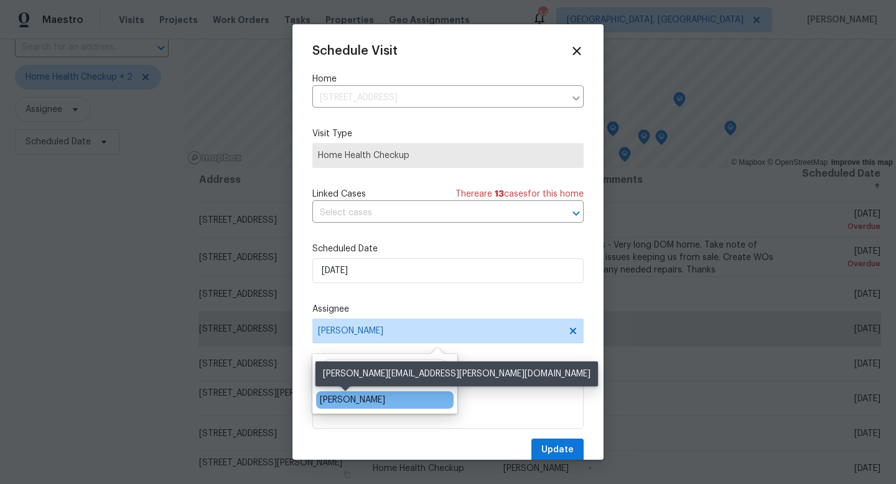
type input "[PERSON_NAME]"
click at [335, 399] on div "[PERSON_NAME]" at bounding box center [352, 400] width 65 height 12
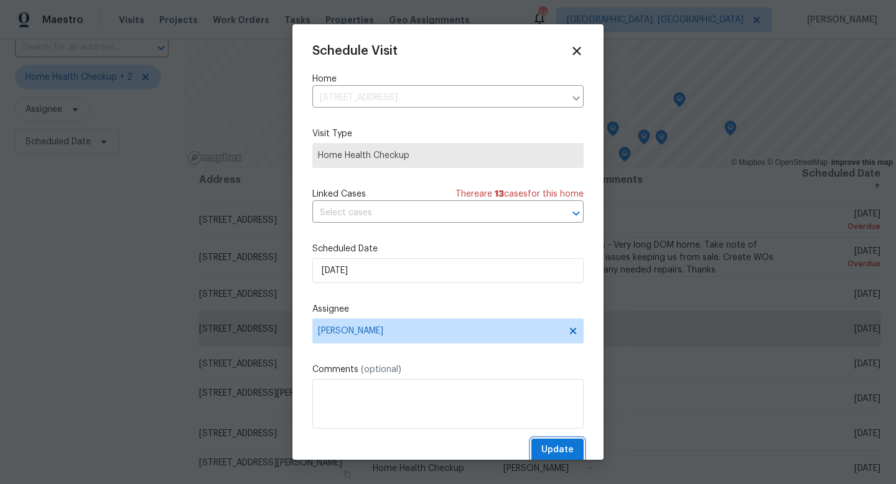
click at [561, 454] on span "Update" at bounding box center [557, 450] width 32 height 16
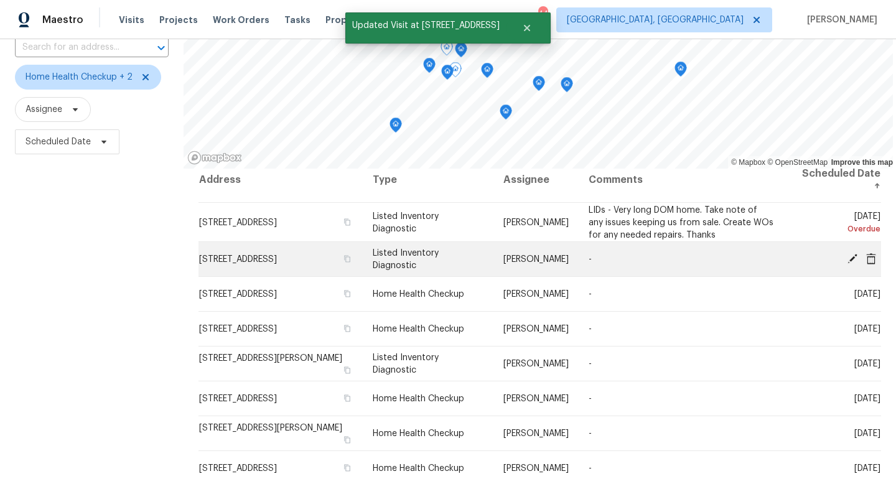
scroll to position [0, 0]
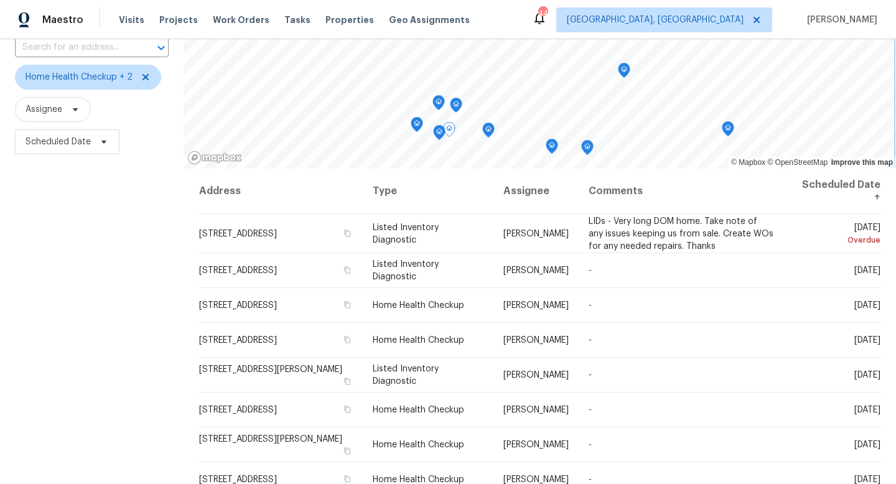
click at [450, 110] on icon "Map marker" at bounding box center [455, 105] width 11 height 14
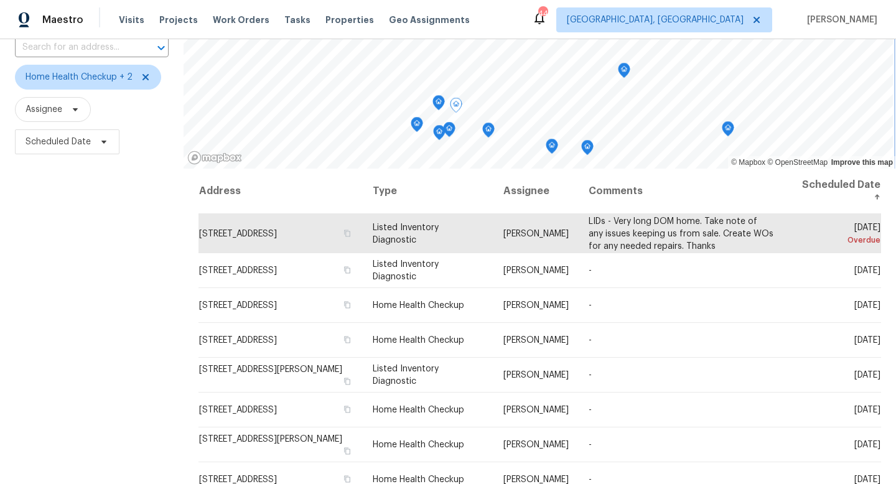
click at [433, 104] on icon "Map marker" at bounding box center [438, 103] width 11 height 14
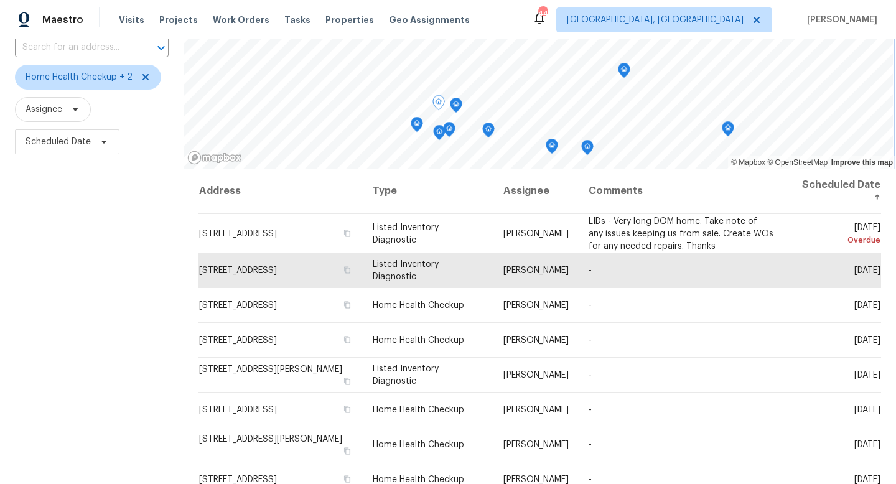
click at [414, 129] on icon "Map marker" at bounding box center [417, 125] width 12 height 16
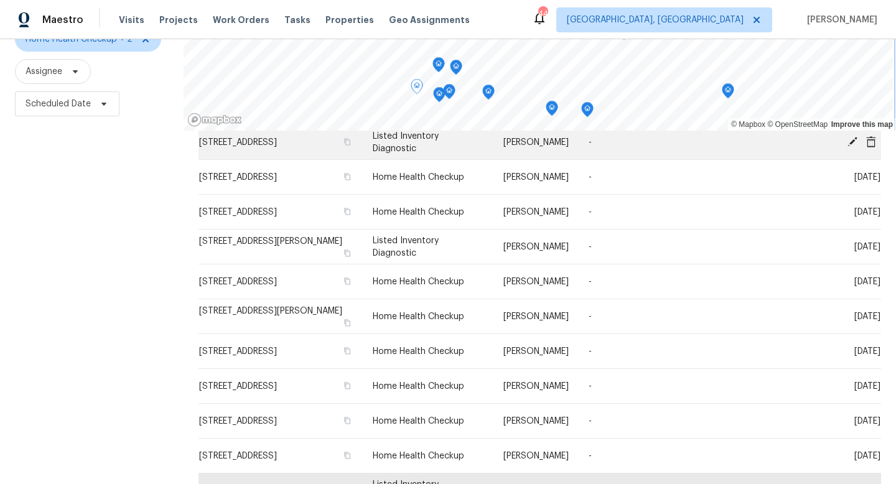
scroll to position [138, 0]
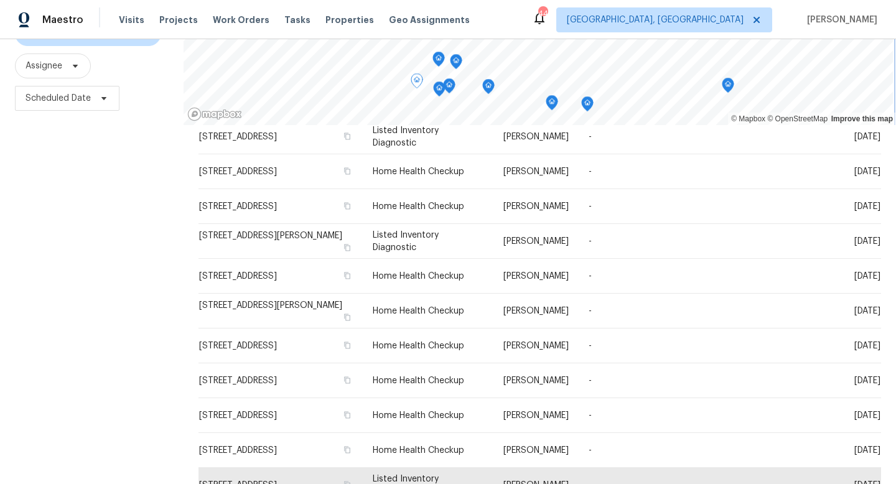
click at [411, 86] on icon "Map marker" at bounding box center [416, 81] width 11 height 14
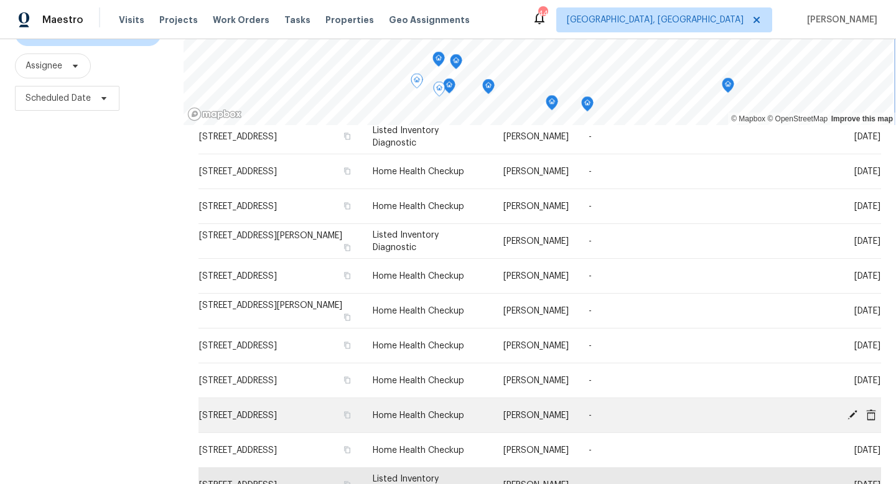
scroll to position [166, 0]
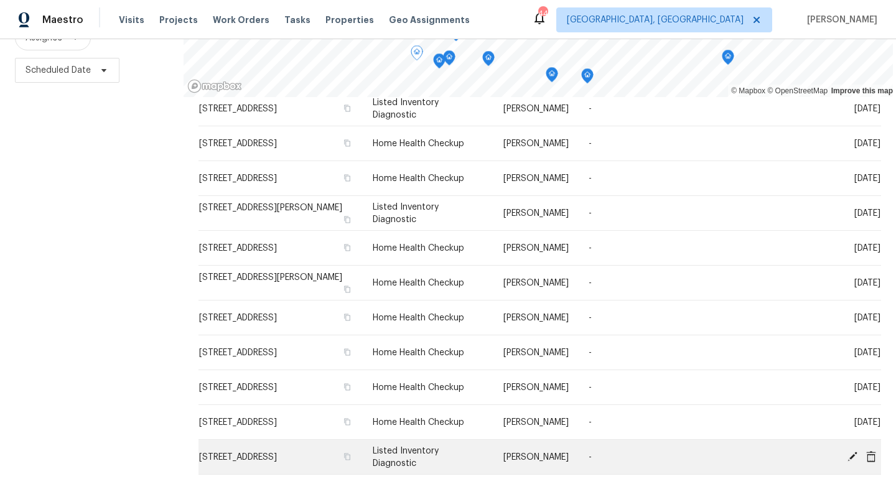
click at [853, 457] on icon at bounding box center [852, 455] width 11 height 11
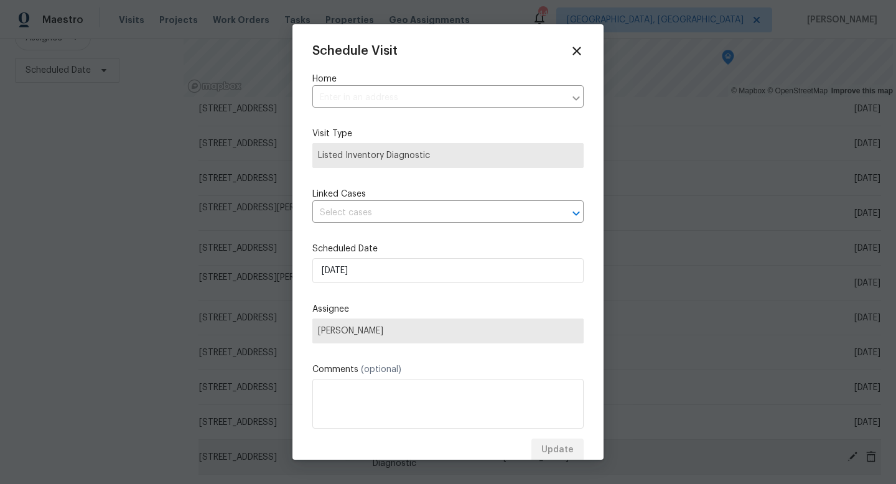
type input "[STREET_ADDRESS]"
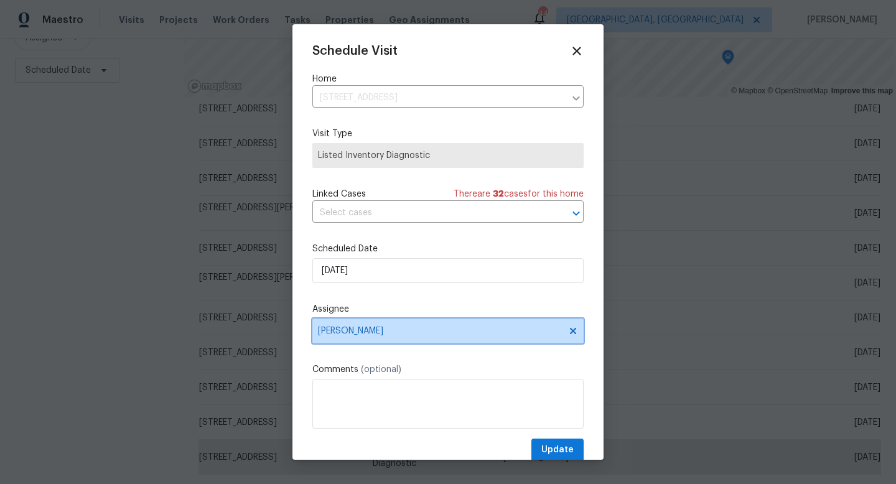
click at [379, 332] on span "[PERSON_NAME]" at bounding box center [440, 331] width 244 height 10
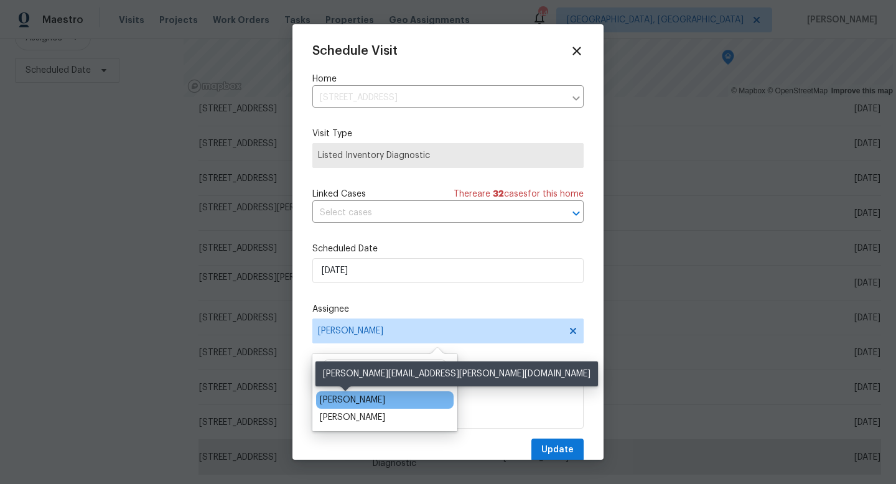
type input "[PERSON_NAME]"
click at [350, 404] on div "[PERSON_NAME]" at bounding box center [352, 400] width 65 height 12
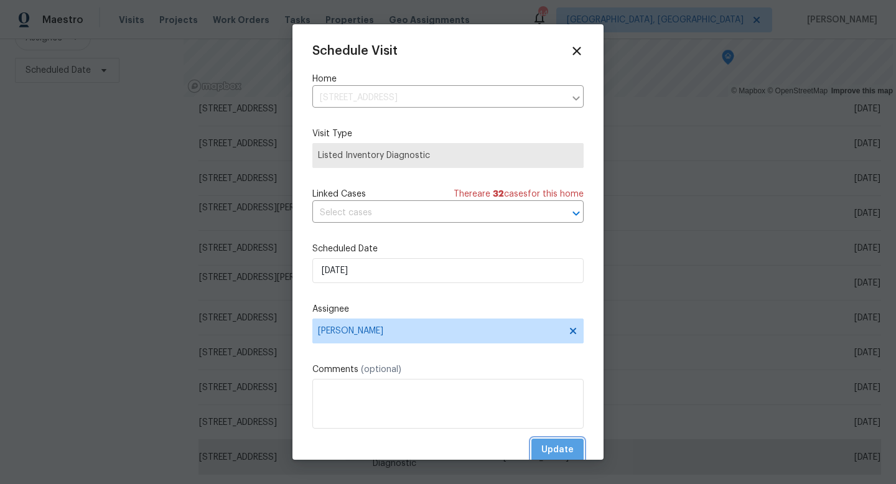
click at [559, 449] on span "Update" at bounding box center [557, 450] width 32 height 16
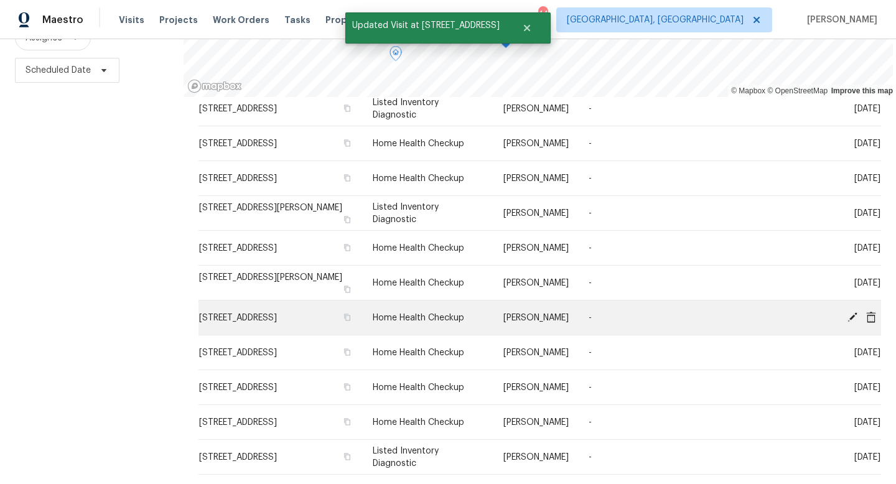
scroll to position [88, 0]
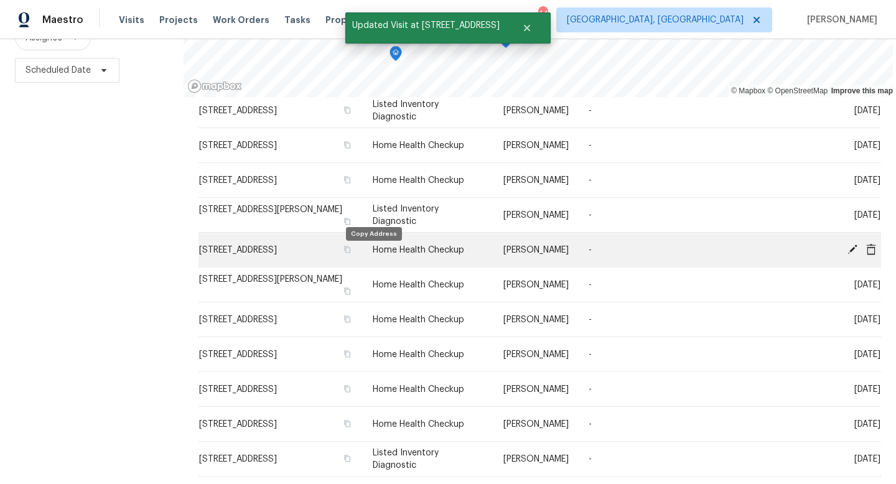
drag, startPoint x: 366, startPoint y: 141, endPoint x: 371, endPoint y: 259, distance: 118.3
click at [371, 259] on tbody "4555 Old Town Dr, Winston Salem, NC 27106 Listed Inventory Diagnostic Ken Romai…" at bounding box center [539, 265] width 683 height 422
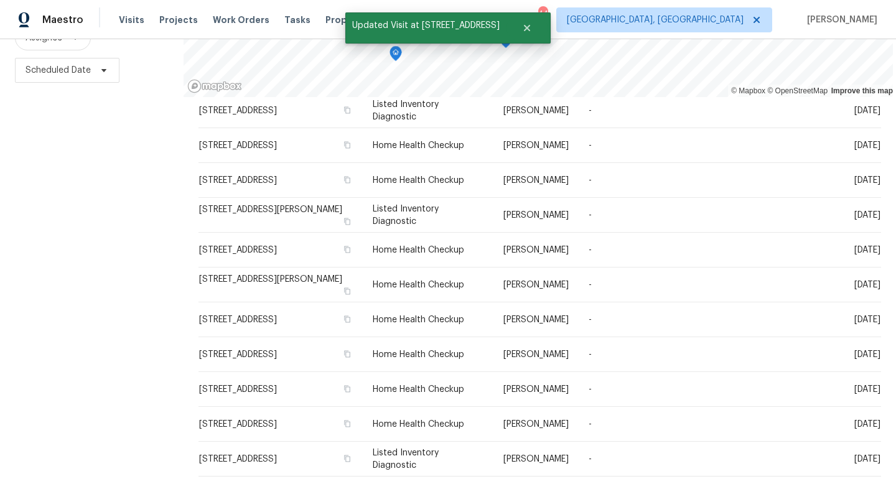
click at [127, 206] on div "Filters Reset ​ Home Health Checkup + 2 Assignee Scheduled Date" at bounding box center [92, 197] width 184 height 574
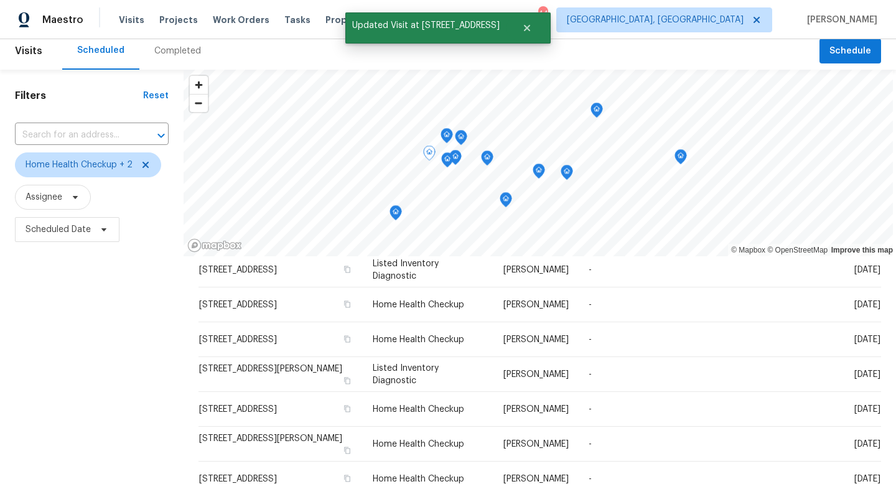
scroll to position [0, 0]
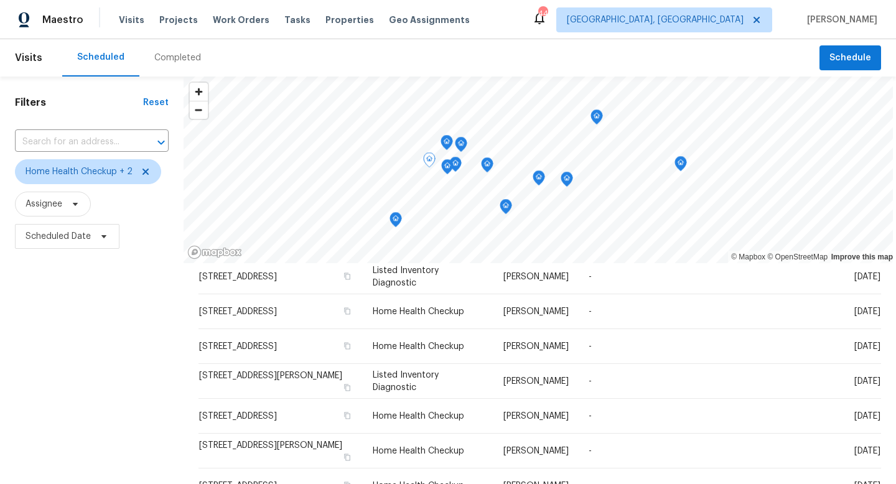
click at [442, 169] on icon "Map marker" at bounding box center [447, 167] width 11 height 14
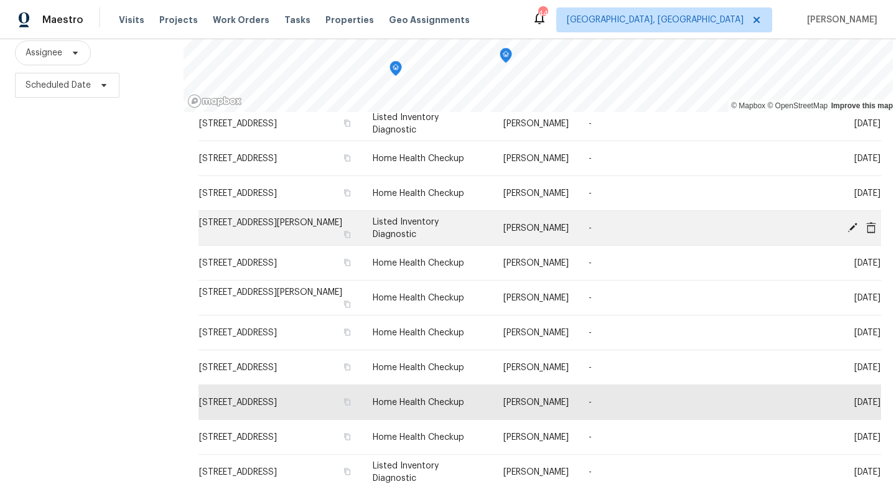
scroll to position [166, 0]
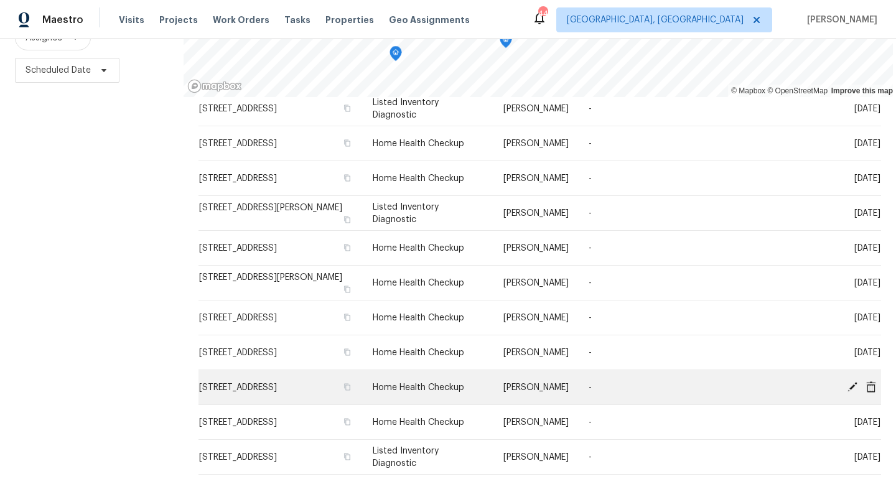
click at [852, 387] on icon at bounding box center [852, 386] width 10 height 10
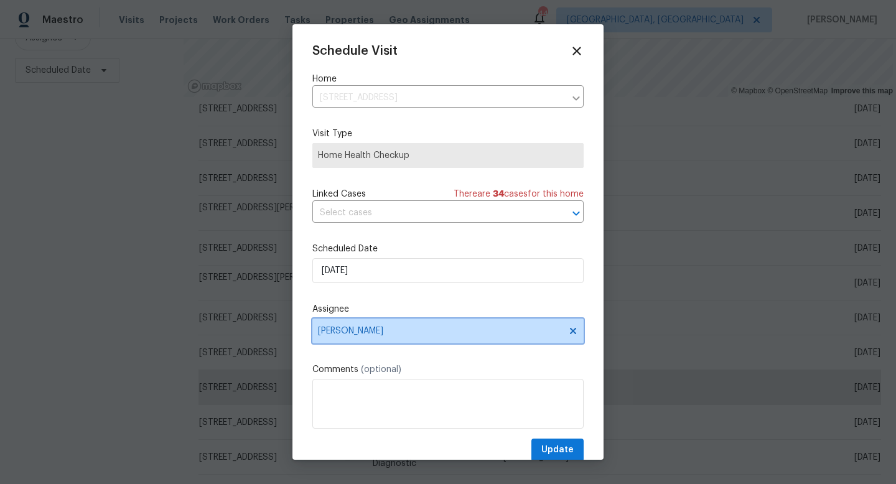
click at [344, 329] on span "[PERSON_NAME]" at bounding box center [440, 331] width 244 height 10
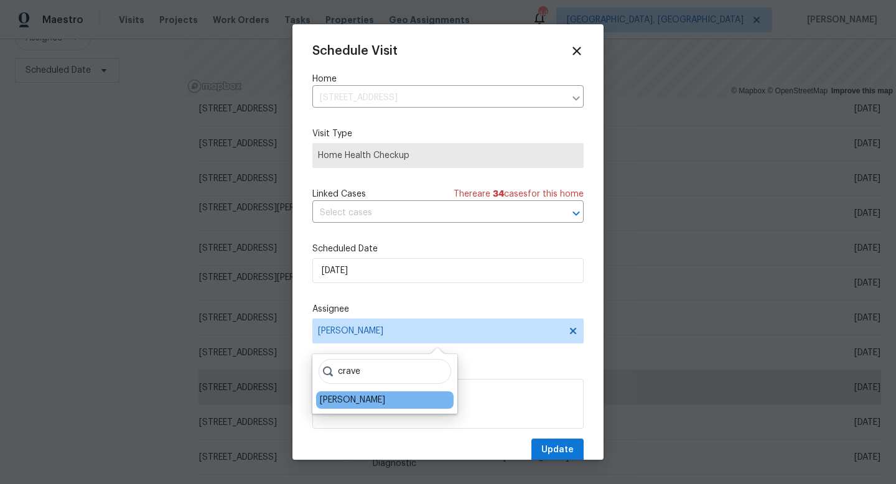
type input "crave"
click at [347, 391] on div "[PERSON_NAME]" at bounding box center [385, 399] width 138 height 17
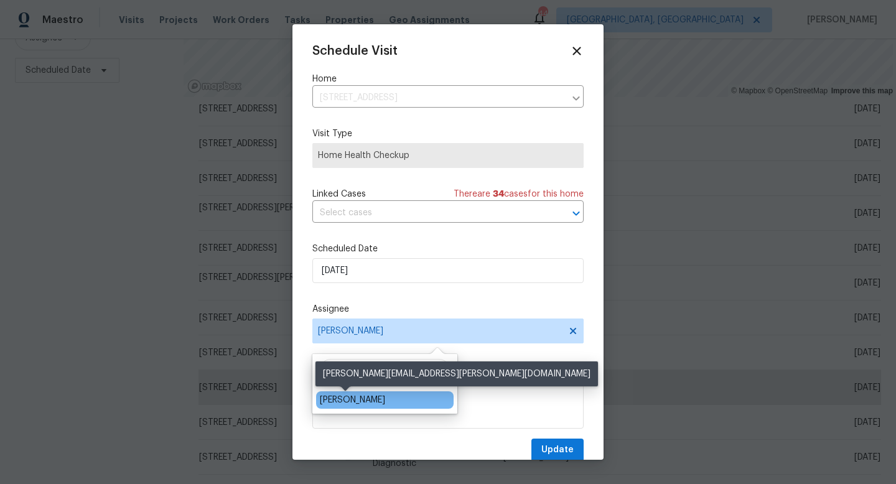
click at [357, 398] on div "[PERSON_NAME]" at bounding box center [352, 400] width 65 height 12
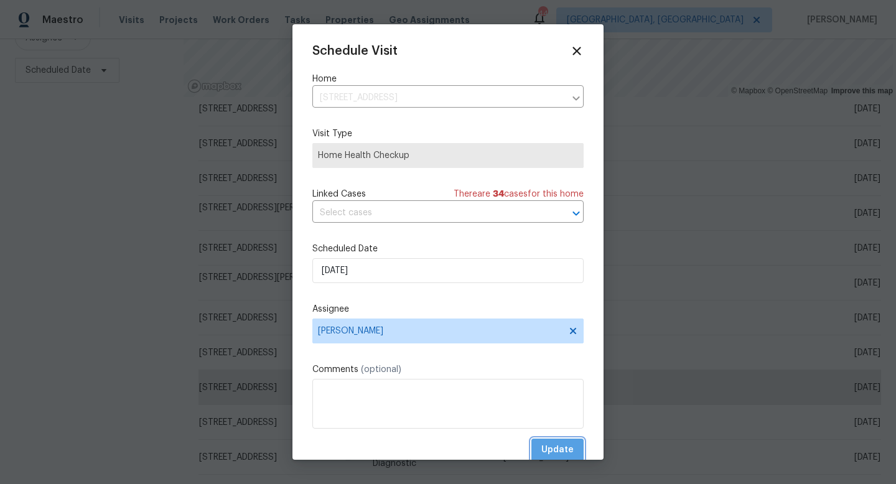
click at [566, 449] on span "Update" at bounding box center [557, 450] width 32 height 16
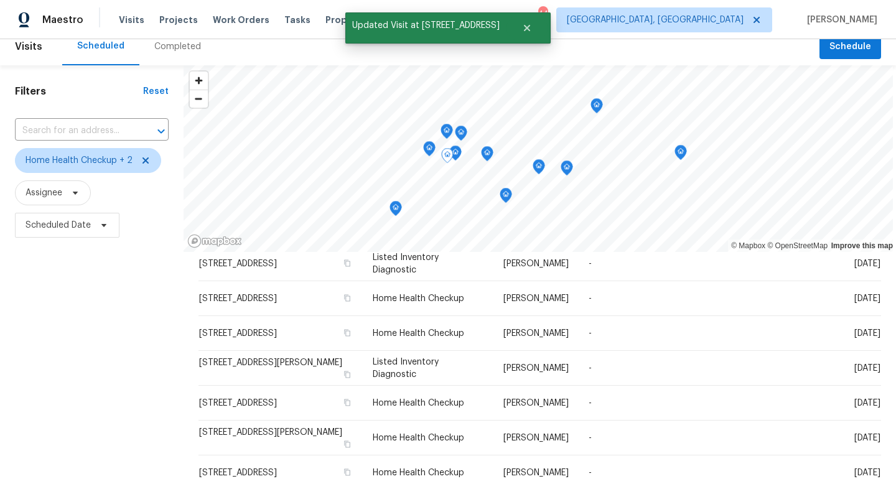
scroll to position [0, 0]
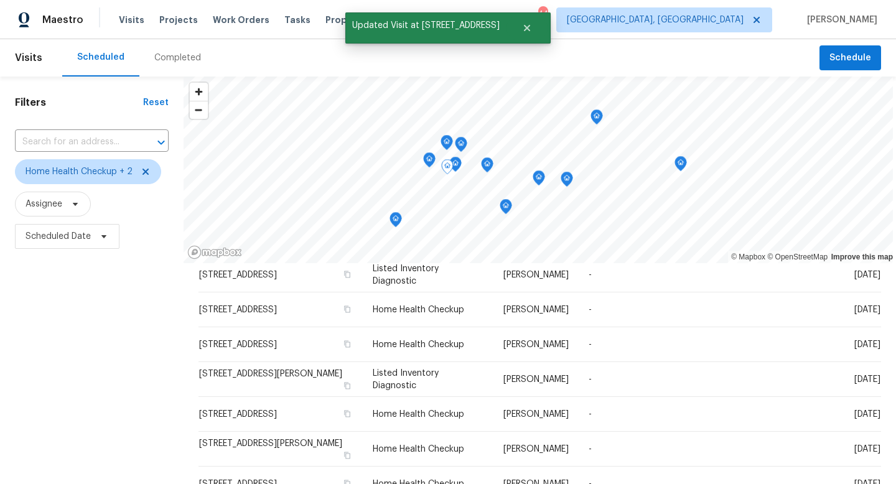
click at [453, 170] on icon "Map marker" at bounding box center [455, 165] width 12 height 16
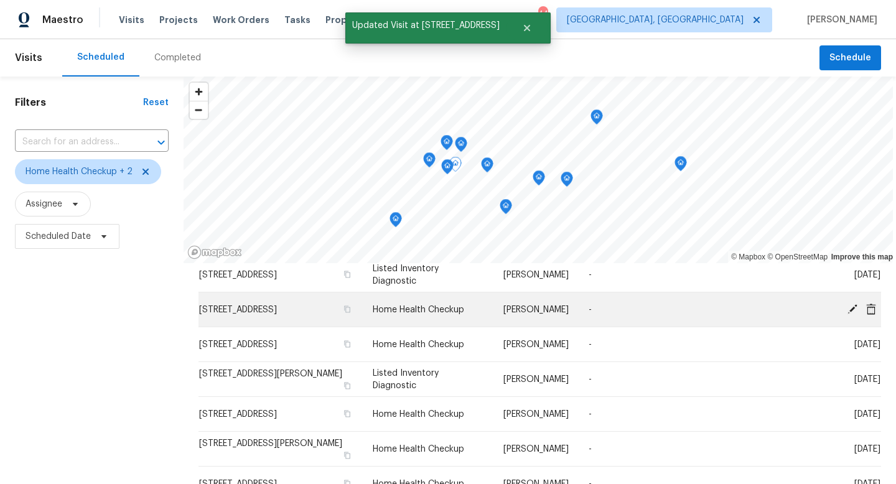
click at [852, 307] on icon at bounding box center [852, 309] width 10 height 10
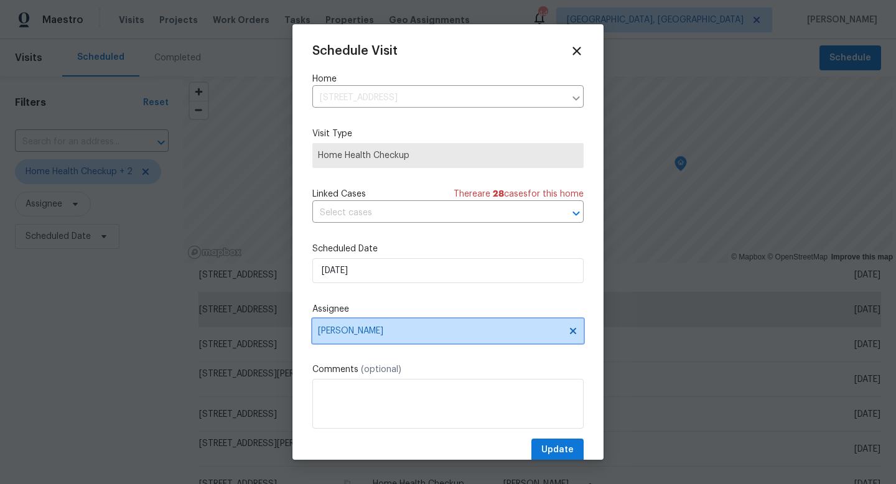
click at [360, 335] on span "[PERSON_NAME]" at bounding box center [440, 331] width 244 height 10
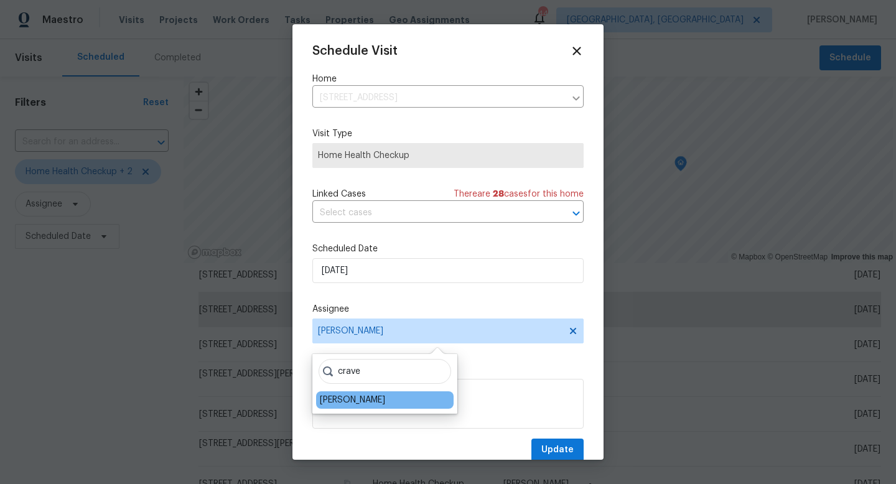
type input "crave"
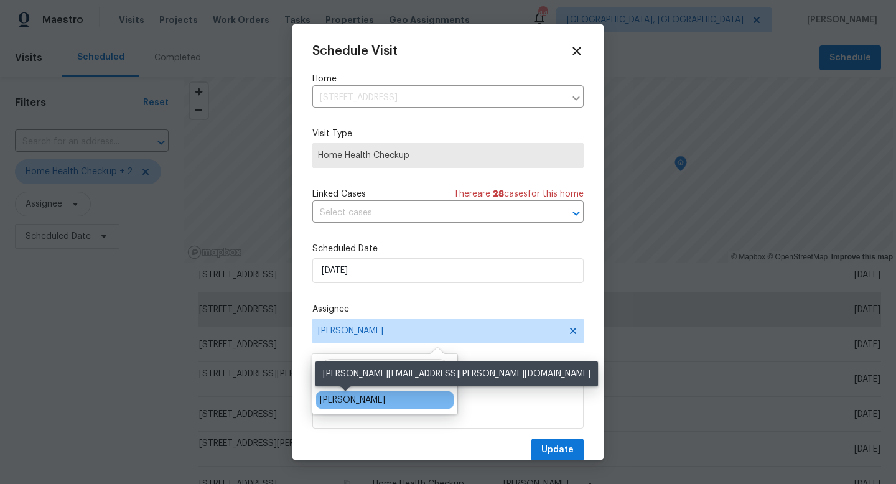
click at [357, 396] on div "[PERSON_NAME]" at bounding box center [352, 400] width 65 height 12
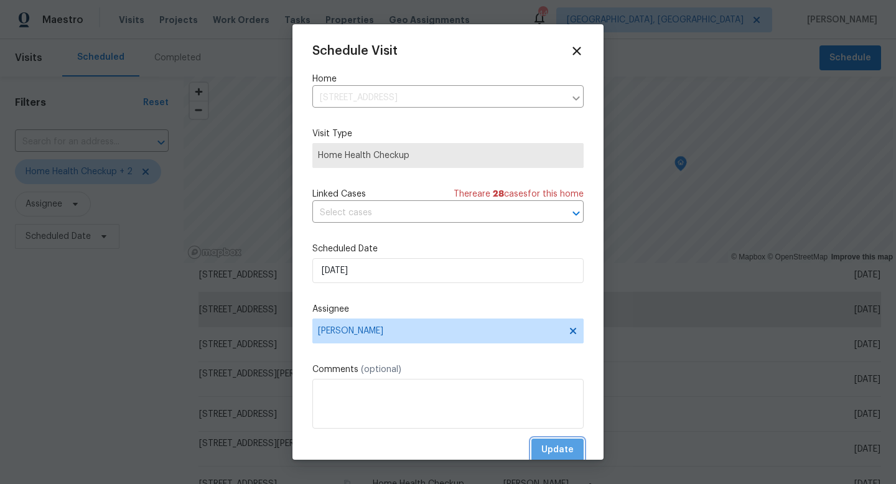
click at [577, 452] on button "Update" at bounding box center [557, 450] width 52 height 23
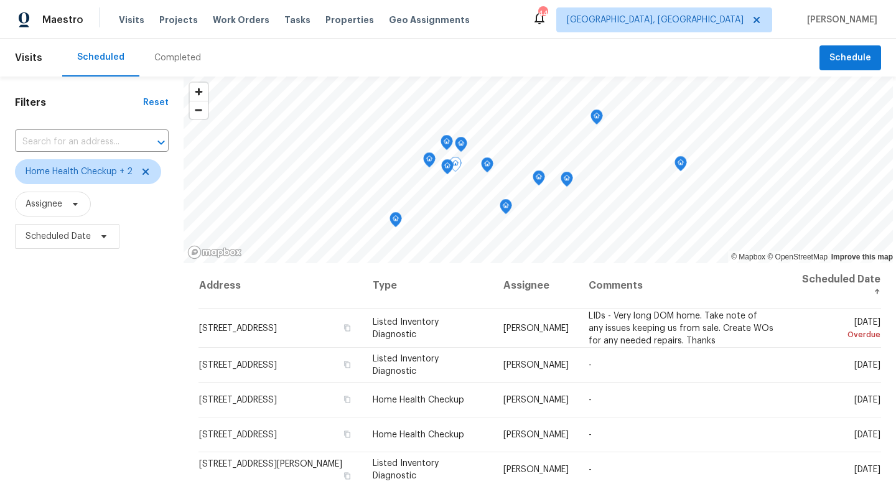
click at [442, 172] on icon "Map marker" at bounding box center [447, 167] width 11 height 14
click at [390, 225] on icon "Map marker" at bounding box center [395, 220] width 11 height 14
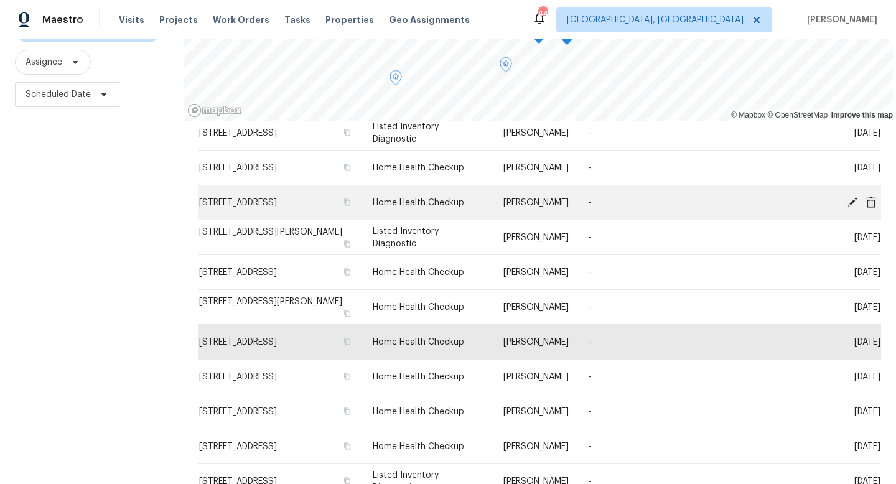
scroll to position [166, 0]
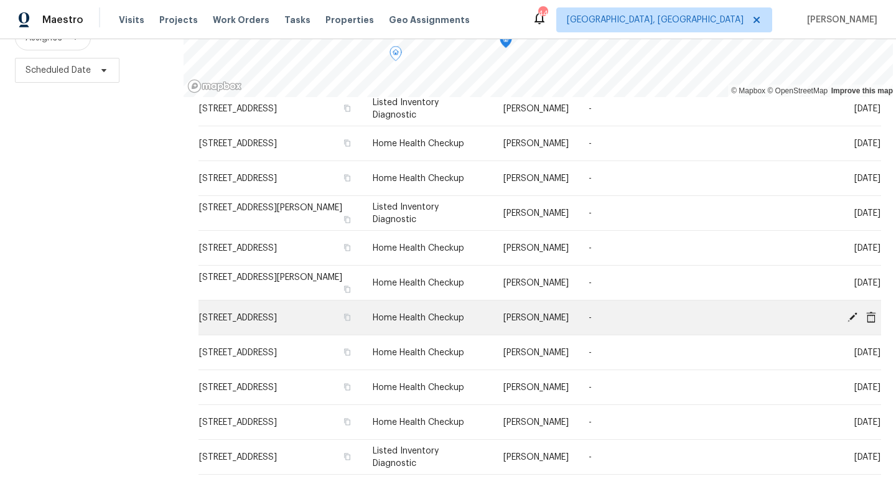
click at [851, 316] on icon at bounding box center [852, 317] width 10 height 10
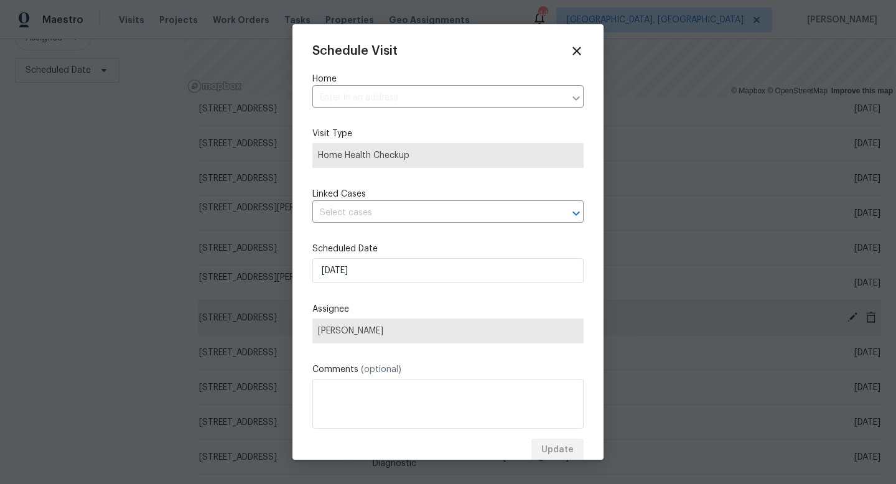
type input "236 Wandering Ln, Mocksville, NC 27028"
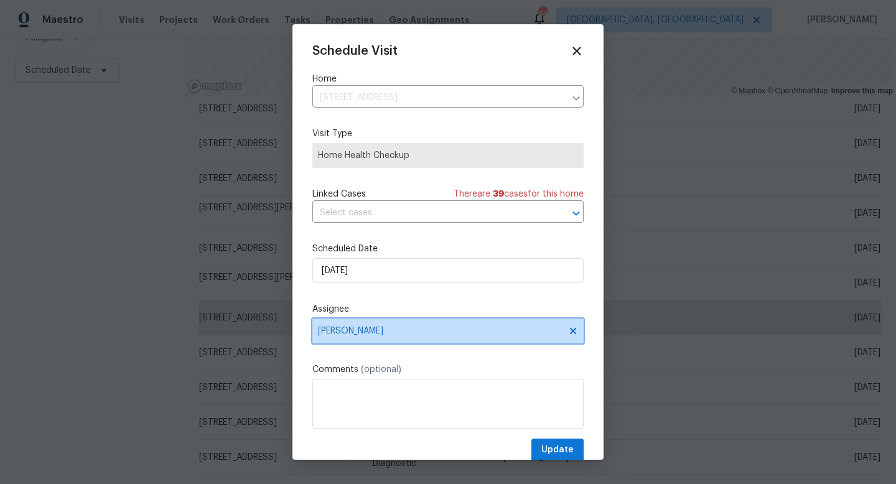
click at [363, 336] on span "[PERSON_NAME]" at bounding box center [440, 331] width 244 height 10
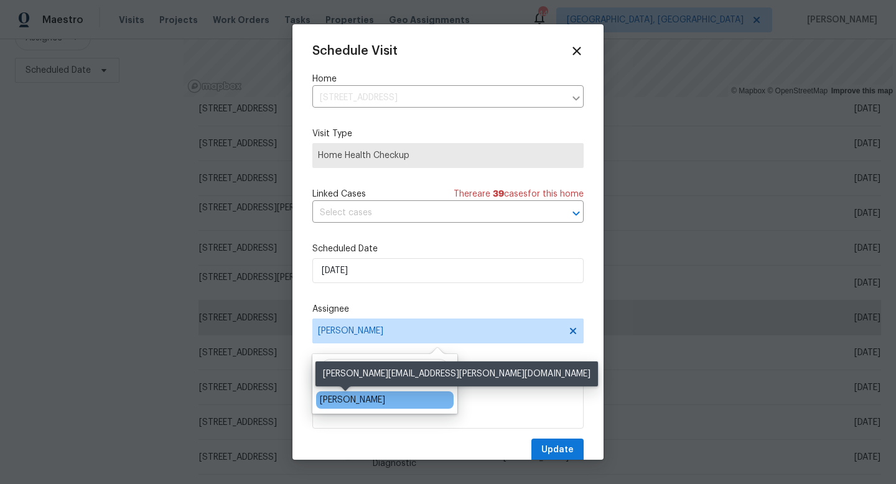
type input "crave"
click at [352, 402] on div "[PERSON_NAME]" at bounding box center [352, 400] width 65 height 12
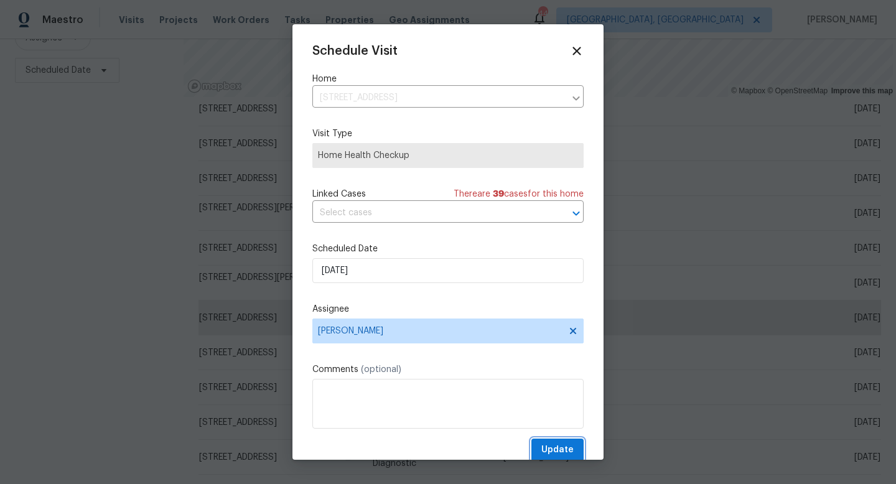
click at [559, 453] on span "Update" at bounding box center [557, 450] width 32 height 16
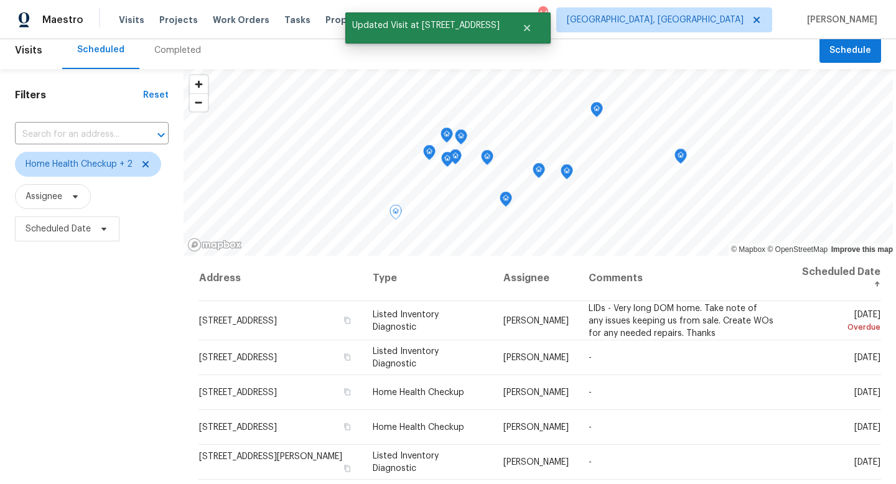
scroll to position [0, 0]
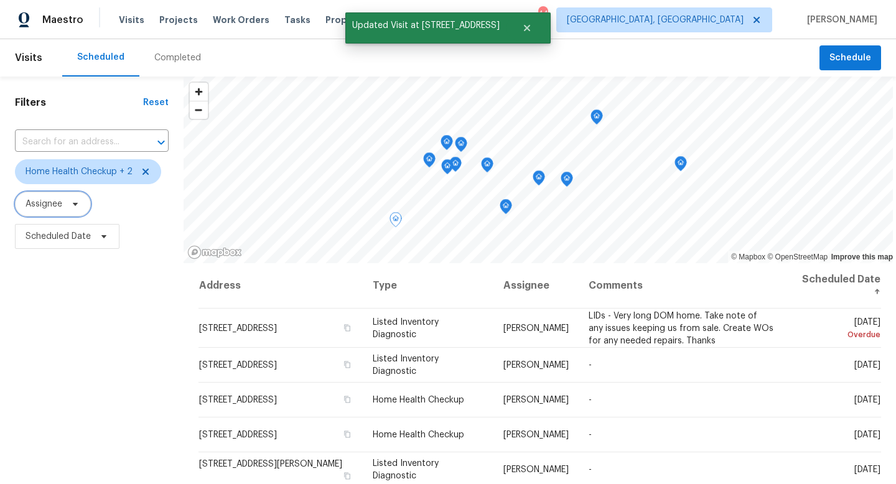
click at [69, 204] on span at bounding box center [74, 204] width 14 height 10
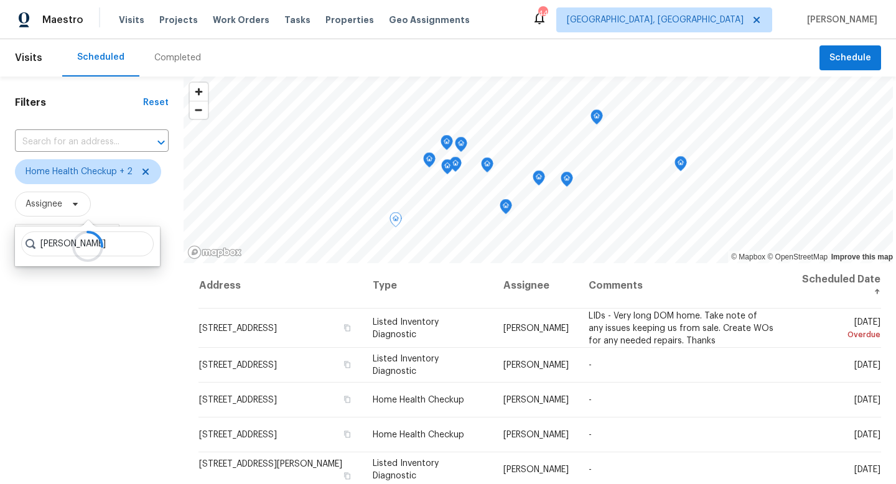
type input "craven"
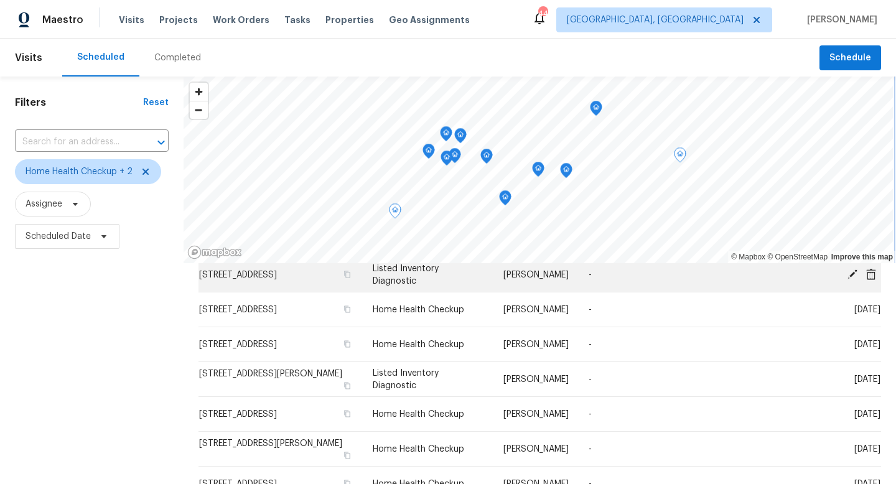
scroll to position [44, 0]
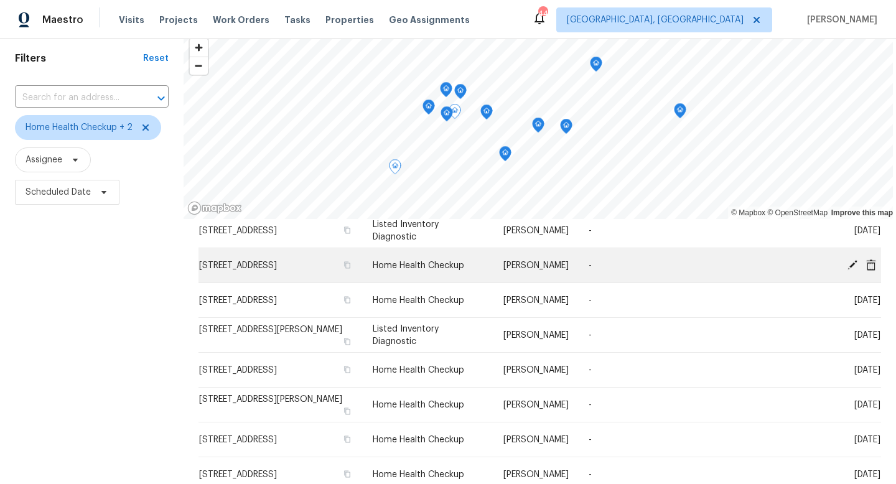
click at [849, 264] on icon at bounding box center [852, 264] width 11 height 11
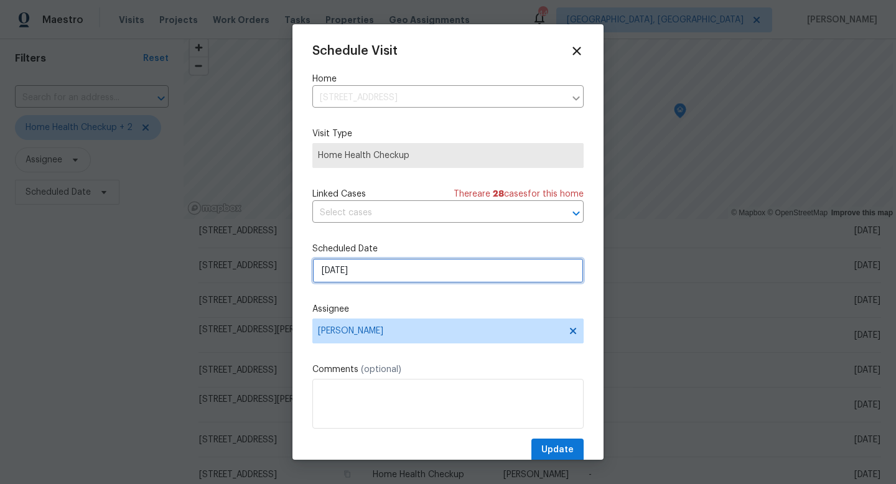
click at [363, 276] on input "[DATE]" at bounding box center [447, 270] width 271 height 25
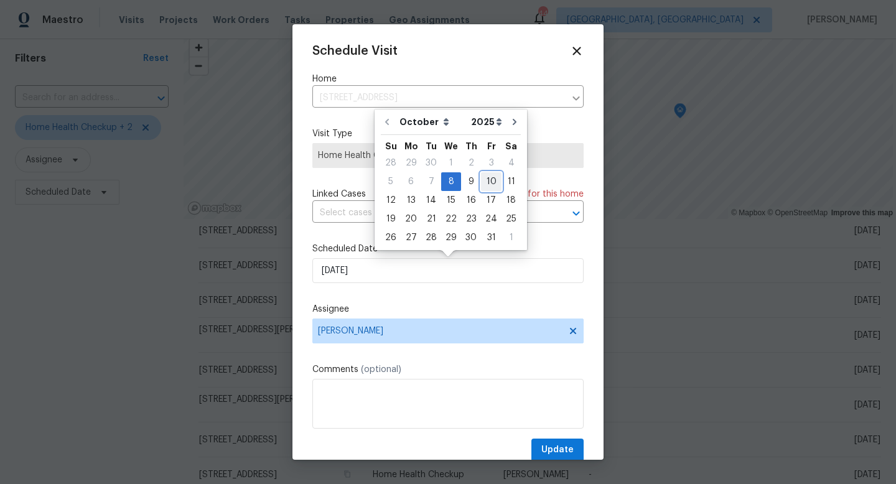
click at [492, 184] on div "10" at bounding box center [491, 181] width 21 height 17
type input "[DATE]"
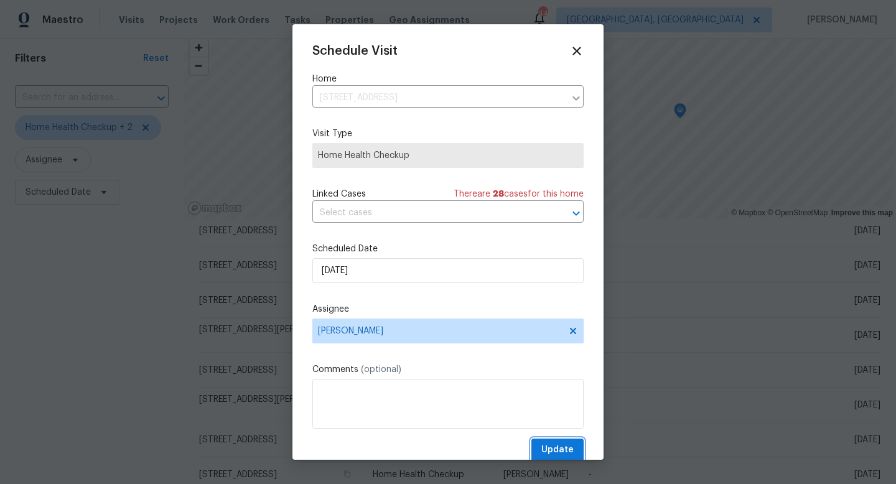
click at [558, 447] on span "Update" at bounding box center [557, 450] width 32 height 16
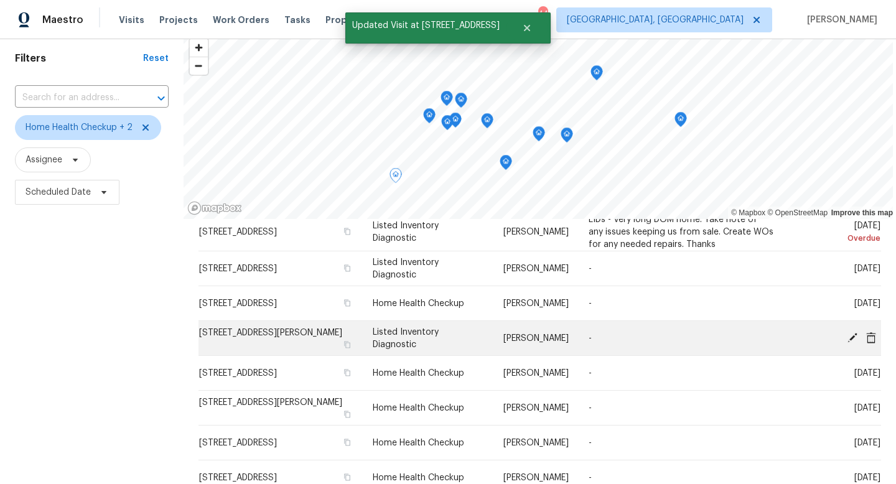
scroll to position [42, 0]
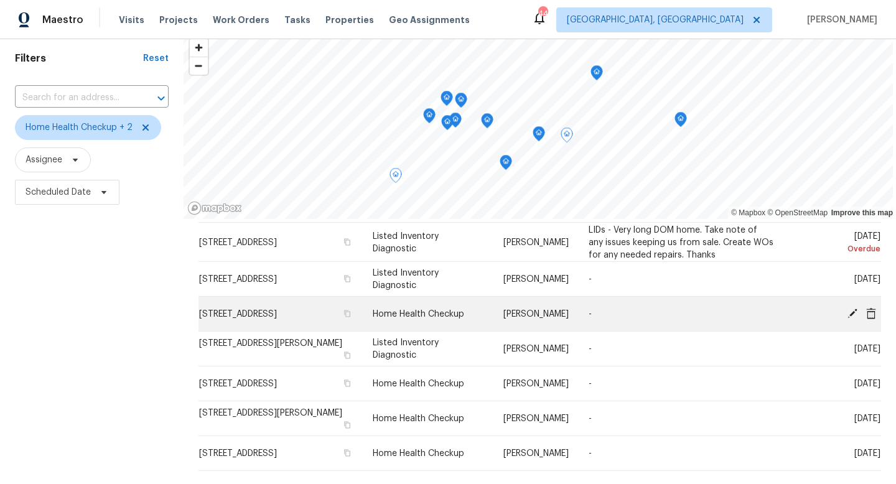
click at [853, 310] on icon at bounding box center [852, 313] width 10 height 10
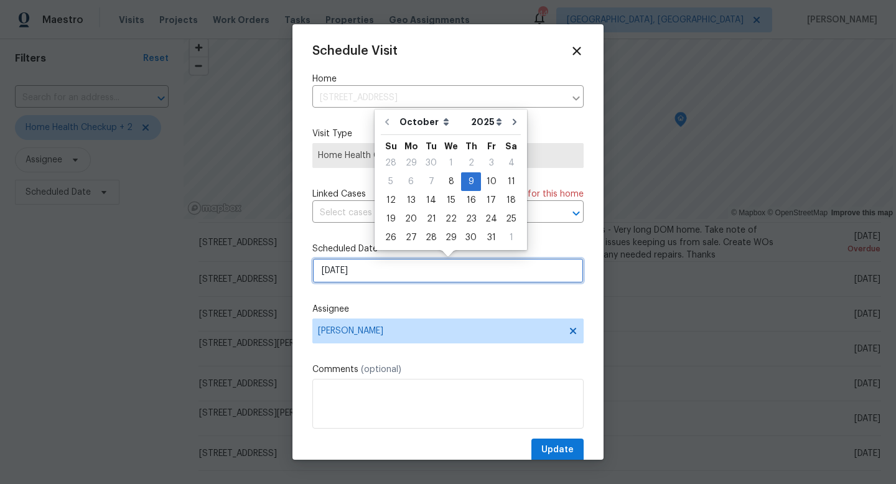
click at [365, 273] on input "10/9/2025" at bounding box center [447, 270] width 271 height 25
click at [493, 182] on div "10" at bounding box center [491, 181] width 21 height 17
type input "[DATE]"
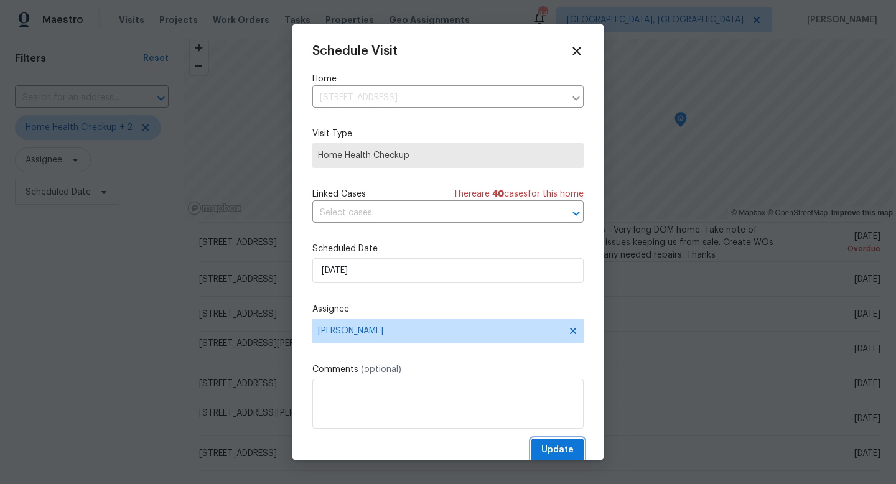
click at [565, 450] on span "Update" at bounding box center [557, 450] width 32 height 16
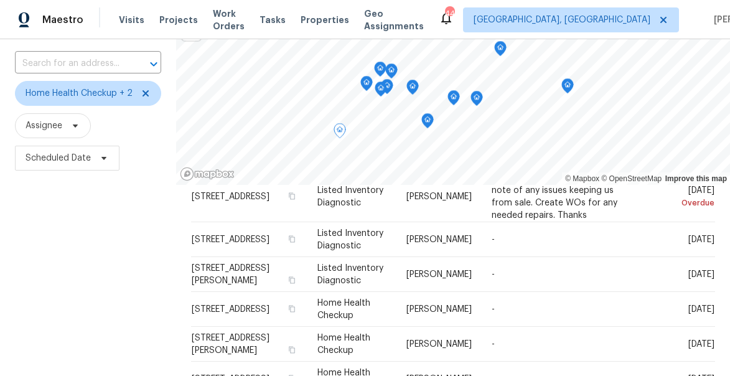
scroll to position [85, 0]
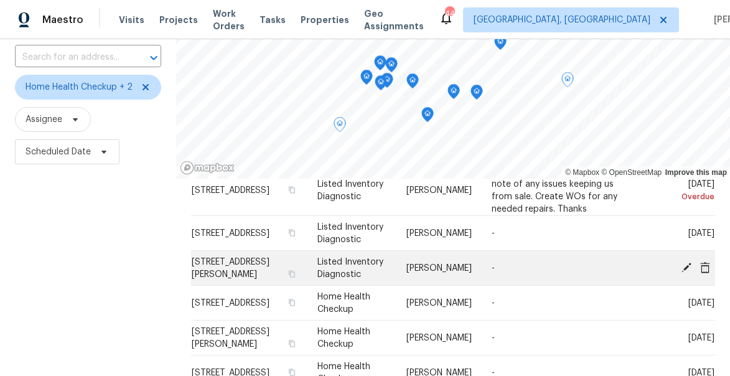
click at [681, 263] on icon at bounding box center [686, 266] width 11 height 11
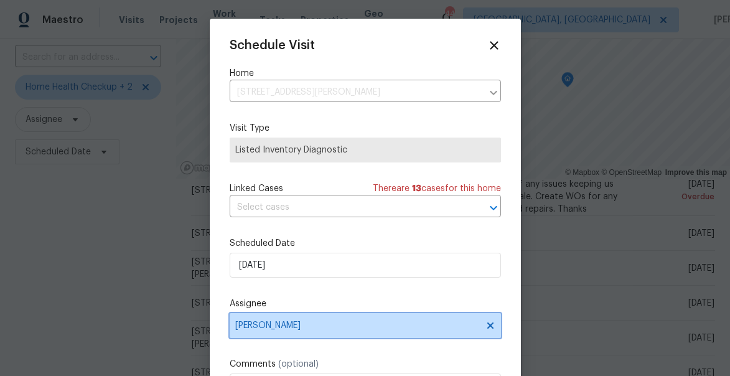
click at [286, 325] on span "[PERSON_NAME]" at bounding box center [357, 325] width 244 height 10
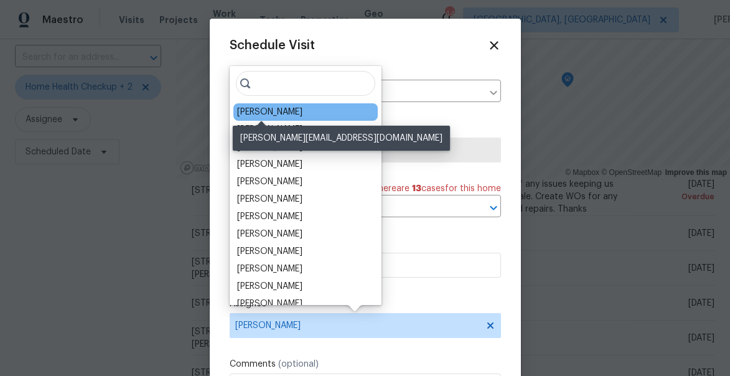
click at [272, 114] on div "[PERSON_NAME]" at bounding box center [269, 112] width 65 height 12
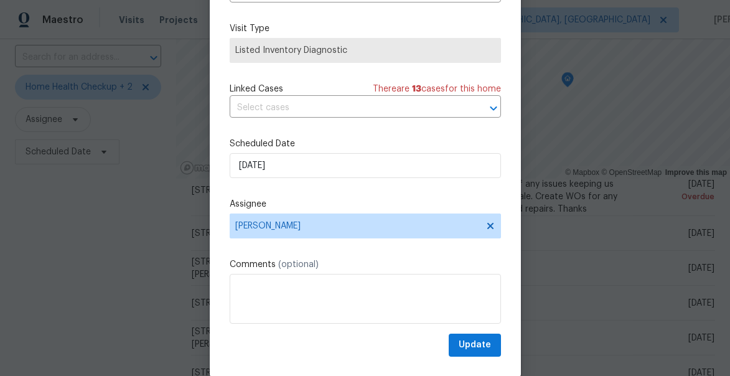
scroll to position [97, 0]
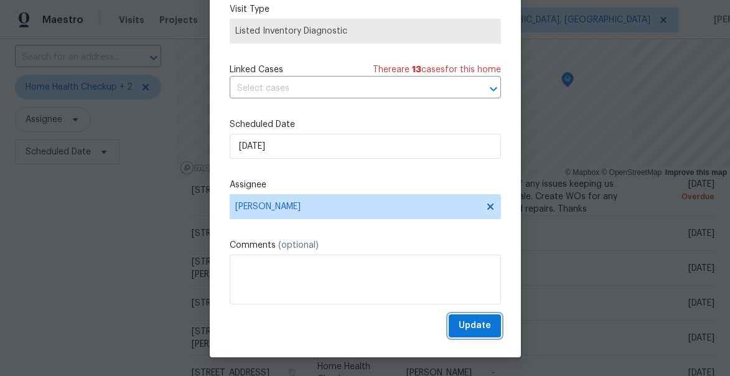
click at [485, 326] on span "Update" at bounding box center [475, 326] width 32 height 16
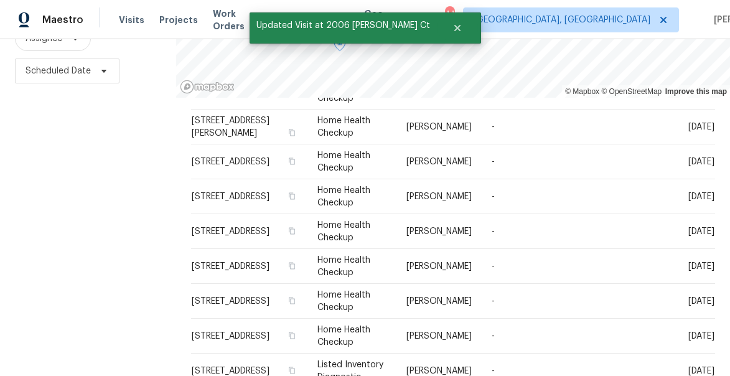
scroll to position [188, 0]
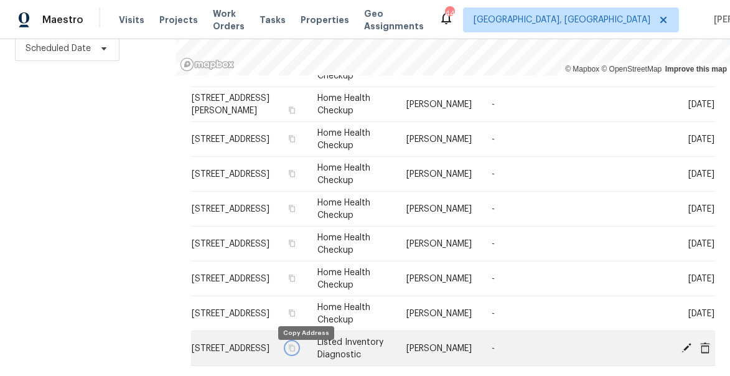
click at [296, 351] on icon "button" at bounding box center [292, 347] width 6 height 7
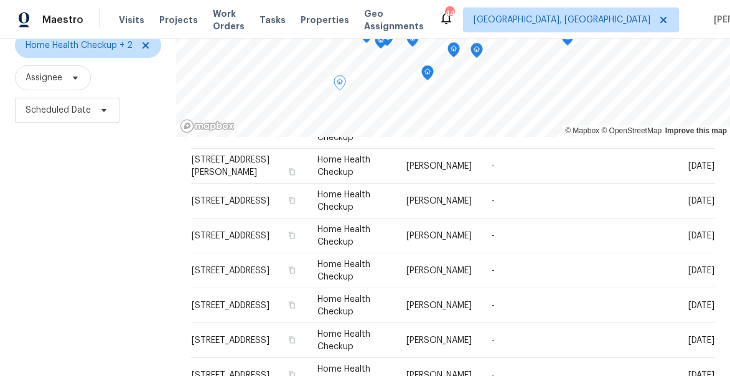
scroll to position [0, 0]
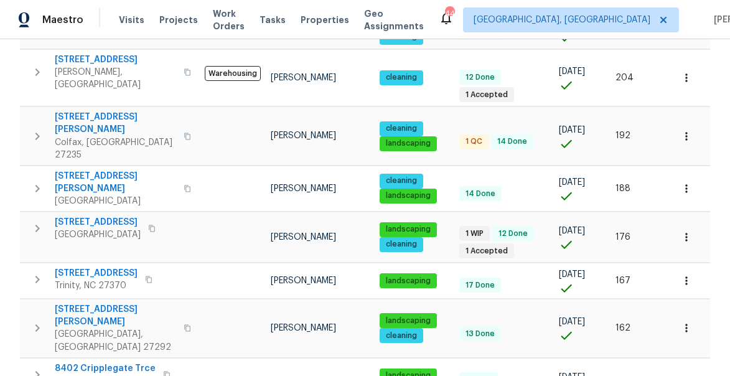
scroll to position [530, 0]
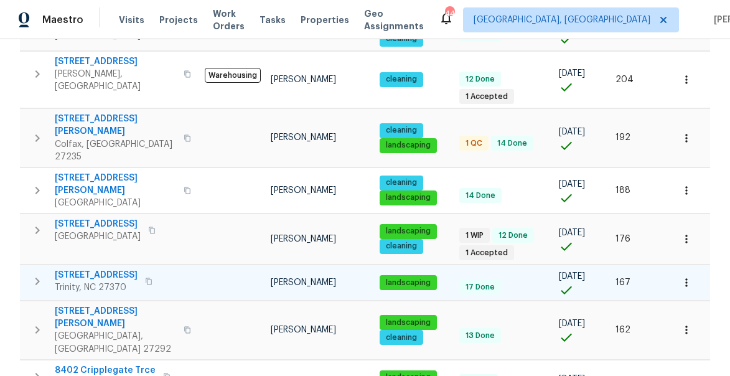
click at [38, 274] on icon "button" at bounding box center [37, 281] width 15 height 15
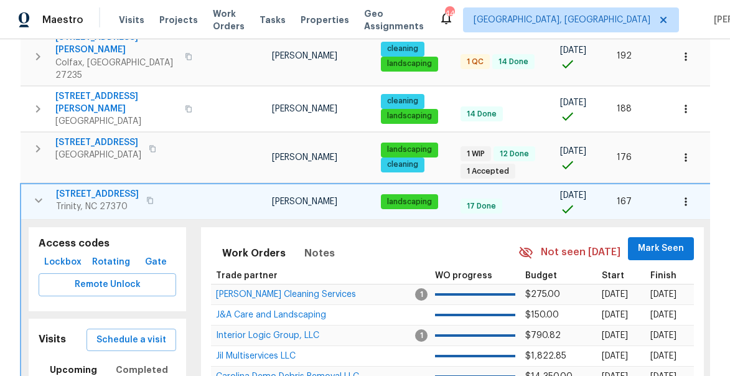
scroll to position [627, 0]
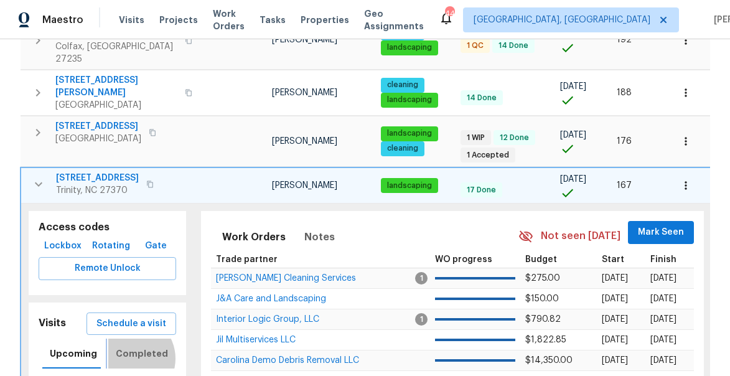
click at [126, 346] on span "Completed" at bounding box center [142, 354] width 52 height 16
click at [67, 346] on span "Upcoming" at bounding box center [73, 354] width 47 height 16
click at [35, 177] on icon "button" at bounding box center [38, 184] width 15 height 15
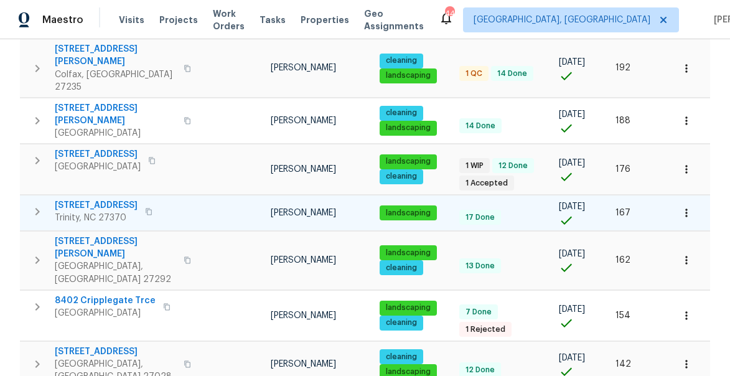
scroll to position [596, 0]
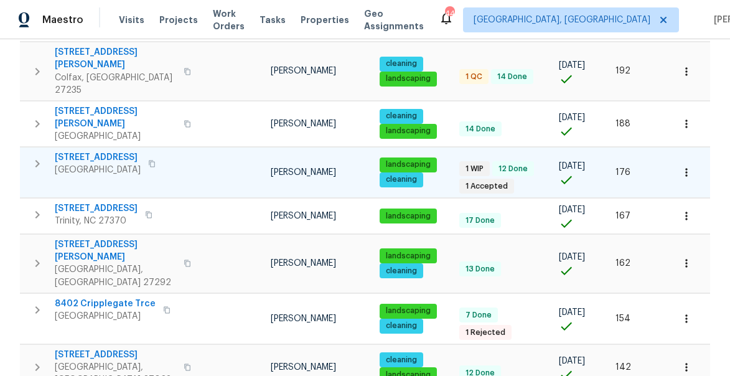
click at [38, 156] on icon "button" at bounding box center [37, 163] width 15 height 15
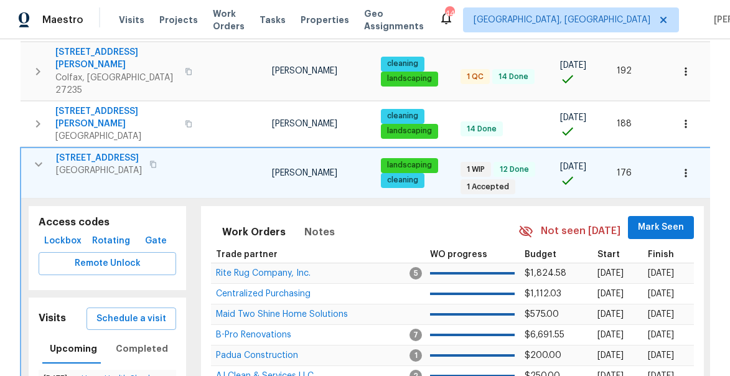
click at [32, 157] on icon "button" at bounding box center [38, 164] width 15 height 15
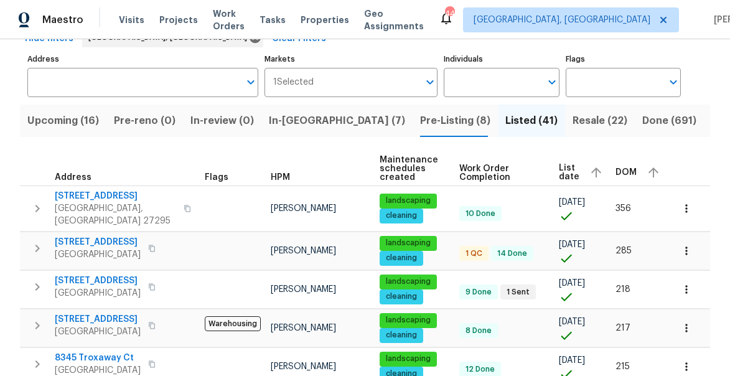
scroll to position [0, 0]
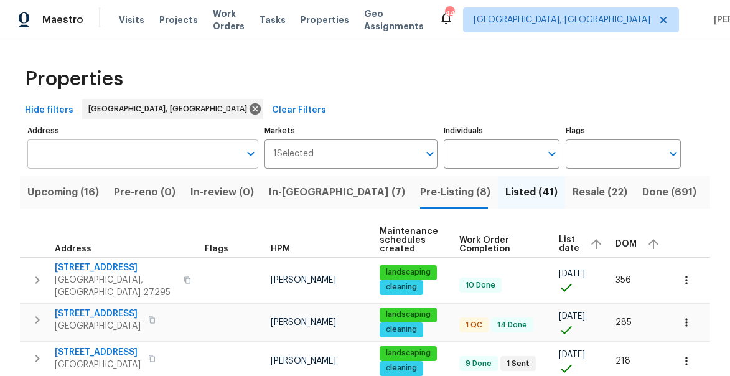
click at [88, 146] on input "Address" at bounding box center [133, 153] width 212 height 29
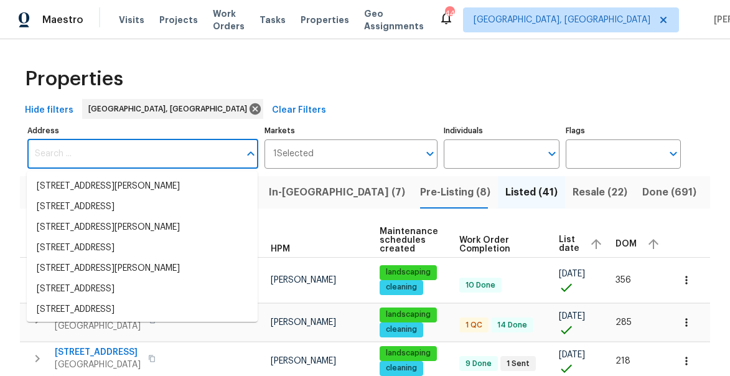
paste input "[STREET_ADDRESS]"
type input "[STREET_ADDRESS]"
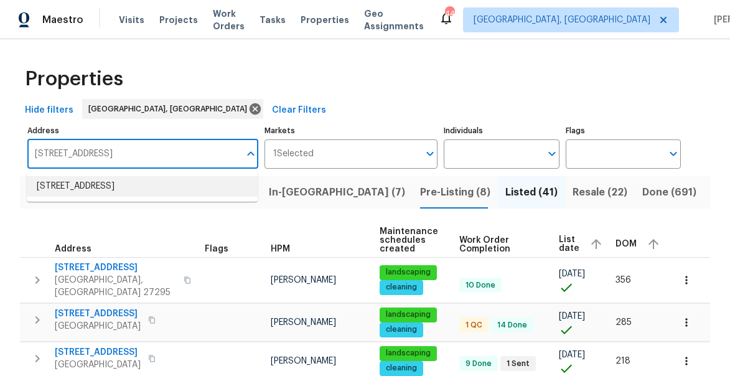
click at [96, 184] on li "[STREET_ADDRESS]" at bounding box center [142, 186] width 231 height 21
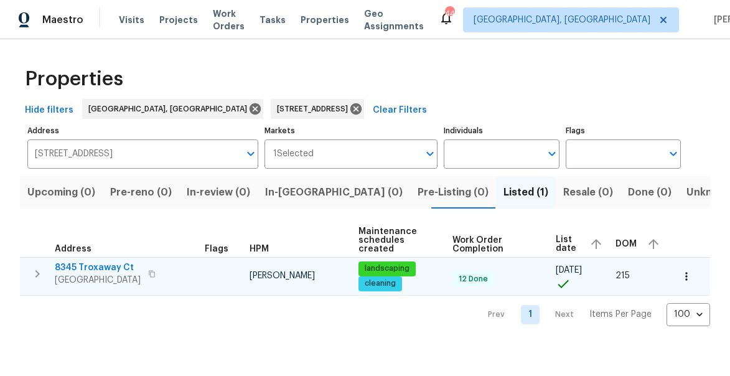
click at [35, 271] on icon "button" at bounding box center [37, 273] width 4 height 7
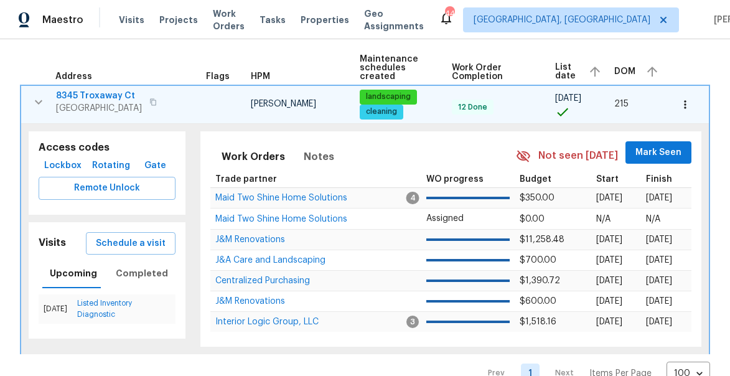
scroll to position [174, 0]
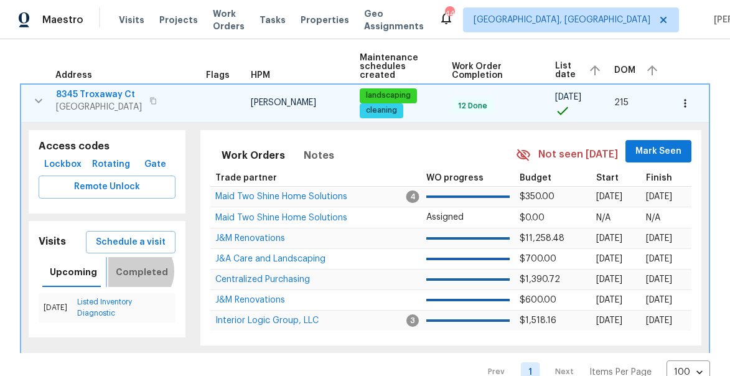
click at [133, 271] on span "Completed" at bounding box center [142, 272] width 52 height 16
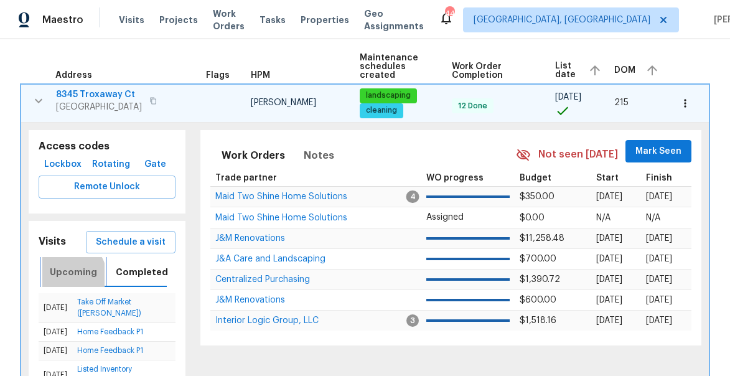
click at [71, 275] on span "Upcoming" at bounding box center [73, 272] width 47 height 16
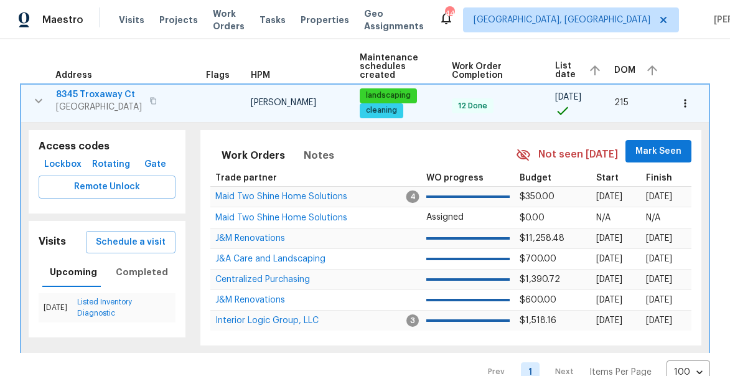
click at [39, 100] on icon "button" at bounding box center [38, 100] width 15 height 15
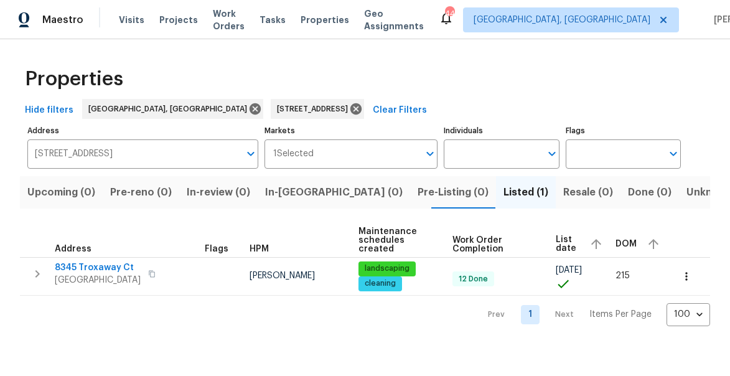
scroll to position [0, 0]
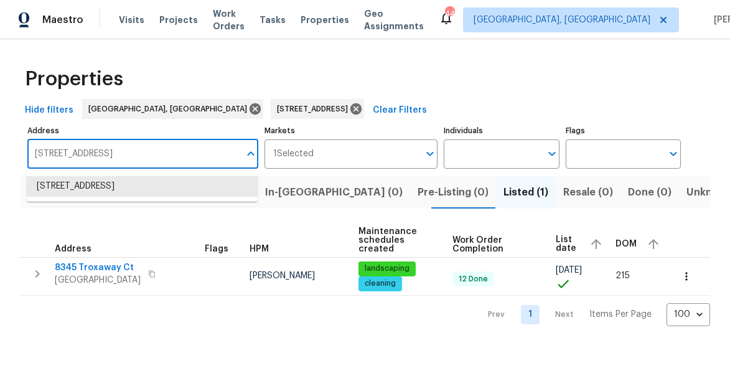
click at [78, 155] on input "[STREET_ADDRESS]" at bounding box center [133, 153] width 212 height 29
click at [350, 105] on icon at bounding box center [355, 108] width 11 height 11
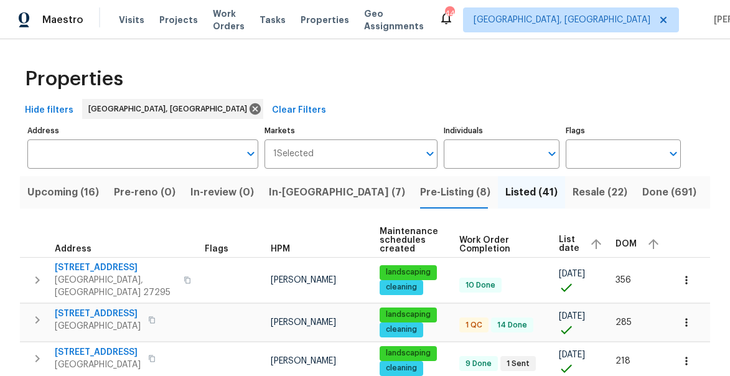
click at [628, 241] on span "DOM" at bounding box center [625, 244] width 21 height 9
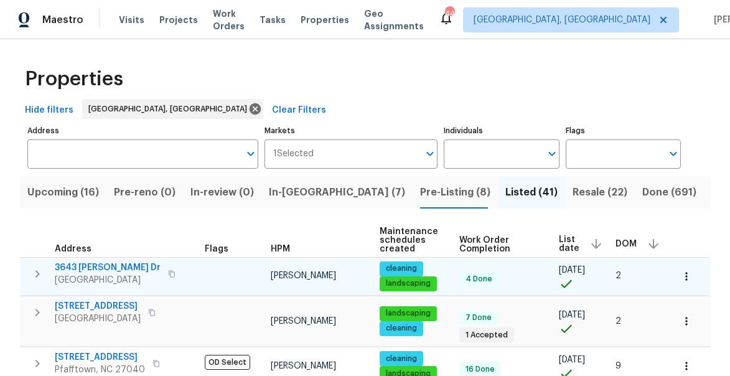
scroll to position [42, 0]
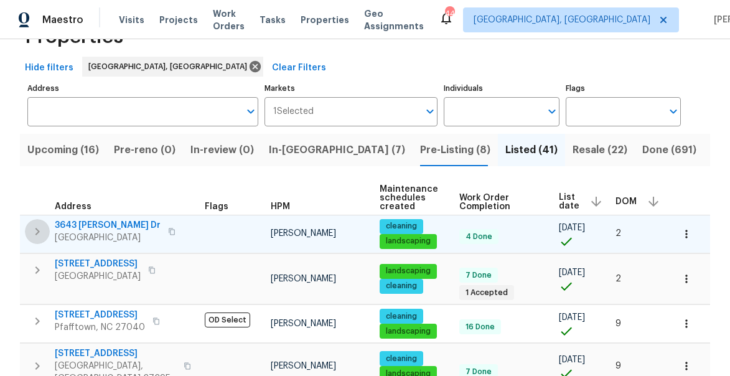
click at [36, 234] on icon "button" at bounding box center [37, 231] width 4 height 7
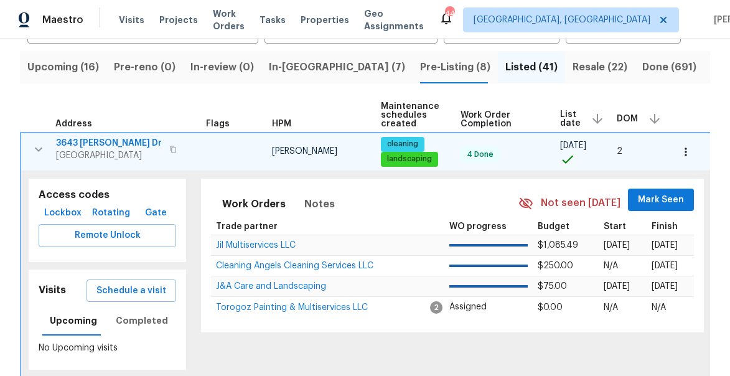
scroll to position [142, 0]
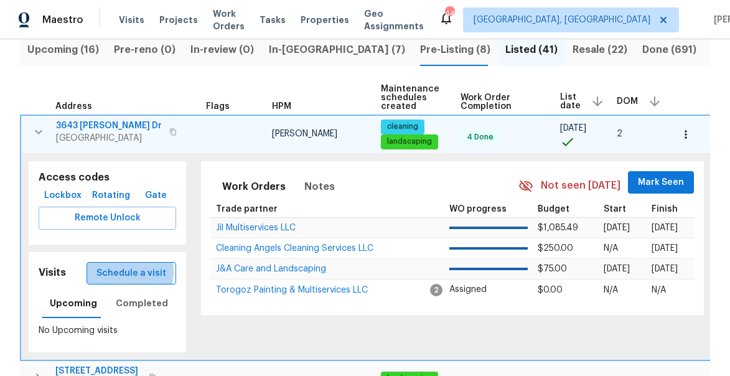
click at [124, 271] on span "Schedule a visit" at bounding box center [131, 274] width 70 height 16
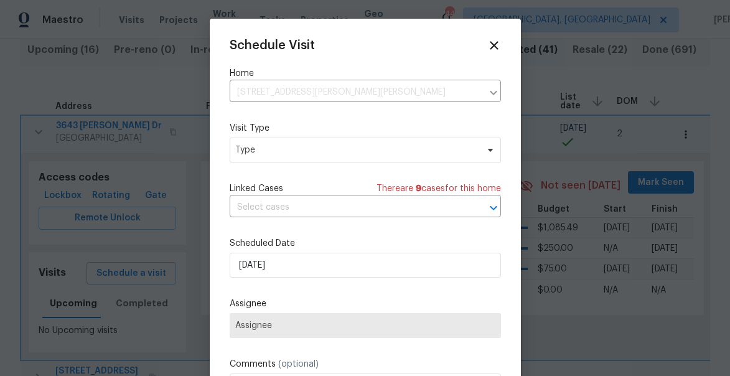
scroll to position [22, 0]
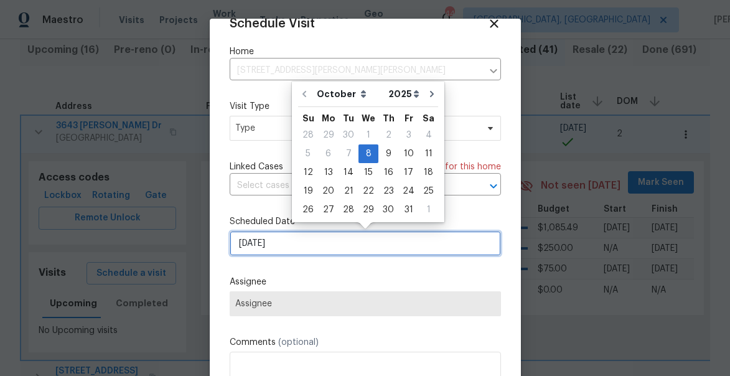
click at [287, 246] on input "[DATE]" at bounding box center [365, 243] width 271 height 25
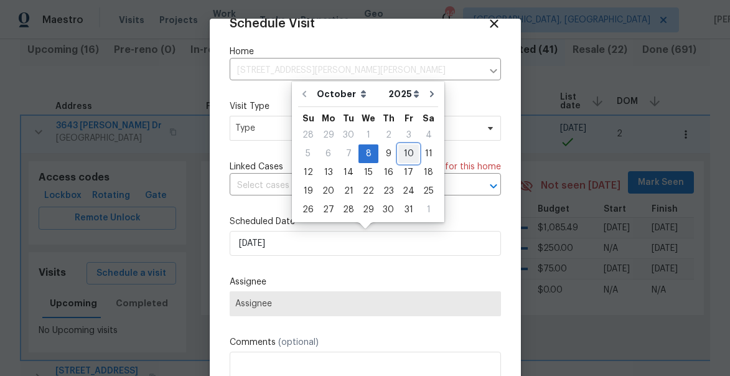
click at [404, 152] on div "10" at bounding box center [408, 153] width 21 height 17
type input "[DATE]"
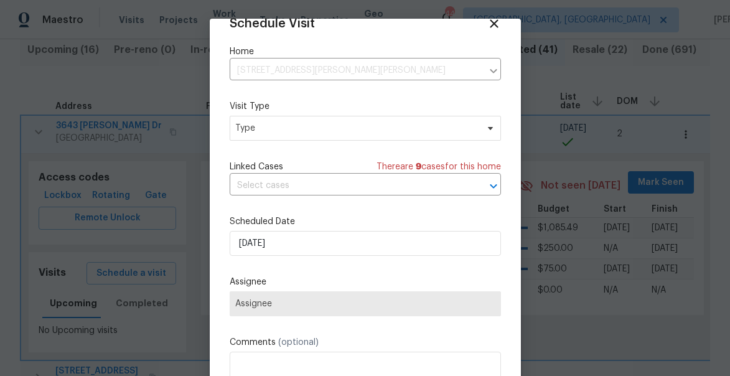
click at [372, 307] on span "Assignee" at bounding box center [365, 304] width 260 height 10
click at [322, 276] on label "Assignee" at bounding box center [365, 282] width 271 height 12
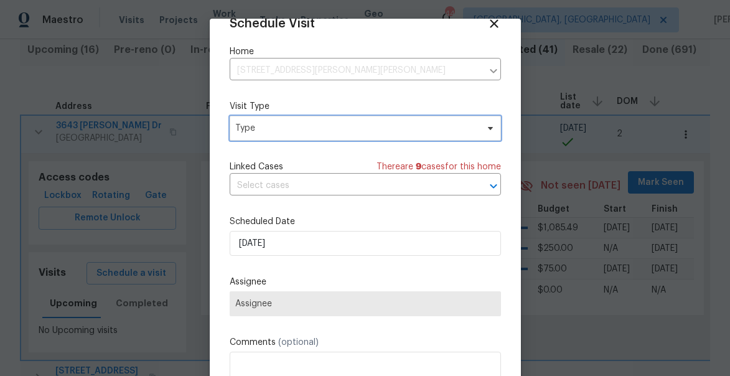
click at [368, 125] on span "Type" at bounding box center [356, 128] width 242 height 12
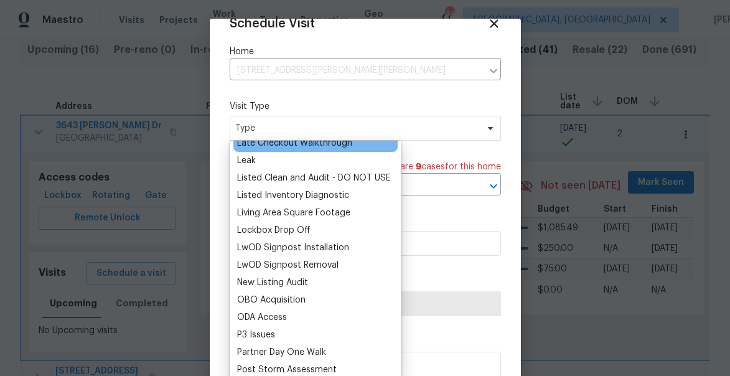
scroll to position [567, 0]
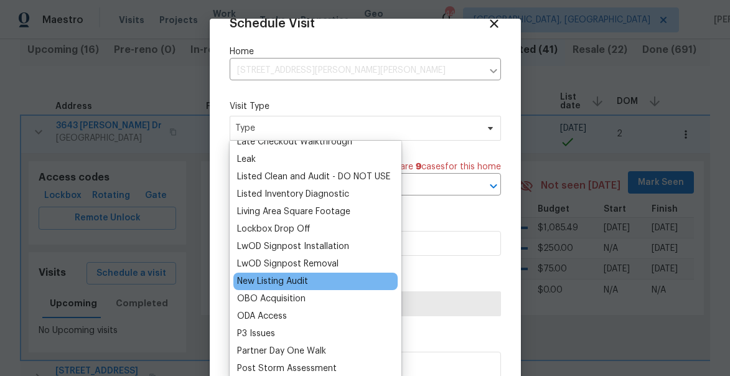
click at [284, 282] on div "New Listing Audit" at bounding box center [272, 281] width 71 height 12
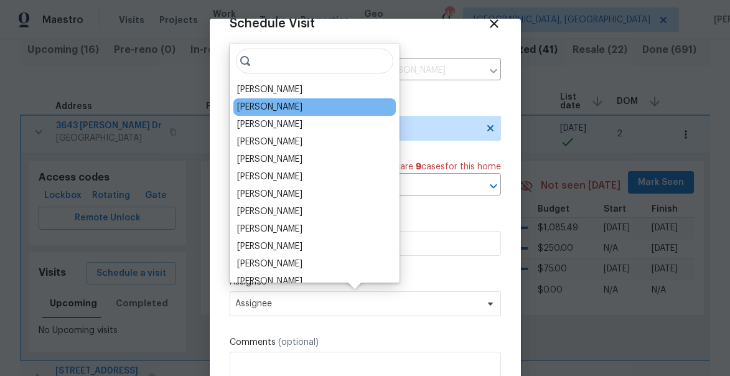
click at [302, 111] on div "[PERSON_NAME]" at bounding box center [314, 106] width 162 height 17
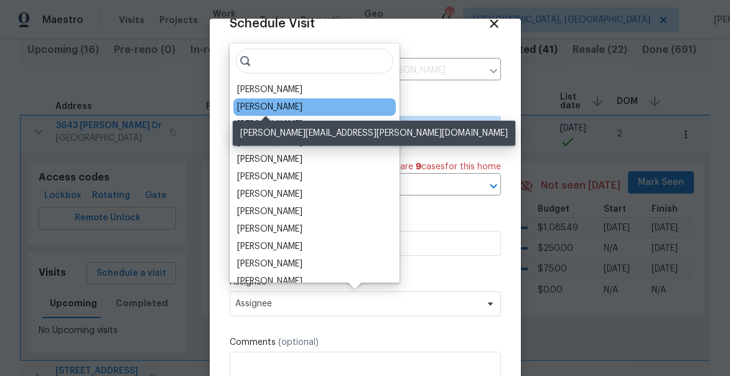
click at [245, 110] on div "[PERSON_NAME]" at bounding box center [269, 107] width 65 height 12
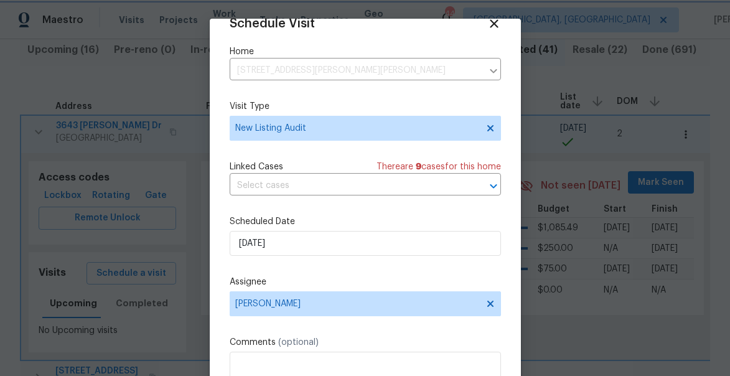
scroll to position [97, 0]
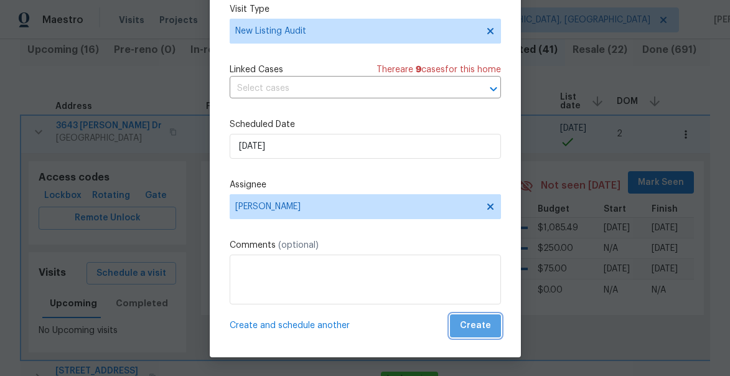
click at [483, 328] on span "Create" at bounding box center [475, 326] width 31 height 16
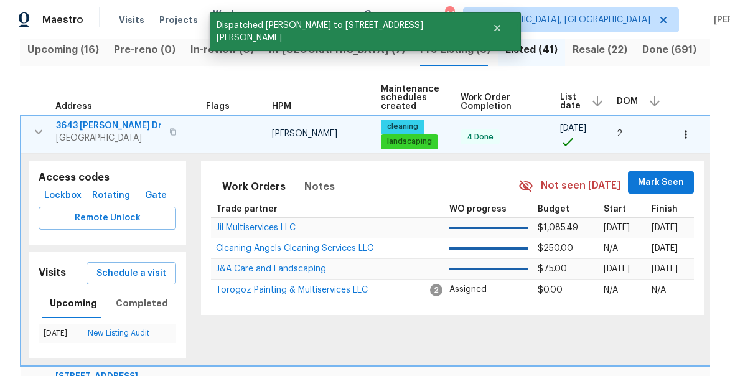
scroll to position [0, 0]
click at [37, 132] on icon "button" at bounding box center [38, 131] width 7 height 4
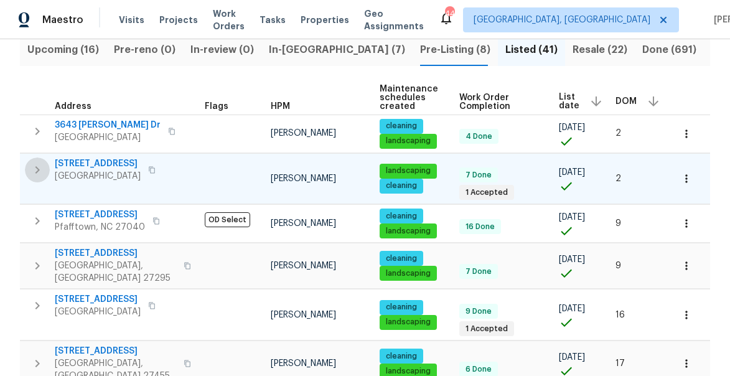
click at [37, 170] on icon "button" at bounding box center [37, 169] width 15 height 15
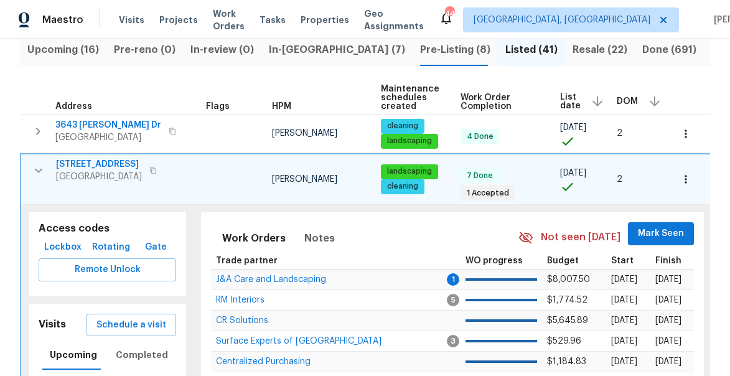
scroll to position [185, 0]
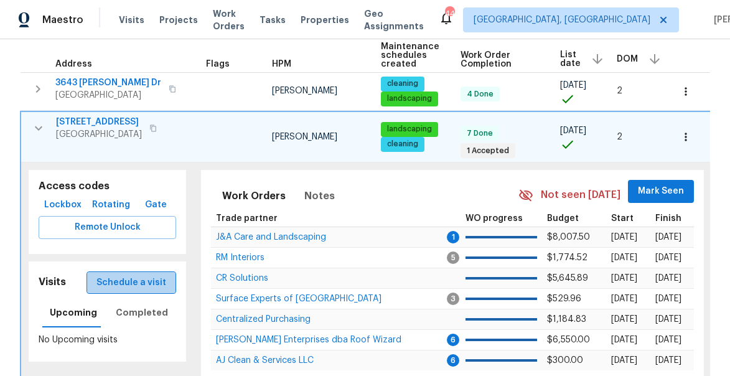
click at [138, 283] on span "Schedule a visit" at bounding box center [131, 283] width 70 height 16
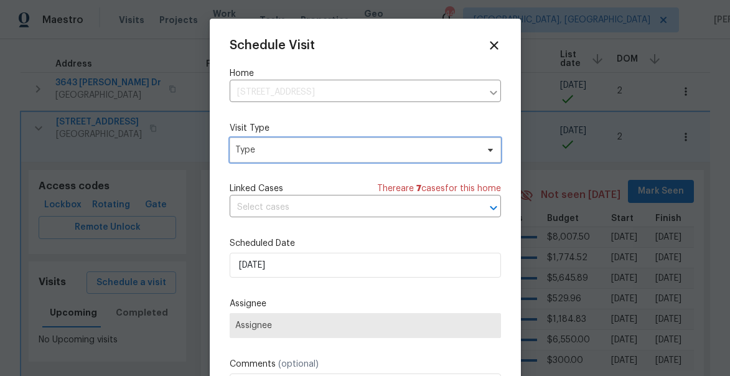
click at [268, 156] on span "Type" at bounding box center [356, 150] width 242 height 12
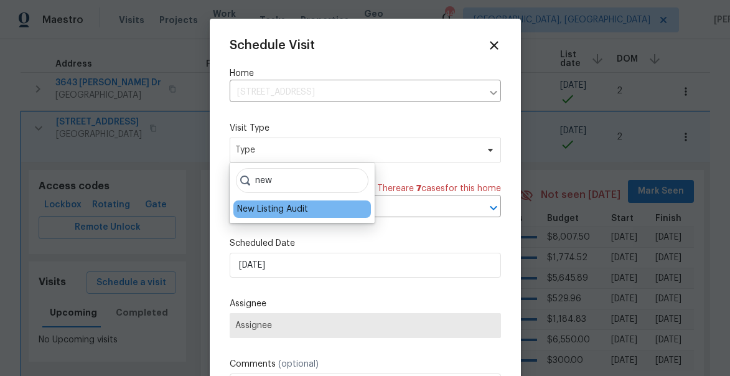
type input "new"
click at [262, 212] on div "New Listing Audit" at bounding box center [272, 209] width 71 height 12
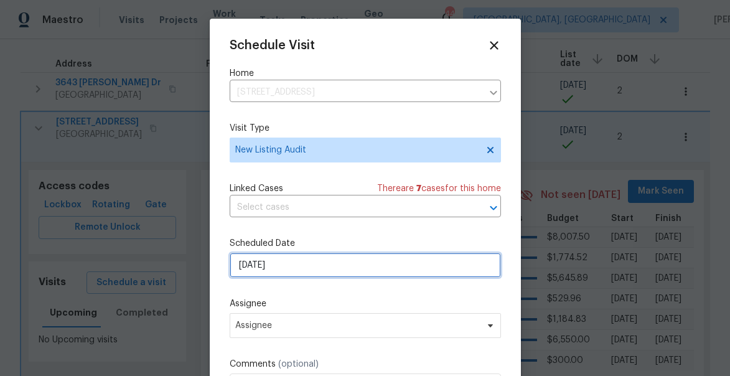
click at [281, 268] on input "10/8/2025" at bounding box center [365, 265] width 271 height 25
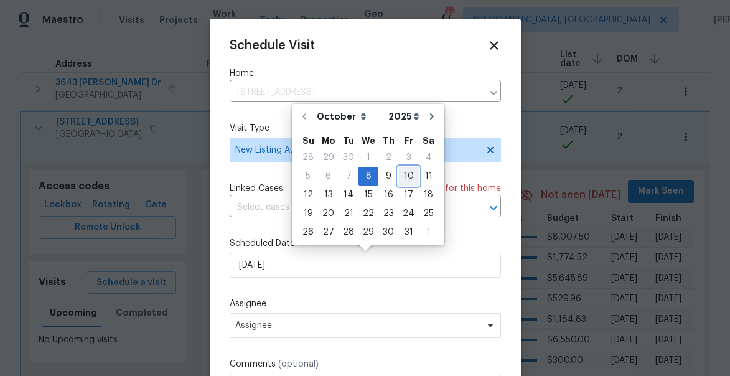
click at [411, 177] on div "10" at bounding box center [408, 175] width 21 height 17
type input "10/10/2025"
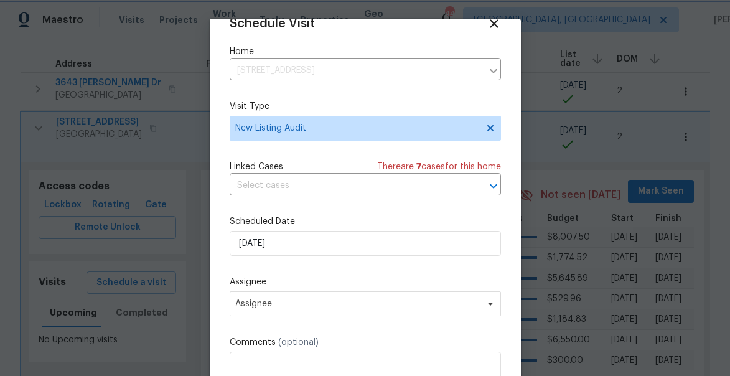
scroll to position [97, 0]
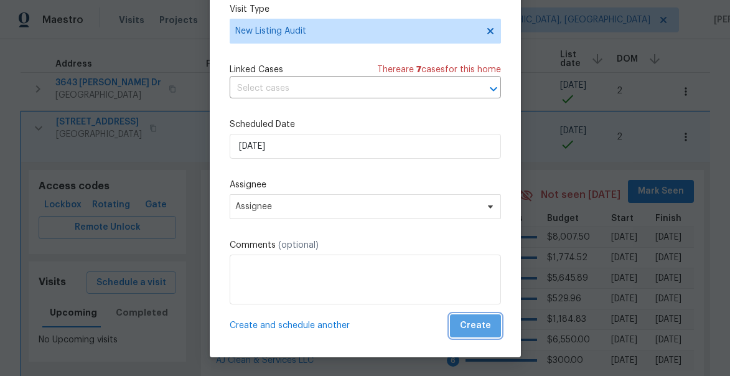
click at [483, 327] on span "Create" at bounding box center [475, 326] width 31 height 16
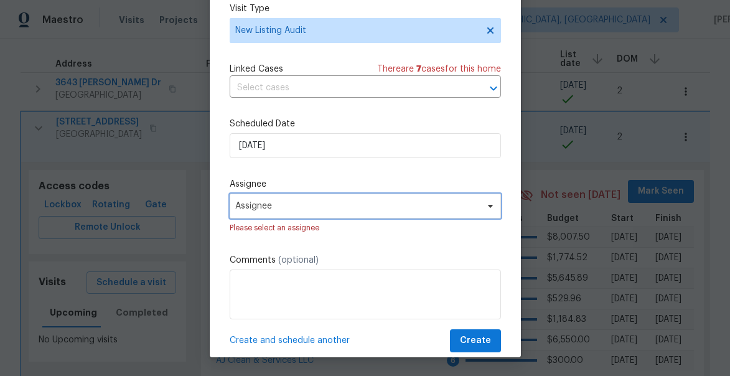
click at [309, 208] on span "Assignee" at bounding box center [357, 206] width 244 height 10
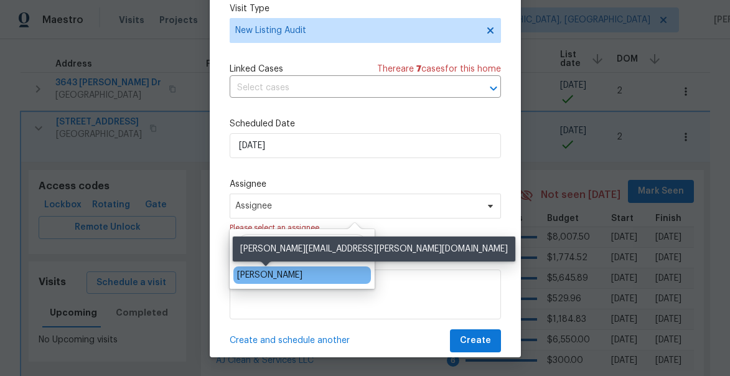
type input "jaso"
click at [275, 273] on div "[PERSON_NAME]" at bounding box center [269, 275] width 65 height 12
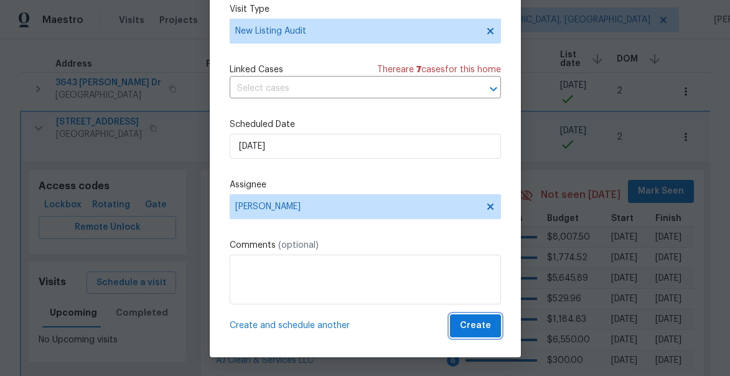
click at [485, 327] on span "Create" at bounding box center [475, 326] width 31 height 16
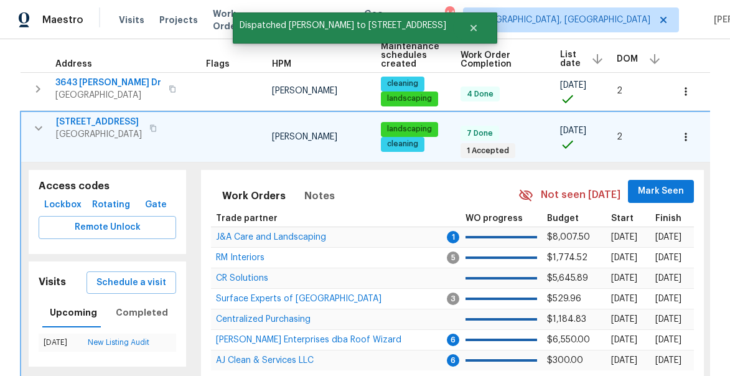
scroll to position [0, 0]
click at [37, 128] on icon "button" at bounding box center [38, 128] width 7 height 4
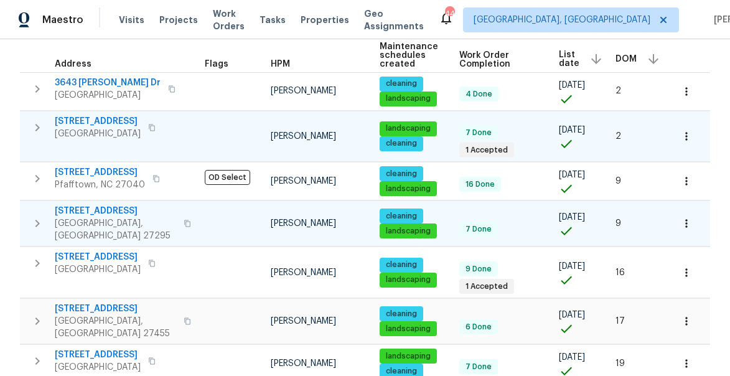
click at [41, 216] on icon "button" at bounding box center [37, 223] width 15 height 15
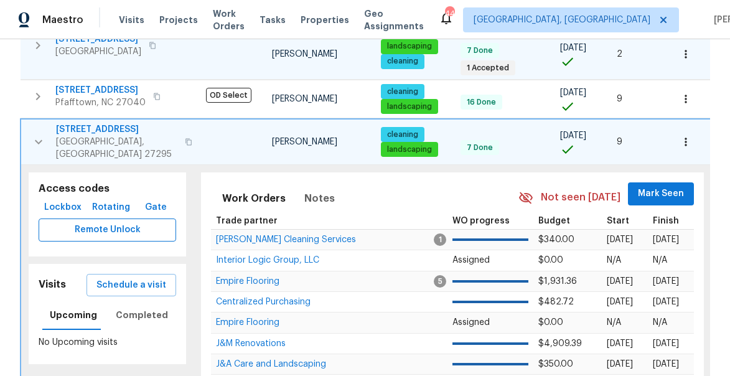
scroll to position [282, 0]
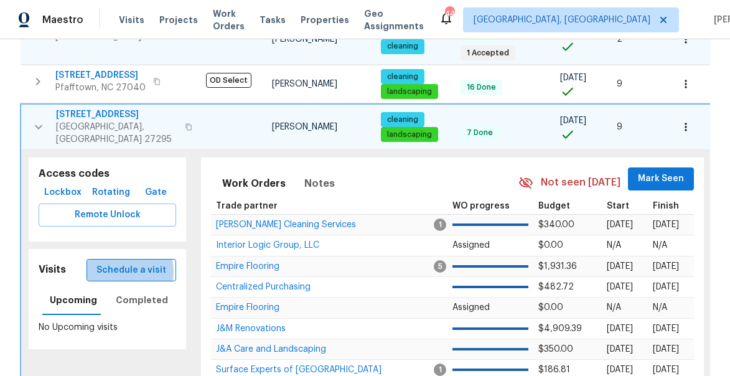
click at [123, 264] on span "Schedule a visit" at bounding box center [131, 271] width 70 height 16
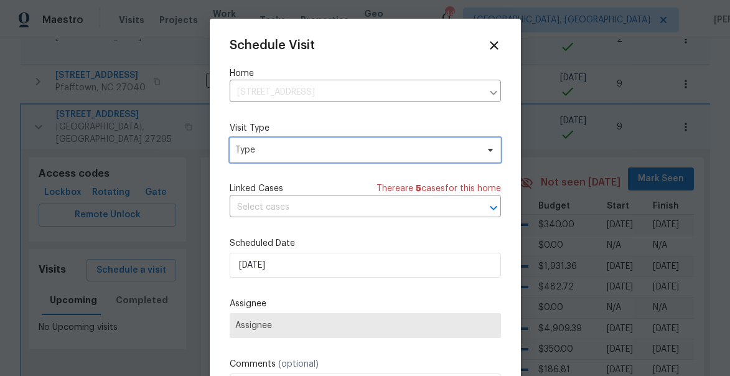
click at [251, 146] on span "Type" at bounding box center [356, 150] width 242 height 12
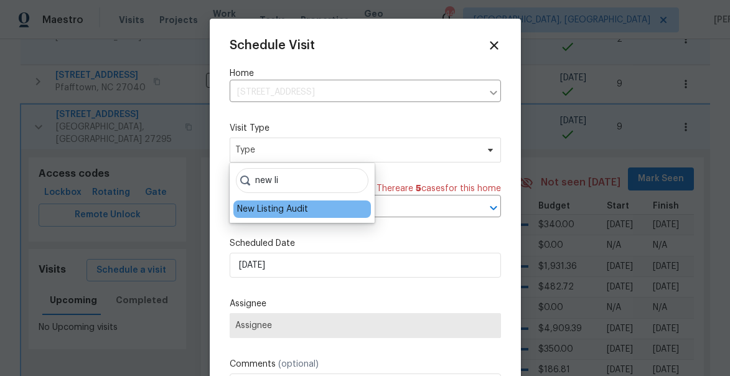
type input "new li"
click at [254, 205] on div "New Listing Audit" at bounding box center [272, 209] width 71 height 12
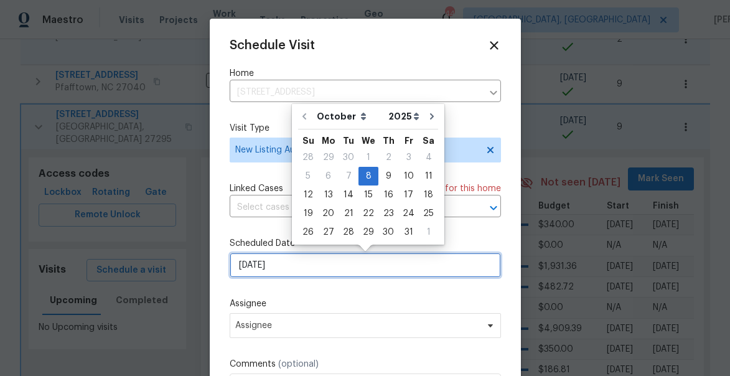
click at [258, 264] on input "10/8/2025" at bounding box center [365, 265] width 271 height 25
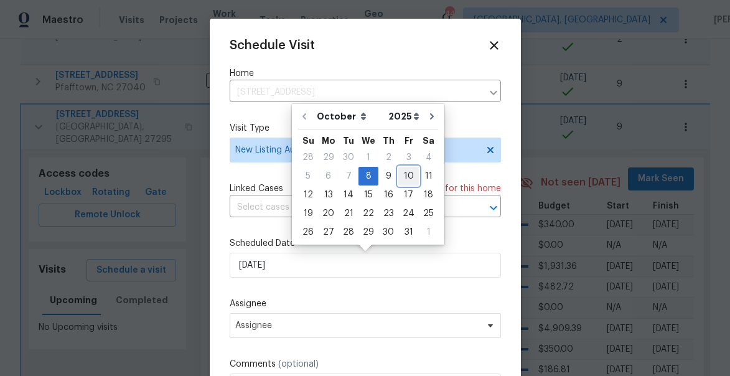
click at [403, 172] on div "10" at bounding box center [408, 175] width 21 height 17
type input "10/10/2025"
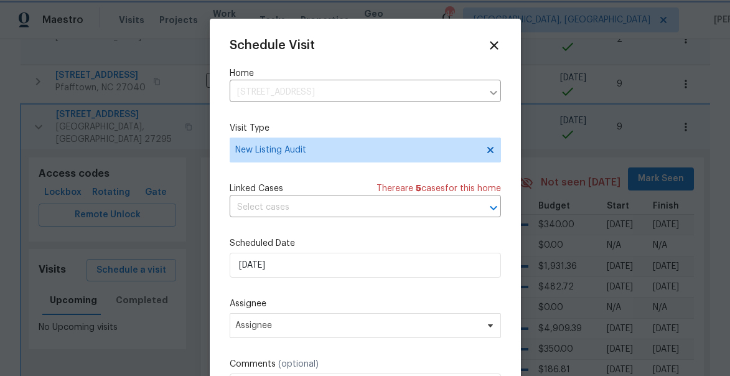
scroll to position [22, 0]
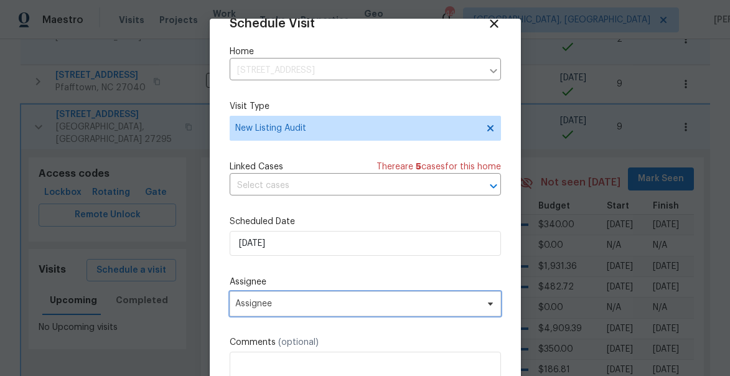
click at [286, 309] on span "Assignee" at bounding box center [365, 303] width 271 height 25
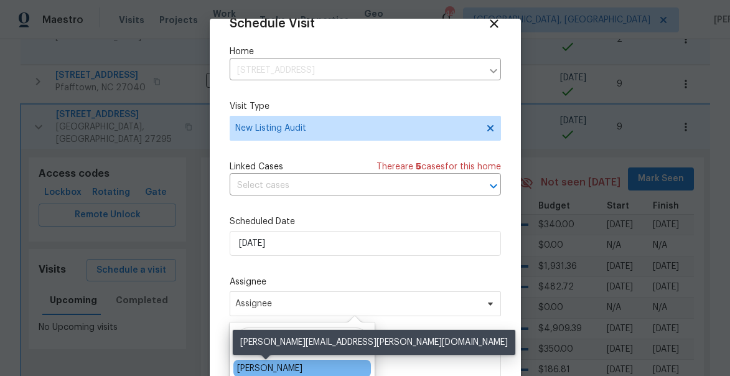
type input "jaso"
click at [281, 365] on div "[PERSON_NAME]" at bounding box center [269, 368] width 65 height 12
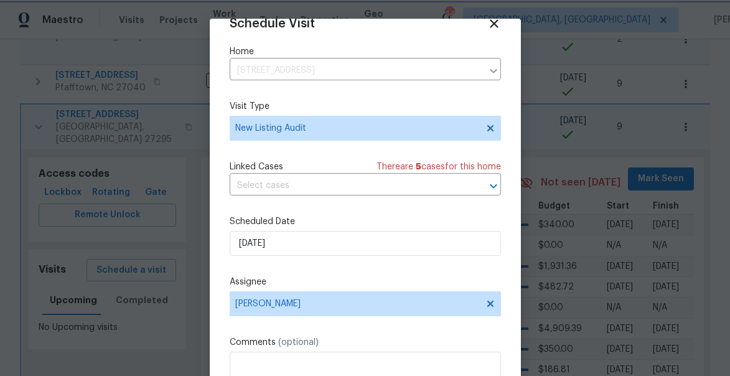
scroll to position [97, 0]
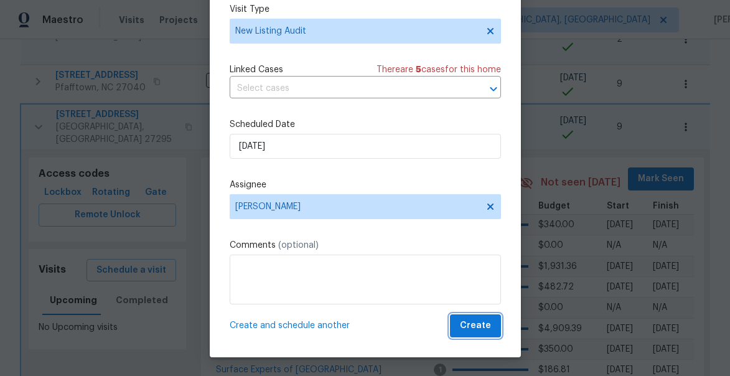
click at [464, 324] on span "Create" at bounding box center [475, 326] width 31 height 16
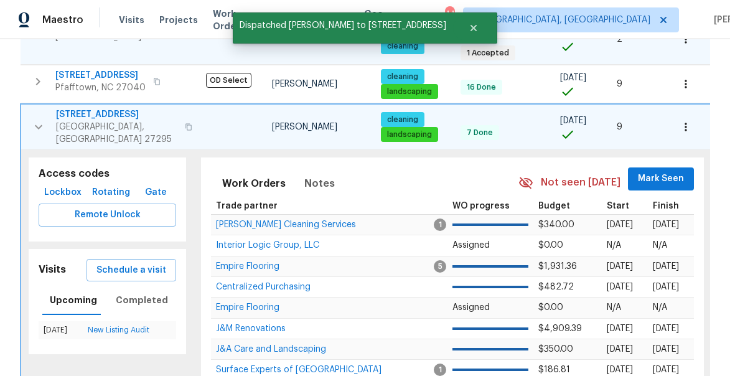
scroll to position [0, 0]
click at [36, 124] on icon "button" at bounding box center [38, 126] width 15 height 15
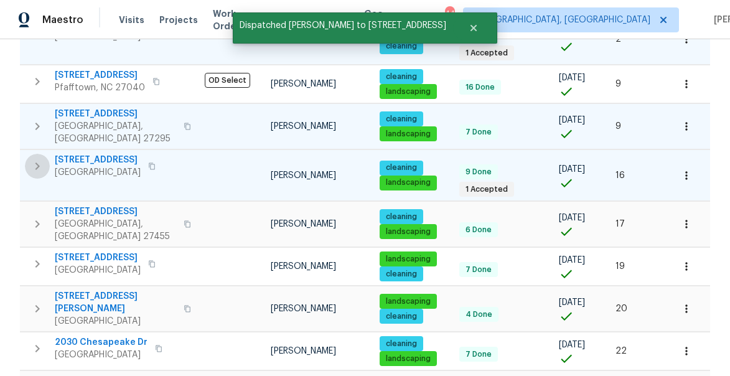
click at [35, 159] on icon "button" at bounding box center [37, 166] width 15 height 15
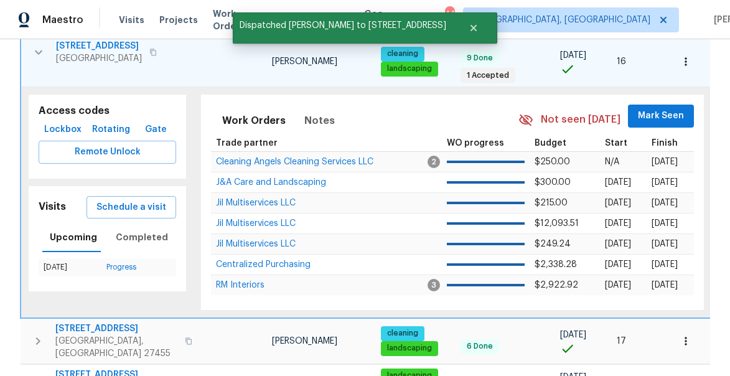
scroll to position [399, 0]
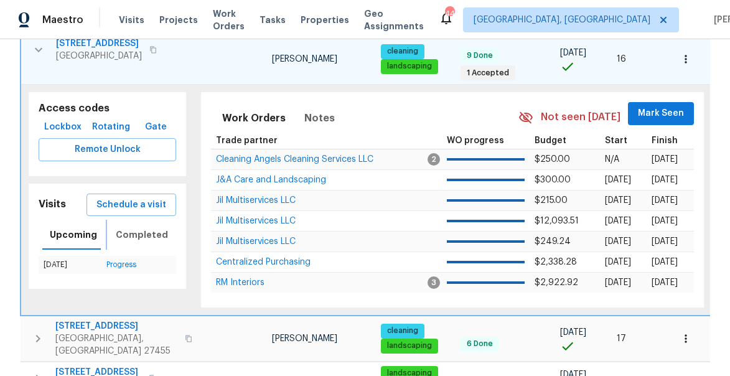
click at [138, 228] on span "Completed" at bounding box center [142, 235] width 52 height 16
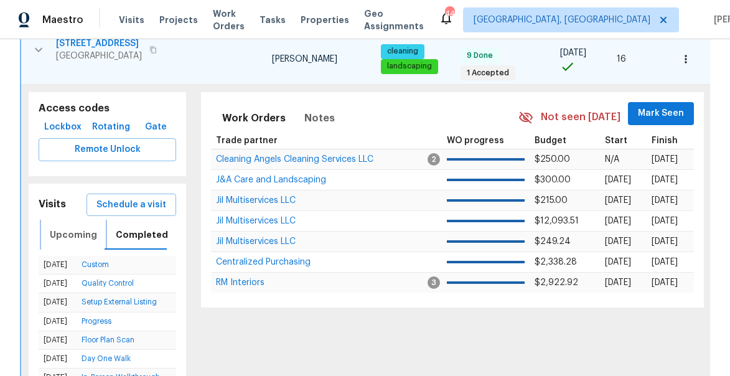
click at [77, 227] on span "Upcoming" at bounding box center [73, 235] width 47 height 16
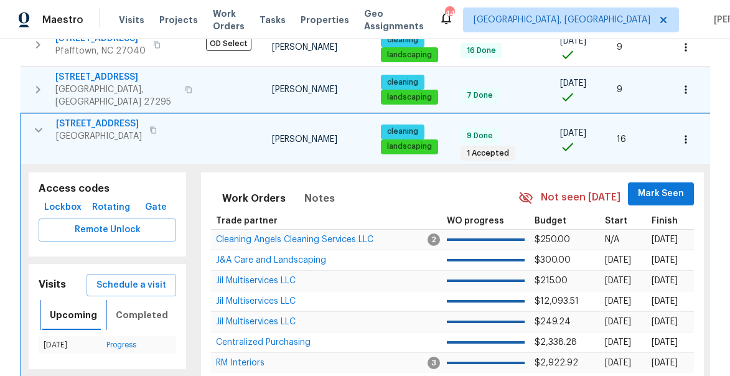
scroll to position [317, 0]
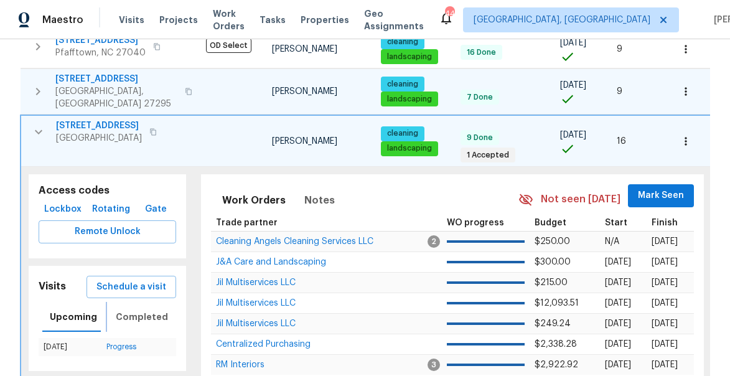
click at [140, 309] on span "Completed" at bounding box center [142, 317] width 52 height 16
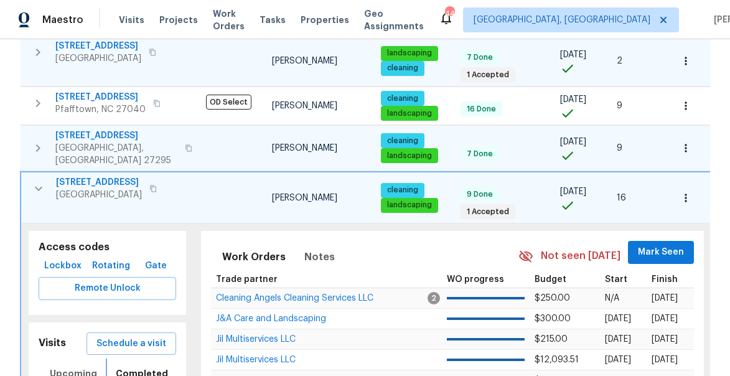
scroll to position [248, 0]
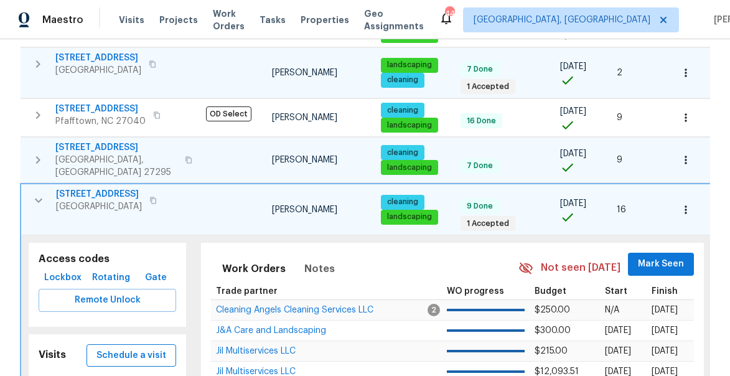
click at [135, 348] on span "Schedule a visit" at bounding box center [131, 356] width 70 height 16
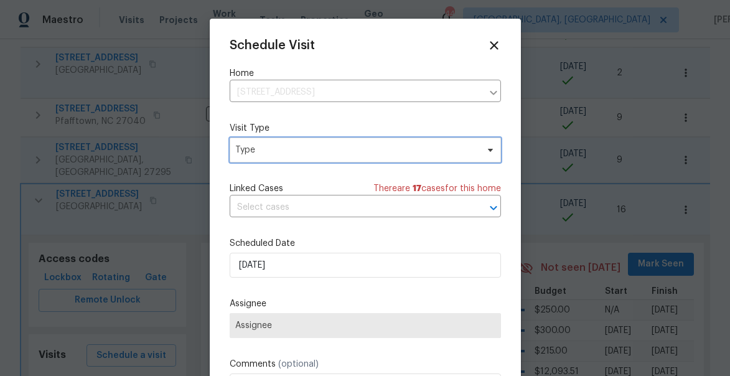
click at [265, 148] on span "Type" at bounding box center [356, 150] width 242 height 12
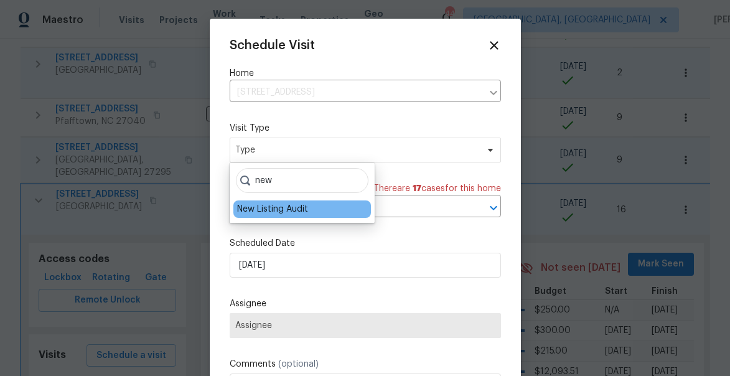
type input "new"
click at [269, 215] on div "New Listing Audit" at bounding box center [302, 208] width 138 height 17
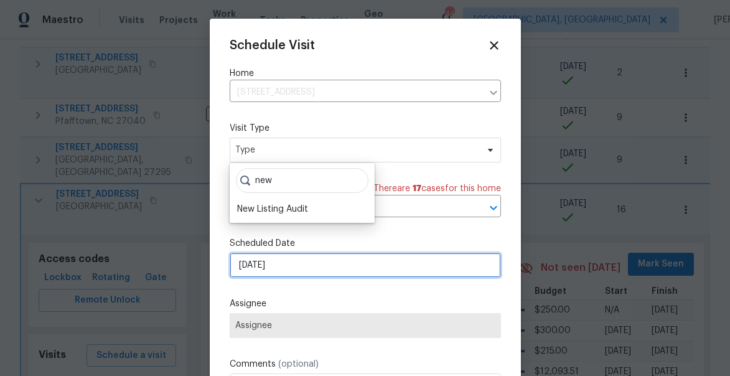
click at [269, 267] on input "10/8/2025" at bounding box center [365, 265] width 271 height 25
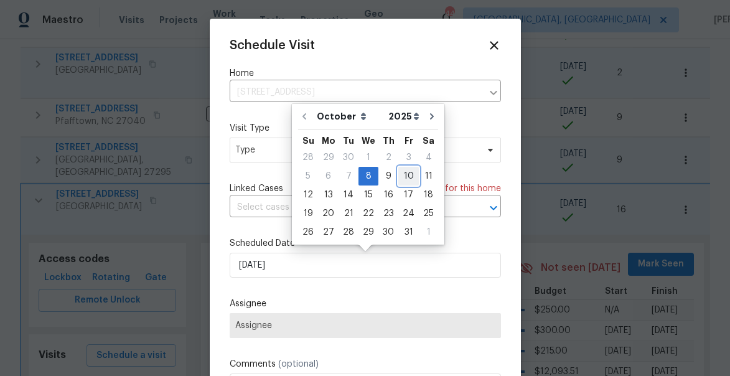
click at [406, 176] on div "10" at bounding box center [408, 175] width 21 height 17
type input "10/10/2025"
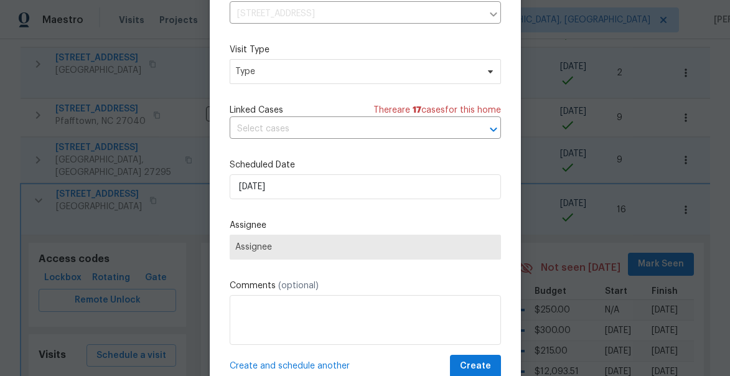
scroll to position [97, 0]
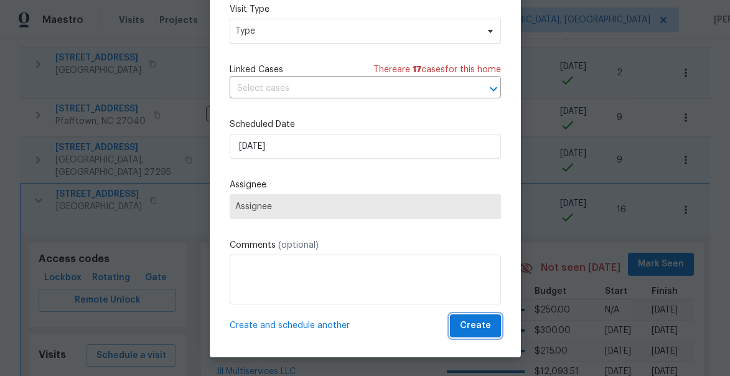
click at [484, 327] on span "Create" at bounding box center [475, 326] width 31 height 16
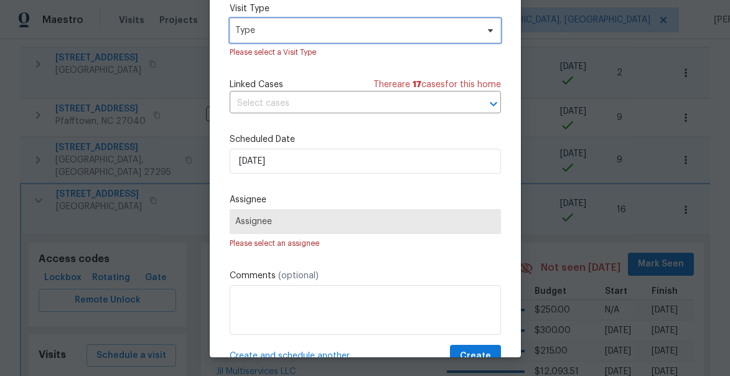
click at [272, 35] on span "Type" at bounding box center [356, 30] width 242 height 12
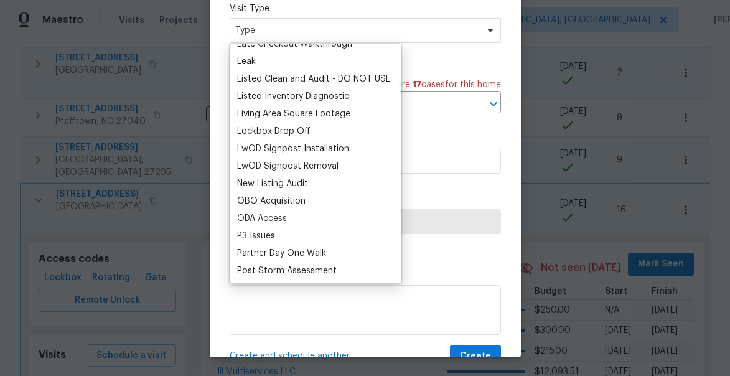
scroll to position [604, 0]
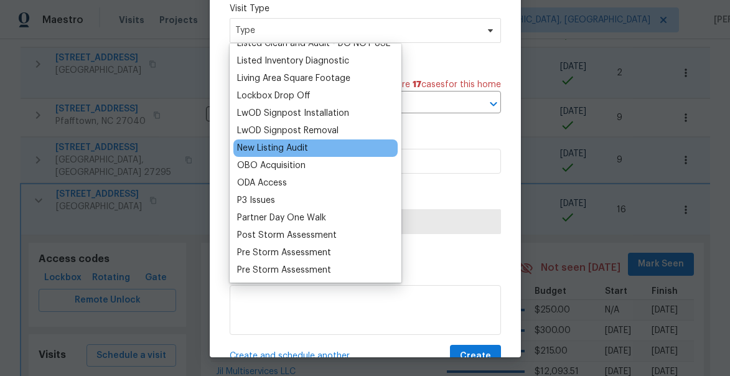
click at [262, 150] on div "New Listing Audit" at bounding box center [272, 148] width 71 height 12
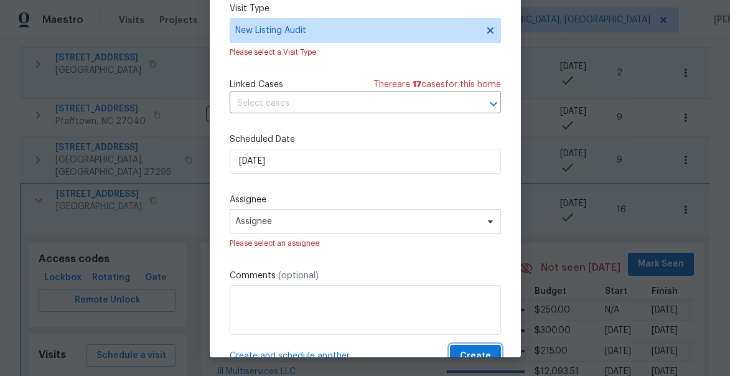
click at [477, 348] on button "Create" at bounding box center [475, 356] width 51 height 23
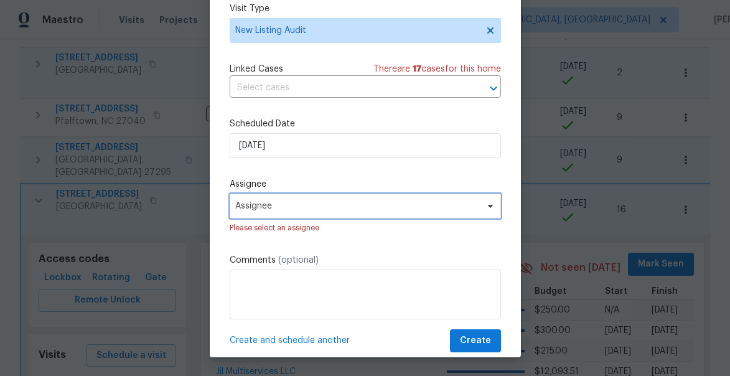
click at [269, 207] on span "Assignee" at bounding box center [357, 206] width 244 height 10
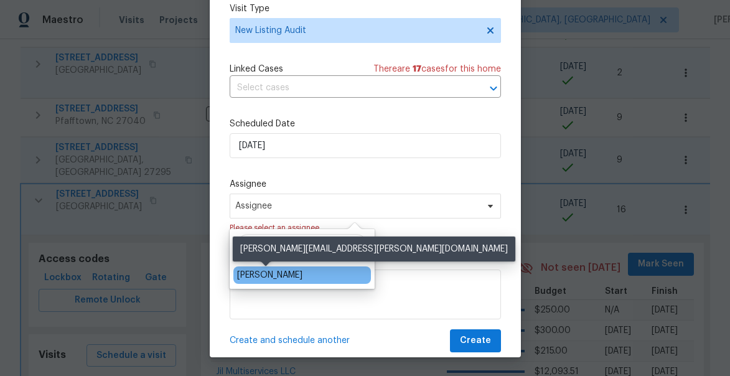
type input "jaso"
click at [254, 272] on div "[PERSON_NAME]" at bounding box center [269, 275] width 65 height 12
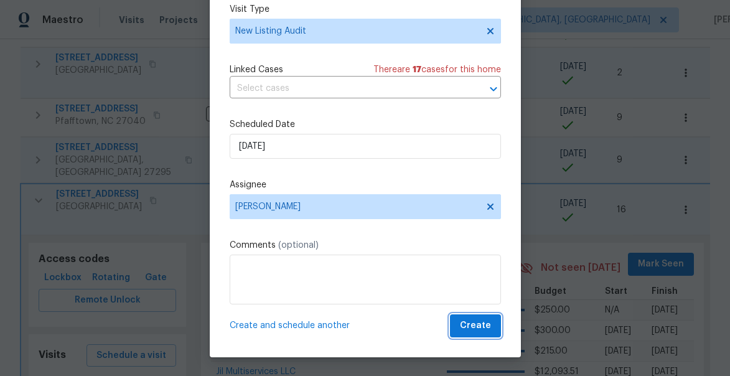
click at [486, 325] on span "Create" at bounding box center [475, 326] width 31 height 16
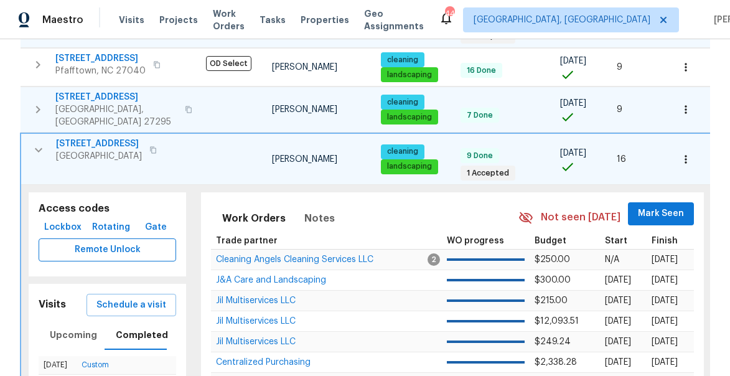
scroll to position [315, 0]
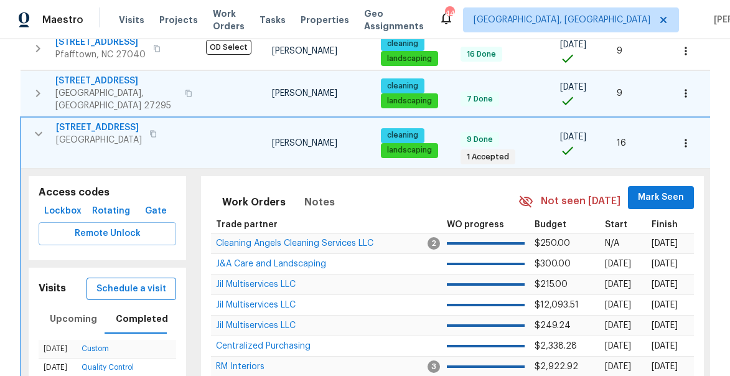
click at [142, 282] on span "Schedule a visit" at bounding box center [131, 289] width 70 height 16
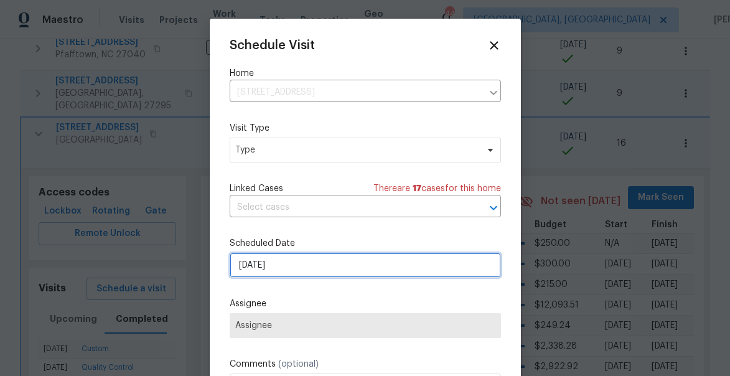
click at [269, 265] on input "10/8/2025" at bounding box center [365, 265] width 271 height 25
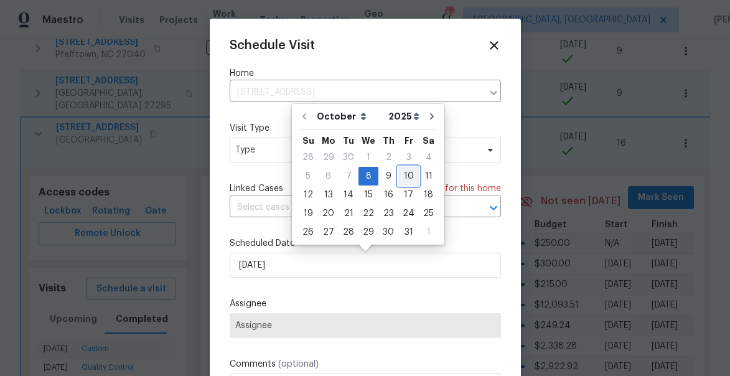
click at [404, 173] on div "10" at bounding box center [408, 175] width 21 height 17
type input "10/10/2025"
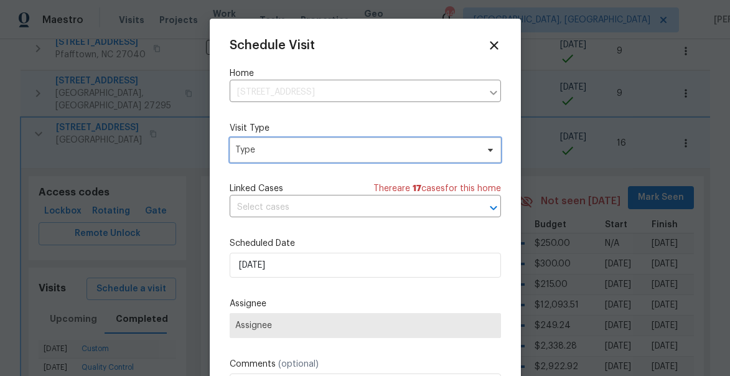
click at [253, 151] on span "Type" at bounding box center [356, 150] width 242 height 12
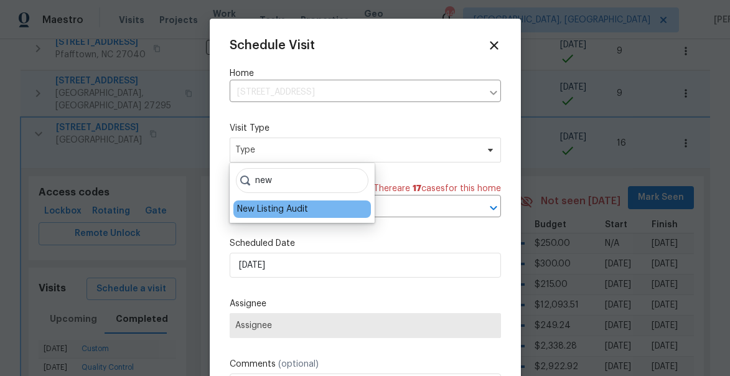
type input "new"
click at [264, 209] on div "New Listing Audit" at bounding box center [272, 209] width 71 height 12
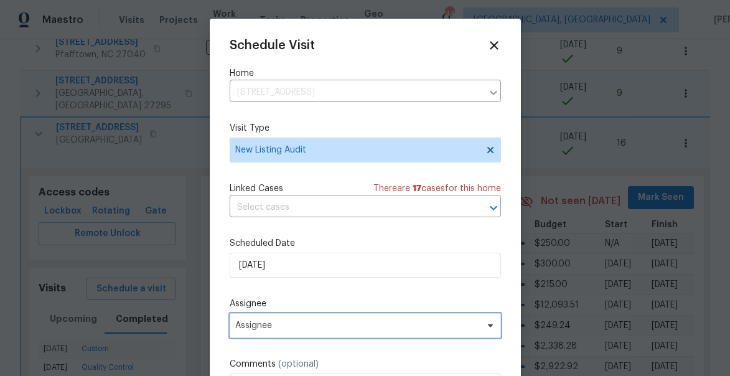
click at [293, 330] on span "Assignee" at bounding box center [357, 325] width 244 height 10
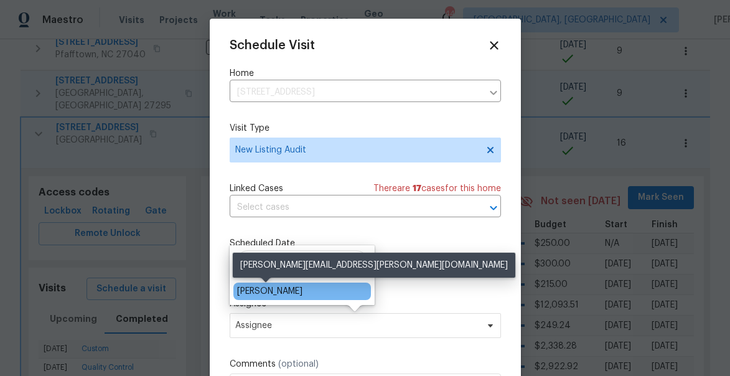
type input "jason"
click at [270, 290] on div "[PERSON_NAME]" at bounding box center [269, 291] width 65 height 12
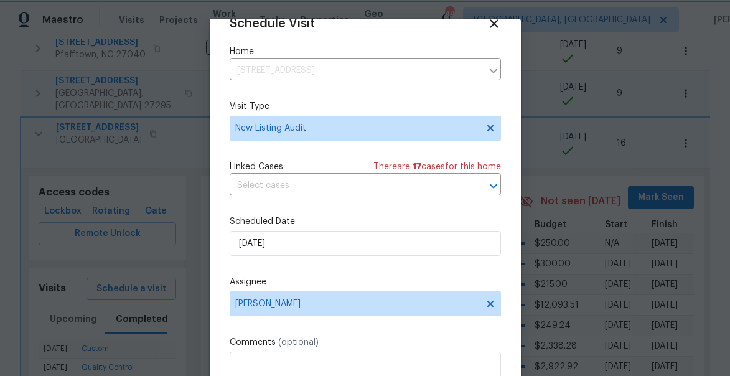
scroll to position [97, 0]
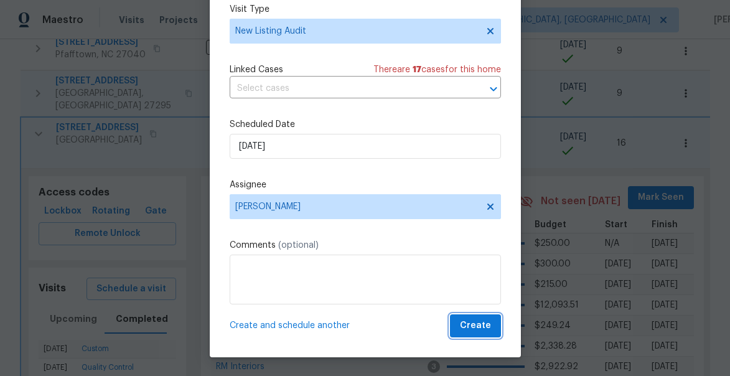
click at [482, 322] on span "Create" at bounding box center [475, 326] width 31 height 16
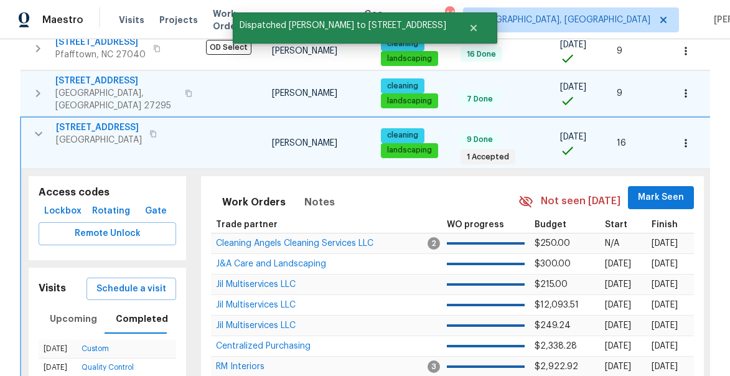
scroll to position [0, 0]
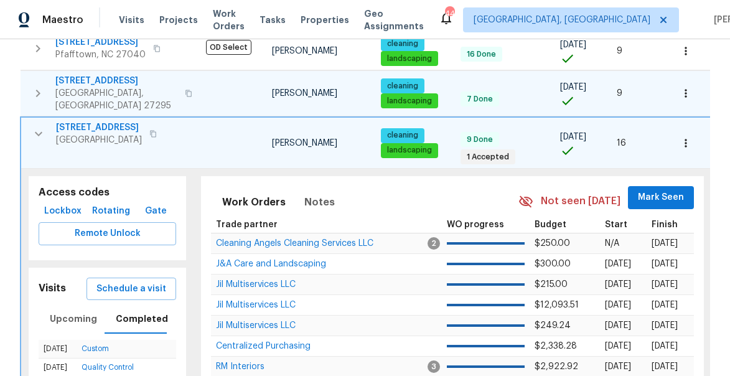
click at [37, 126] on icon "button" at bounding box center [38, 133] width 15 height 15
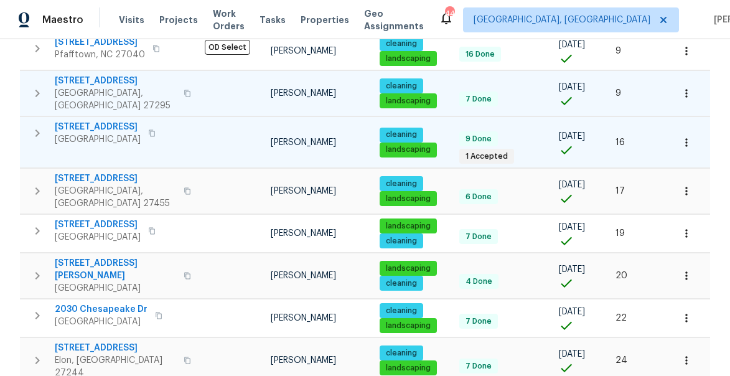
scroll to position [302, 0]
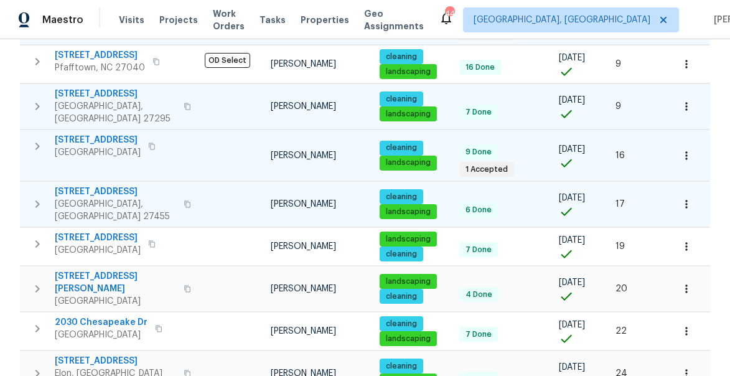
click at [45, 185] on button "button" at bounding box center [37, 203] width 25 height 37
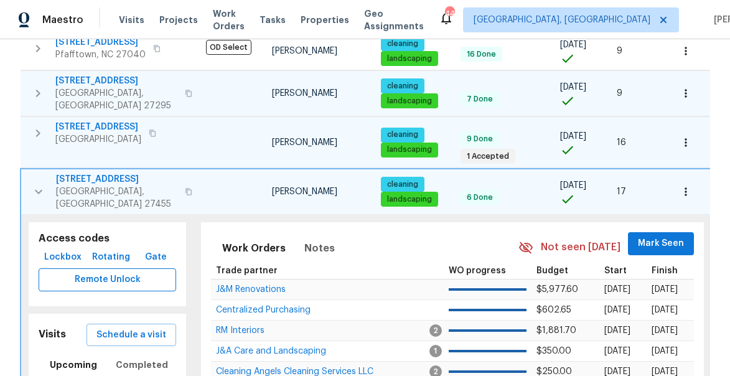
scroll to position [401, 0]
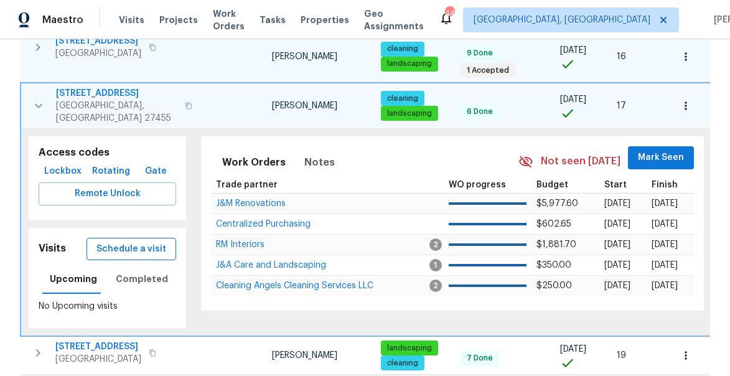
click at [133, 241] on span "Schedule a visit" at bounding box center [131, 249] width 70 height 16
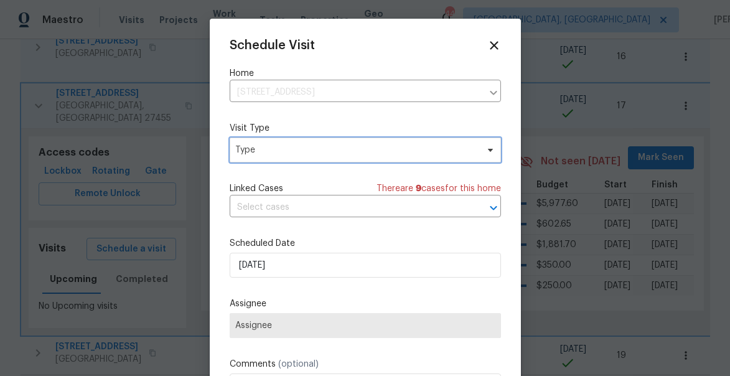
click at [265, 142] on span "Type" at bounding box center [365, 150] width 271 height 25
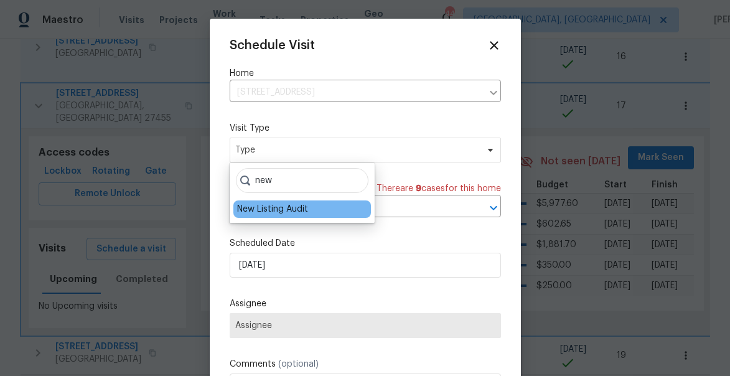
type input "new"
click at [262, 217] on div "New Listing Audit" at bounding box center [302, 208] width 138 height 17
click at [271, 212] on div "New Listing Audit" at bounding box center [272, 209] width 71 height 12
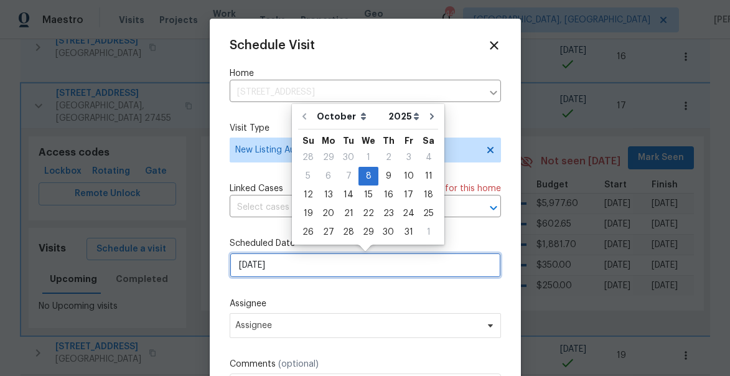
click at [275, 265] on input "10/8/2025" at bounding box center [365, 265] width 271 height 25
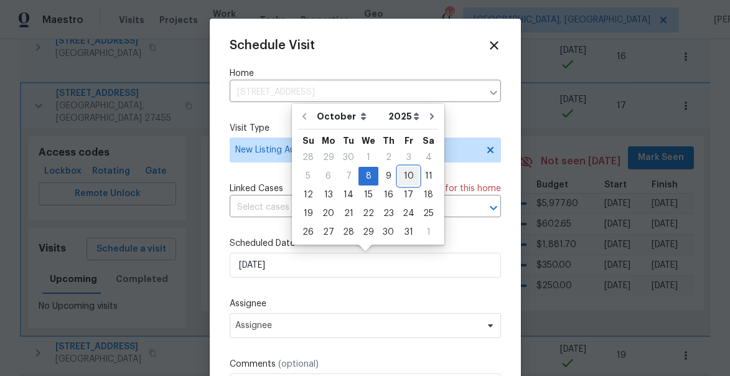
click at [408, 182] on div "10" at bounding box center [408, 175] width 21 height 17
type input "10/10/2025"
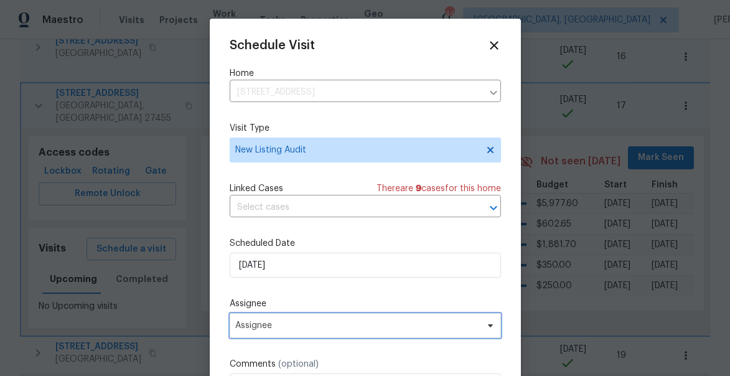
click at [295, 325] on span "Assignee" at bounding box center [357, 325] width 244 height 10
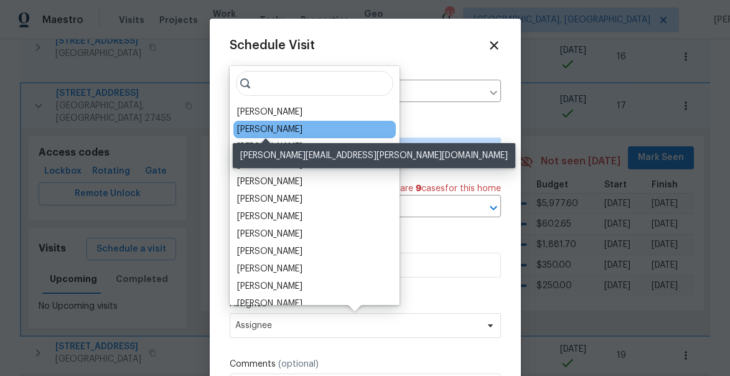
click at [272, 131] on div "[PERSON_NAME]" at bounding box center [269, 129] width 65 height 12
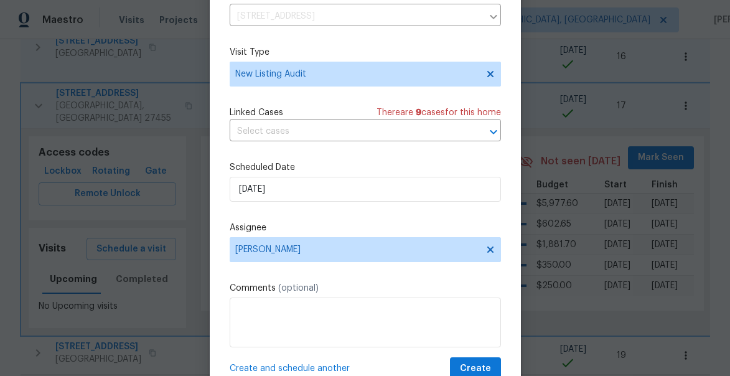
scroll to position [97, 0]
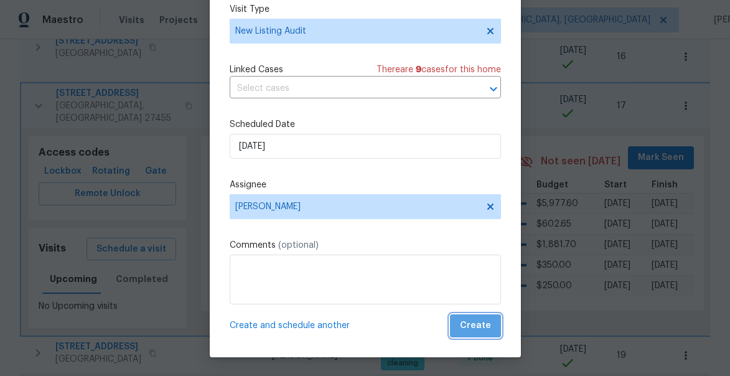
click at [487, 332] on span "Create" at bounding box center [475, 326] width 31 height 16
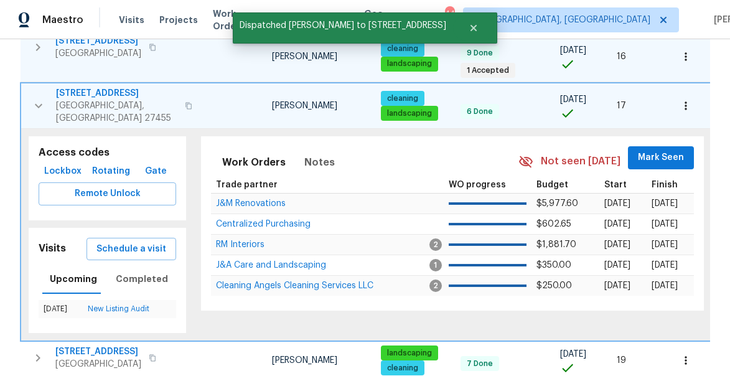
scroll to position [0, 0]
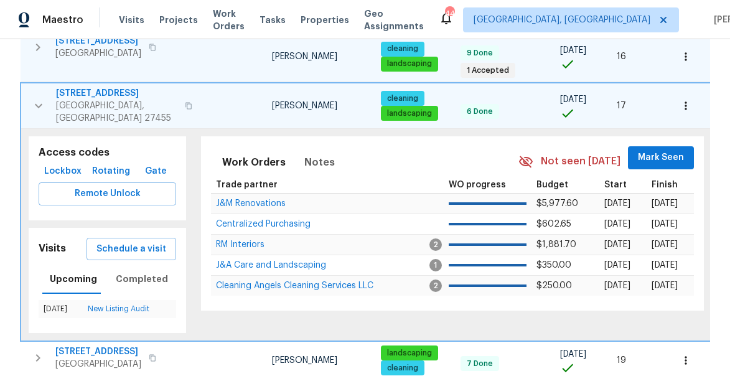
click at [40, 98] on icon "button" at bounding box center [38, 105] width 15 height 15
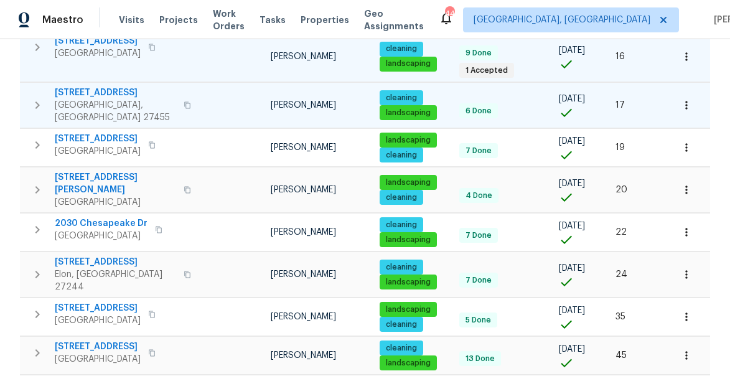
scroll to position [388, 0]
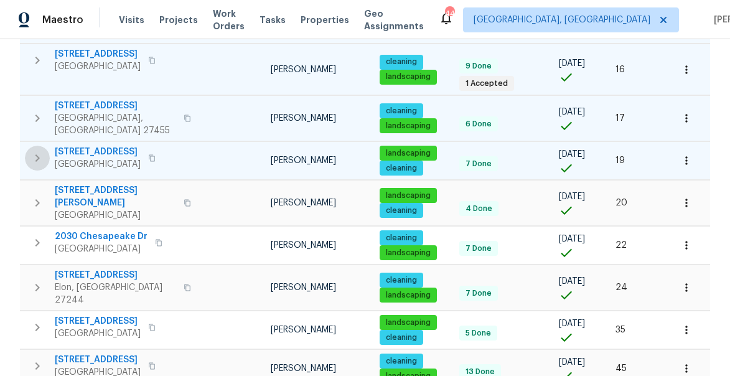
click at [36, 154] on icon "button" at bounding box center [37, 157] width 4 height 7
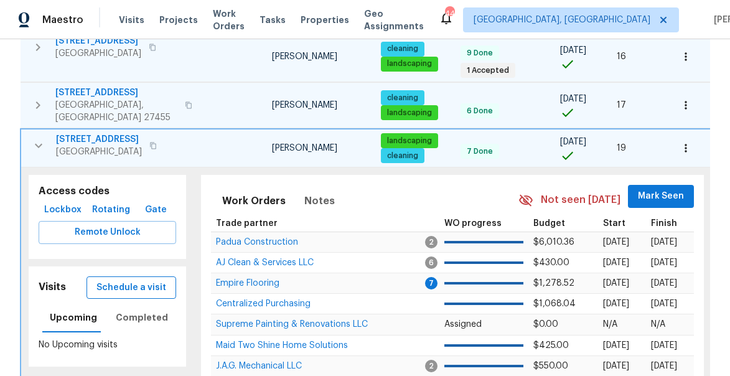
click at [121, 280] on span "Schedule a visit" at bounding box center [131, 288] width 70 height 16
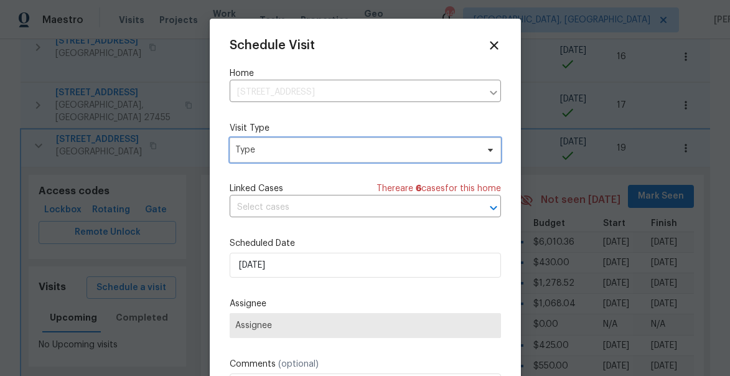
click at [273, 148] on span "Type" at bounding box center [356, 150] width 242 height 12
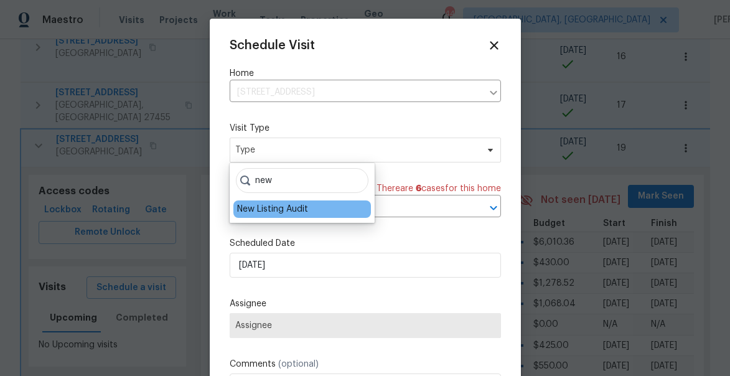
type input "new"
click at [273, 202] on div "New Listing Audit" at bounding box center [302, 208] width 138 height 17
click at [289, 210] on div "New Listing Audit" at bounding box center [272, 209] width 71 height 12
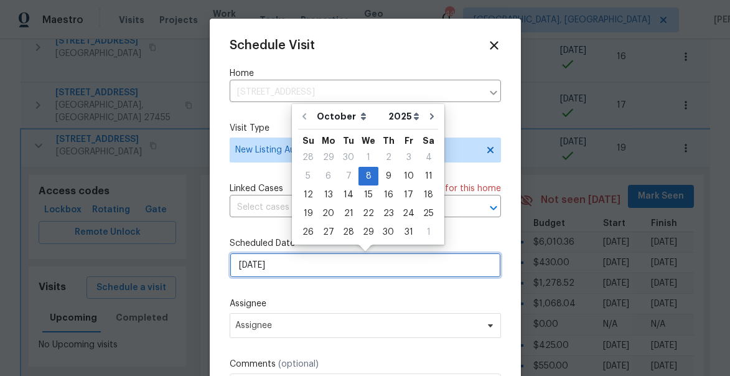
click at [277, 277] on input "10/8/2025" at bounding box center [365, 265] width 271 height 25
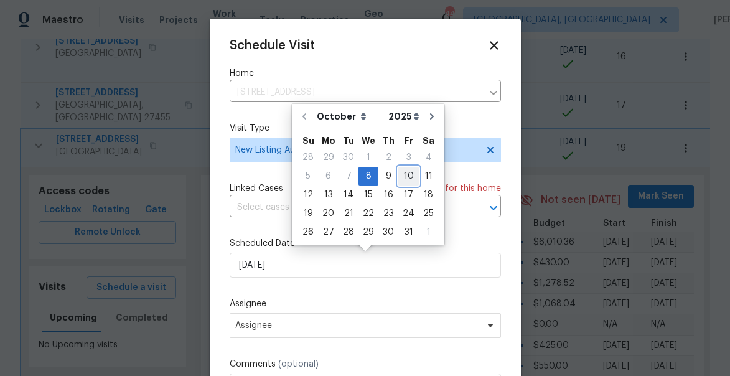
click at [402, 178] on div "10" at bounding box center [408, 175] width 21 height 17
type input "10/10/2025"
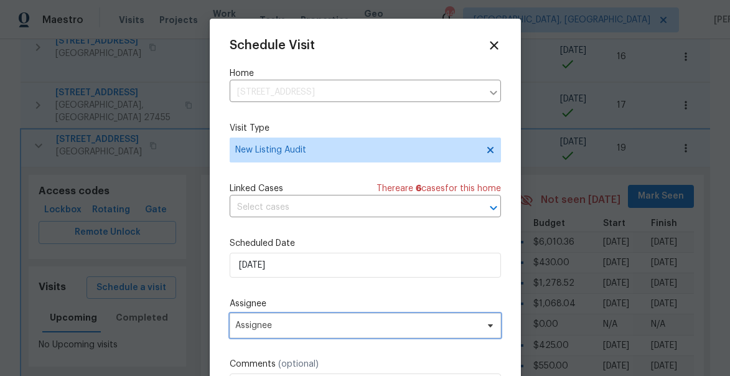
click at [348, 337] on span "Assignee" at bounding box center [365, 325] width 271 height 25
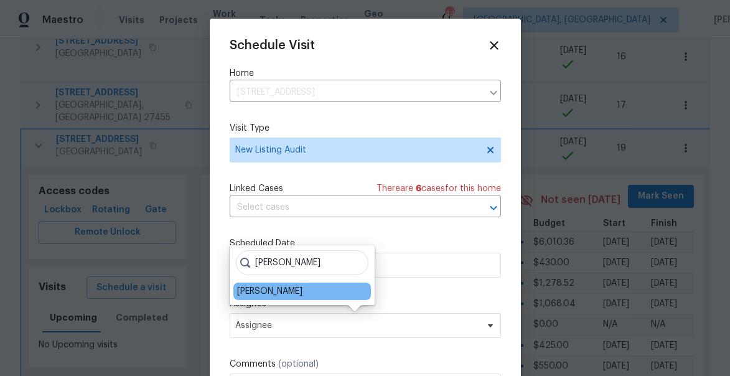
type input "jason"
click at [287, 284] on div "[PERSON_NAME]" at bounding box center [302, 290] width 138 height 17
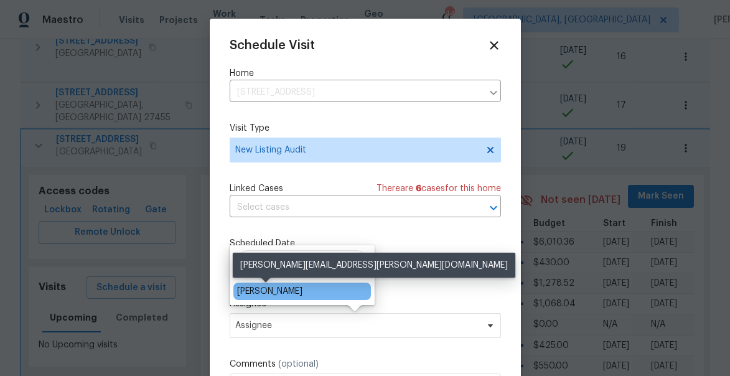
click at [263, 293] on div "[PERSON_NAME]" at bounding box center [269, 291] width 65 height 12
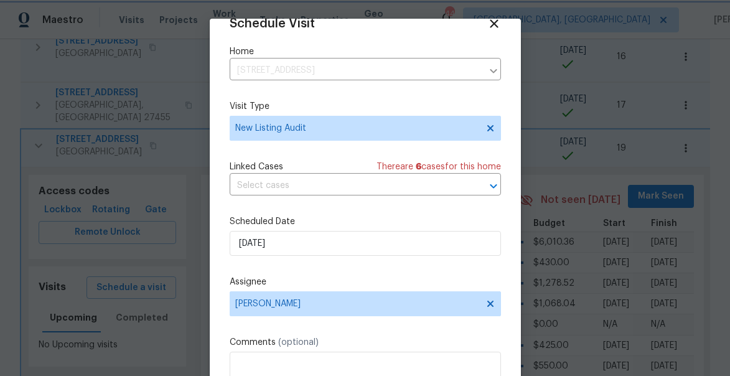
scroll to position [97, 0]
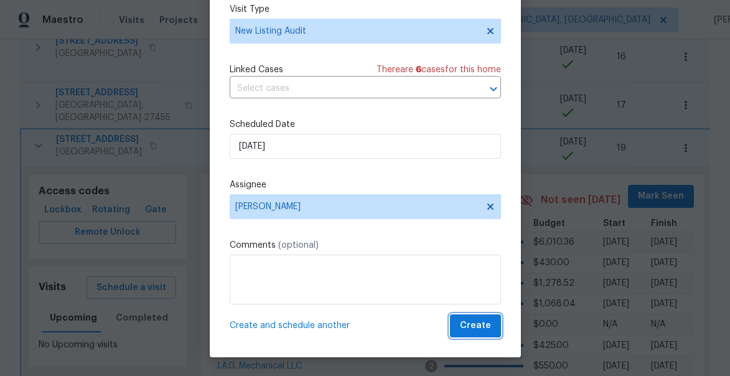
click at [470, 327] on span "Create" at bounding box center [475, 326] width 31 height 16
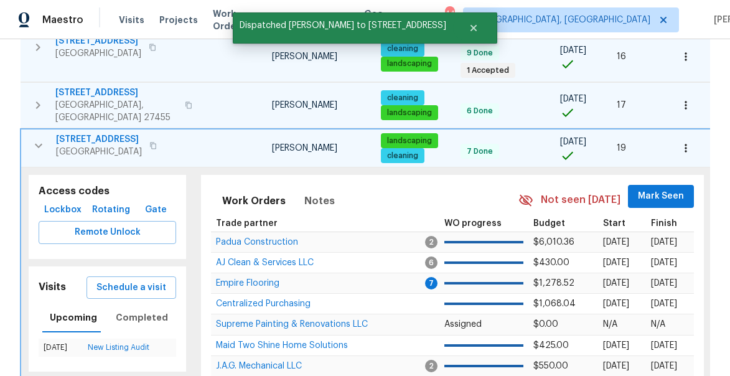
scroll to position [0, 0]
click at [37, 144] on icon "button" at bounding box center [38, 146] width 7 height 4
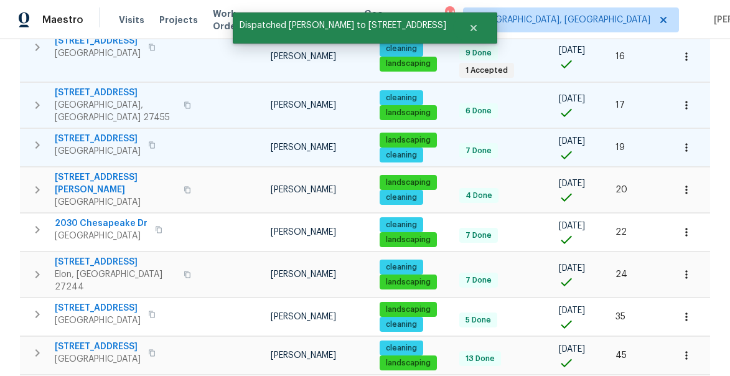
scroll to position [388, 0]
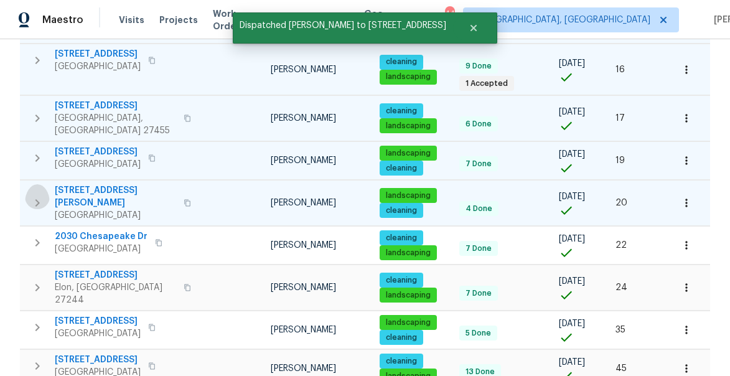
click at [34, 195] on icon "button" at bounding box center [37, 202] width 15 height 15
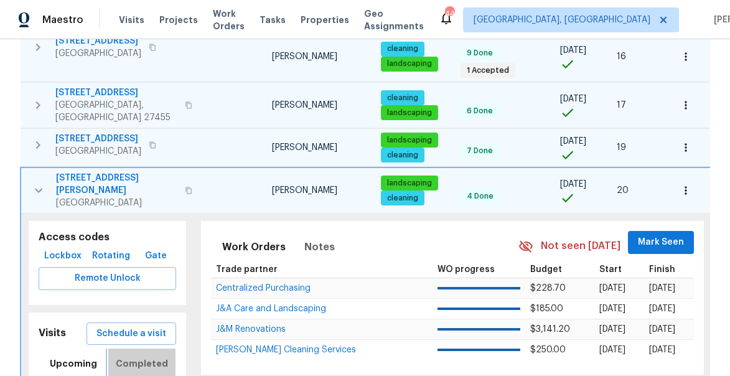
click at [139, 356] on span "Completed" at bounding box center [142, 364] width 52 height 16
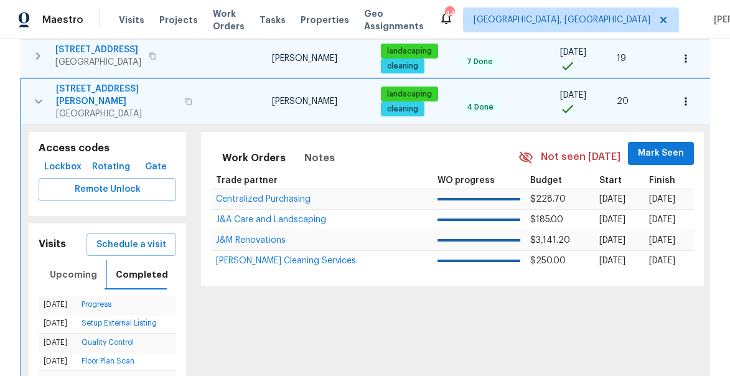
scroll to position [458, 0]
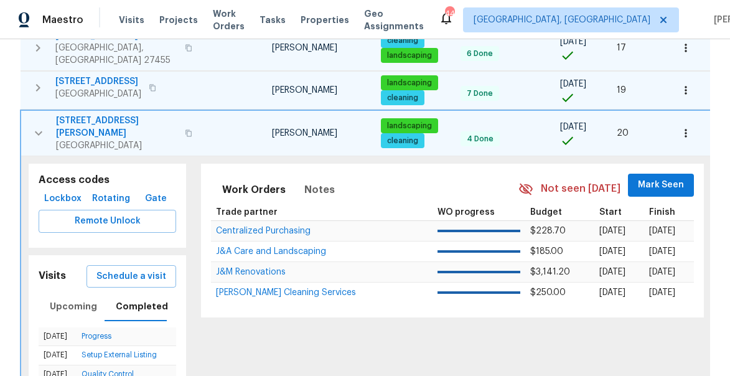
click at [38, 126] on icon "button" at bounding box center [38, 133] width 15 height 15
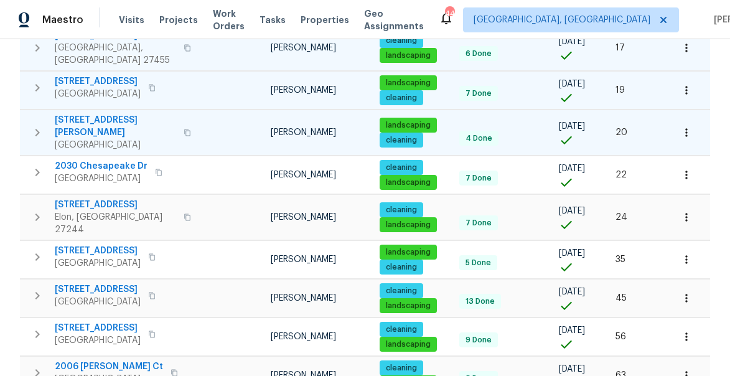
scroll to position [445, 0]
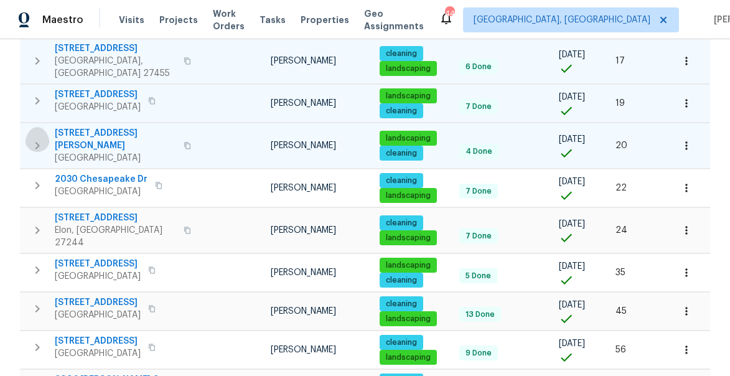
click at [34, 138] on icon "button" at bounding box center [37, 145] width 15 height 15
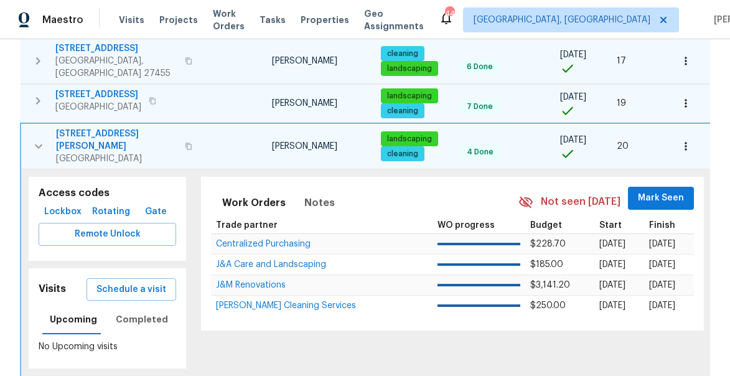
scroll to position [458, 0]
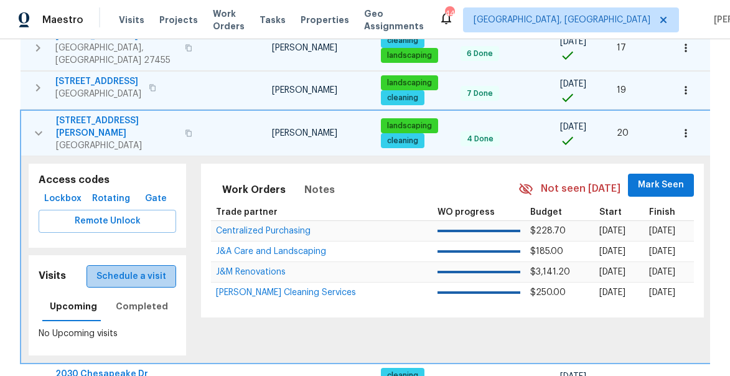
click at [151, 269] on span "Schedule a visit" at bounding box center [131, 277] width 70 height 16
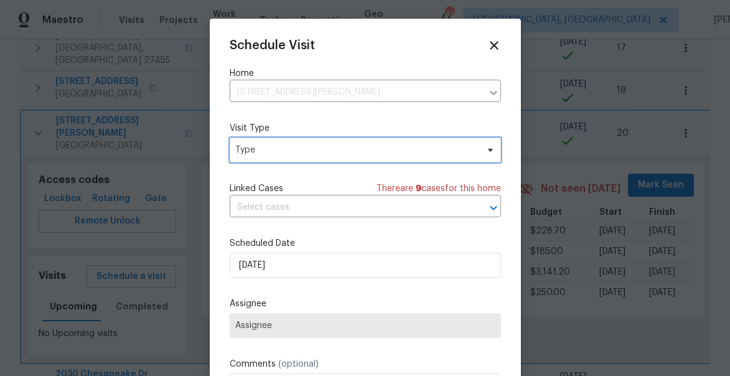
click at [261, 154] on span "Type" at bounding box center [356, 150] width 242 height 12
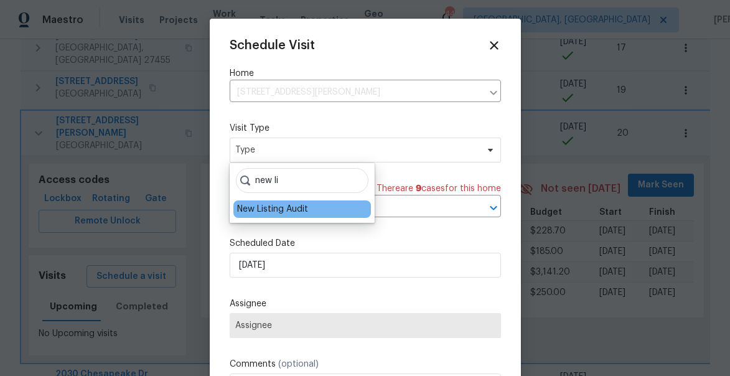
type input "new li"
click at [254, 208] on div "New Listing Audit" at bounding box center [272, 209] width 71 height 12
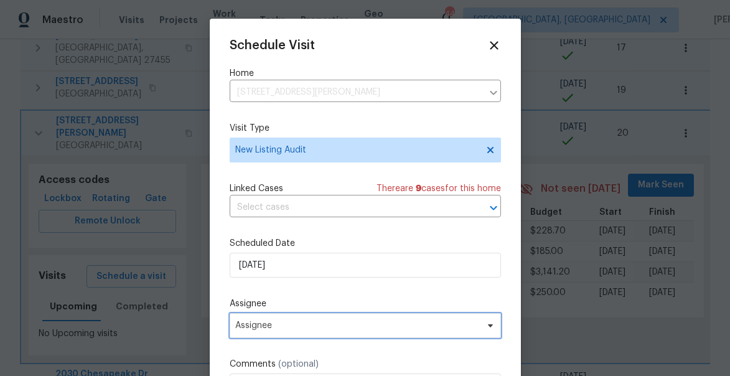
click at [268, 330] on span "Assignee" at bounding box center [357, 325] width 244 height 10
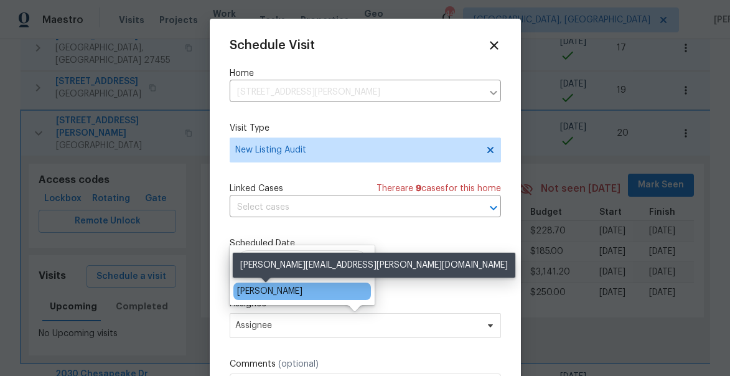
type input "bouqu"
click at [269, 291] on div "[PERSON_NAME]" at bounding box center [269, 291] width 65 height 12
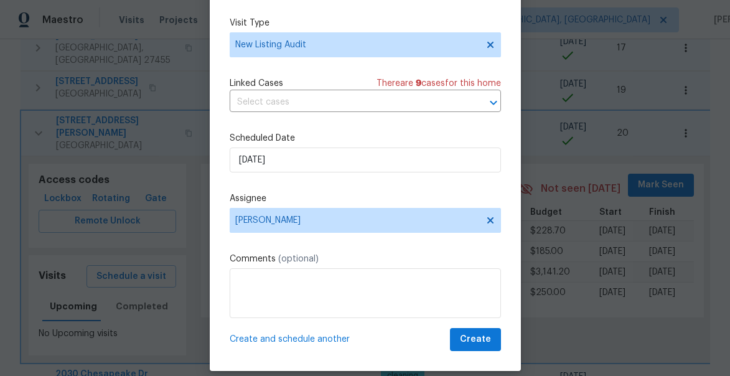
scroll to position [97, 0]
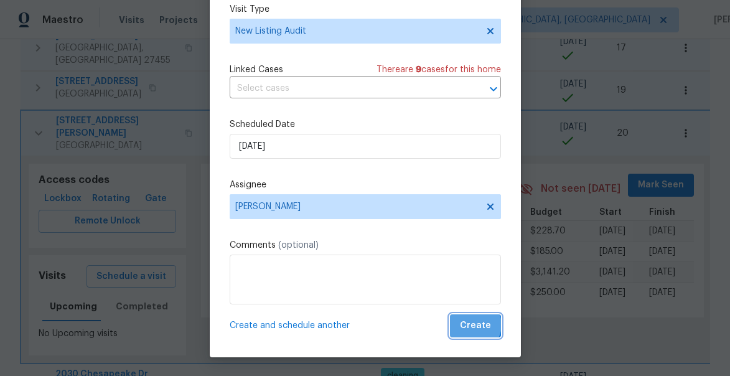
click at [475, 325] on span "Create" at bounding box center [475, 326] width 31 height 16
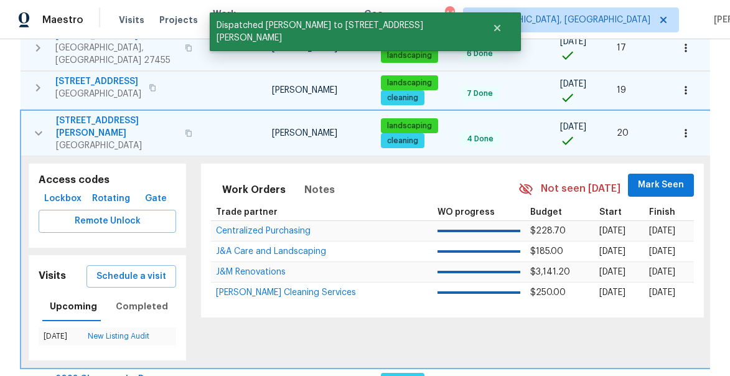
scroll to position [0, 0]
click at [39, 126] on icon "button" at bounding box center [38, 133] width 15 height 15
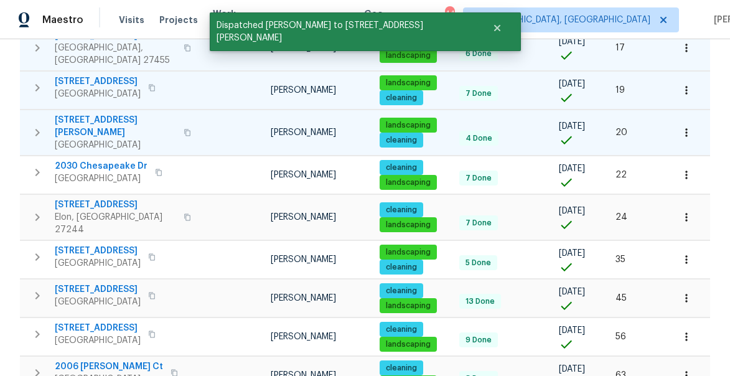
scroll to position [445, 0]
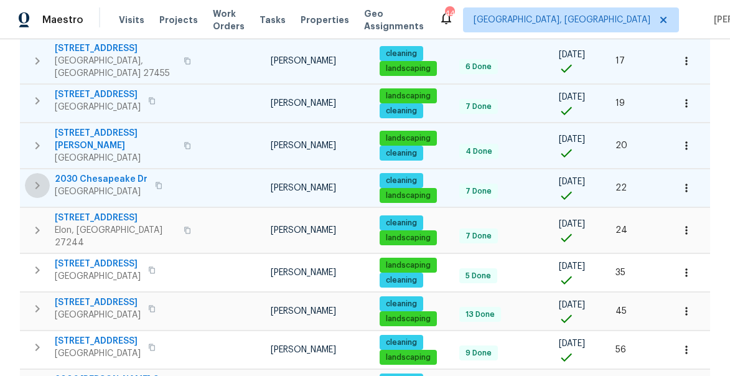
click at [34, 178] on icon "button" at bounding box center [37, 185] width 15 height 15
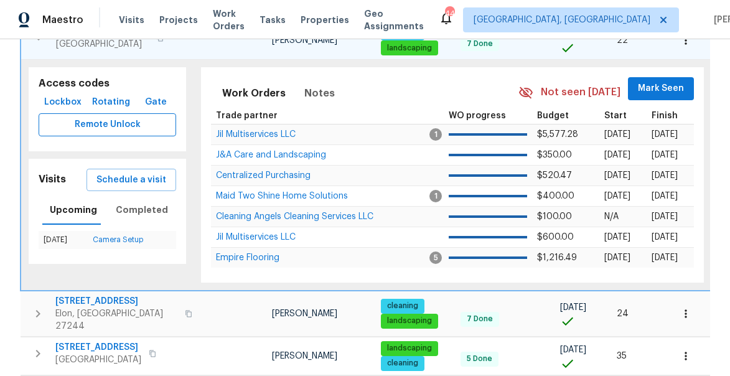
scroll to position [594, 0]
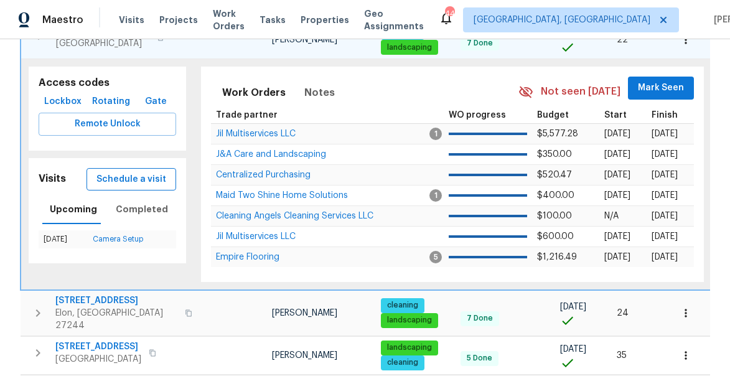
click at [138, 172] on span "Schedule a visit" at bounding box center [131, 180] width 70 height 16
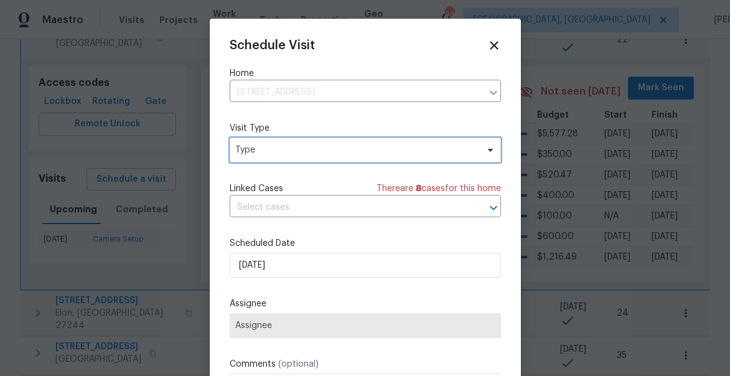
click at [271, 149] on span "Type" at bounding box center [356, 150] width 242 height 12
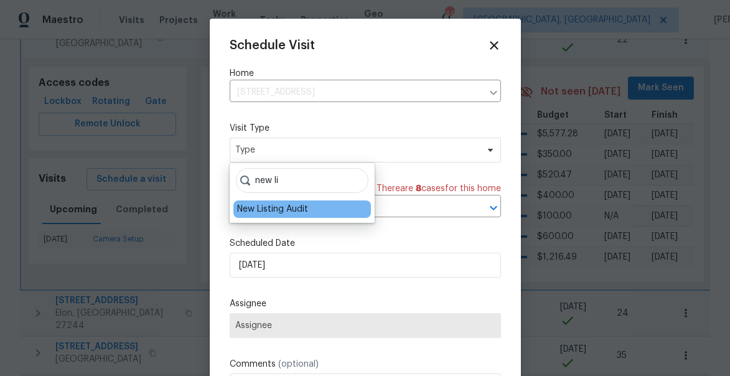
type input "new li"
click at [268, 204] on div "New Listing Audit" at bounding box center [272, 209] width 71 height 12
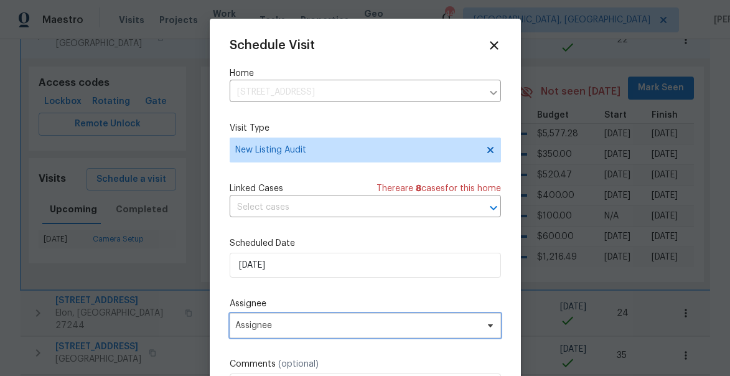
click at [277, 319] on span "Assignee" at bounding box center [365, 325] width 271 height 25
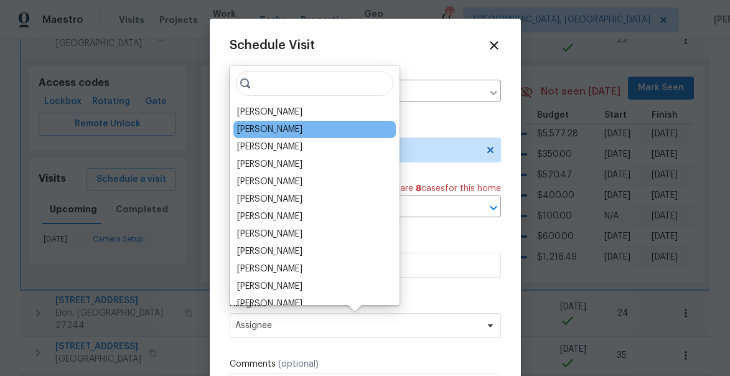
click at [302, 136] on div "[PERSON_NAME]" at bounding box center [314, 129] width 162 height 17
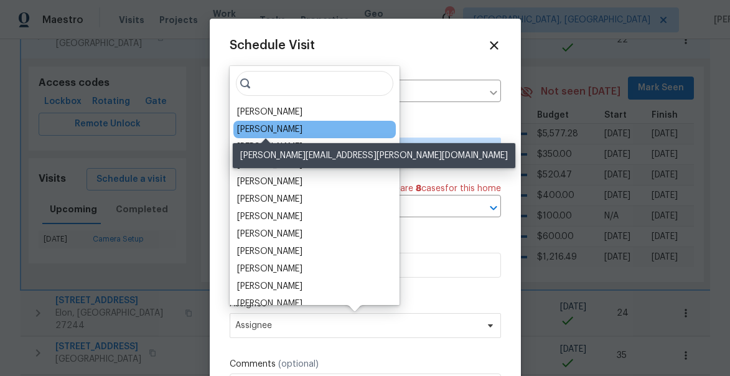
click at [278, 130] on div "[PERSON_NAME]" at bounding box center [269, 129] width 65 height 12
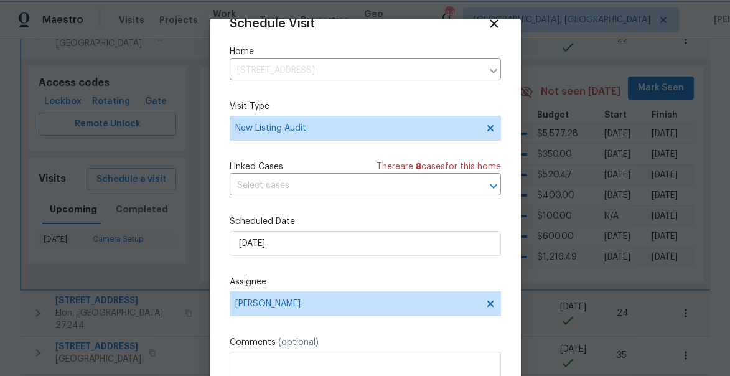
scroll to position [97, 0]
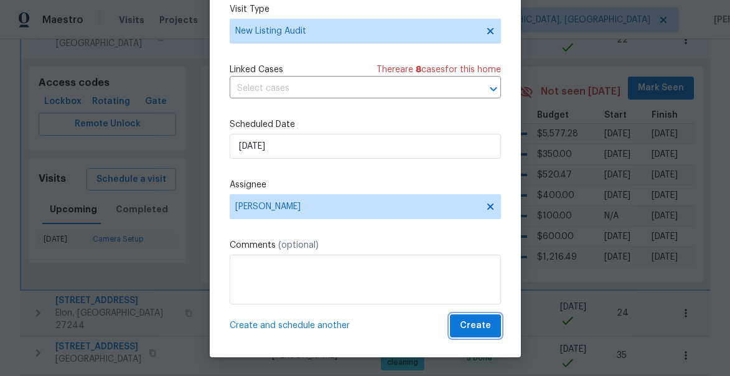
click at [473, 320] on span "Create" at bounding box center [475, 326] width 31 height 16
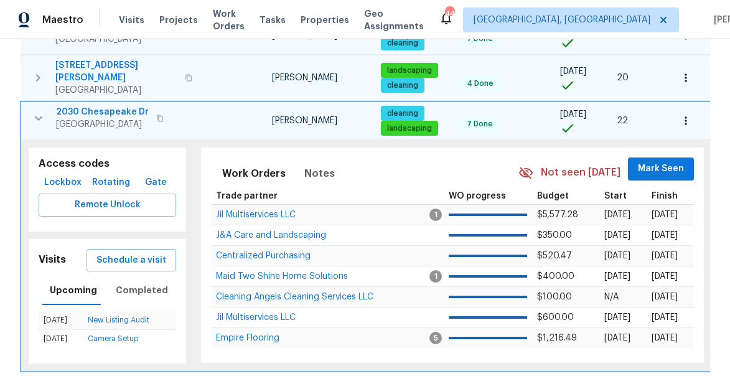
scroll to position [491, 0]
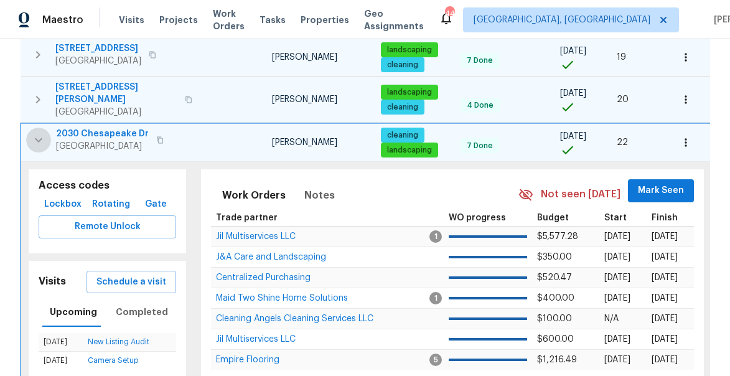
click at [40, 133] on icon "button" at bounding box center [38, 140] width 15 height 15
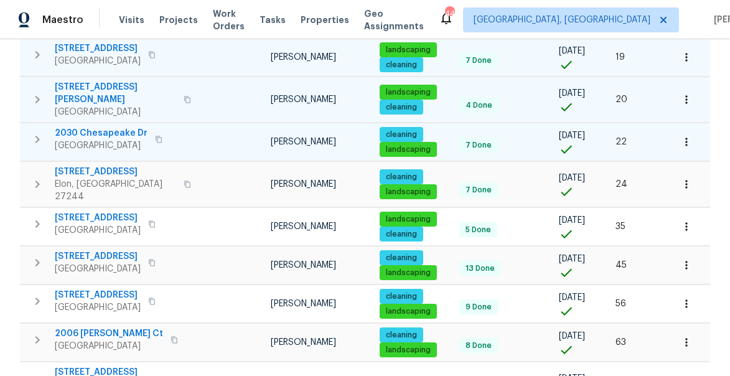
scroll to position [478, 0]
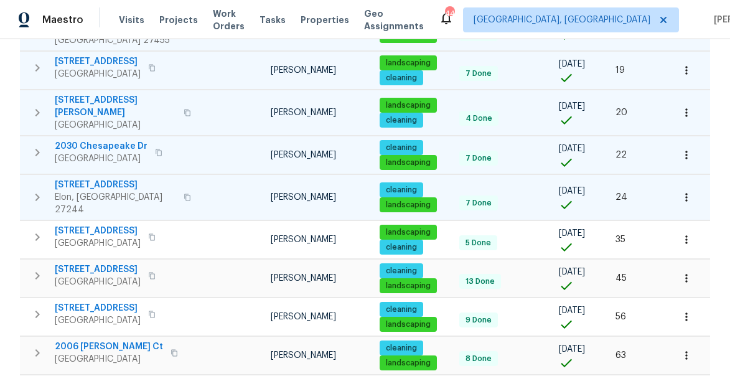
click at [36, 190] on icon "button" at bounding box center [37, 197] width 15 height 15
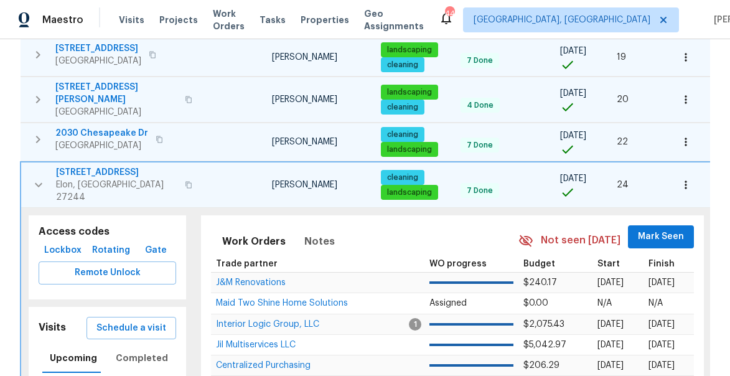
scroll to position [501, 0]
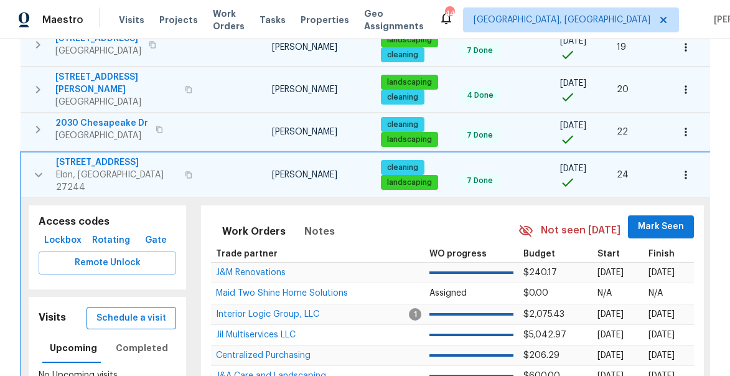
click at [130, 310] on span "Schedule a visit" at bounding box center [131, 318] width 70 height 16
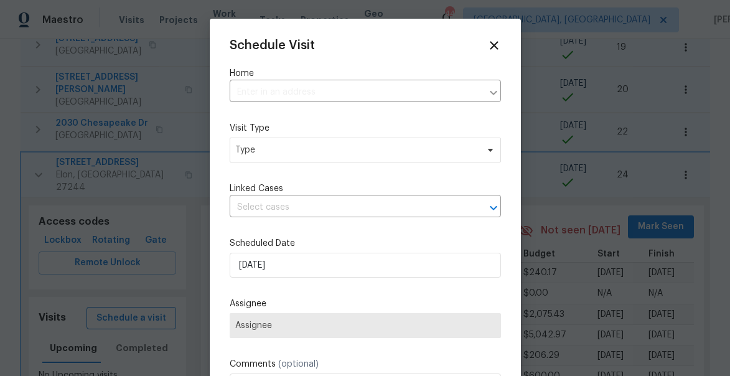
type input "400 Brickwalk Ct, Elon, NC 27244"
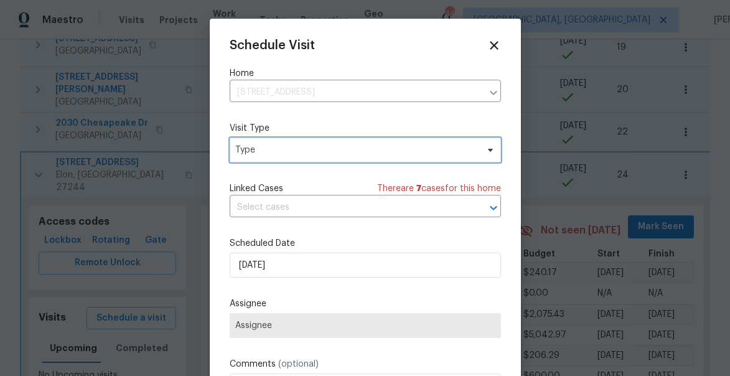
click at [261, 149] on span "Type" at bounding box center [356, 150] width 242 height 12
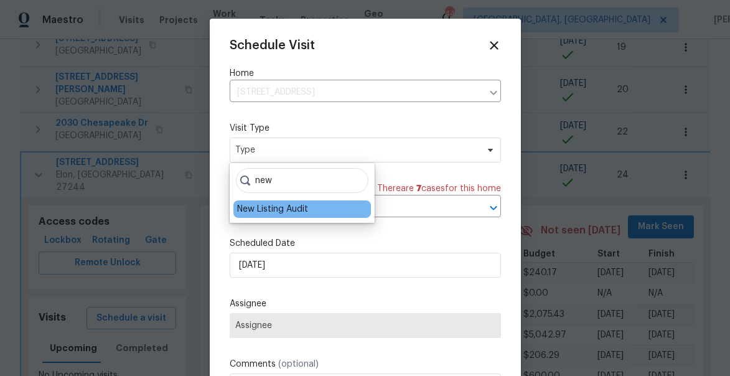
type input "new"
click at [267, 208] on div "New Listing Audit" at bounding box center [272, 209] width 71 height 12
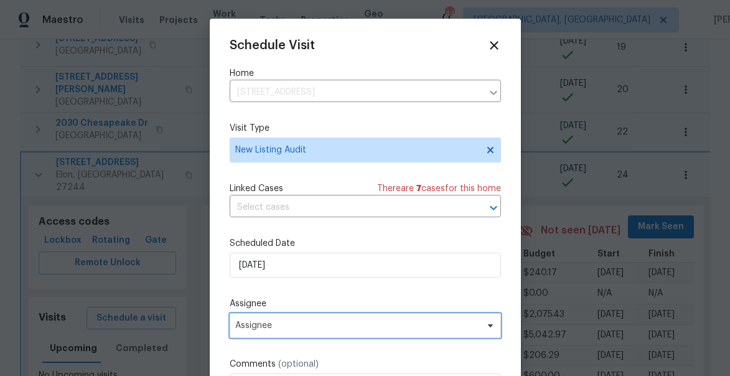
click at [281, 323] on span "Assignee" at bounding box center [357, 325] width 244 height 10
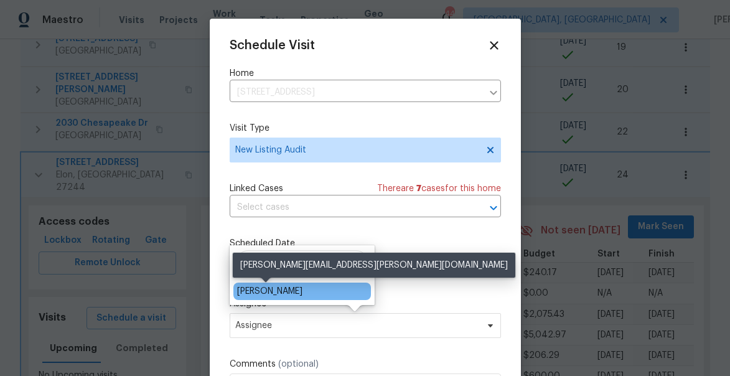
type input "bou"
click at [271, 286] on div "[PERSON_NAME]" at bounding box center [269, 291] width 65 height 12
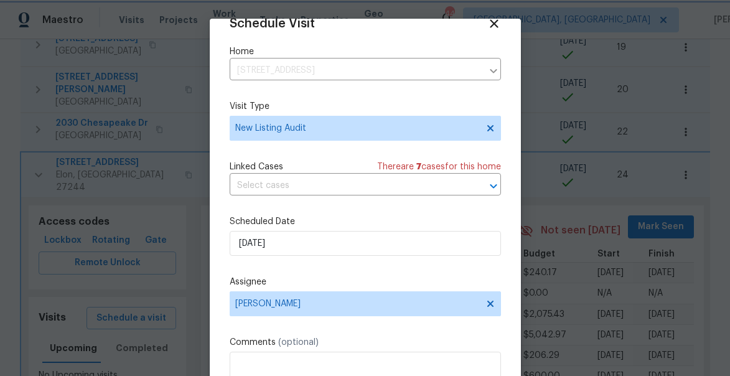
scroll to position [97, 0]
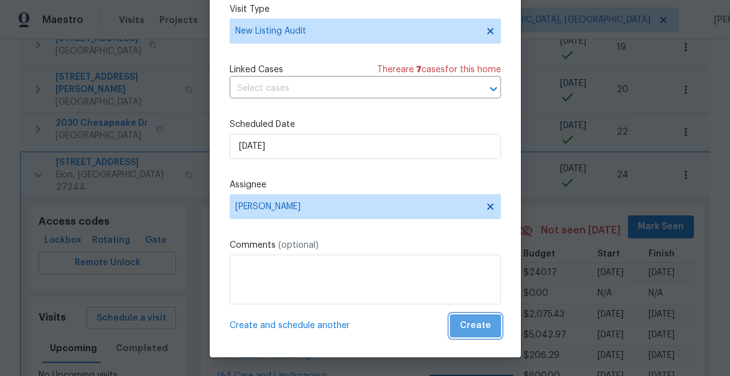
click at [485, 324] on span "Create" at bounding box center [475, 326] width 31 height 16
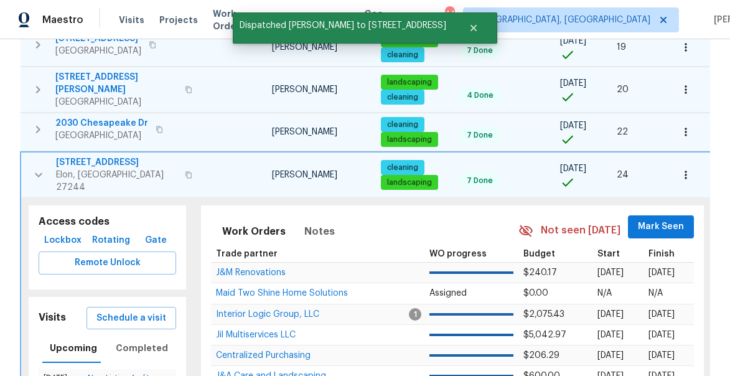
scroll to position [0, 0]
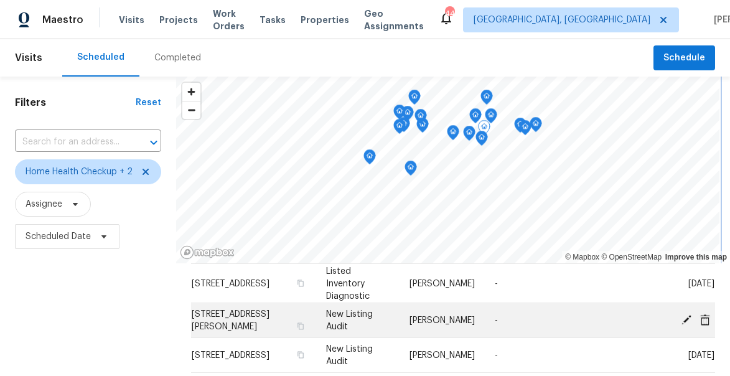
scroll to position [103, 0]
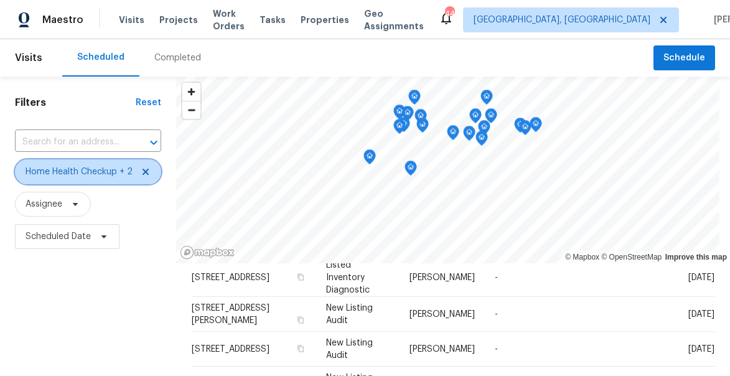
click at [146, 169] on icon at bounding box center [146, 172] width 10 height 10
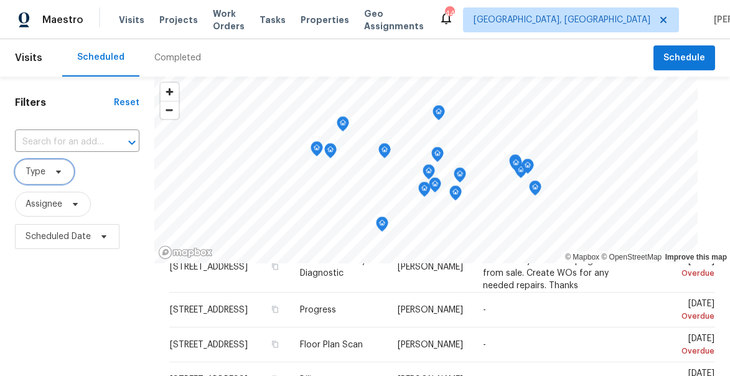
click at [34, 172] on span "Type" at bounding box center [36, 172] width 20 height 12
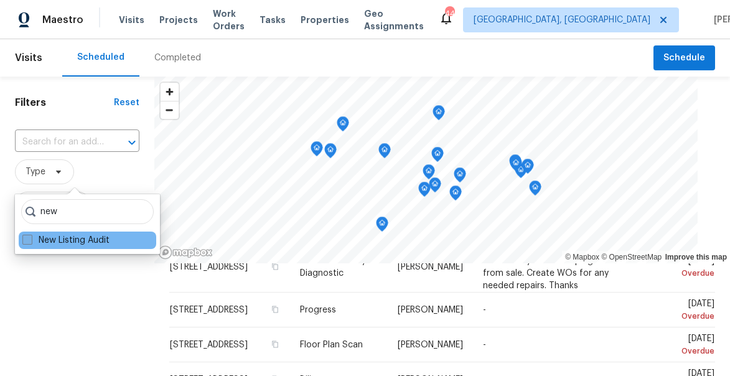
type input "new"
click at [44, 236] on label "New Listing Audit" at bounding box center [65, 240] width 87 height 12
click at [30, 236] on input "New Listing Audit" at bounding box center [26, 238] width 8 height 8
checkbox input "true"
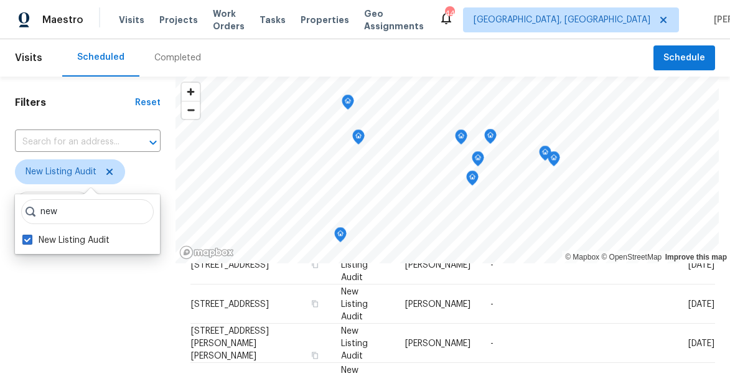
click at [116, 276] on div "Filters Reset ​ New Listing Audit Assignee Scheduled Date" at bounding box center [87, 320] width 175 height 487
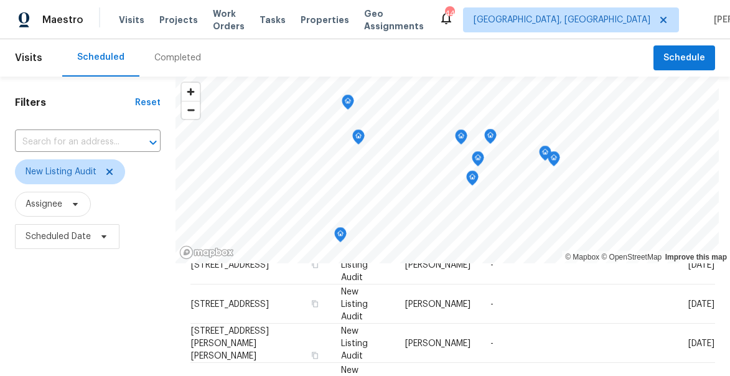
click at [558, 164] on icon "Map marker" at bounding box center [553, 159] width 11 height 14
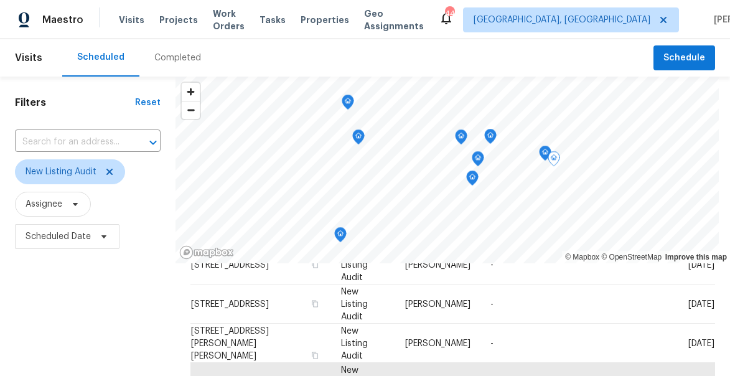
click at [551, 159] on icon "Map marker" at bounding box center [545, 154] width 12 height 16
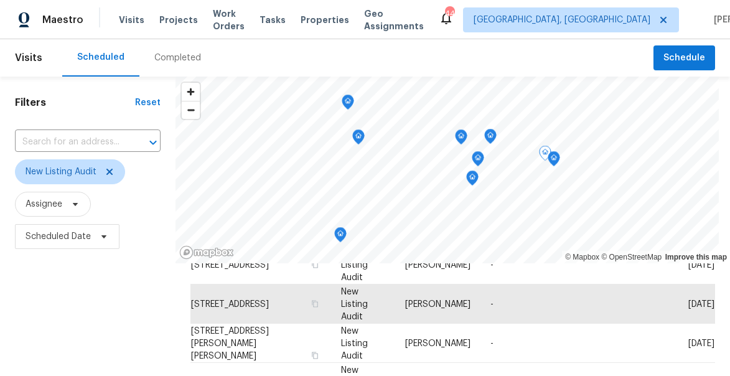
click at [478, 184] on icon "Map marker" at bounding box center [472, 178] width 11 height 14
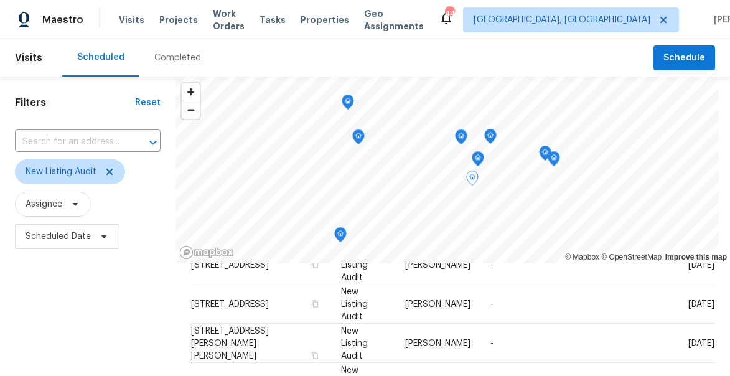
click at [484, 165] on icon "Map marker" at bounding box center [478, 159] width 12 height 16
click at [497, 138] on icon "Map marker" at bounding box center [490, 137] width 12 height 16
click at [478, 180] on icon "Map marker" at bounding box center [472, 178] width 11 height 14
click at [483, 162] on icon "Map marker" at bounding box center [477, 159] width 11 height 14
click at [467, 143] on icon "Map marker" at bounding box center [461, 137] width 12 height 16
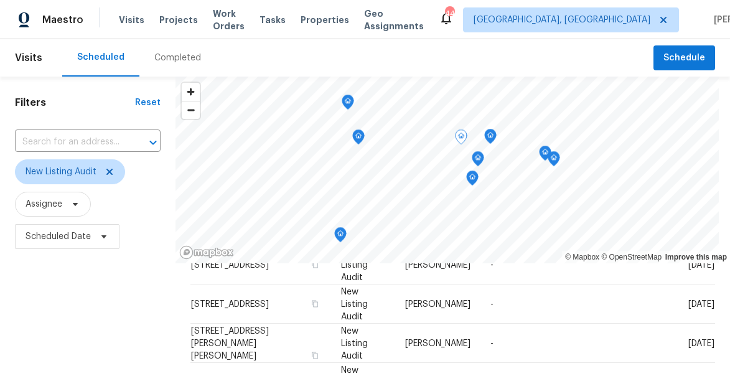
click at [353, 105] on icon "Map marker" at bounding box center [347, 102] width 11 height 14
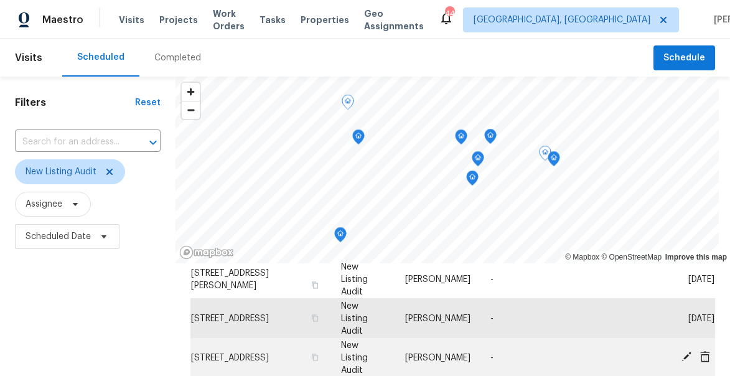
scroll to position [46, 0]
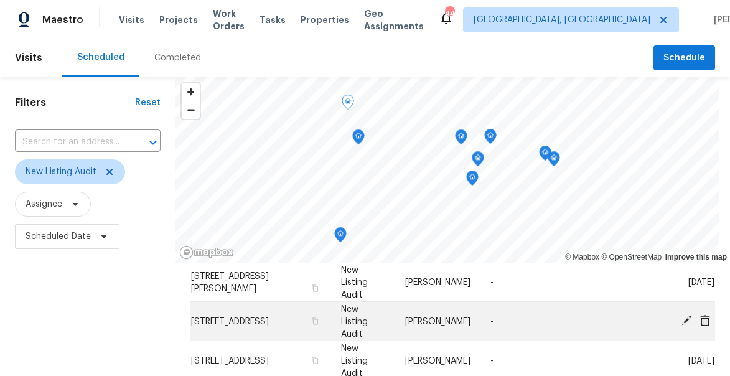
click at [686, 315] on icon at bounding box center [686, 320] width 10 height 10
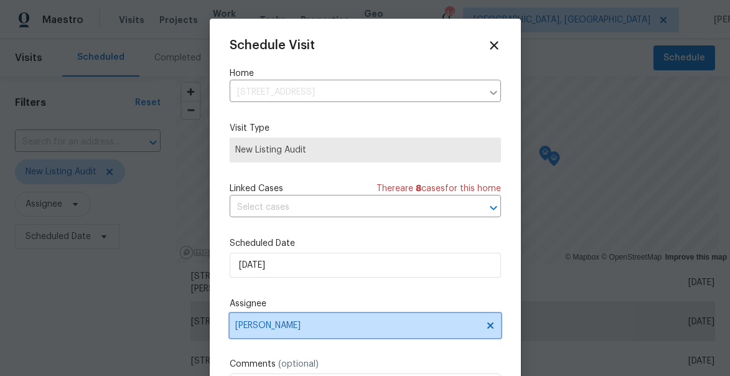
click at [305, 329] on span "[PERSON_NAME]" at bounding box center [357, 325] width 244 height 10
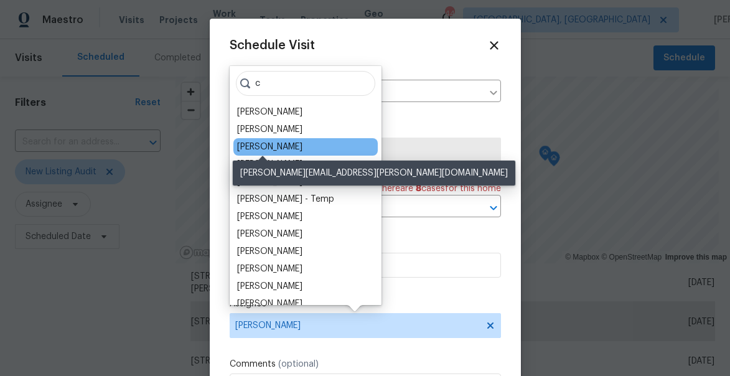
type input "c"
click at [286, 146] on div "Ryan Craven" at bounding box center [269, 147] width 65 height 12
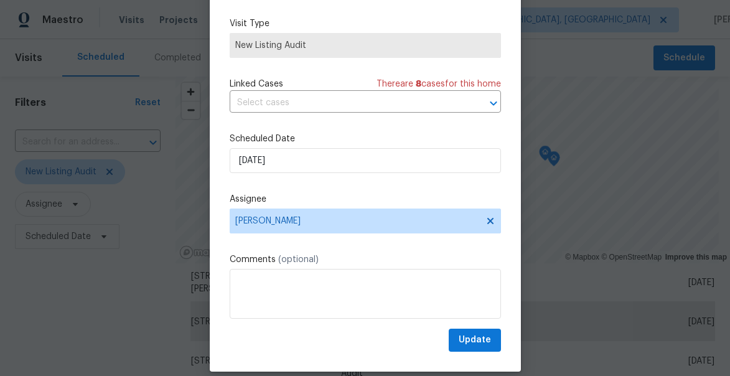
scroll to position [91, 0]
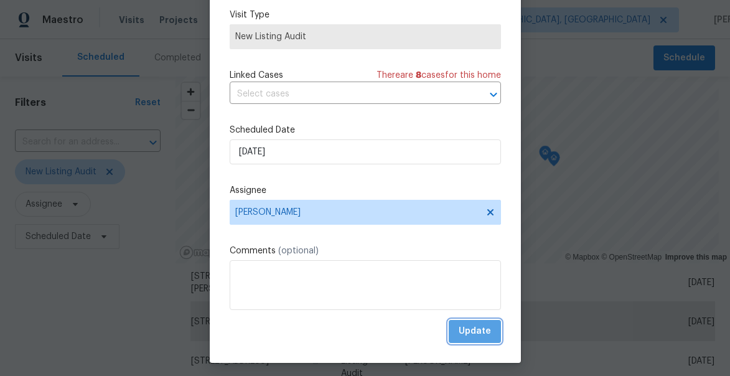
click at [483, 329] on span "Update" at bounding box center [475, 332] width 32 height 16
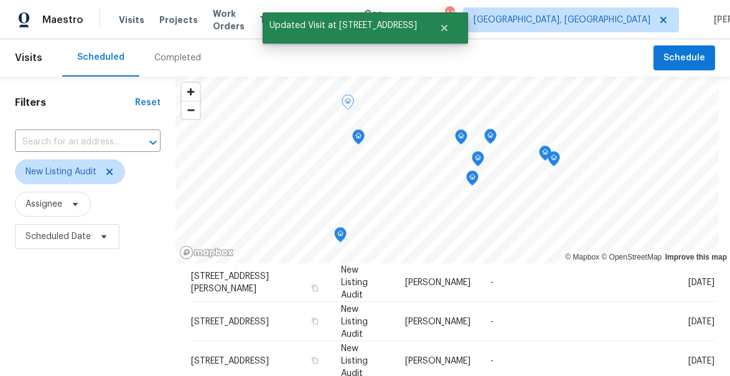
click at [346, 238] on icon "Map marker" at bounding box center [340, 235] width 11 height 14
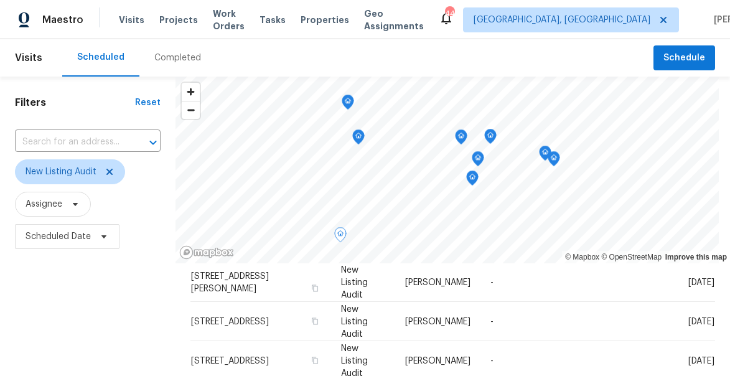
click at [354, 105] on icon "Map marker" at bounding box center [348, 103] width 12 height 16
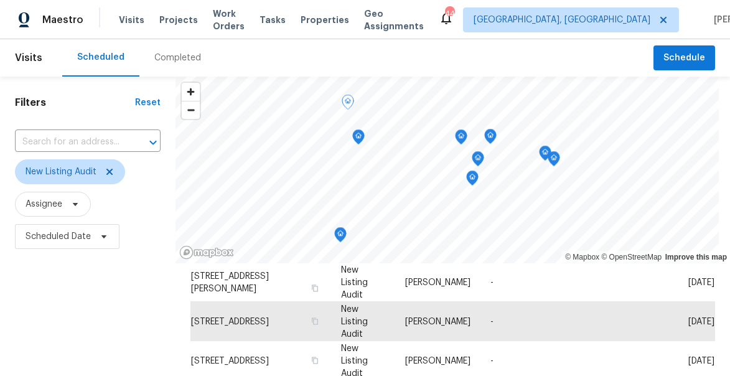
click at [364, 141] on icon "Map marker" at bounding box center [358, 137] width 11 height 14
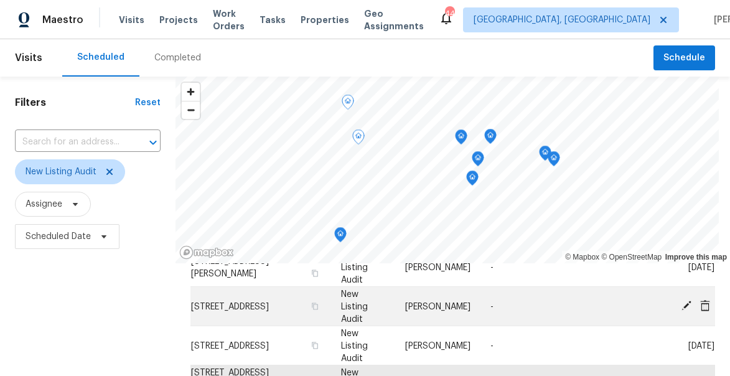
scroll to position [69, 0]
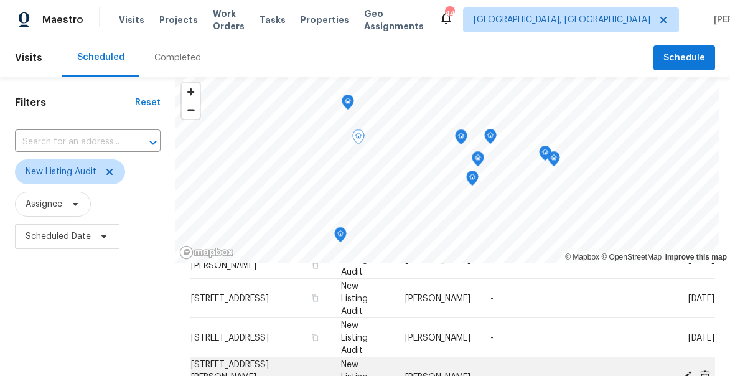
click at [683, 370] on icon at bounding box center [686, 375] width 11 height 11
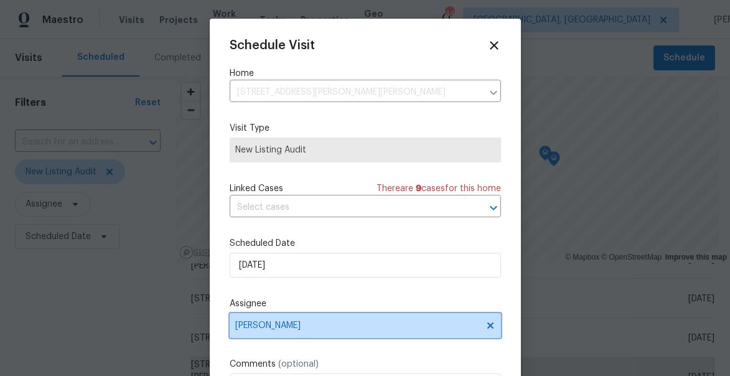
click at [285, 324] on span "[PERSON_NAME]" at bounding box center [357, 325] width 244 height 10
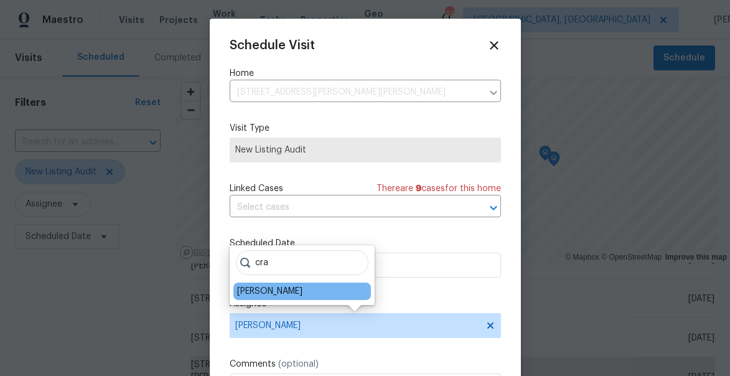
type input "cra"
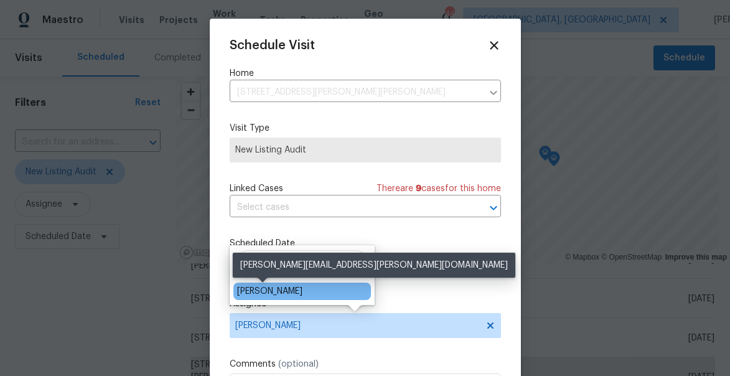
click at [266, 287] on div "Ryan Craven" at bounding box center [269, 291] width 65 height 12
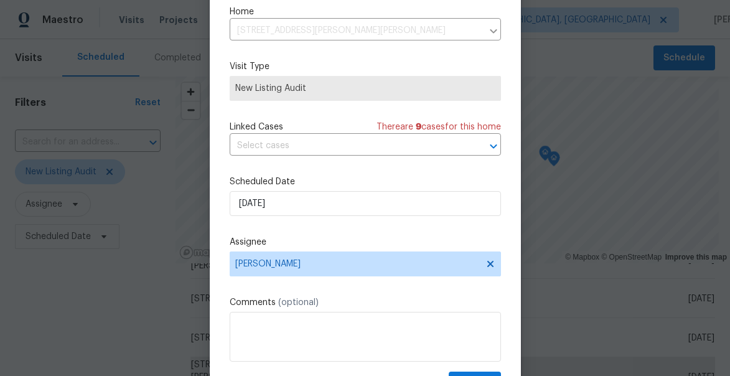
scroll to position [97, 0]
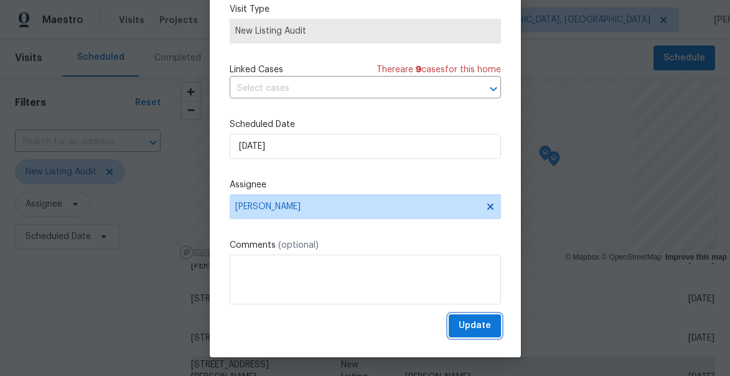
click at [478, 325] on span "Update" at bounding box center [475, 326] width 32 height 16
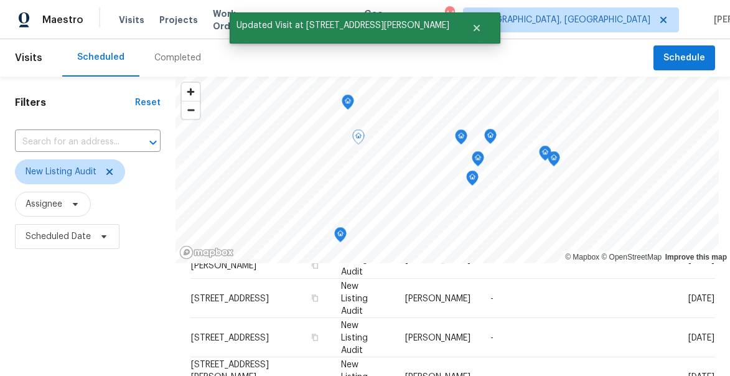
click at [346, 238] on icon "Map marker" at bounding box center [340, 235] width 11 height 14
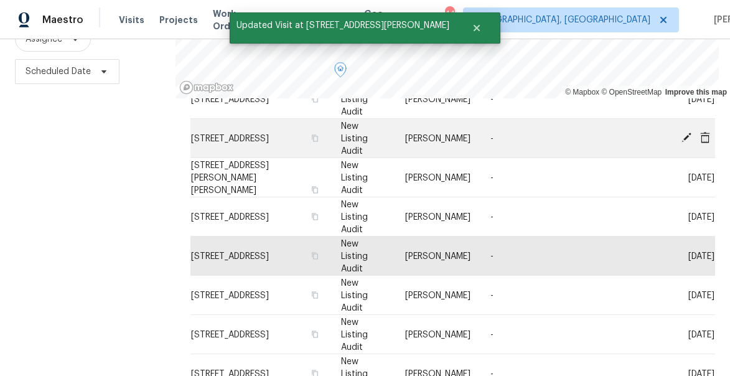
scroll to position [166, 0]
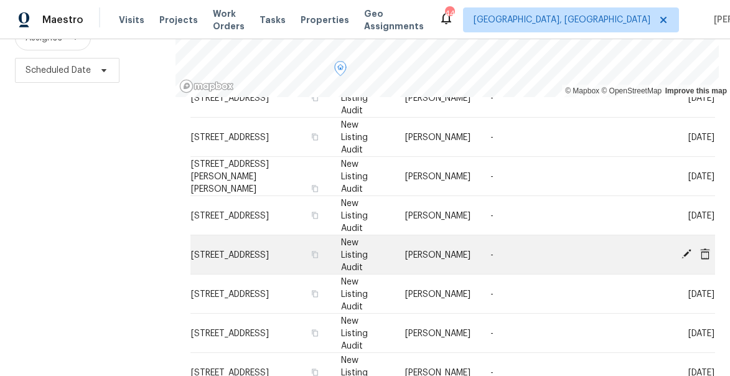
click at [686, 249] on icon at bounding box center [686, 254] width 10 height 10
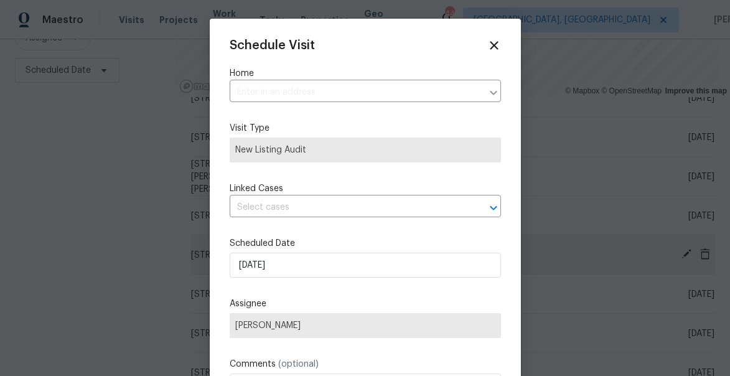
type input "113 Habersham Ct, Lexington, NC 27295"
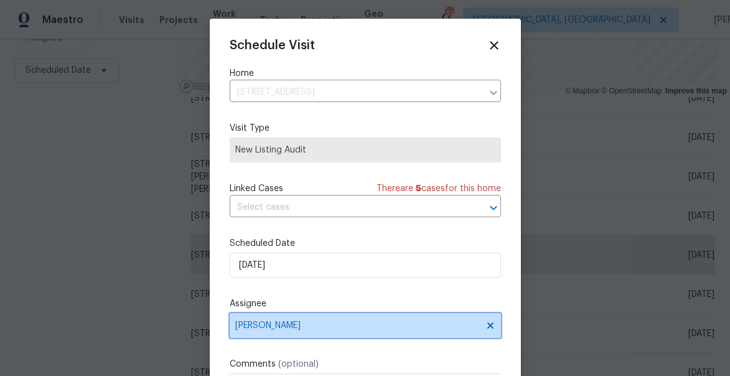
click at [274, 326] on span "[PERSON_NAME]" at bounding box center [357, 325] width 244 height 10
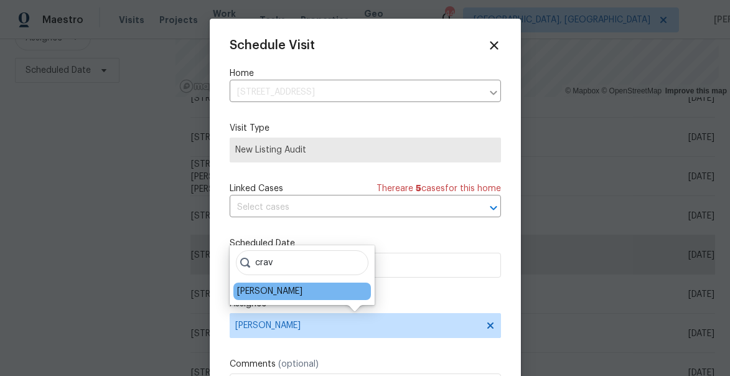
type input "crav"
click at [264, 299] on div "Ryan Craven" at bounding box center [302, 290] width 138 height 17
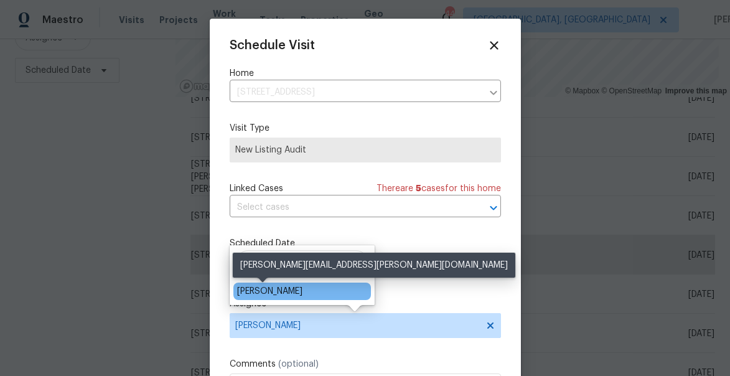
click at [264, 291] on div "Ryan Craven" at bounding box center [269, 291] width 65 height 12
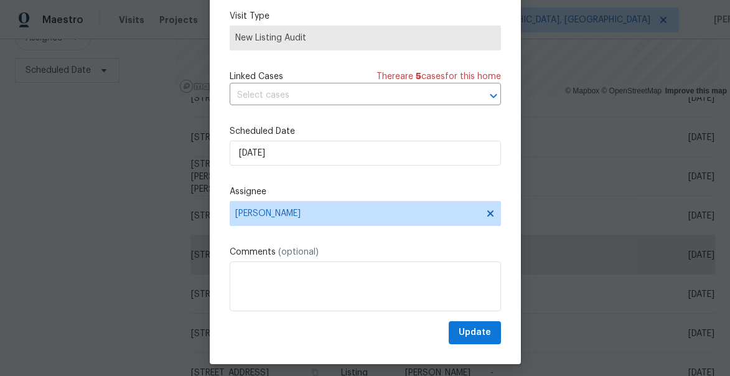
scroll to position [97, 0]
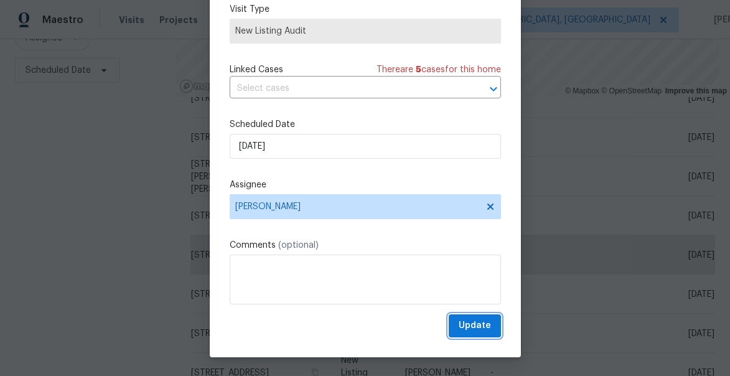
click at [478, 324] on span "Update" at bounding box center [475, 326] width 32 height 16
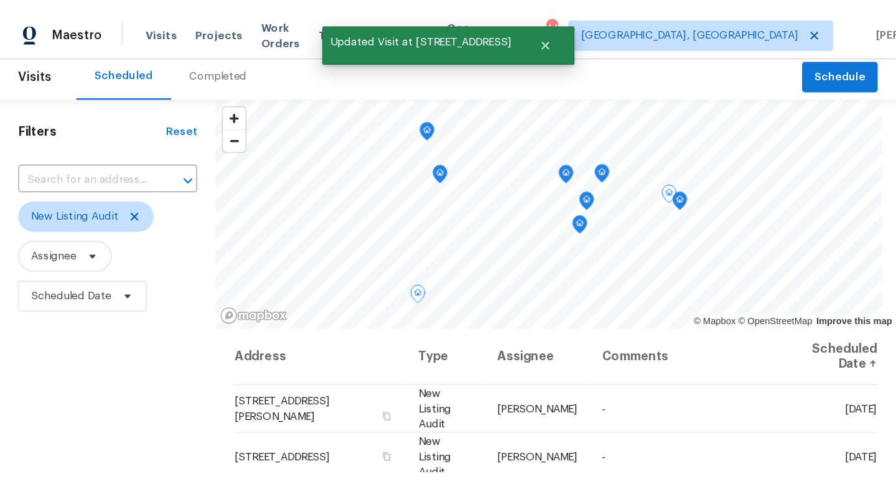
scroll to position [0, 0]
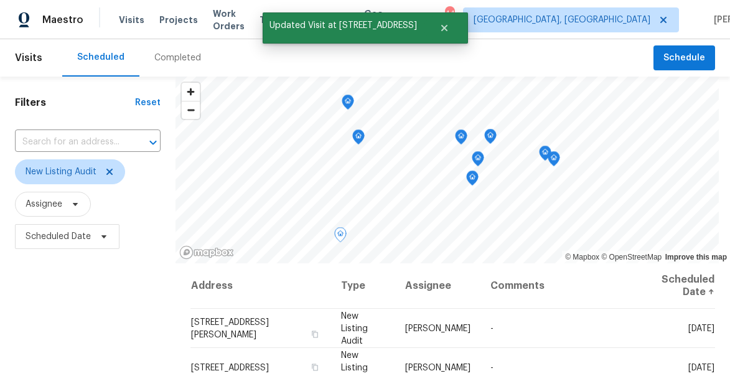
click at [353, 101] on icon "Map marker" at bounding box center [347, 102] width 11 height 14
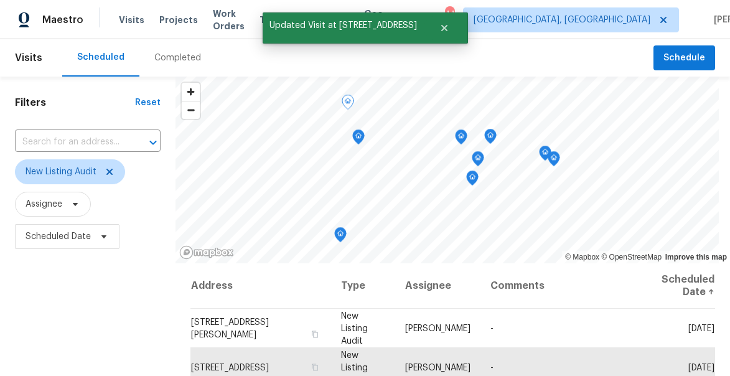
click at [364, 142] on icon "Map marker" at bounding box center [358, 137] width 11 height 14
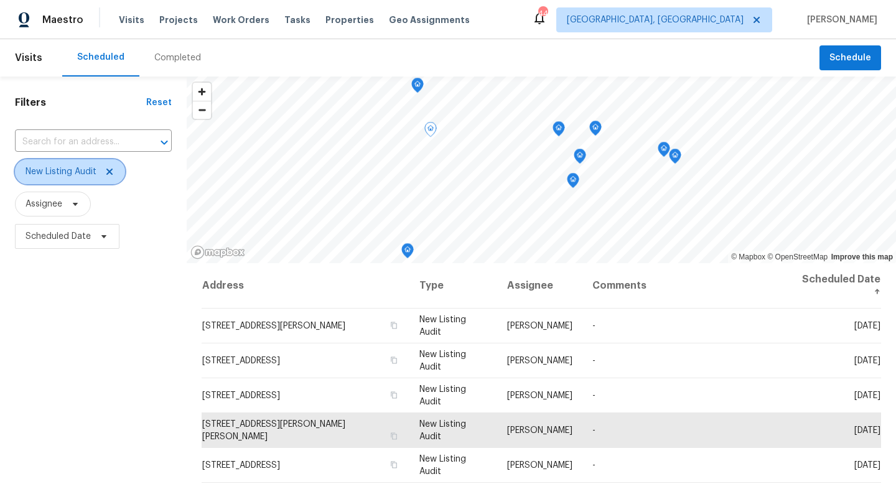
click at [80, 164] on span "New Listing Audit" at bounding box center [70, 171] width 110 height 25
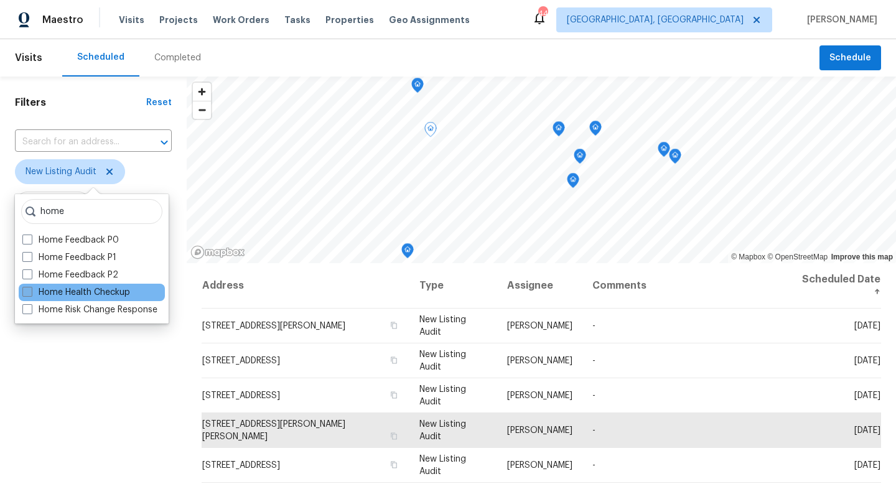
type input "home"
click at [27, 290] on span at bounding box center [27, 292] width 10 height 10
click at [27, 290] on input "Home Health Checkup" at bounding box center [26, 290] width 8 height 8
checkbox input "true"
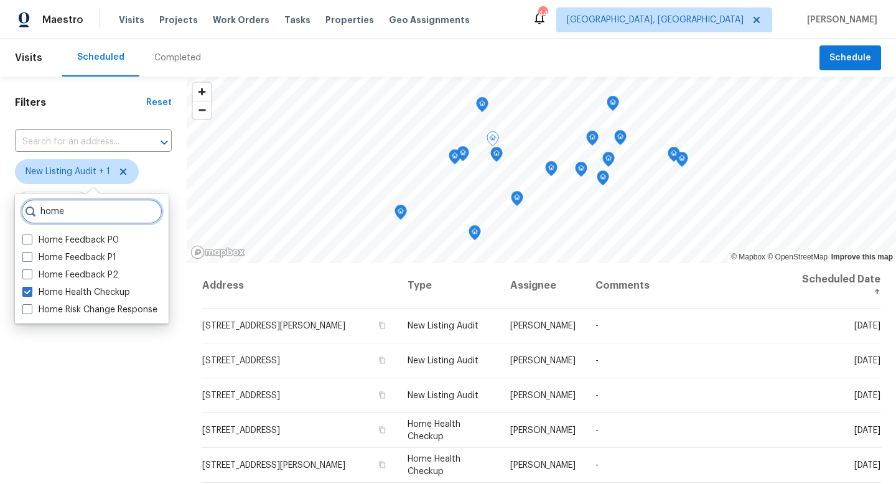
click at [91, 210] on input "home" at bounding box center [91, 211] width 141 height 25
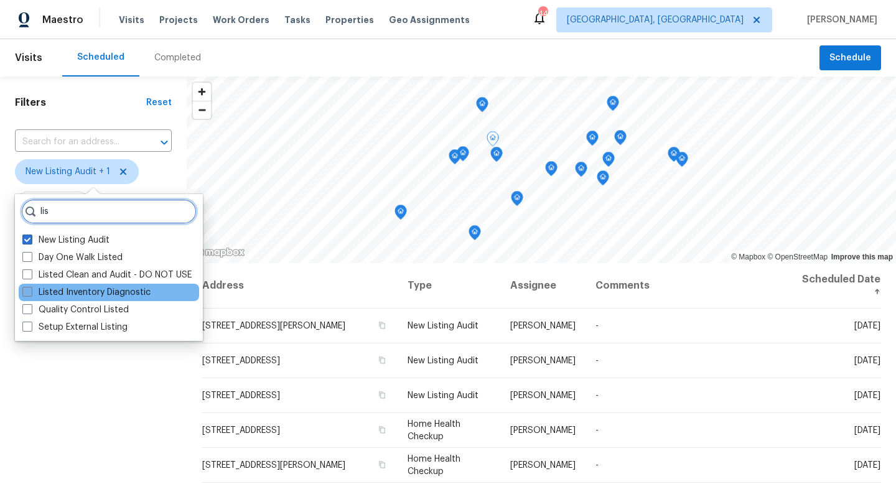
type input "lis"
click at [67, 291] on label "Listed Inventory Diagnostic" at bounding box center [86, 292] width 128 height 12
click at [30, 291] on input "Listed Inventory Diagnostic" at bounding box center [26, 290] width 8 height 8
checkbox input "true"
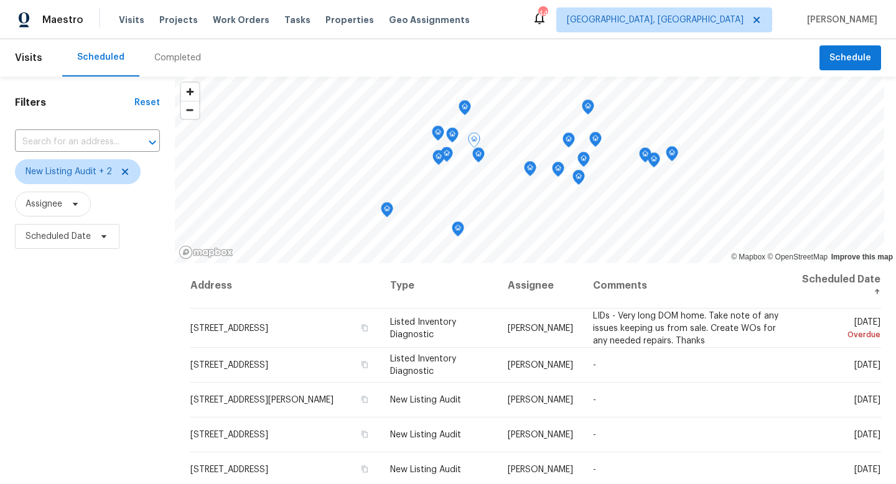
click at [59, 375] on div "Filters Reset ​ New Listing Audit + 2 Assignee Scheduled Date" at bounding box center [87, 364] width 175 height 574
click at [677, 154] on icon "Map marker" at bounding box center [671, 154] width 11 height 14
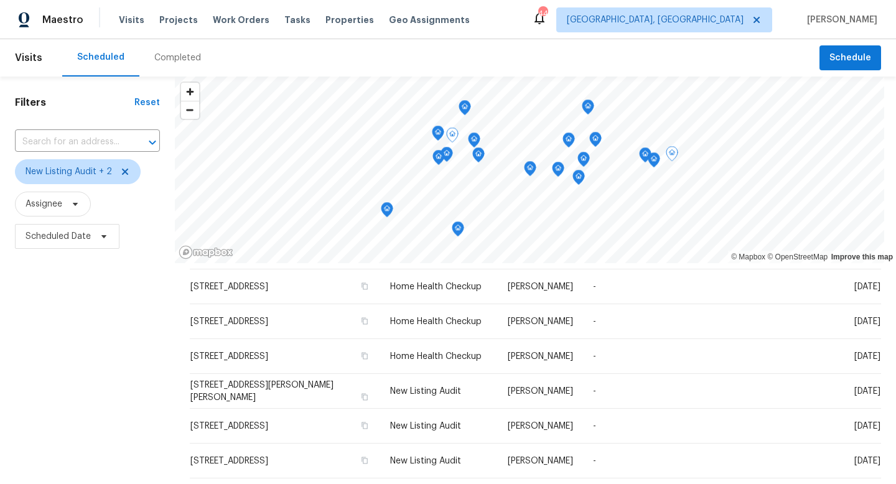
scroll to position [166, 0]
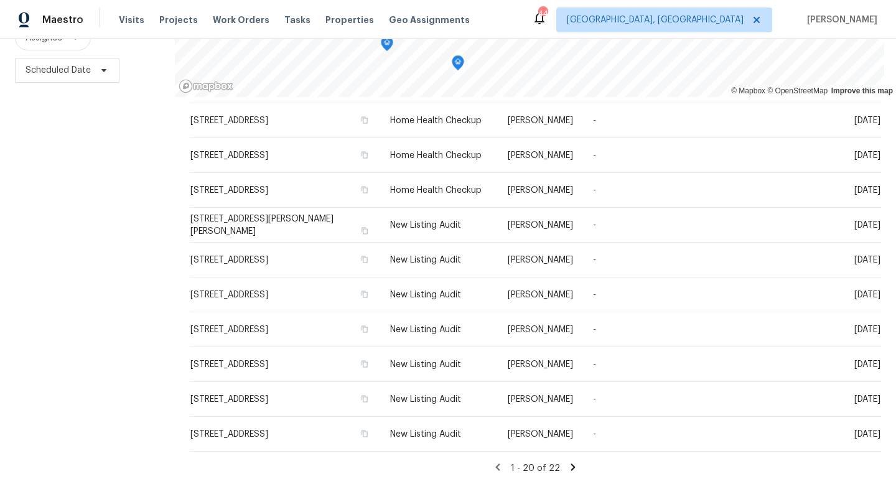
click at [571, 375] on icon at bounding box center [573, 467] width 4 height 7
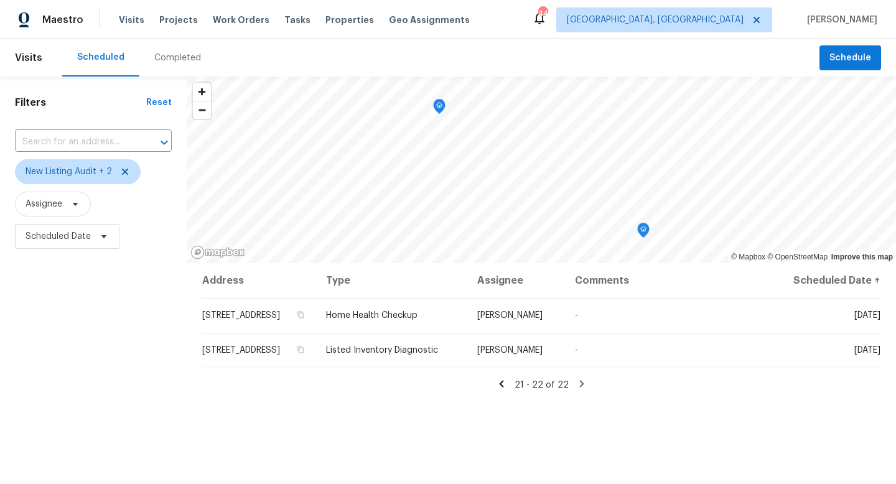
scroll to position [0, 0]
click at [500, 375] on icon at bounding box center [501, 383] width 11 height 11
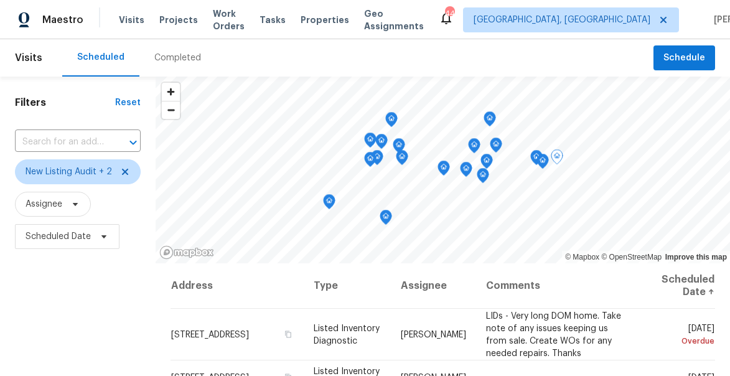
scroll to position [18, 0]
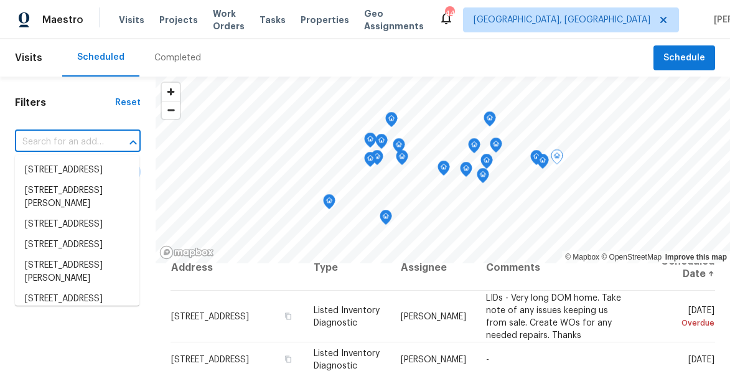
click at [49, 139] on input "text" at bounding box center [60, 142] width 91 height 19
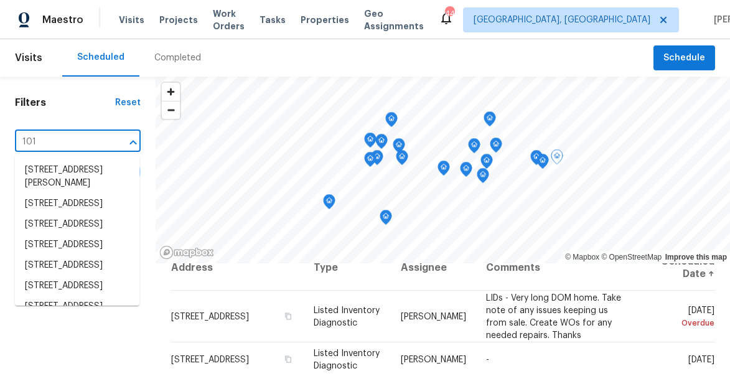
type input "101 s"
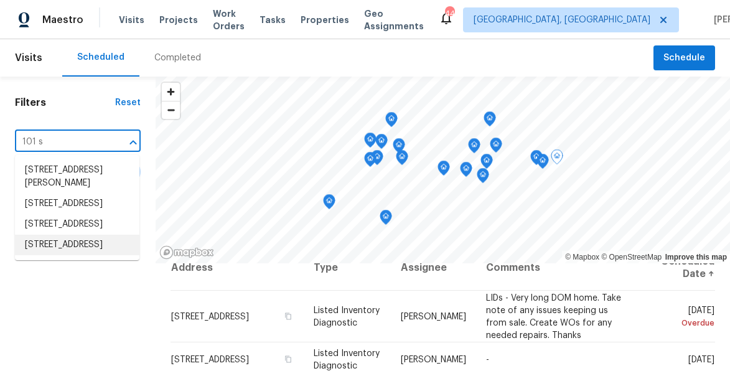
click at [48, 255] on li "101 Still Water Cir, Gibsonville, NC 27249" at bounding box center [77, 245] width 124 height 21
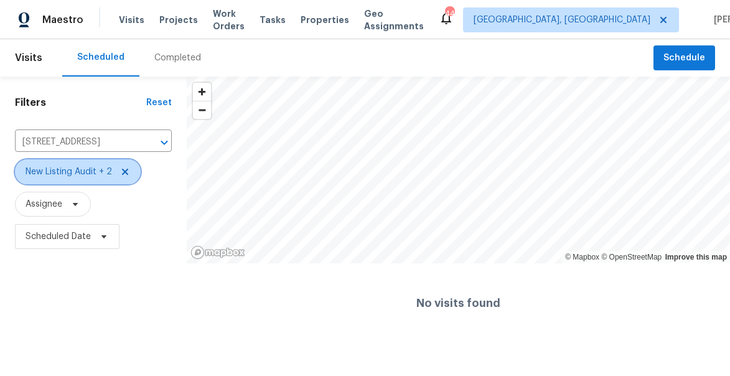
click at [123, 170] on icon at bounding box center [125, 172] width 10 height 10
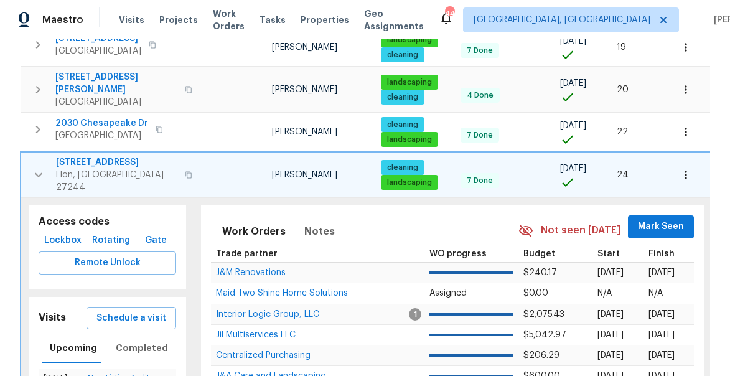
click at [34, 167] on icon "button" at bounding box center [38, 174] width 15 height 15
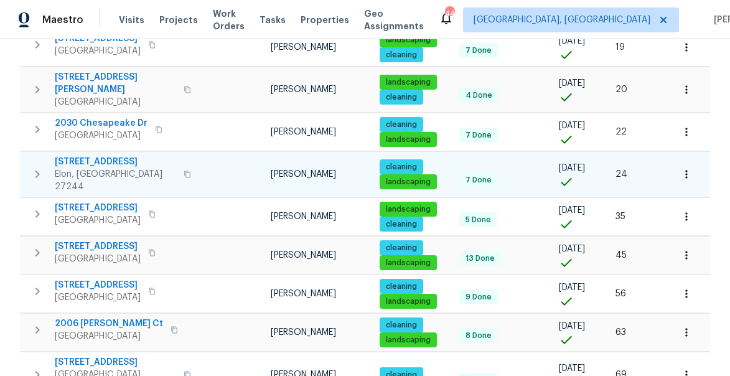
scroll to position [488, 0]
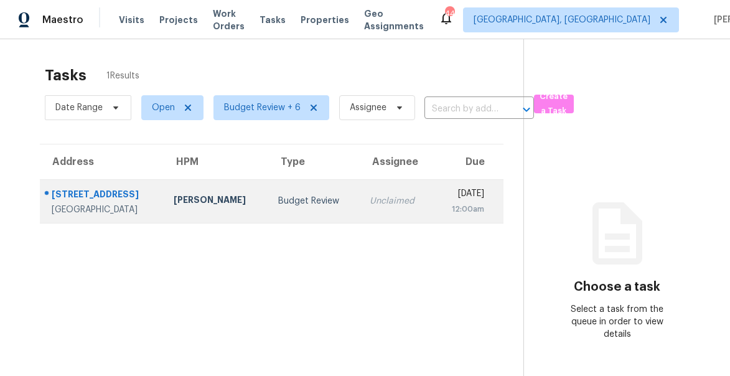
click at [73, 191] on div "[STREET_ADDRESS]" at bounding box center [103, 196] width 102 height 16
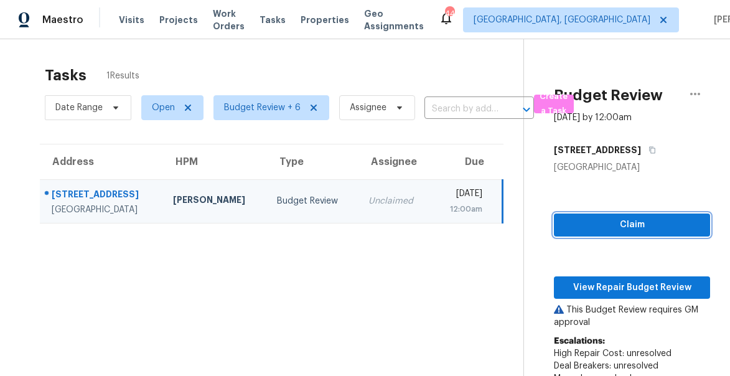
click at [619, 220] on span "Claim" at bounding box center [632, 225] width 136 height 16
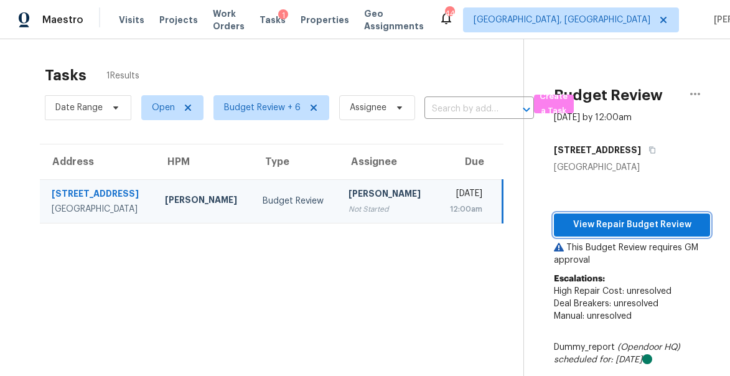
click at [628, 225] on span "View Repair Budget Review" at bounding box center [632, 225] width 136 height 16
